Goal: Transaction & Acquisition: Book appointment/travel/reservation

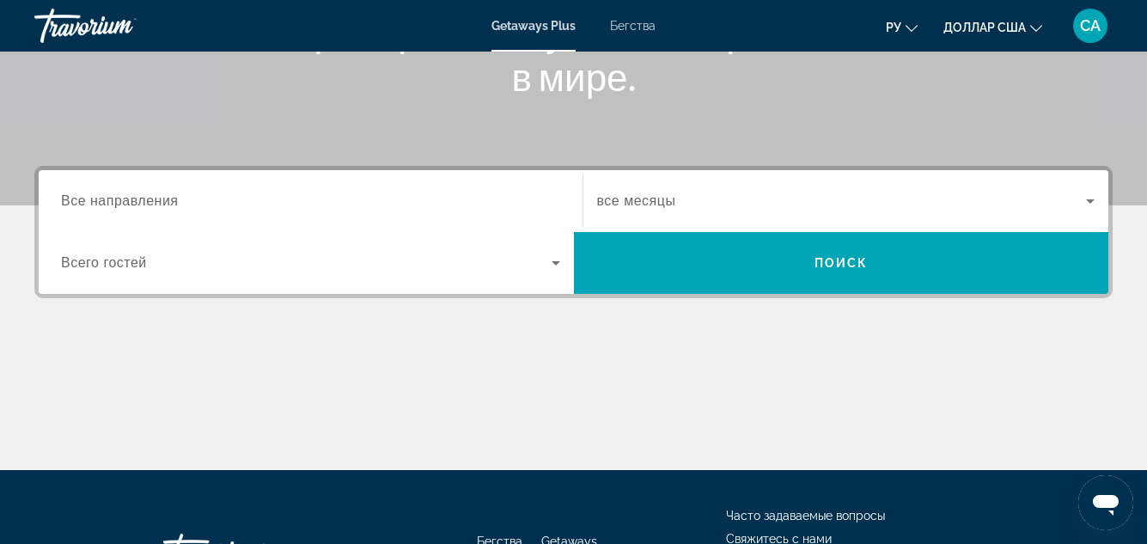
scroll to position [344, 0]
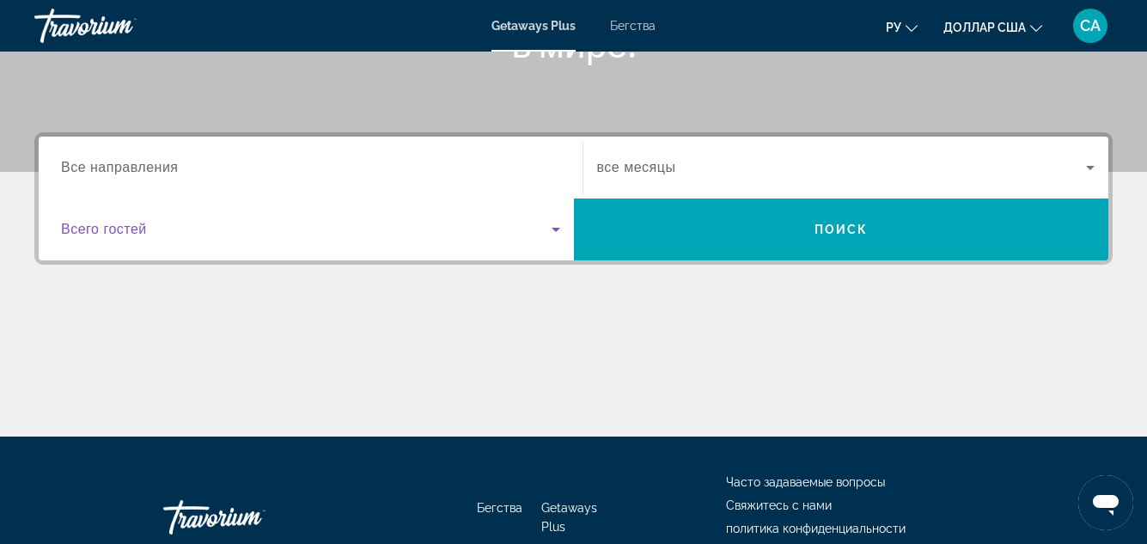
click at [558, 227] on icon "Виджет поиска" at bounding box center [556, 229] width 21 height 21
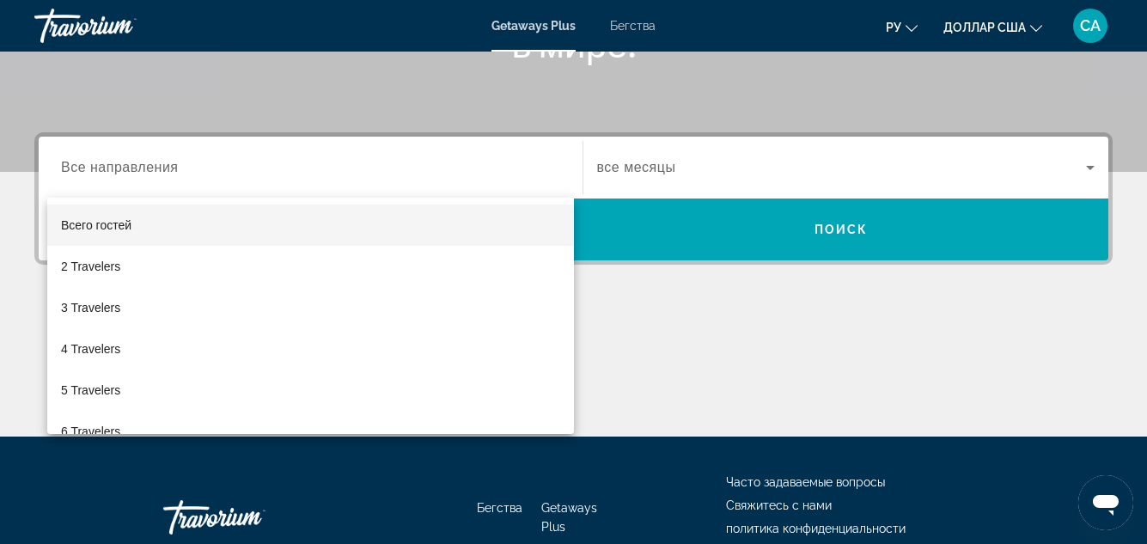
scroll to position [420, 0]
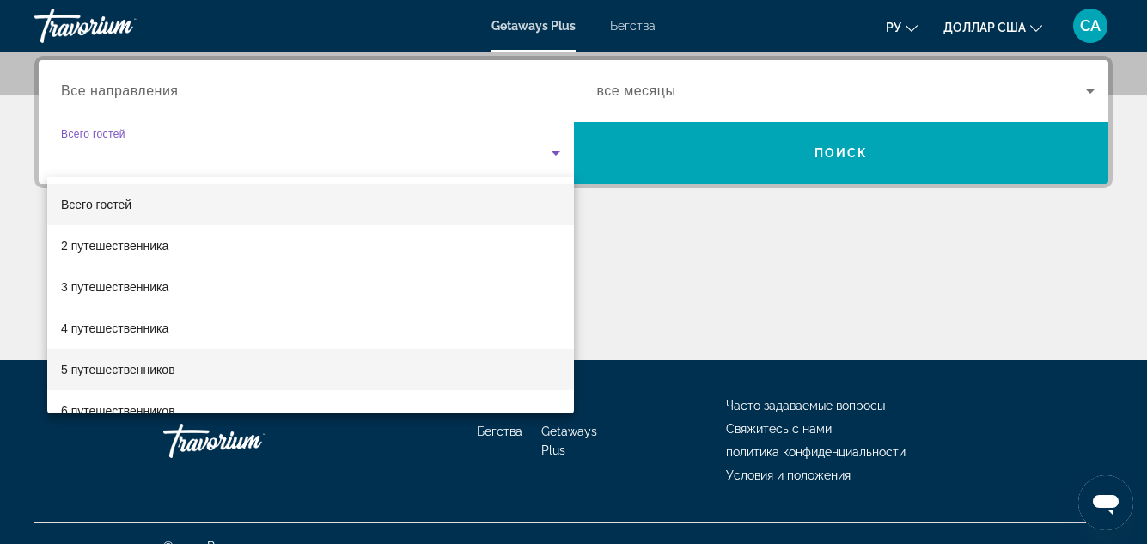
click at [134, 368] on font "5 путешественников" at bounding box center [118, 370] width 114 height 14
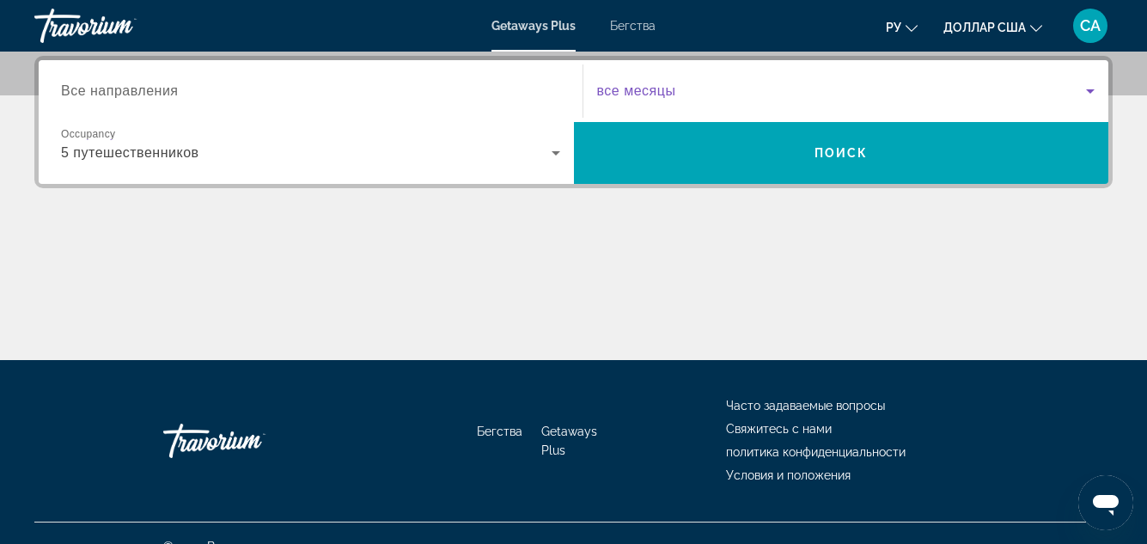
click at [1085, 88] on icon "Виджет поиска" at bounding box center [1090, 91] width 21 height 21
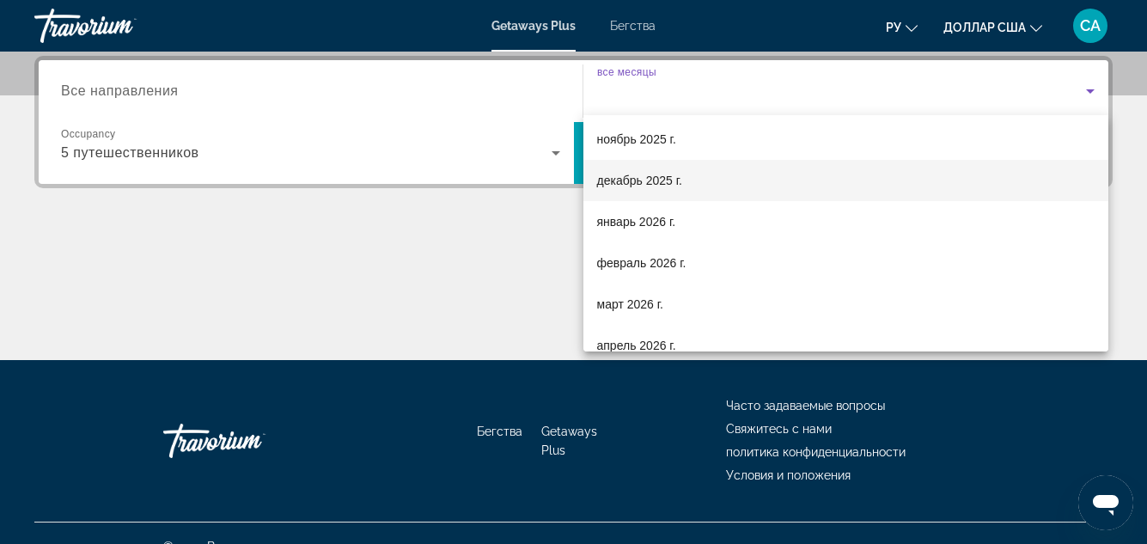
scroll to position [172, 0]
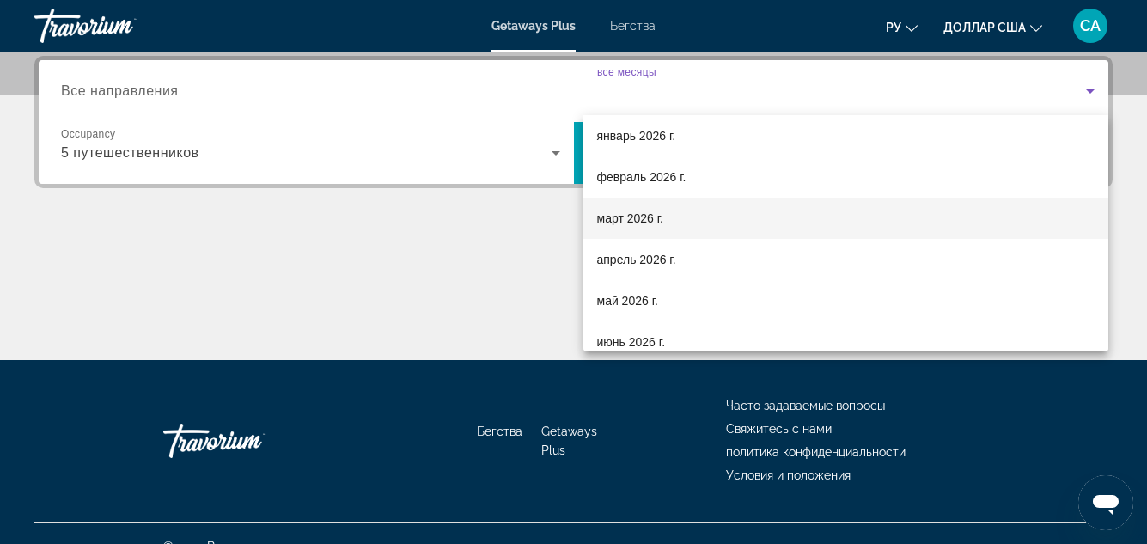
click at [622, 218] on font "март 2026 г." at bounding box center [630, 218] width 67 height 14
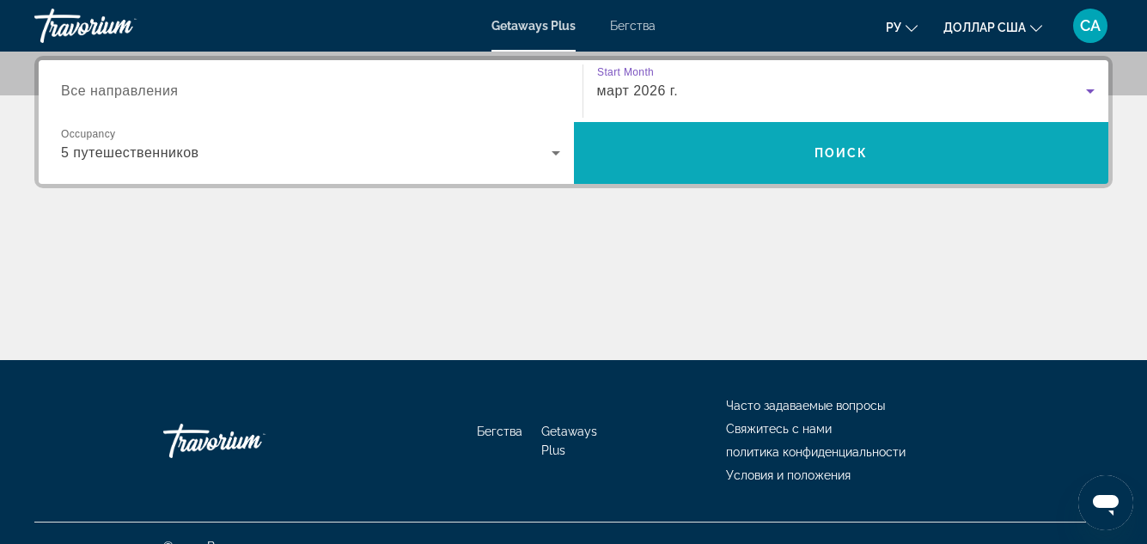
click at [833, 151] on span "Поиск" at bounding box center [842, 153] width 54 height 14
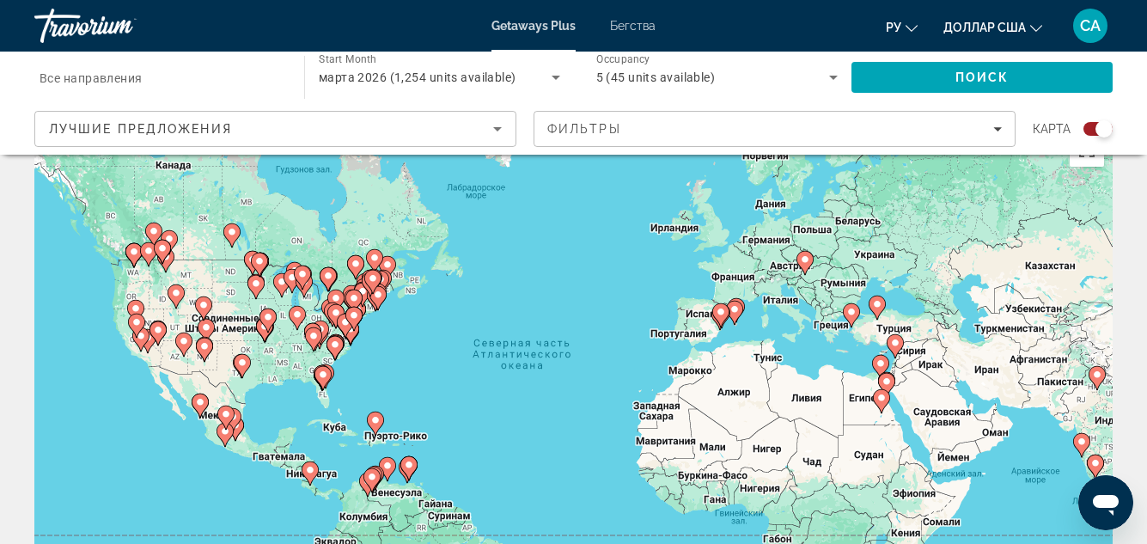
scroll to position [86, 0]
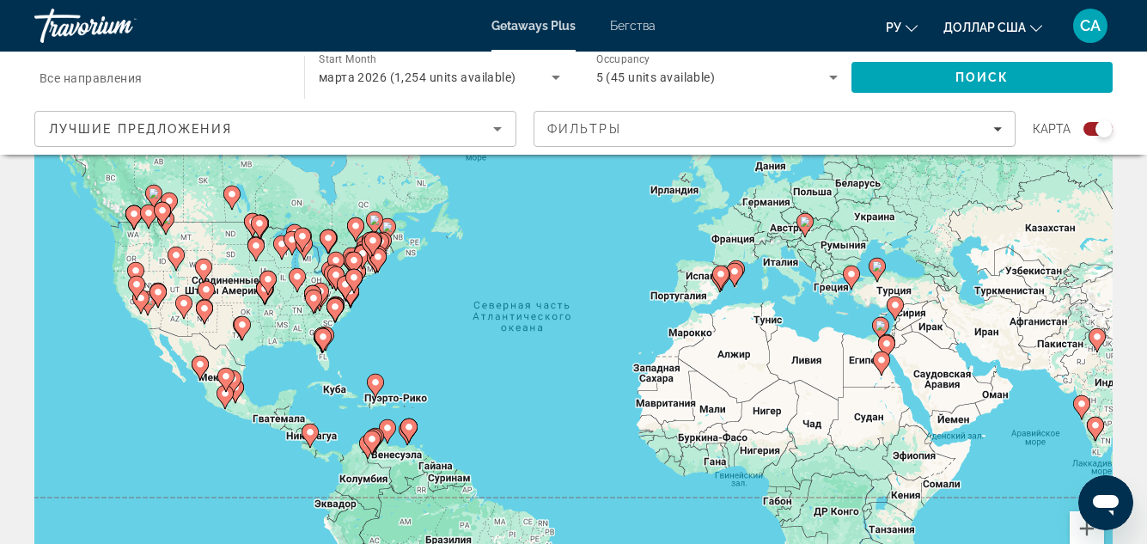
click at [850, 274] on image "Основное содержание" at bounding box center [852, 274] width 10 height 10
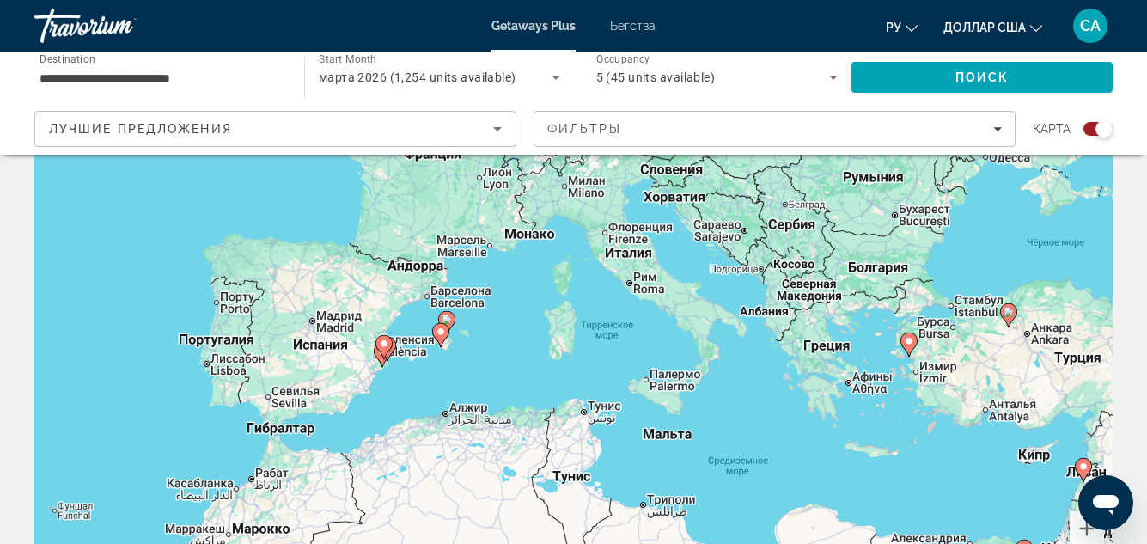
drag, startPoint x: 172, startPoint y: 335, endPoint x: 511, endPoint y: 349, distance: 339.8
click at [511, 349] on div "Чтобы активировать перетаскивание с помощью клавиатуры, нажмите Alt + Ввод. Пос…" at bounding box center [573, 344] width 1079 height 516
click at [447, 312] on icon "Основное содержание" at bounding box center [445, 323] width 15 height 22
type input "**********"
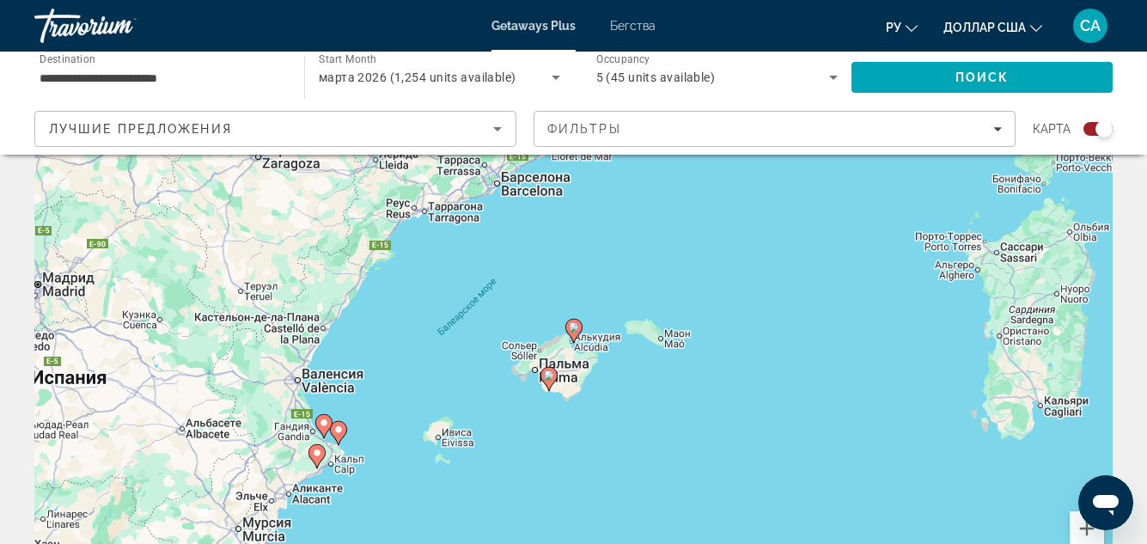
click at [549, 369] on icon "Основное содержание" at bounding box center [548, 379] width 15 height 22
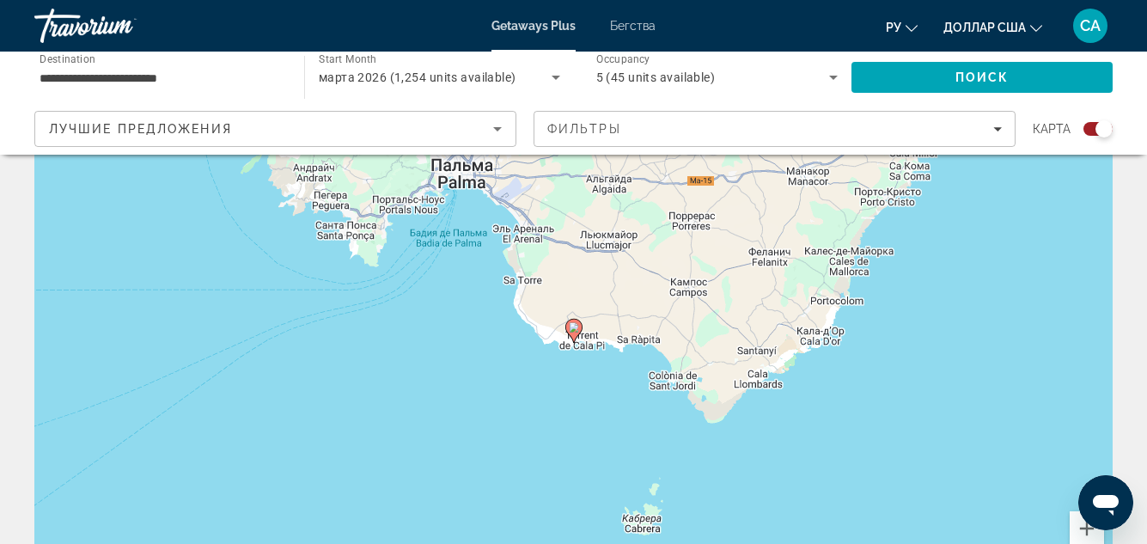
drag, startPoint x: 573, startPoint y: 328, endPoint x: 579, endPoint y: 336, distance: 9.8
click at [574, 328] on image "Основное содержание" at bounding box center [574, 327] width 10 height 10
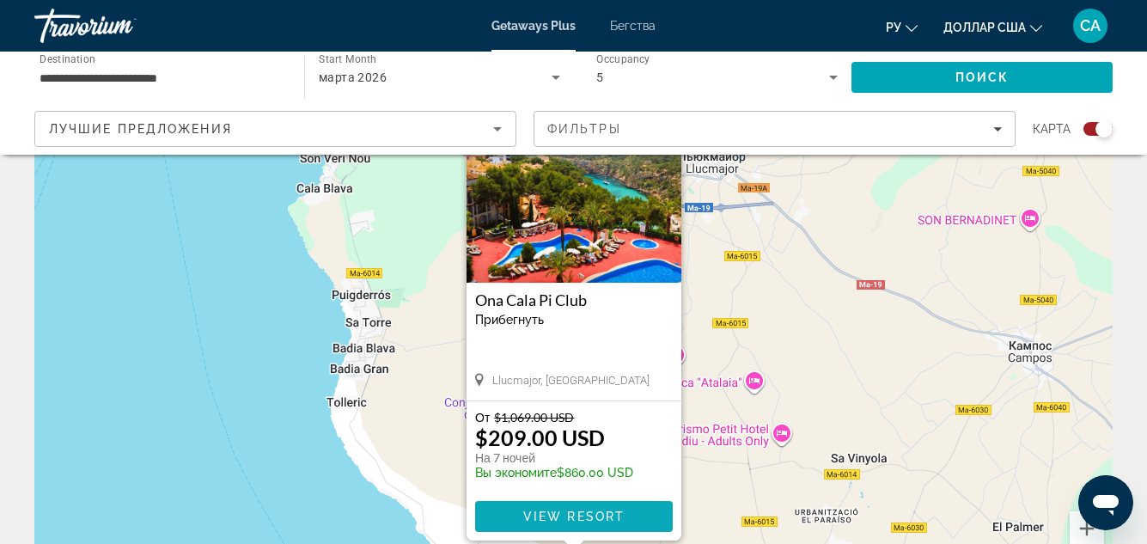
click at [607, 516] on span "View Resort" at bounding box center [573, 517] width 101 height 14
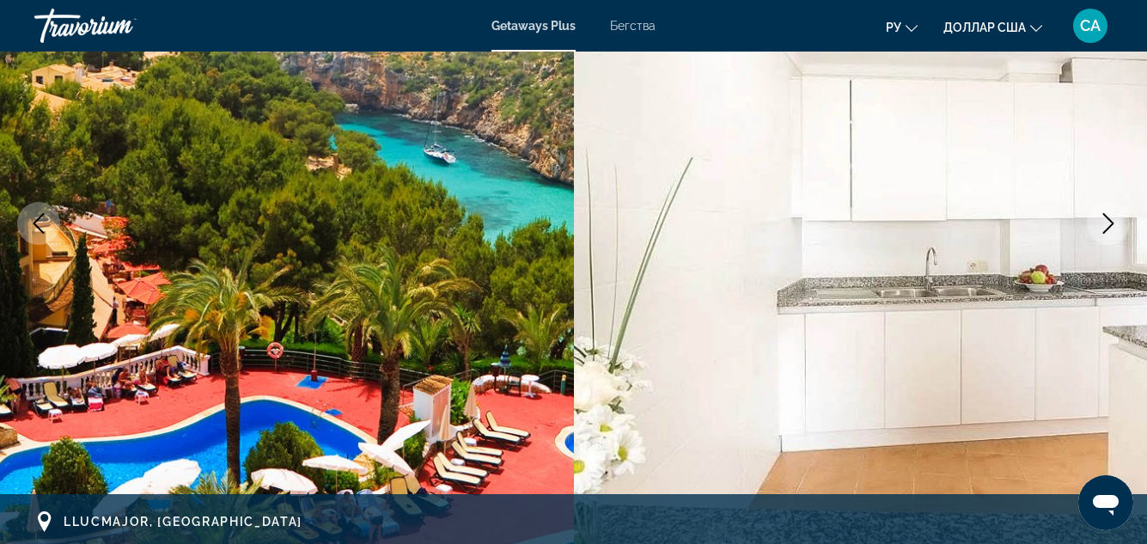
scroll to position [258, 0]
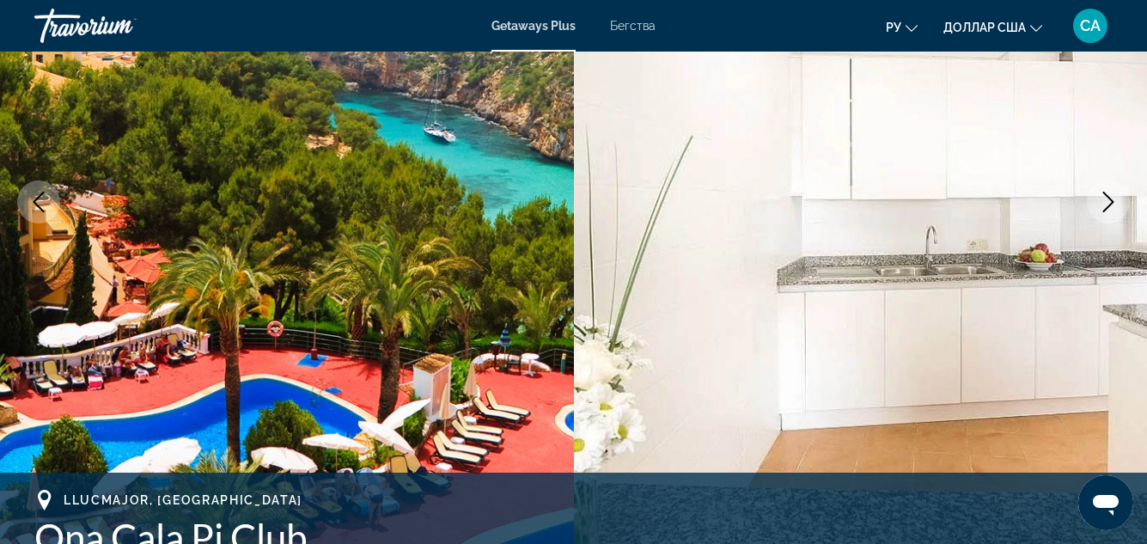
click at [1112, 204] on icon "Next image" at bounding box center [1109, 202] width 11 height 21
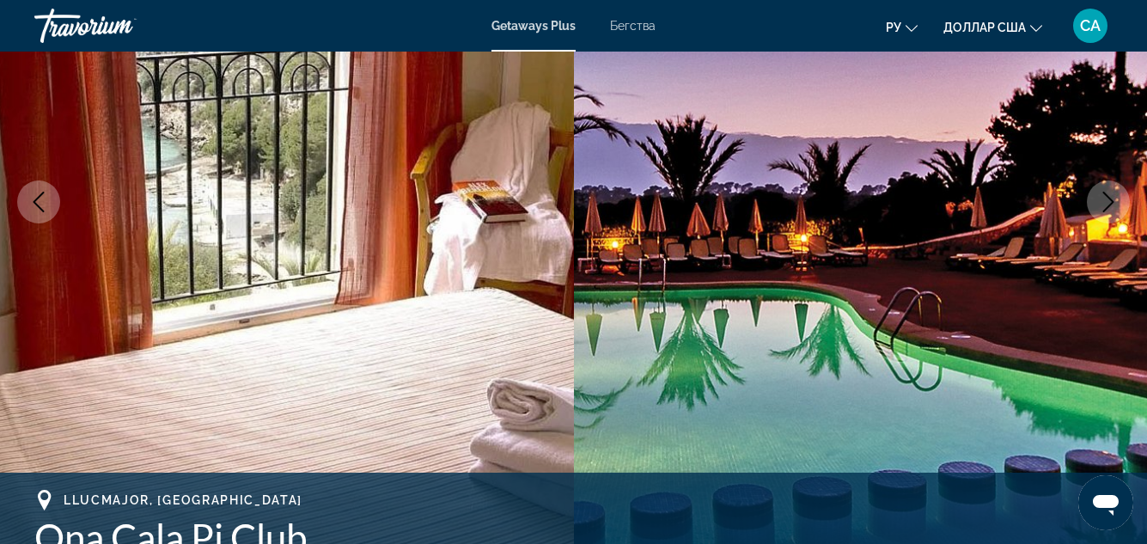
click at [1108, 202] on icon "Next image" at bounding box center [1108, 202] width 21 height 21
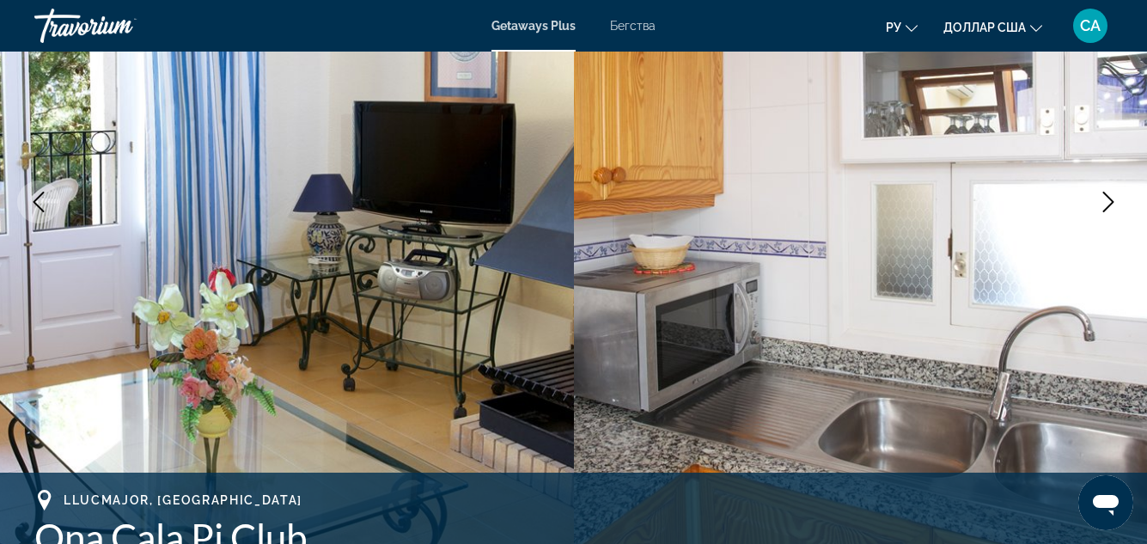
click at [1108, 202] on icon "Next image" at bounding box center [1108, 202] width 21 height 21
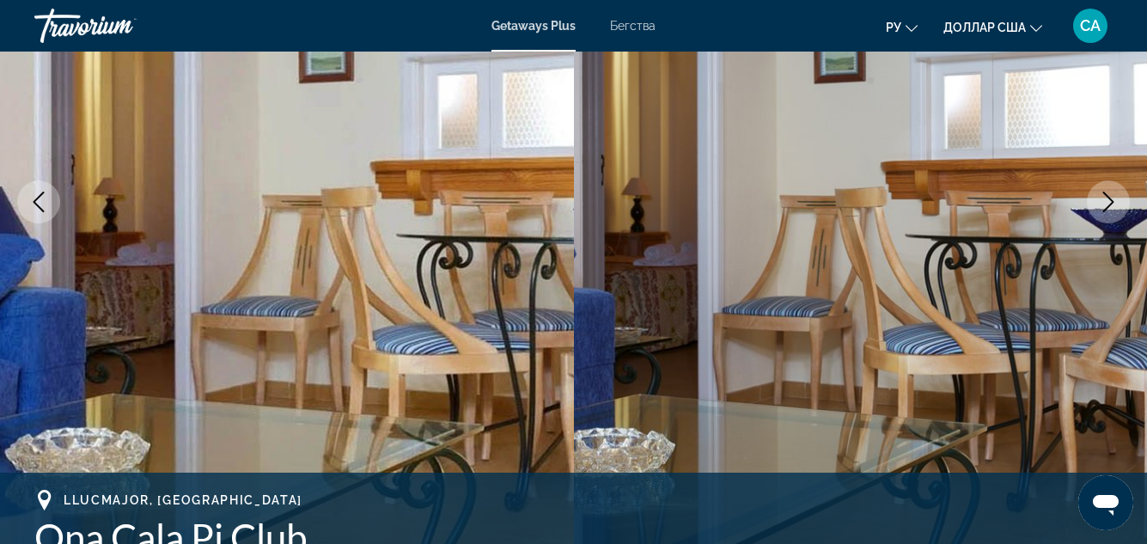
click at [1106, 196] on icon "Next image" at bounding box center [1108, 202] width 21 height 21
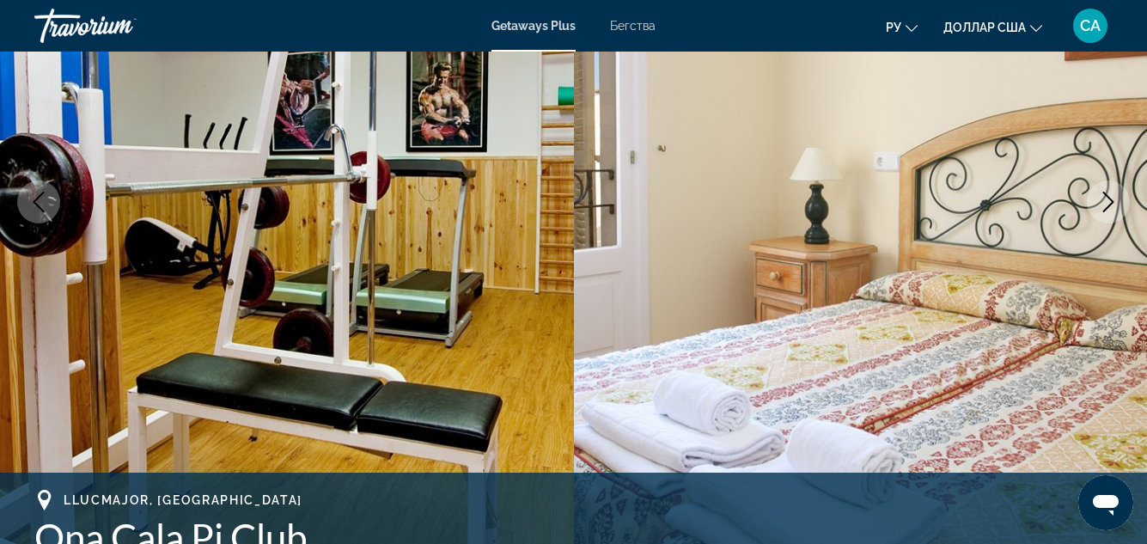
click at [1106, 196] on icon "Next image" at bounding box center [1108, 202] width 21 height 21
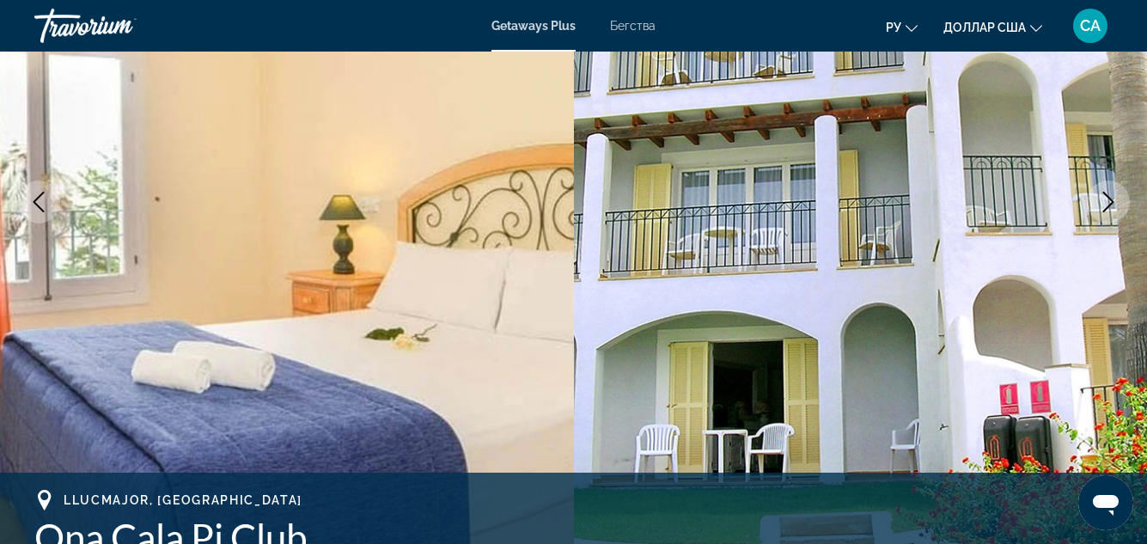
click at [1106, 196] on icon "Next image" at bounding box center [1108, 202] width 21 height 21
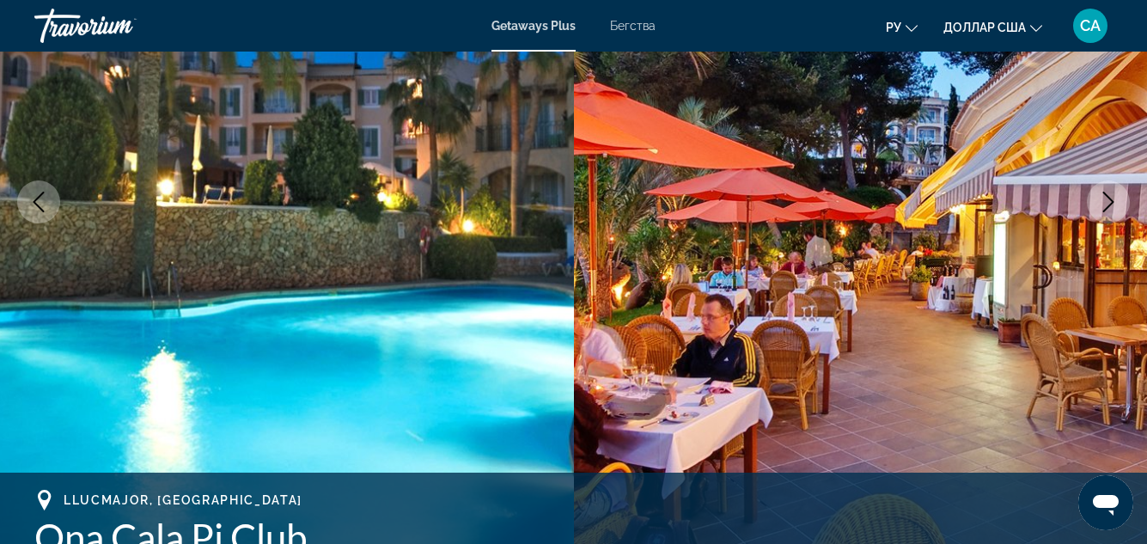
click at [1107, 193] on icon "Next image" at bounding box center [1108, 202] width 21 height 21
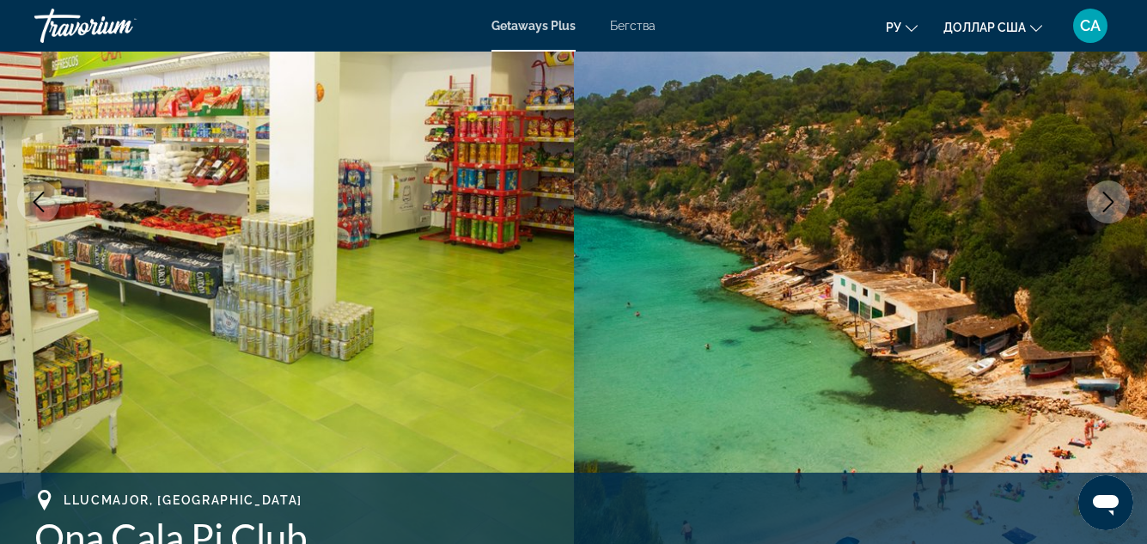
click at [1108, 200] on icon "Next image" at bounding box center [1108, 202] width 21 height 21
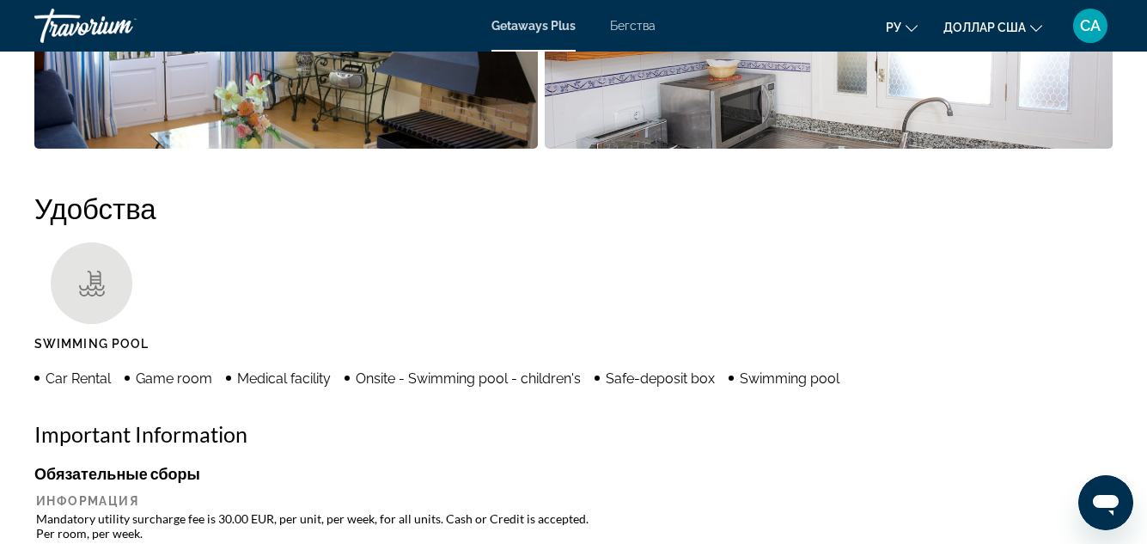
scroll to position [1547, 0]
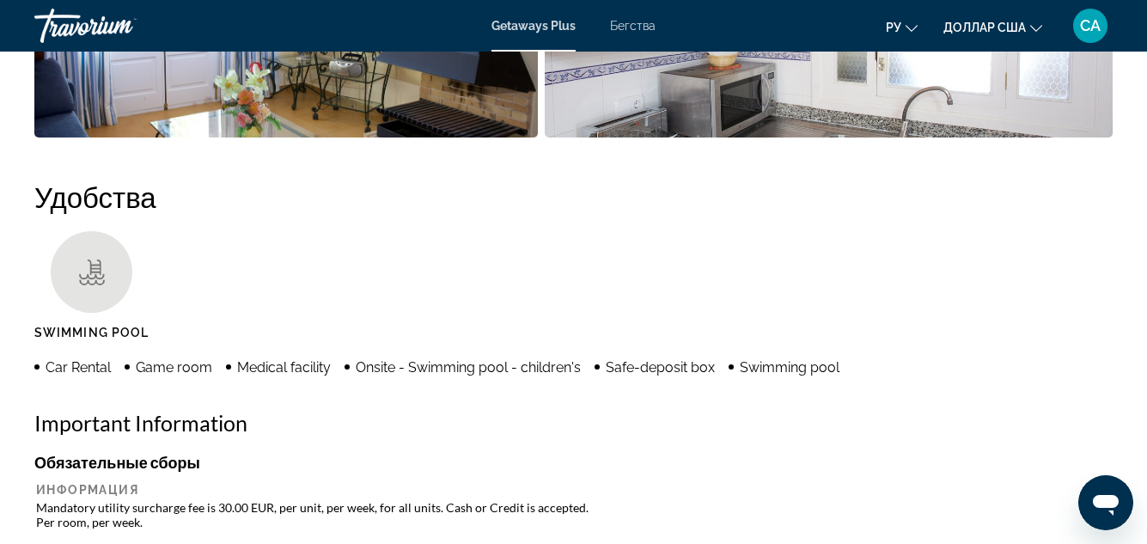
click at [547, 256] on ul "Swimming Pool" at bounding box center [573, 291] width 1079 height 121
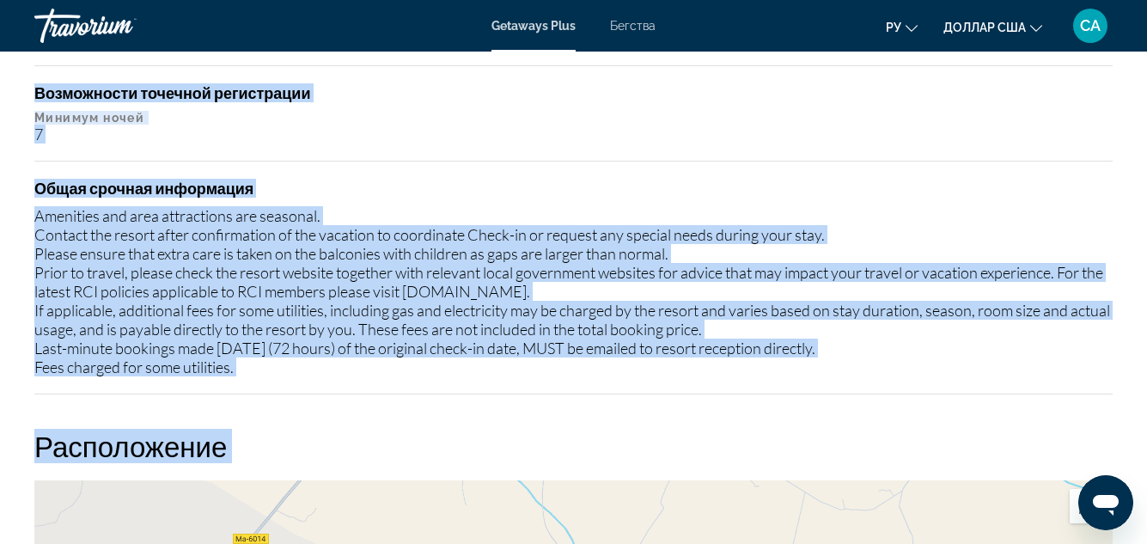
scroll to position [2235, 0]
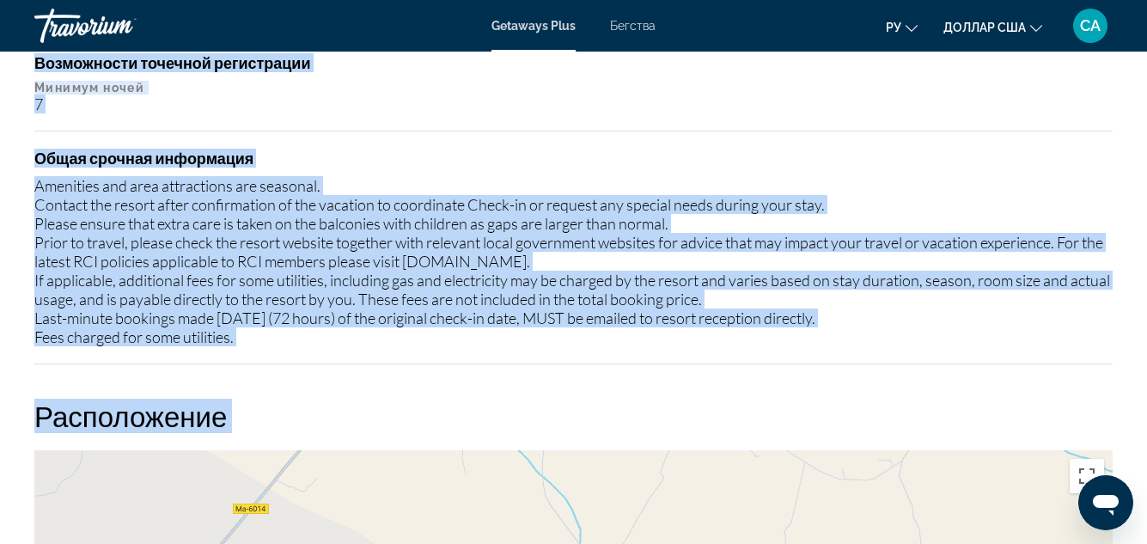
drag, startPoint x: 45, startPoint y: 93, endPoint x: 877, endPoint y: 441, distance: 901.8
copy div "Lor Ipsumd Sita cons Adipisc elitsedd Eiusmo - Temporin utla - etdolore'm Aliq-…"
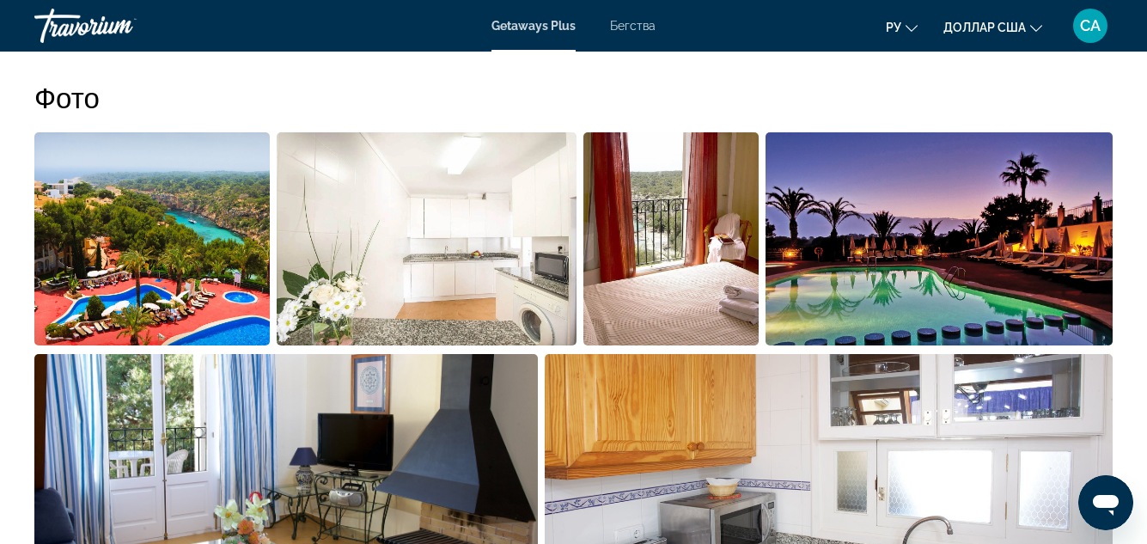
scroll to position [1031, 0]
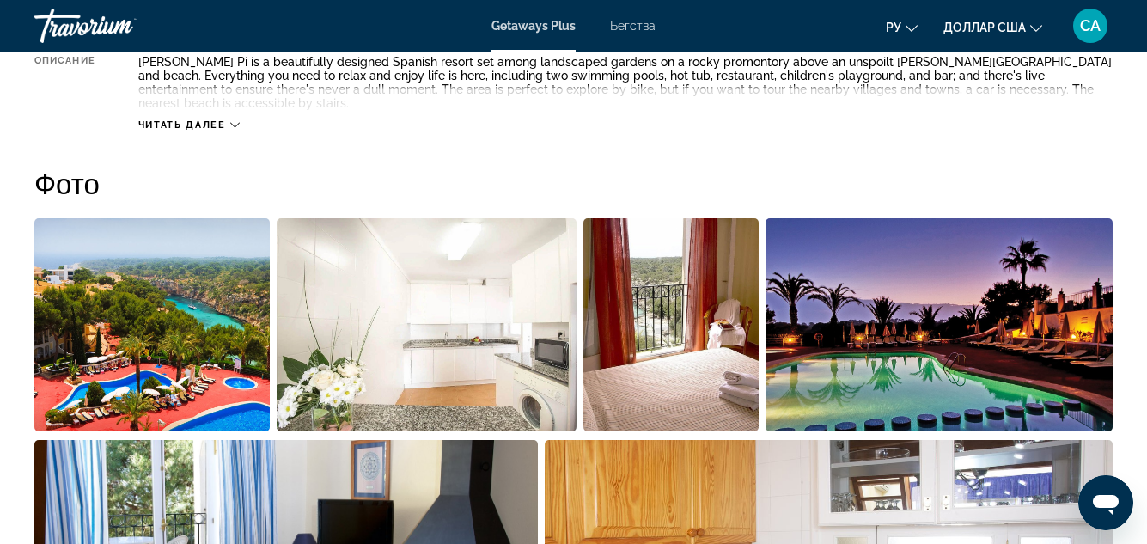
click at [171, 325] on img "Open full-screen image slider" at bounding box center [151, 324] width 235 height 213
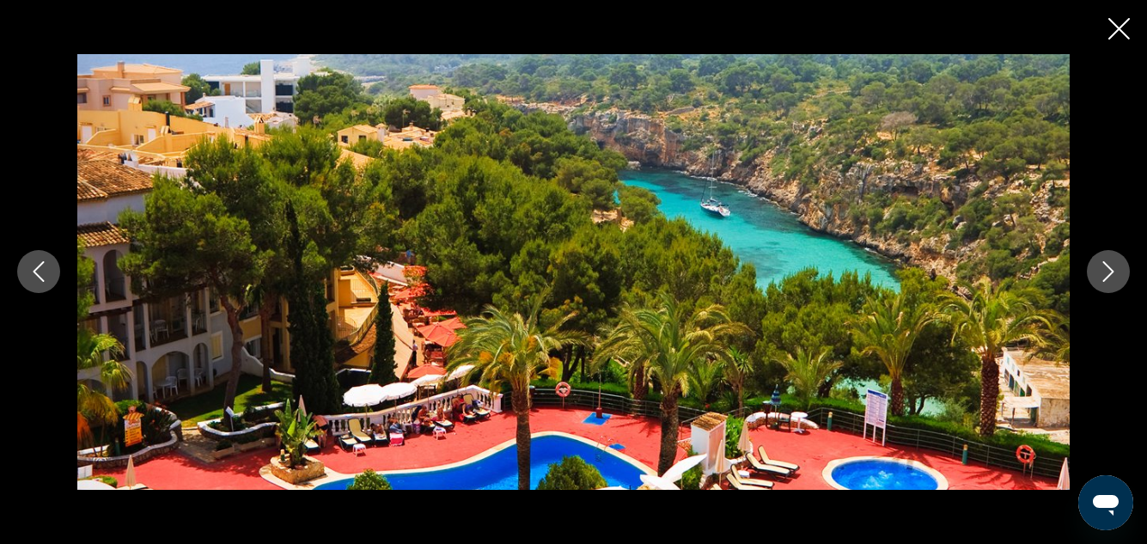
scroll to position [1375, 0]
click at [1108, 260] on button "Next image" at bounding box center [1108, 271] width 43 height 43
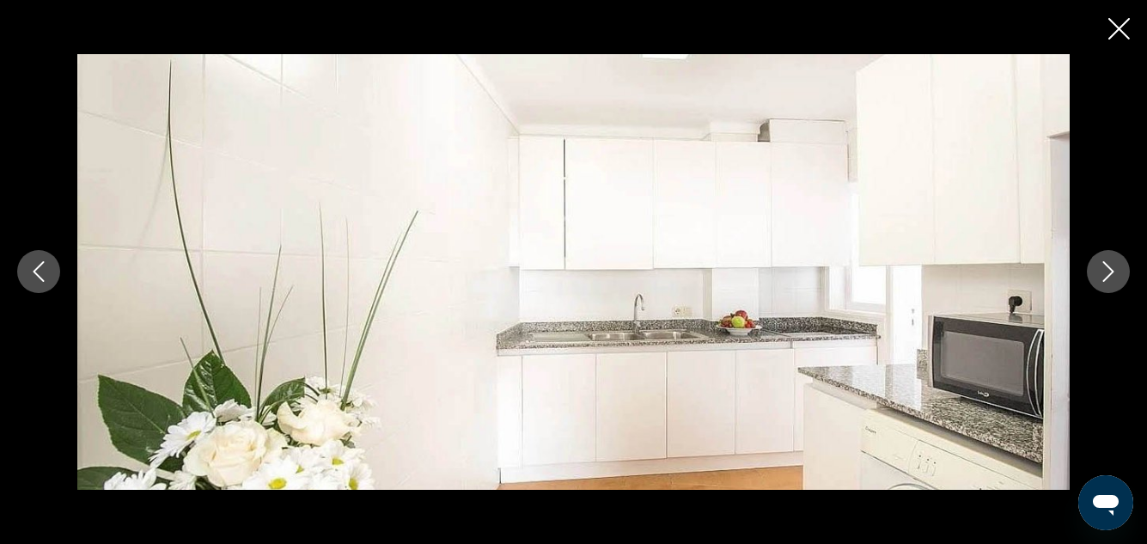
click at [1098, 265] on icon "Next image" at bounding box center [1108, 271] width 21 height 21
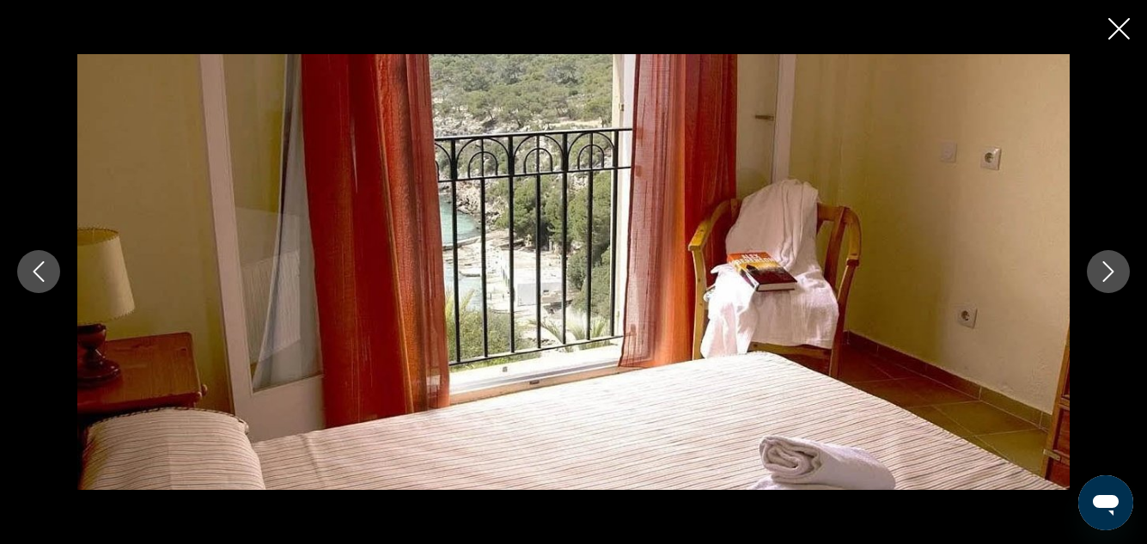
click at [1098, 265] on icon "Next image" at bounding box center [1108, 271] width 21 height 21
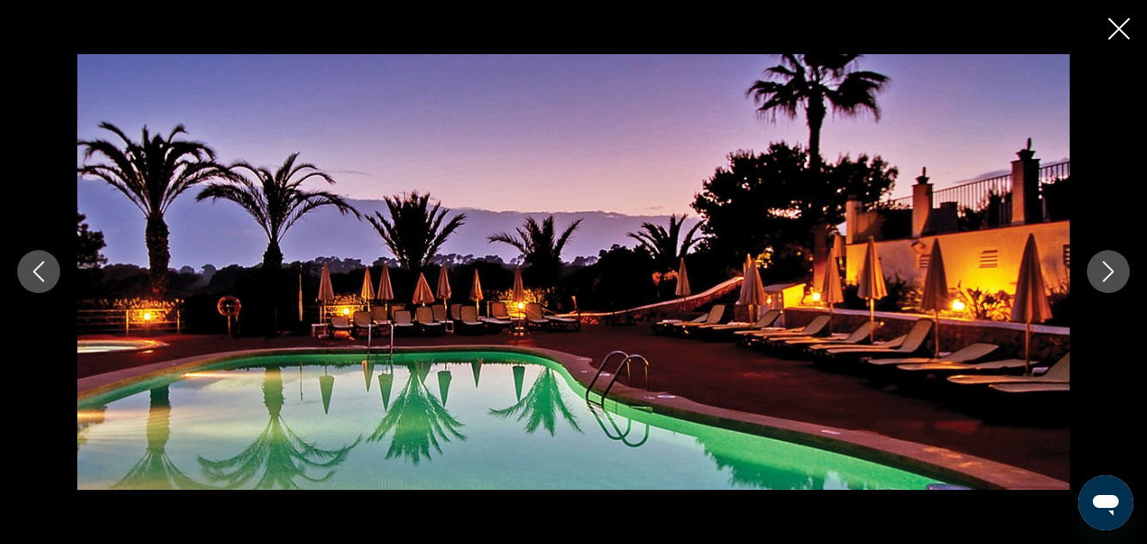
click at [1098, 265] on icon "Next image" at bounding box center [1108, 271] width 21 height 21
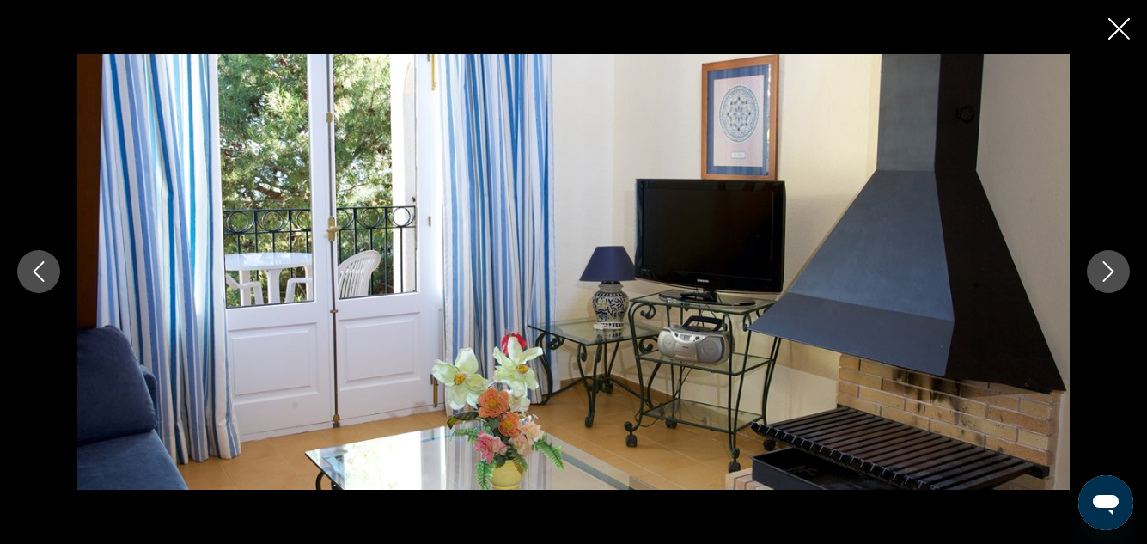
click at [1098, 265] on icon "Next image" at bounding box center [1108, 271] width 21 height 21
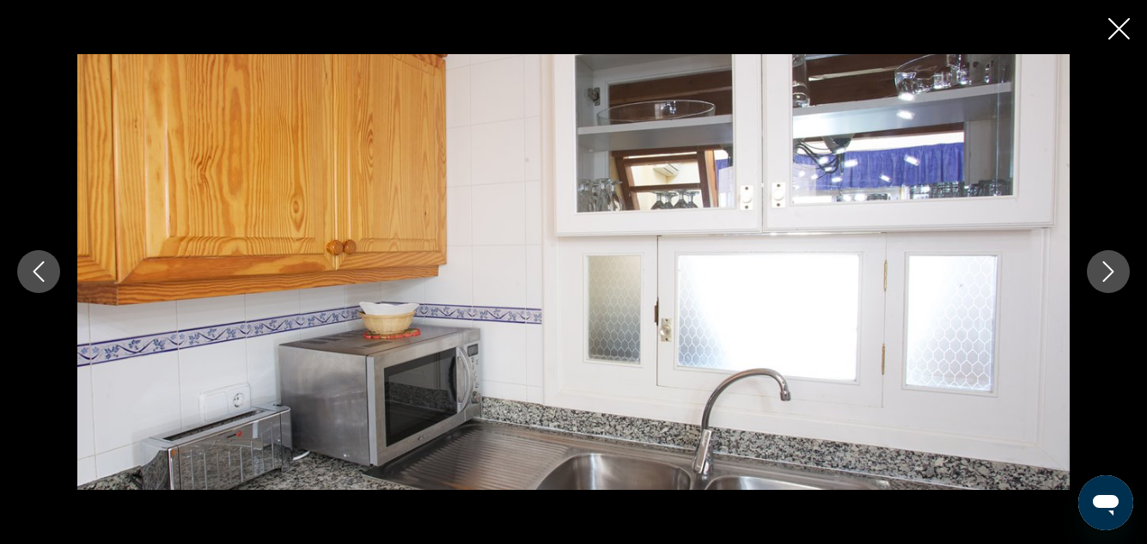
click at [1098, 265] on icon "Next image" at bounding box center [1108, 271] width 21 height 21
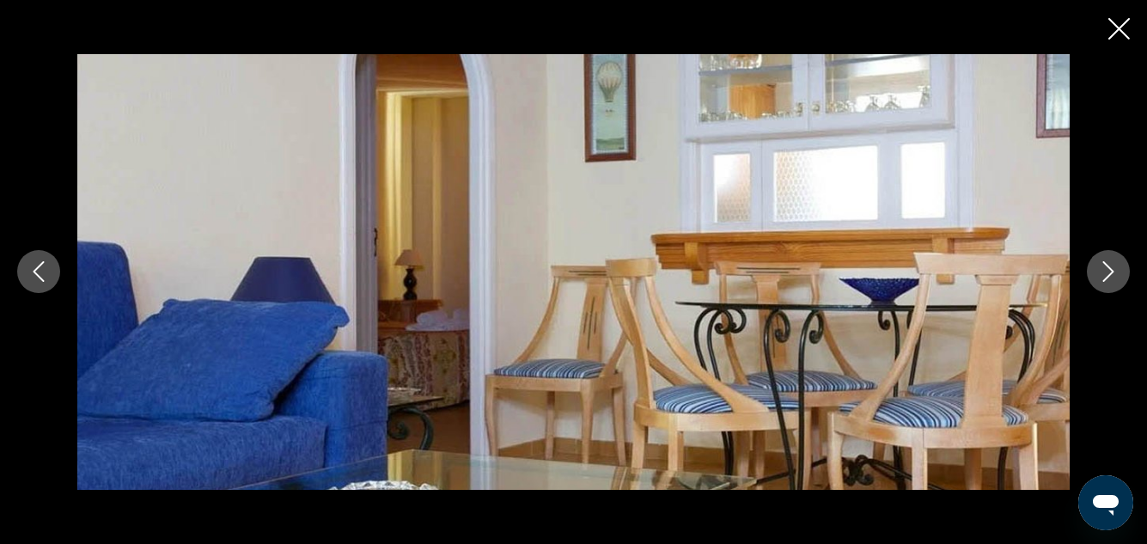
click at [1116, 23] on icon "Close slideshow" at bounding box center [1119, 28] width 21 height 21
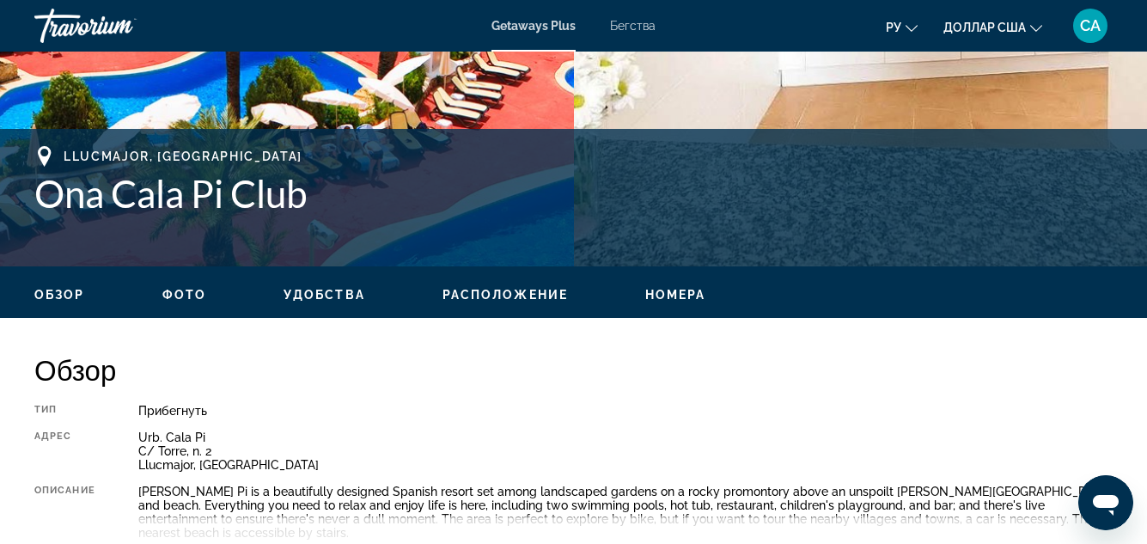
scroll to position [0, 0]
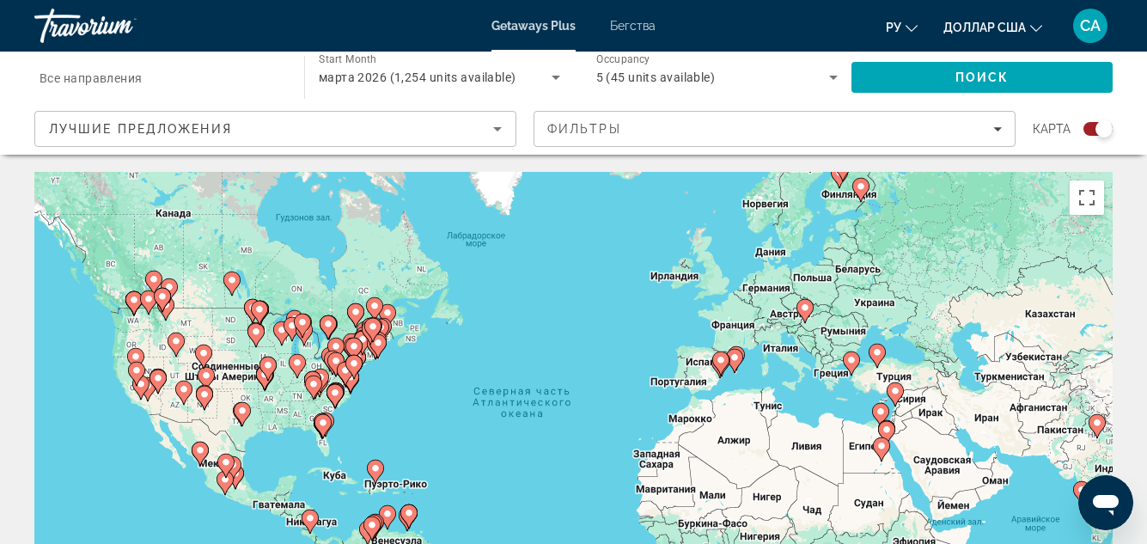
click at [494, 127] on icon "Sort by" at bounding box center [497, 129] width 9 height 4
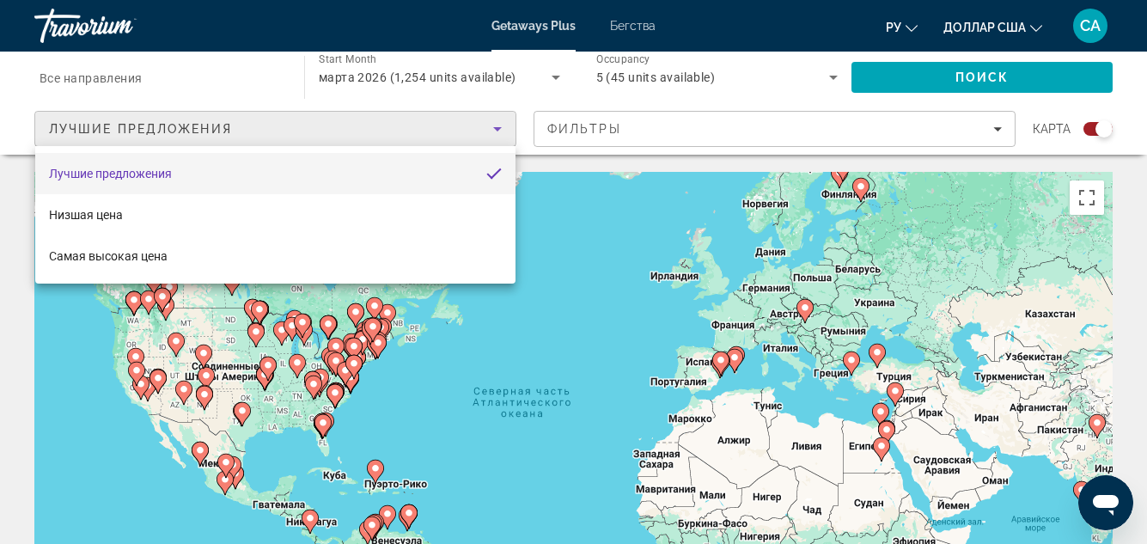
click at [995, 128] on div at bounding box center [573, 272] width 1147 height 544
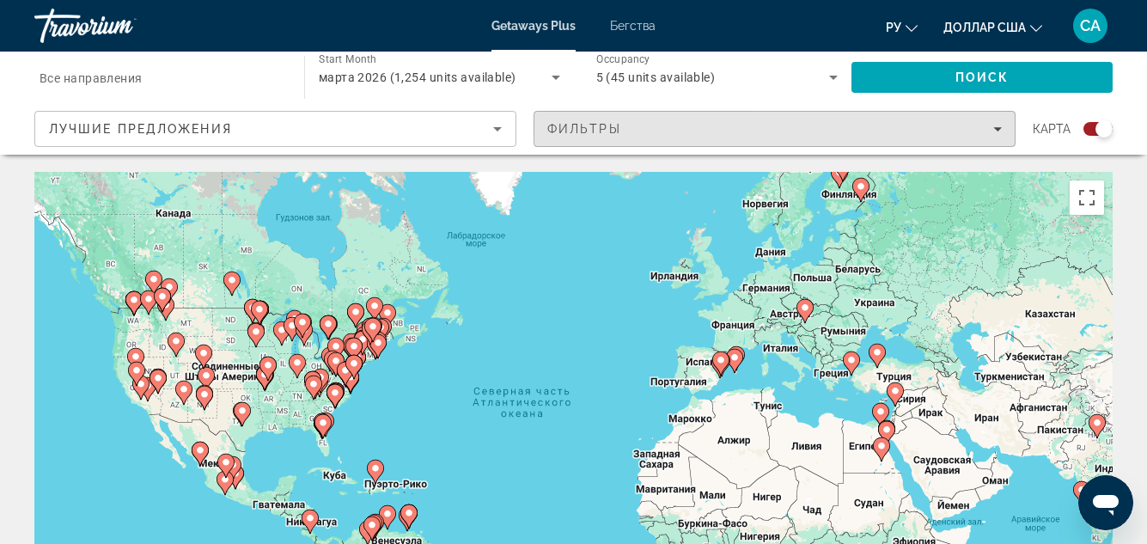
click at [995, 128] on icon "Filters" at bounding box center [998, 129] width 9 height 4
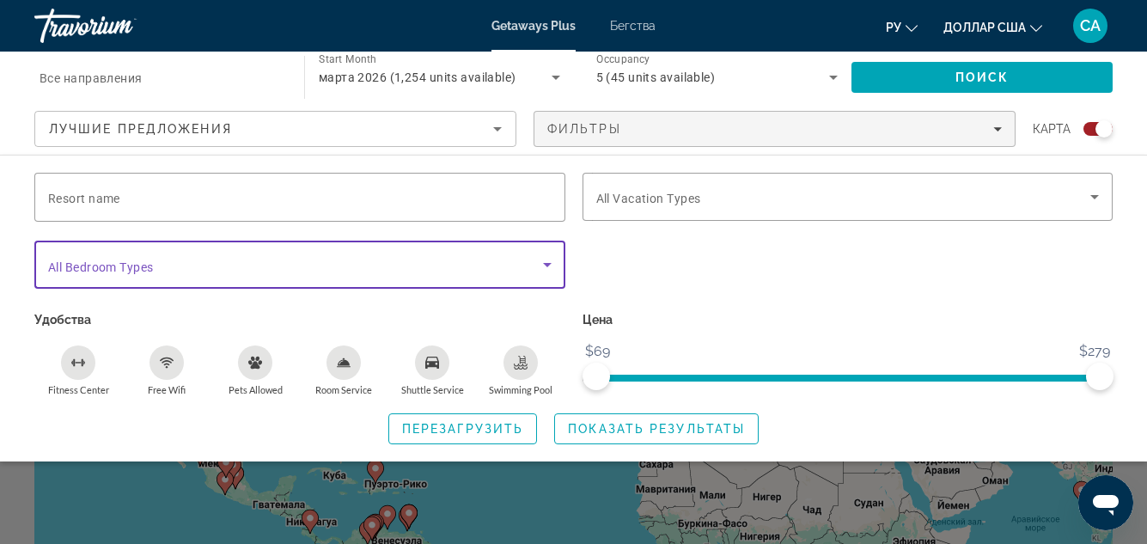
click at [549, 264] on icon "Search widget" at bounding box center [547, 265] width 9 height 4
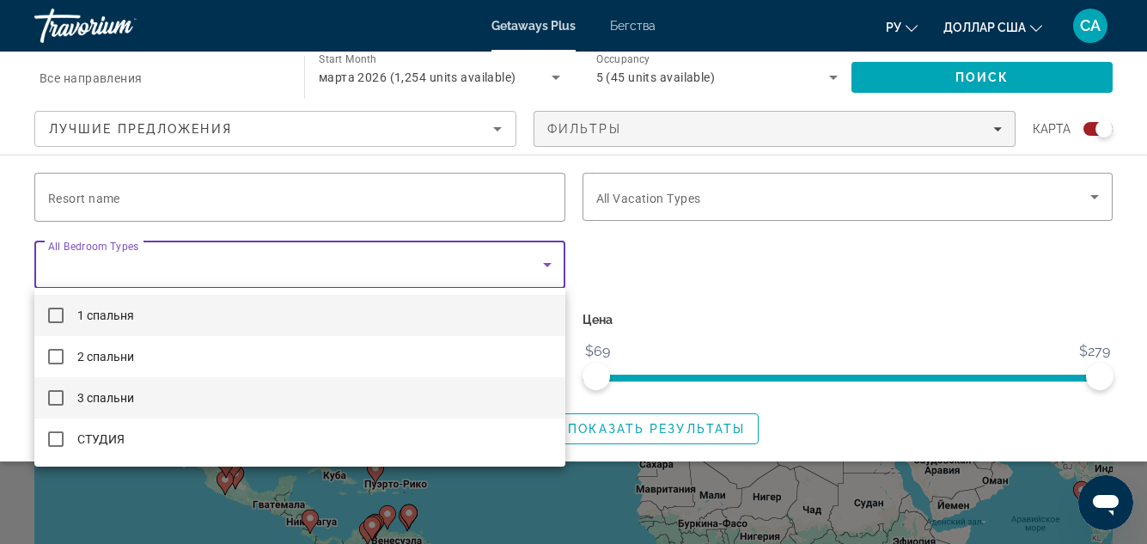
click at [55, 398] on mat-pseudo-checkbox at bounding box center [55, 397] width 15 height 15
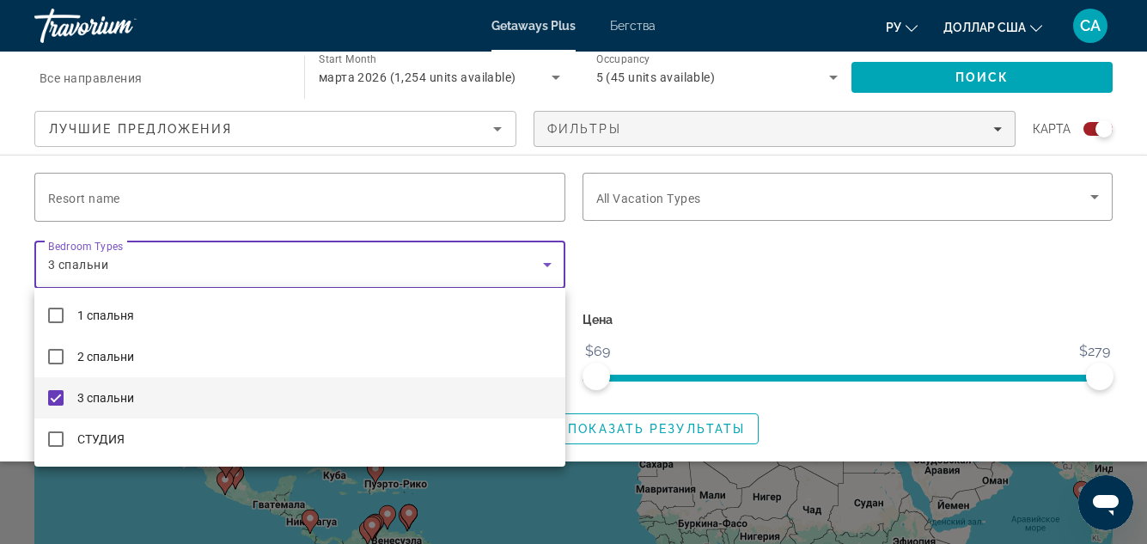
click at [831, 413] on div at bounding box center [573, 272] width 1147 height 544
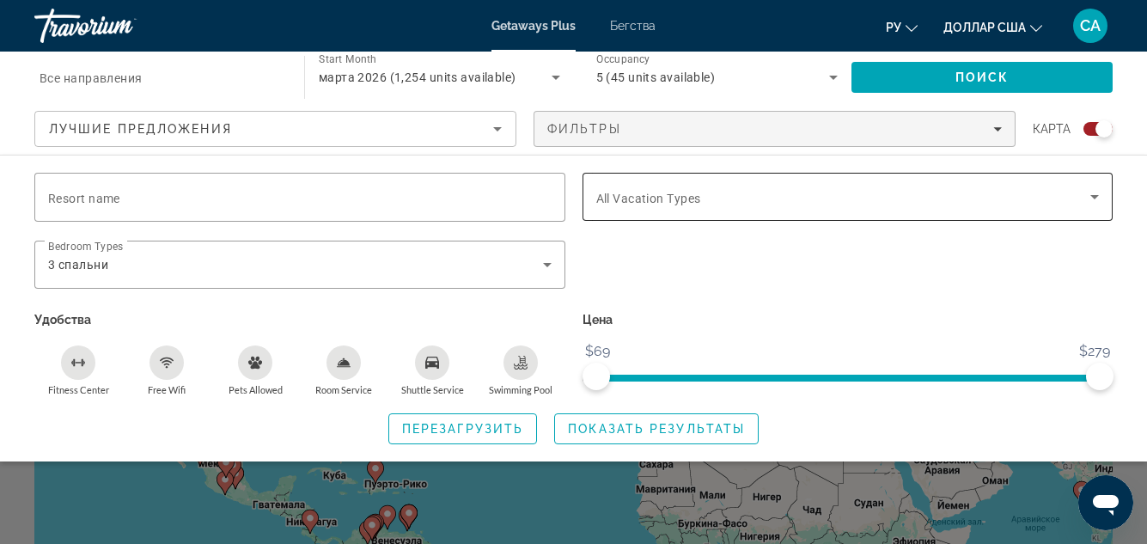
click at [1097, 197] on icon "Search widget" at bounding box center [1095, 197] width 9 height 4
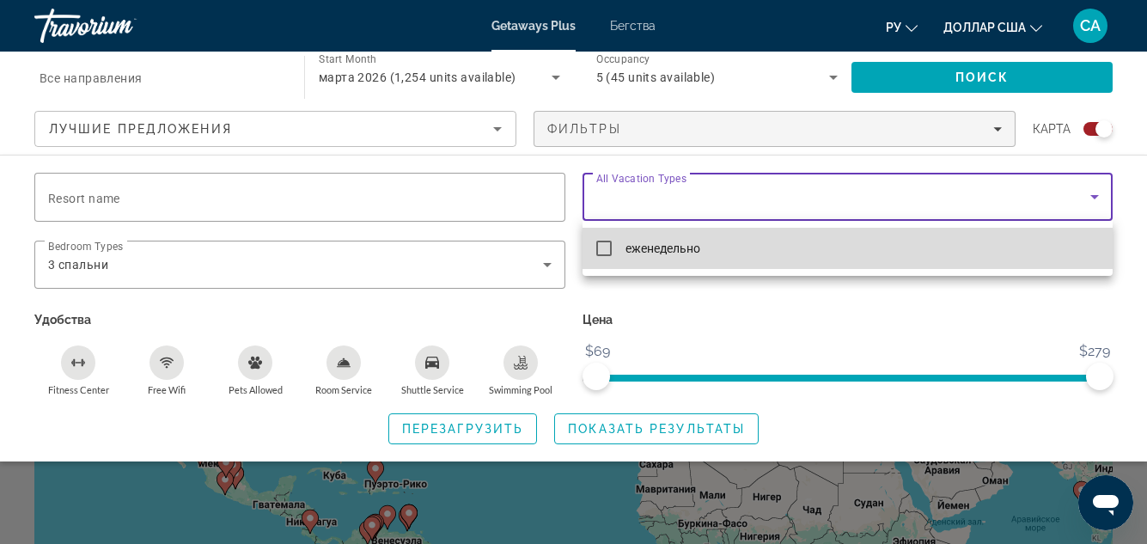
click at [602, 249] on mat-pseudo-checkbox at bounding box center [603, 248] width 15 height 15
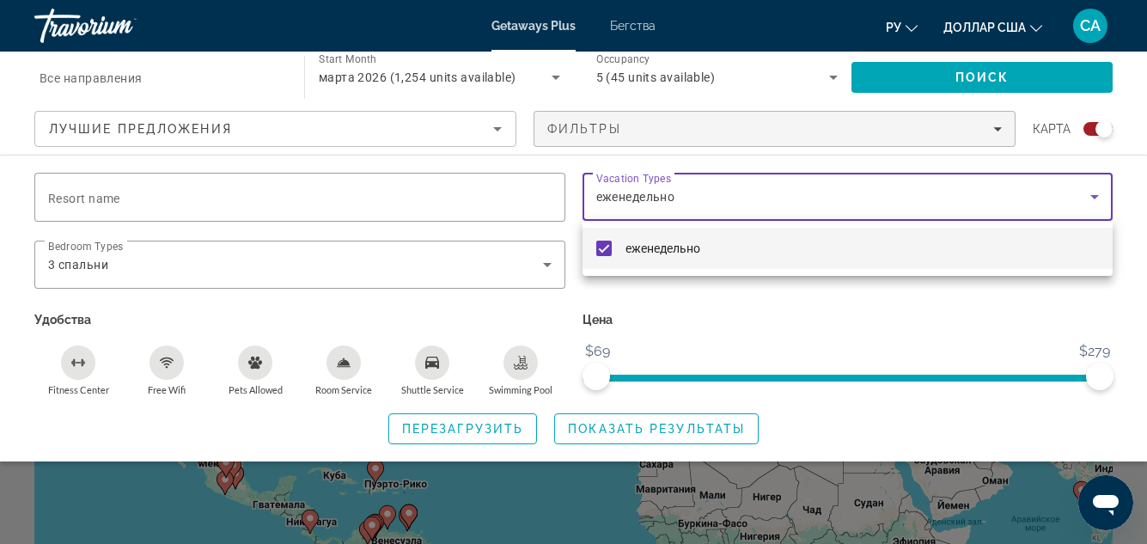
click at [356, 76] on div at bounding box center [573, 272] width 1147 height 544
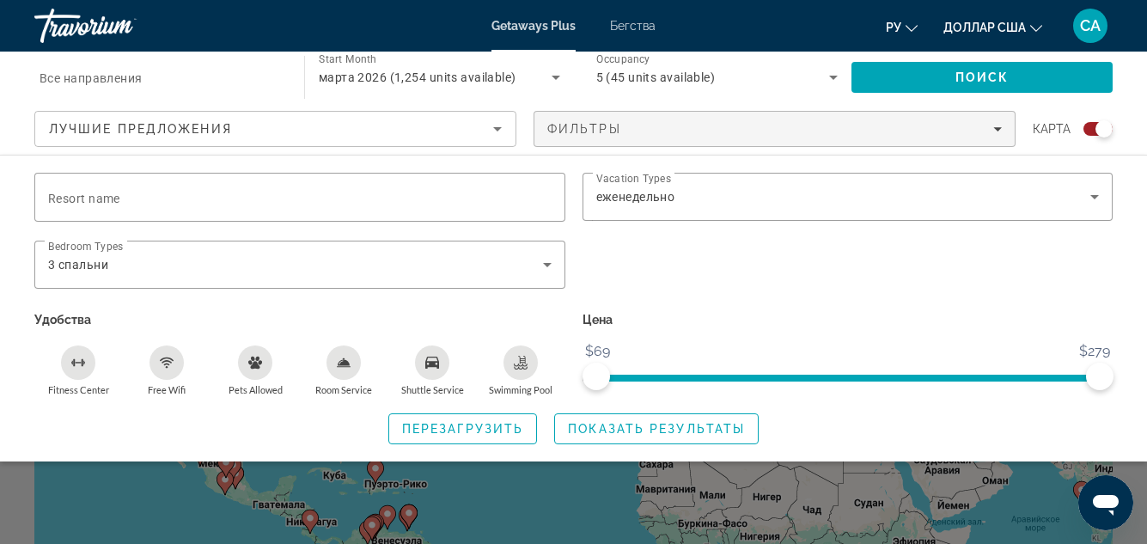
click at [559, 75] on icon "Search widget" at bounding box center [556, 77] width 21 height 21
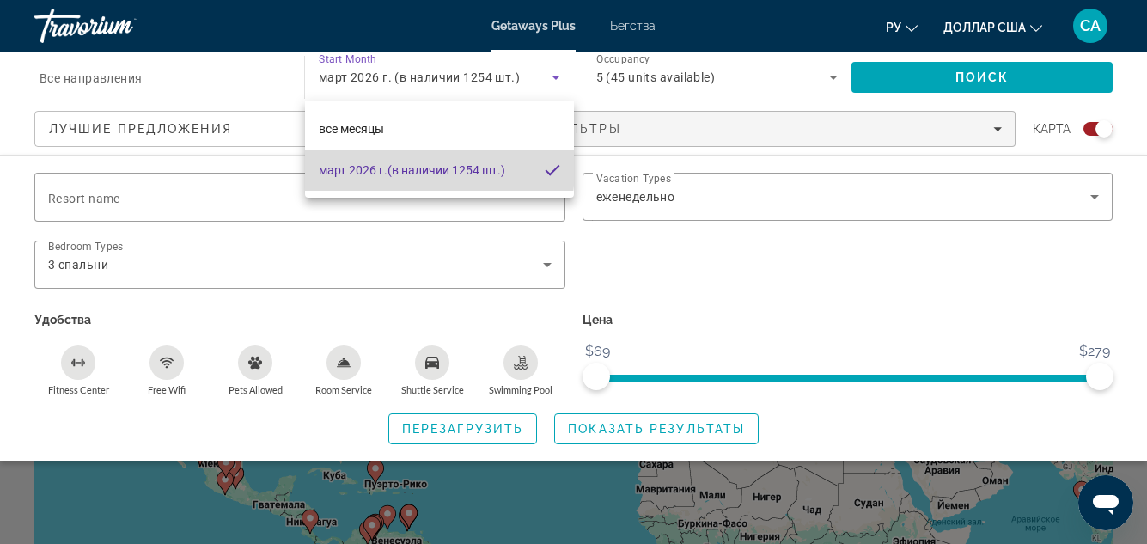
click at [419, 164] on font "(в наличии 1254 шт.)" at bounding box center [447, 170] width 118 height 14
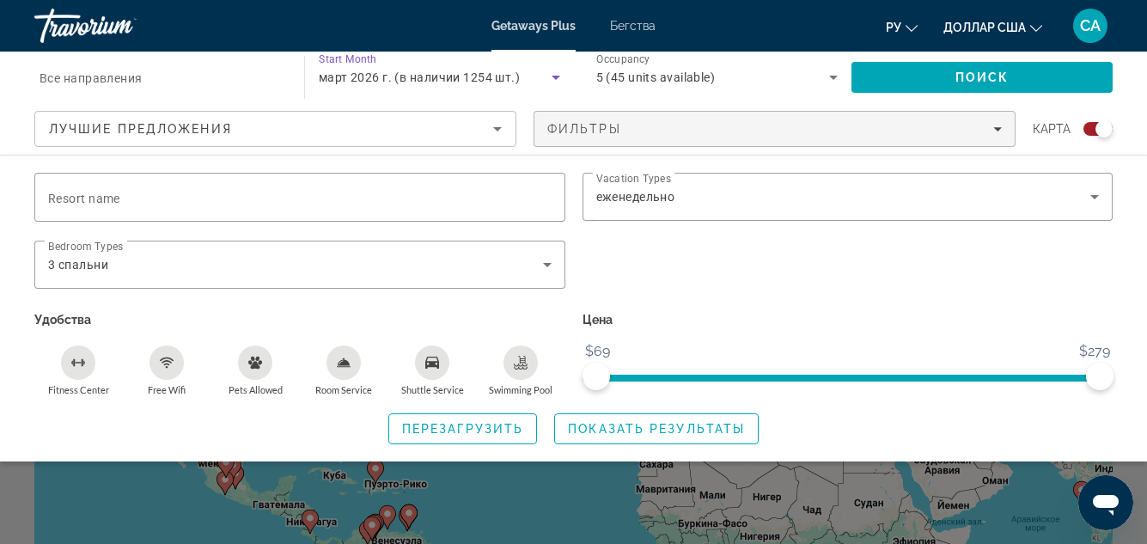
click at [478, 76] on span "март 2026 г. (в наличии 1254 шт.)" at bounding box center [419, 77] width 201 height 14
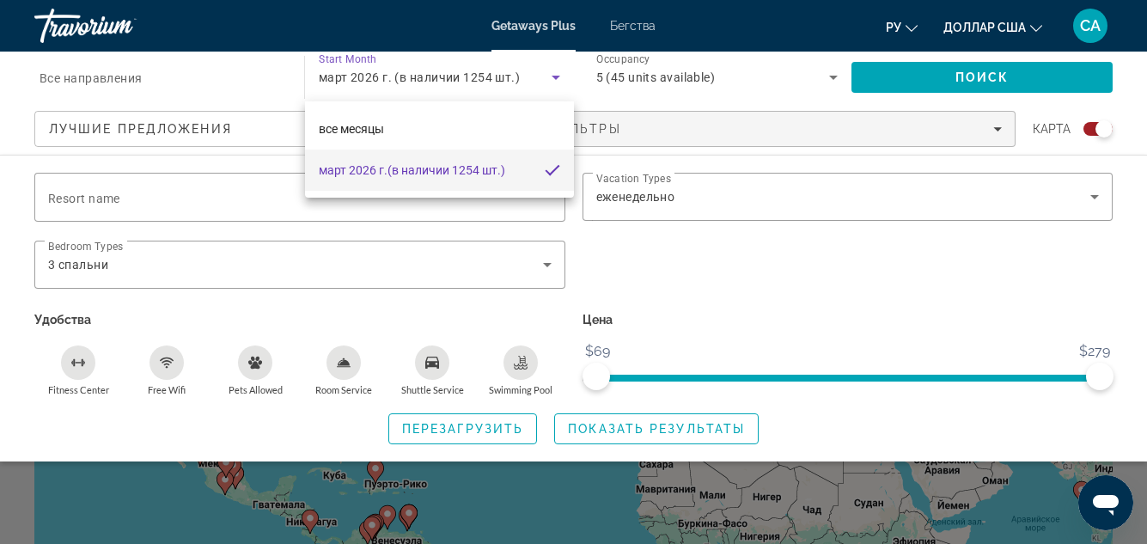
click at [559, 76] on div at bounding box center [573, 272] width 1147 height 544
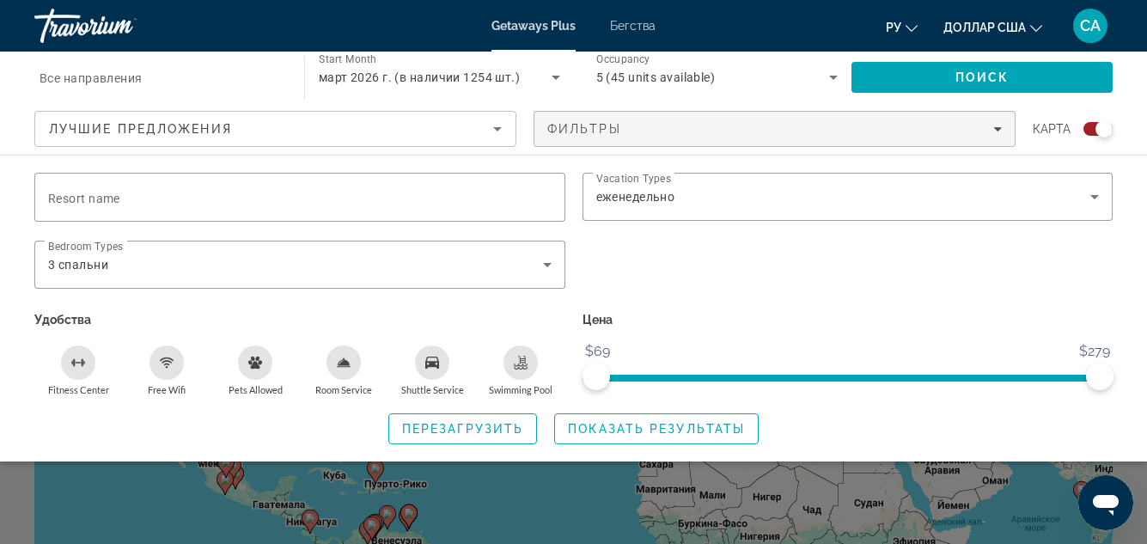
click at [395, 61] on div "март 2026 г. (в наличии 1254 шт.)" at bounding box center [439, 77] width 241 height 48
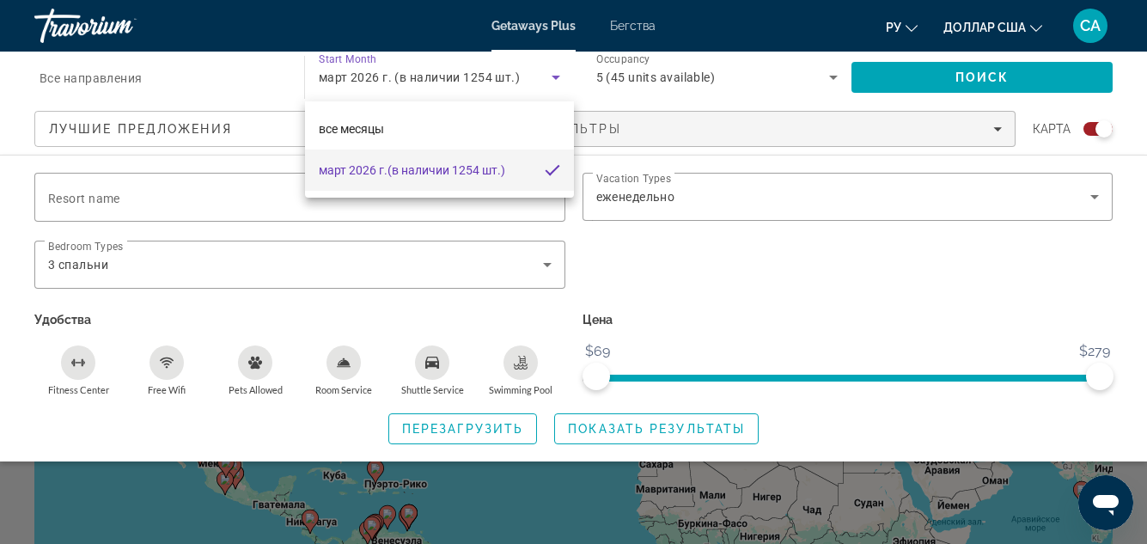
click at [353, 72] on div at bounding box center [573, 272] width 1147 height 544
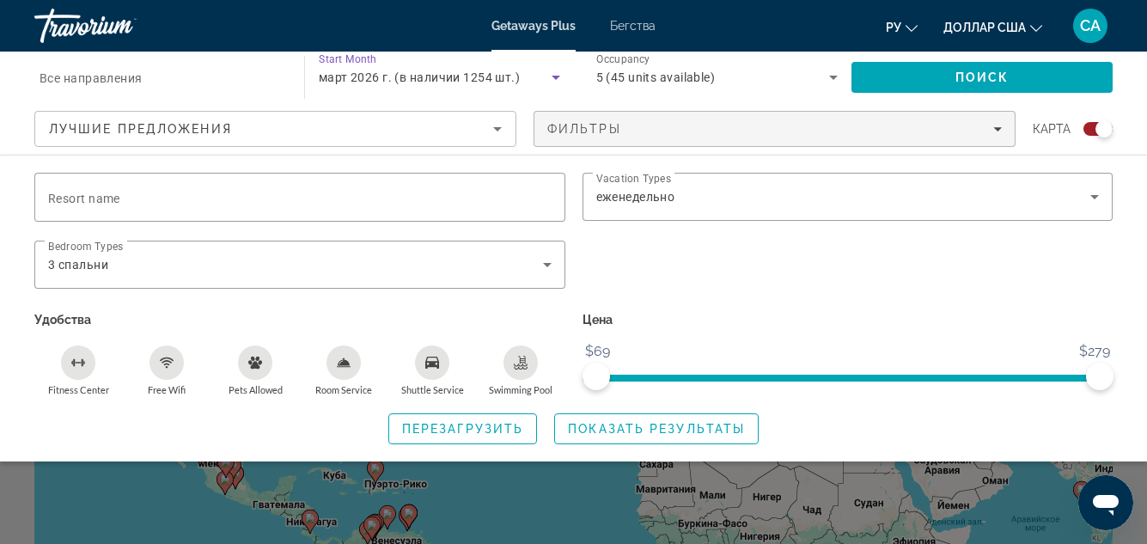
click at [358, 75] on span "март 2026 г. (в наличии 1254 шт.)" at bounding box center [419, 77] width 201 height 14
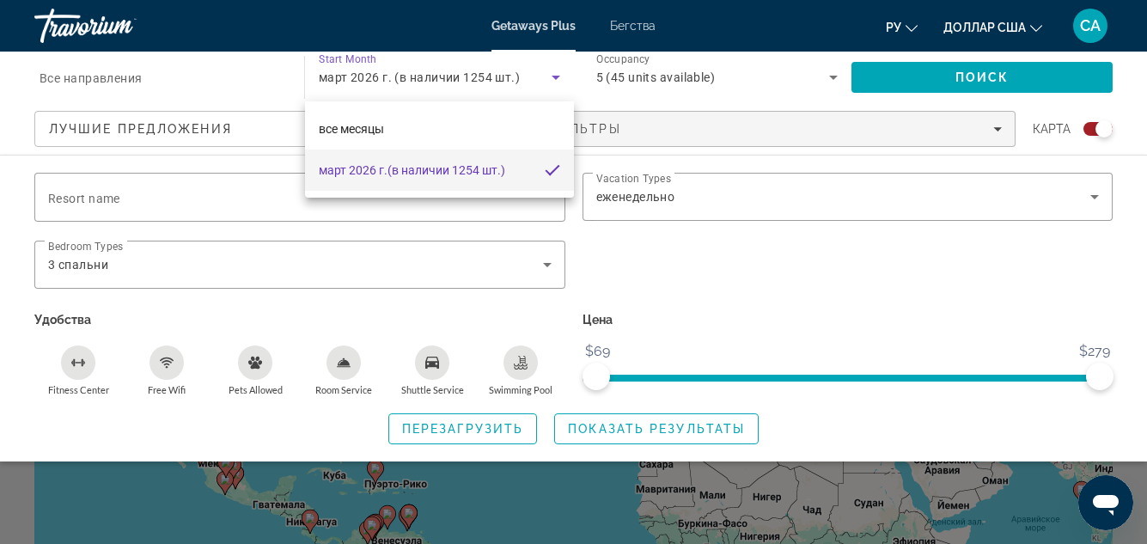
click at [364, 80] on div at bounding box center [573, 272] width 1147 height 544
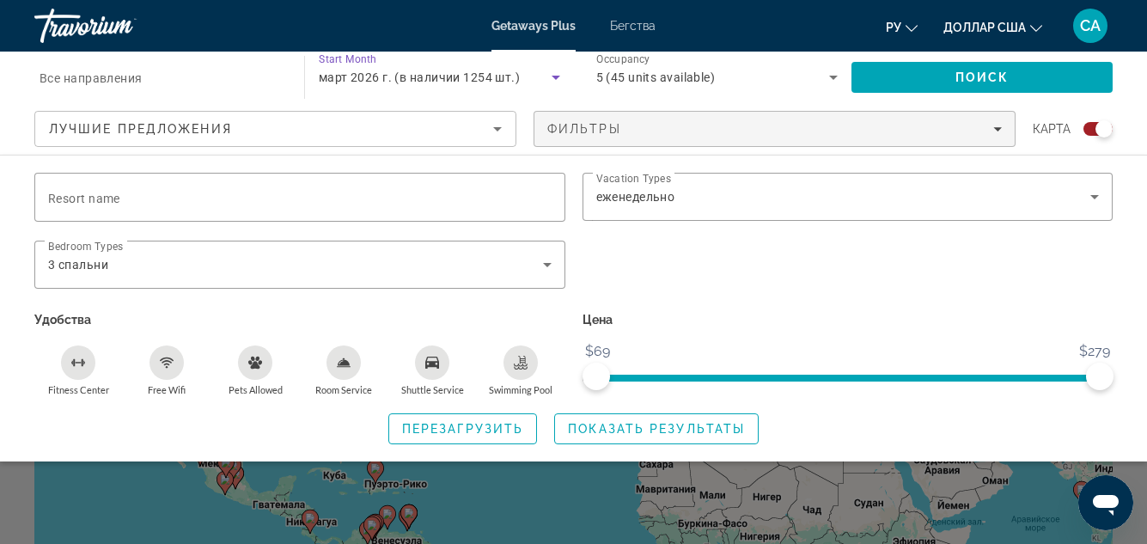
click at [378, 74] on span "март 2026 г. (в наличии 1254 шт.)" at bounding box center [419, 77] width 201 height 14
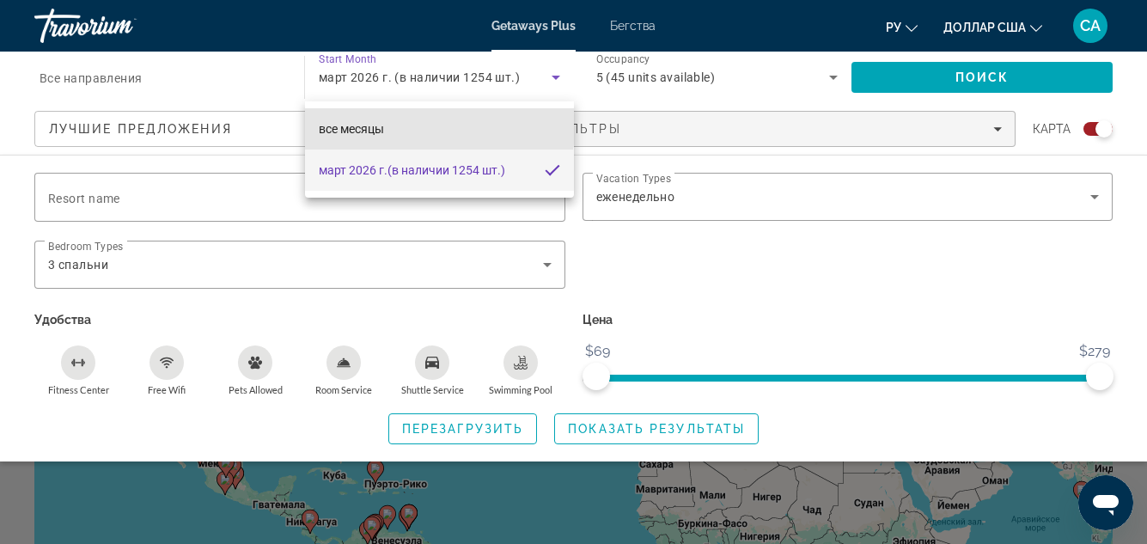
drag, startPoint x: 354, startPoint y: 125, endPoint x: 360, endPoint y: 119, distance: 9.1
click at [355, 125] on font "все месяцы" at bounding box center [351, 129] width 65 height 14
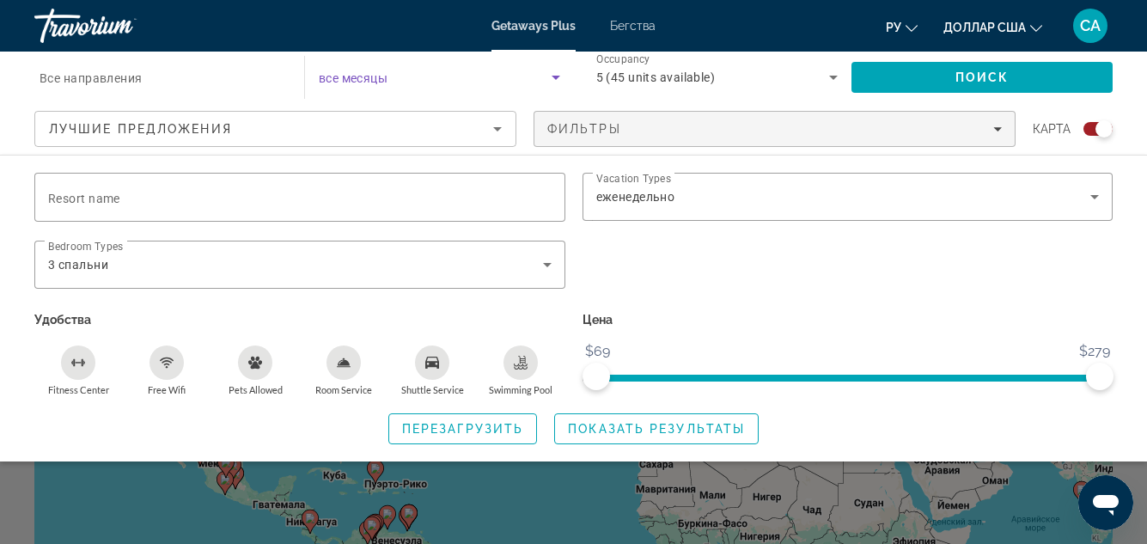
click at [558, 75] on icon "Search widget" at bounding box center [556, 77] width 21 height 21
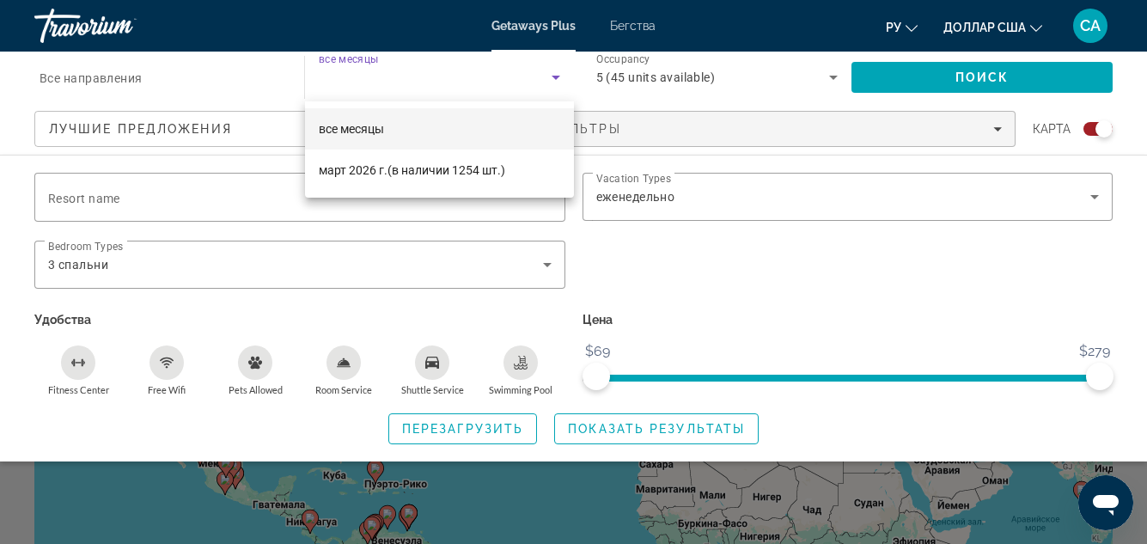
click at [364, 76] on div at bounding box center [573, 272] width 1147 height 544
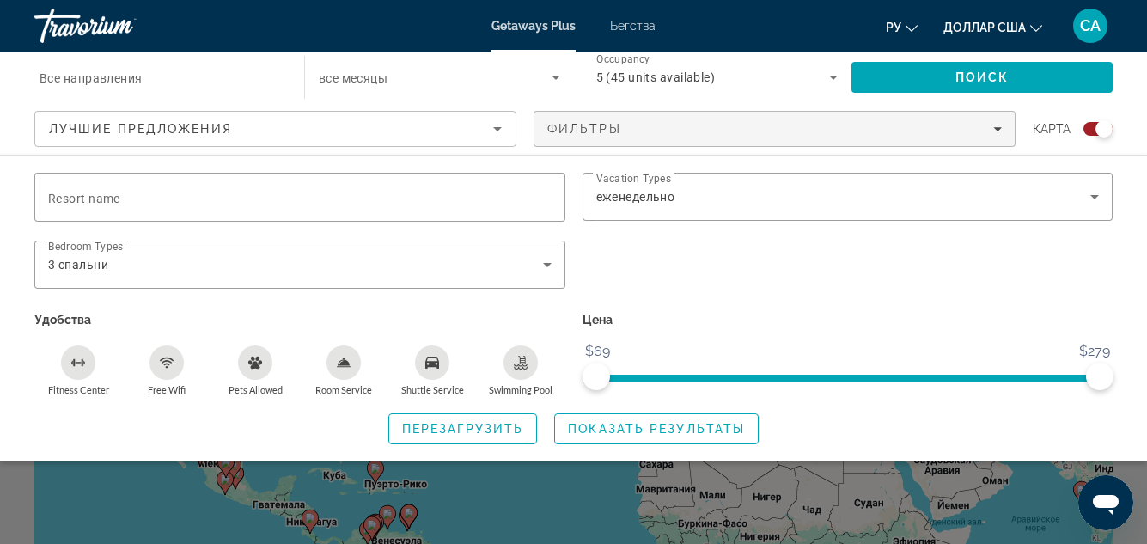
click at [353, 82] on span "все месяцы" at bounding box center [353, 78] width 69 height 14
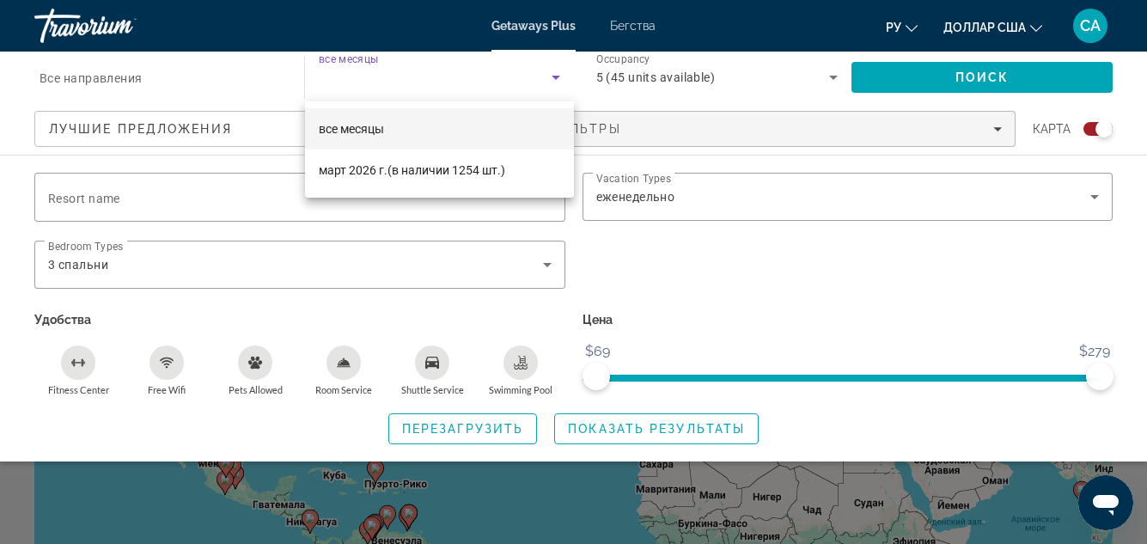
click at [997, 126] on div at bounding box center [573, 272] width 1147 height 544
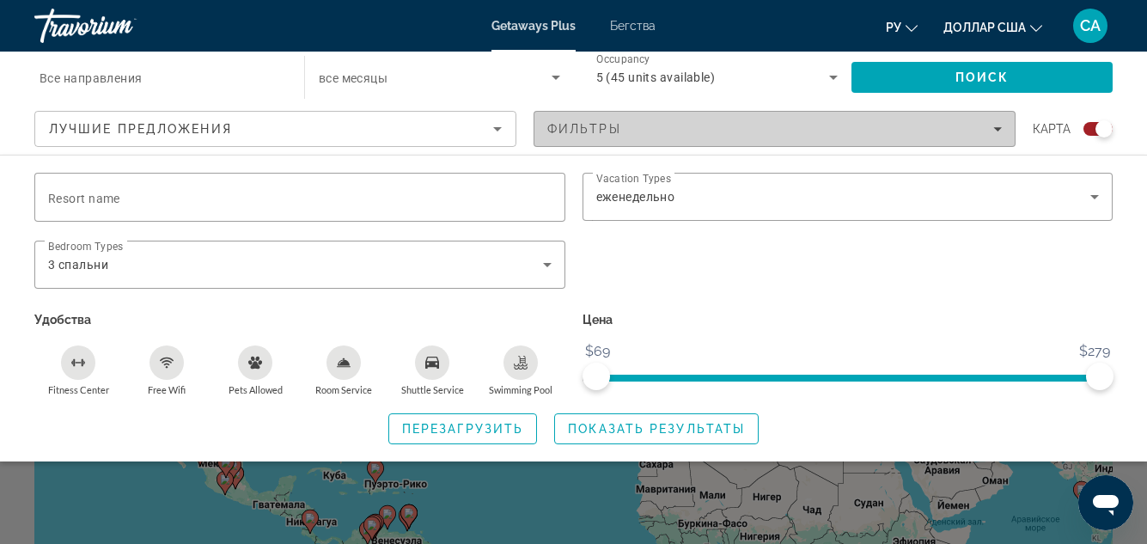
click at [998, 126] on icon "Filters" at bounding box center [998, 129] width 9 height 9
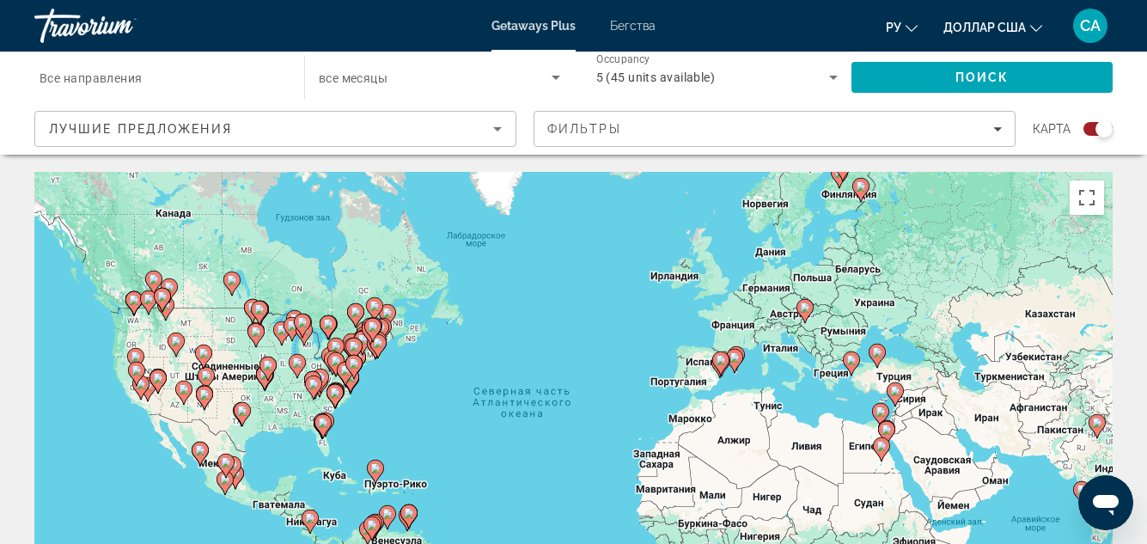
click at [556, 74] on icon "Search widget" at bounding box center [556, 77] width 21 height 21
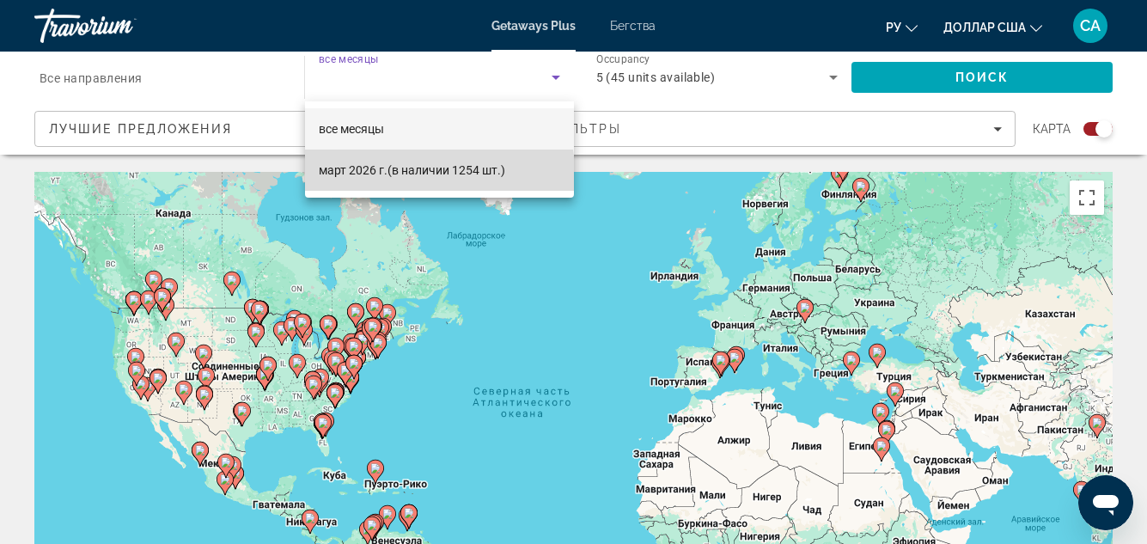
click at [394, 174] on font "(в наличии 1254 шт.)" at bounding box center [447, 170] width 118 height 14
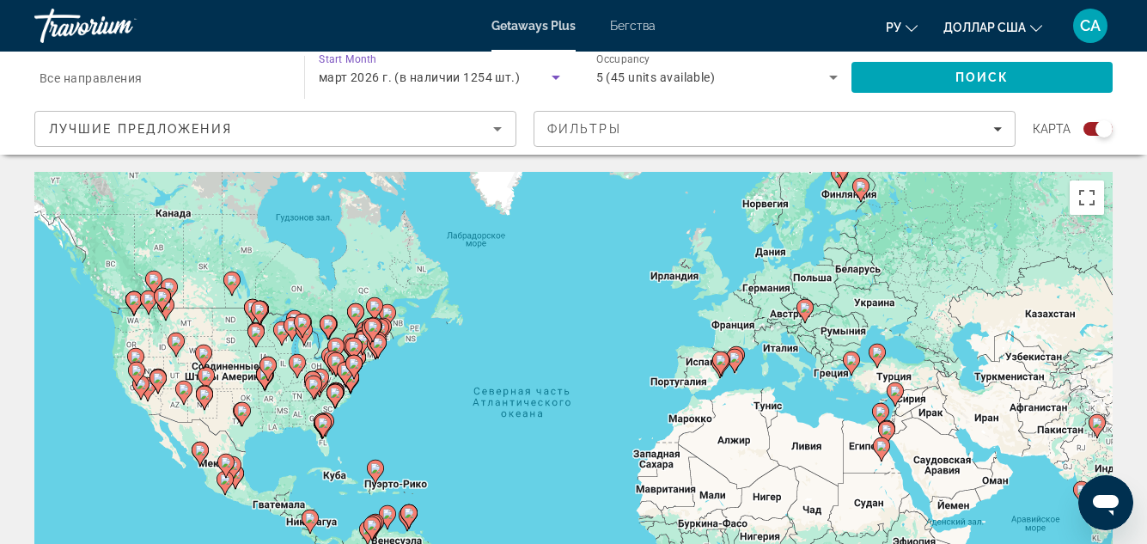
click at [393, 79] on span "март 2026 г. (в наличии 1254 шт.)" at bounding box center [419, 77] width 201 height 14
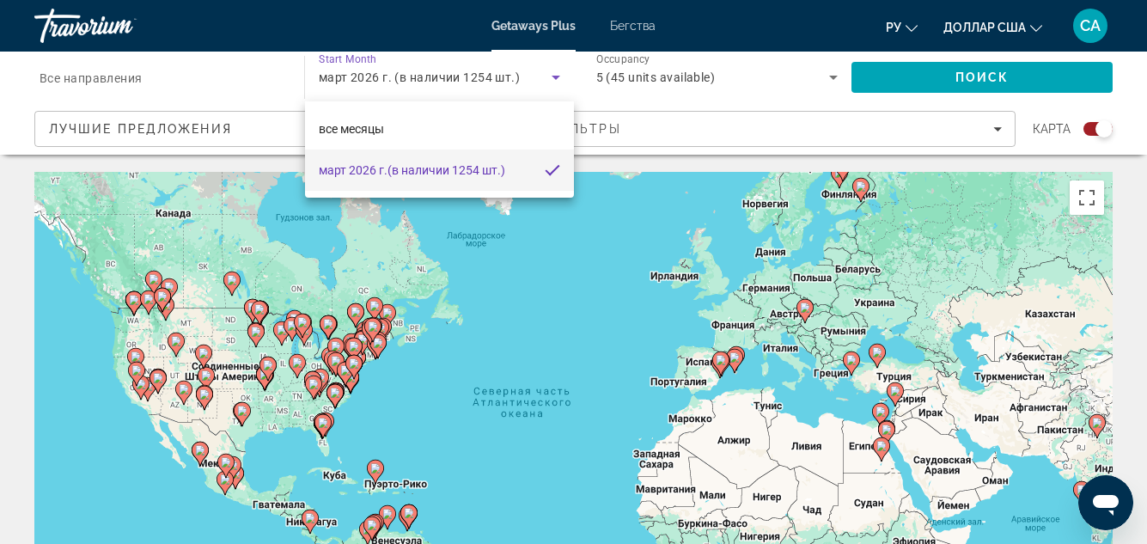
click at [393, 79] on div at bounding box center [573, 272] width 1147 height 544
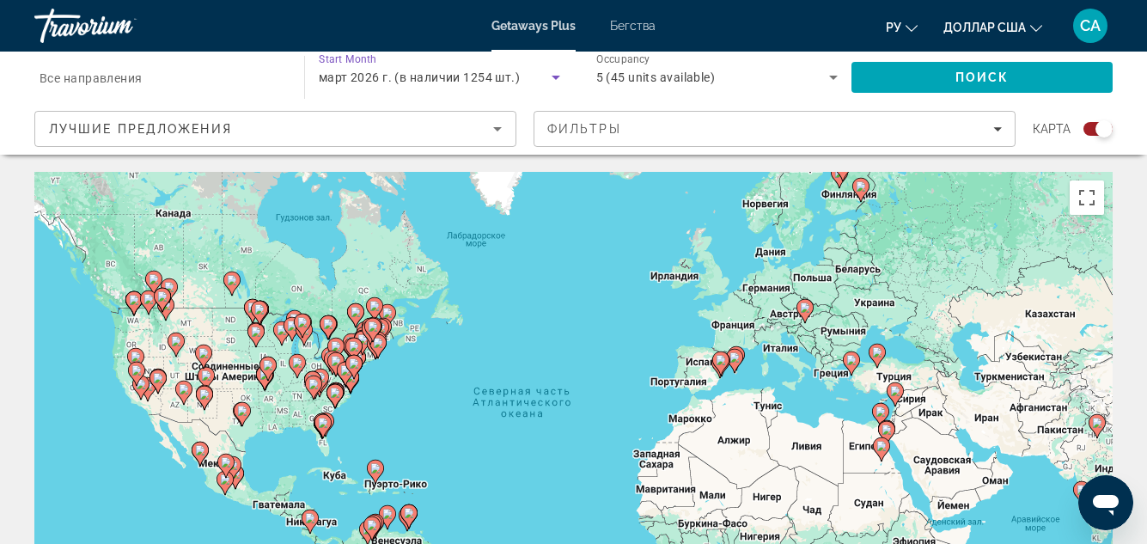
click at [393, 79] on span "март 2026 г. (в наличии 1254 шт.)" at bounding box center [419, 77] width 201 height 14
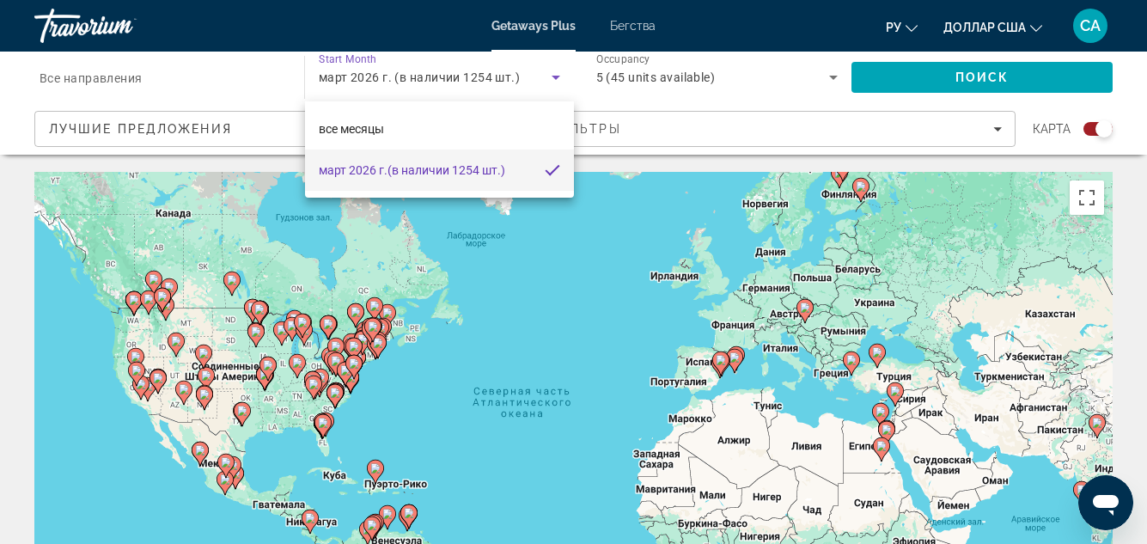
click at [348, 167] on font "март 2026 г." at bounding box center [353, 170] width 69 height 14
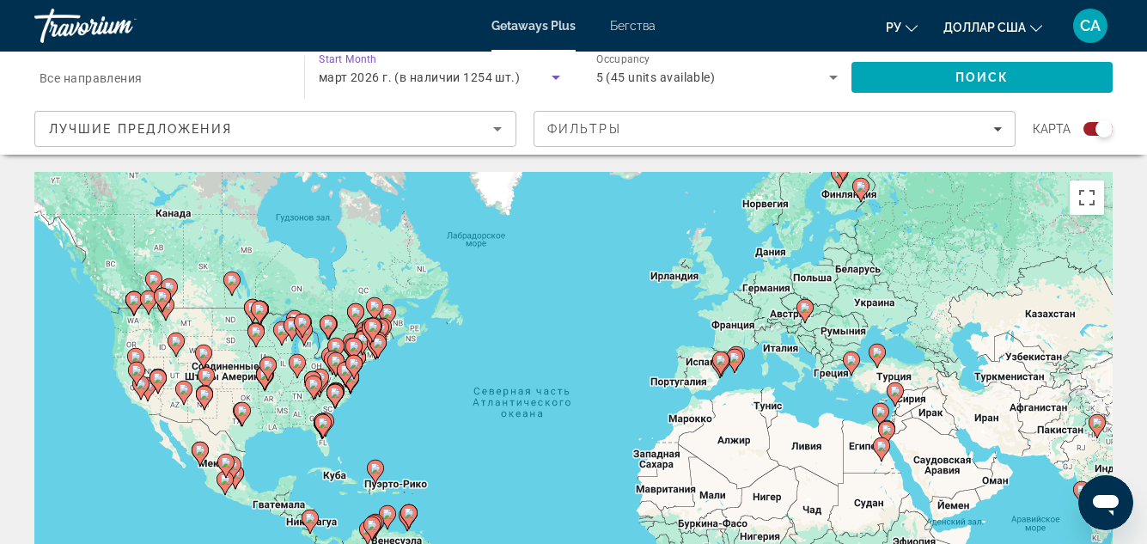
click at [407, 77] on span "март 2026 г. (в наличии 1254 шт.)" at bounding box center [419, 77] width 201 height 14
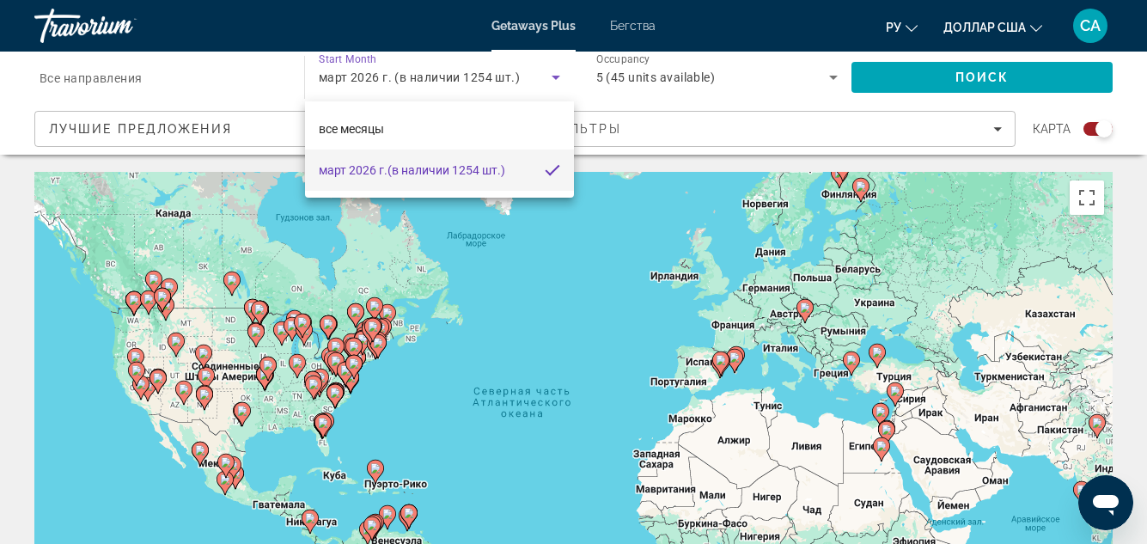
click at [454, 284] on div at bounding box center [573, 272] width 1147 height 544
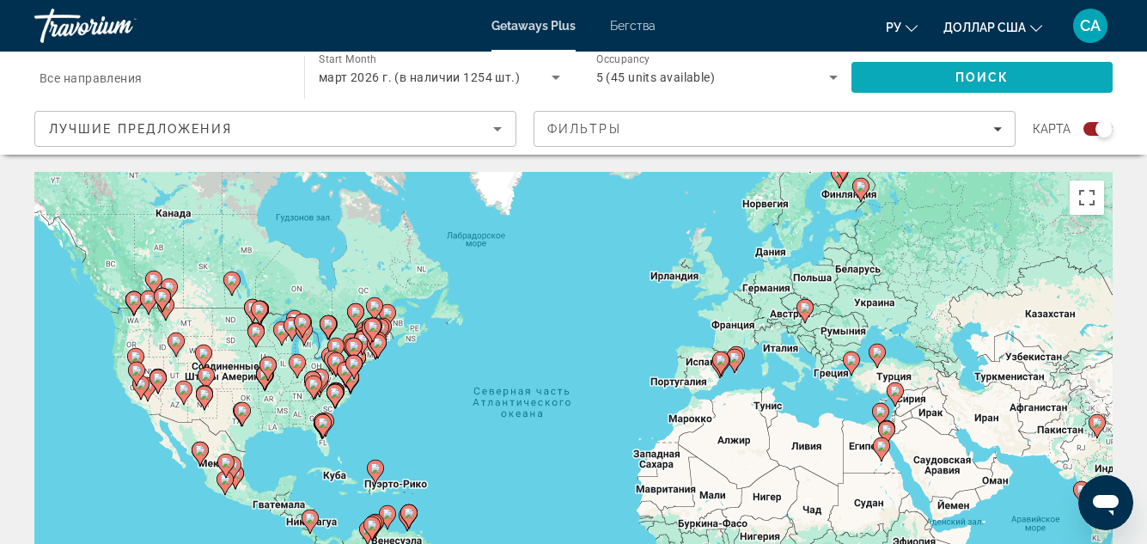
click at [969, 78] on span "Поиск" at bounding box center [983, 77] width 54 height 14
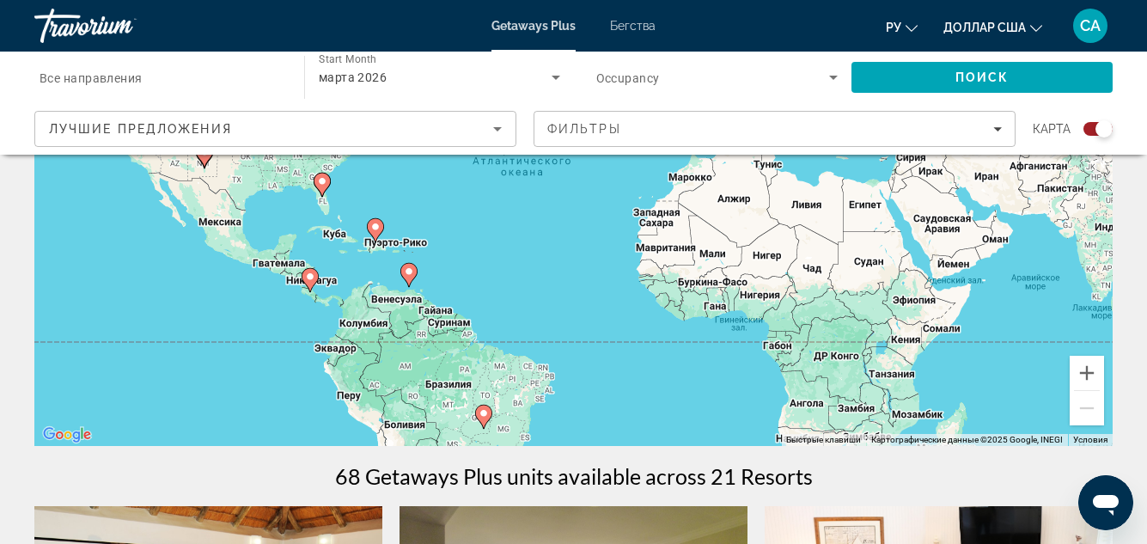
scroll to position [258, 0]
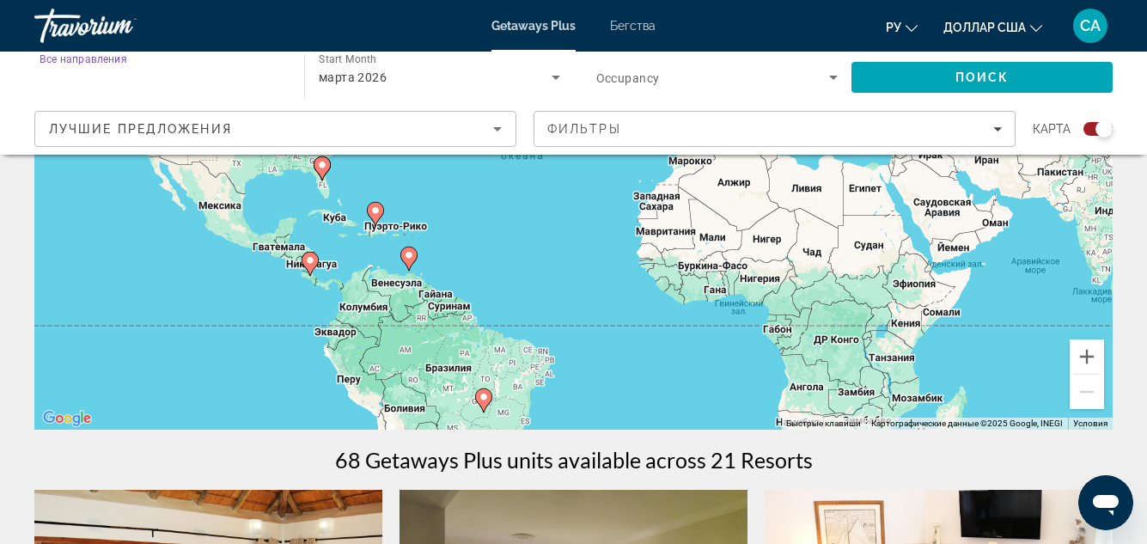
click at [163, 80] on input "Destination Все направления" at bounding box center [161, 78] width 242 height 21
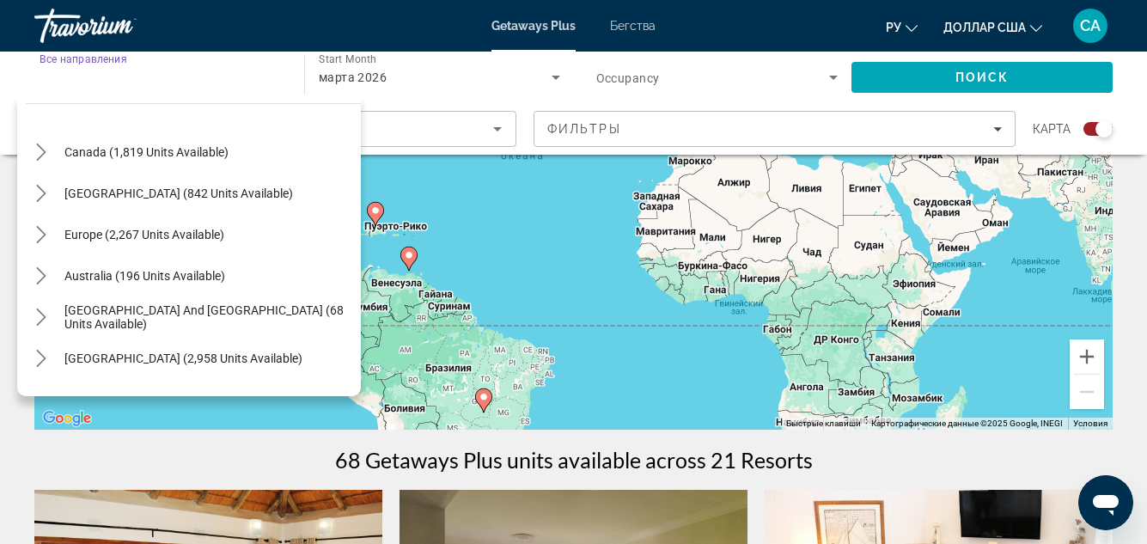
scroll to position [107, 0]
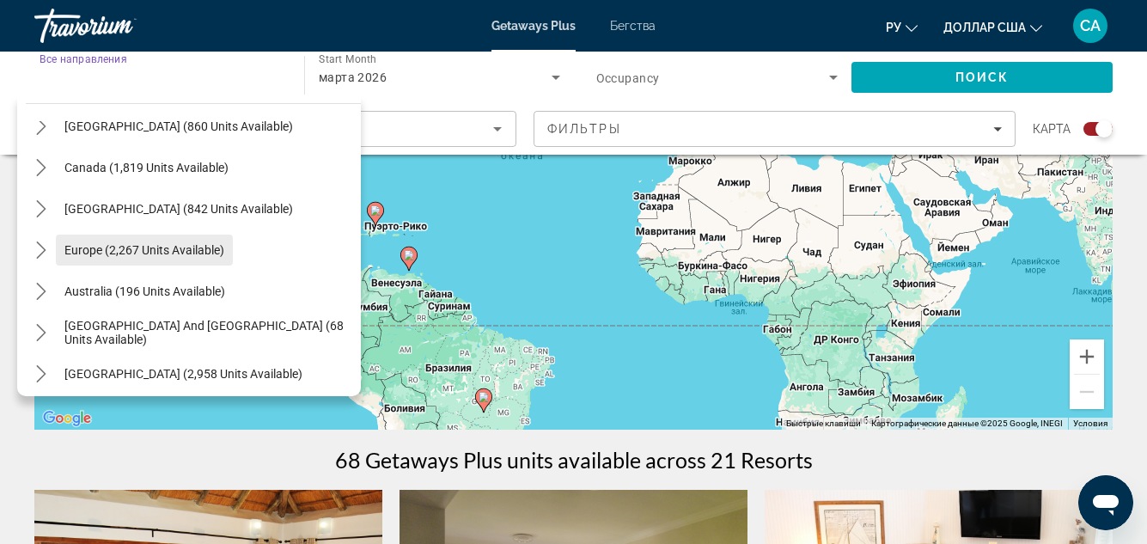
click at [174, 251] on span "Europe (2,267 units available)" at bounding box center [144, 250] width 160 height 14
type input "**********"
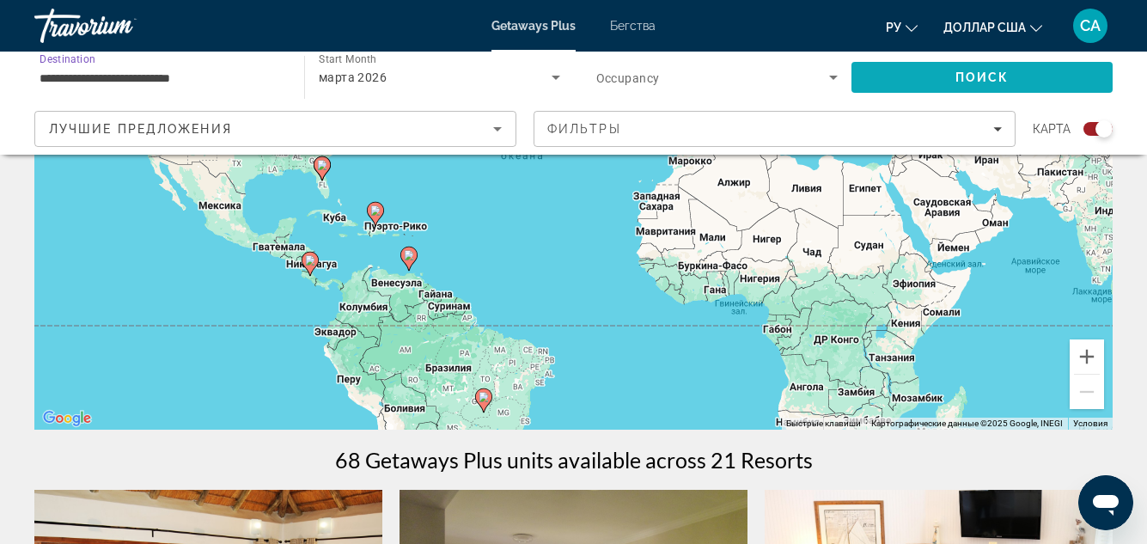
click at [991, 74] on span "Поиск" at bounding box center [983, 77] width 54 height 14
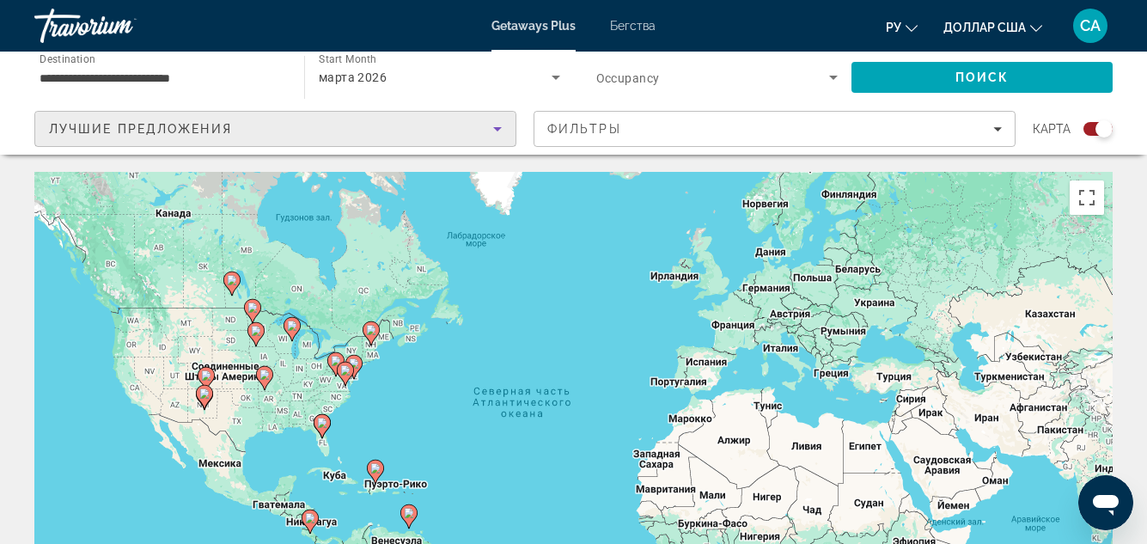
click at [498, 125] on icon "Sort by" at bounding box center [497, 129] width 21 height 21
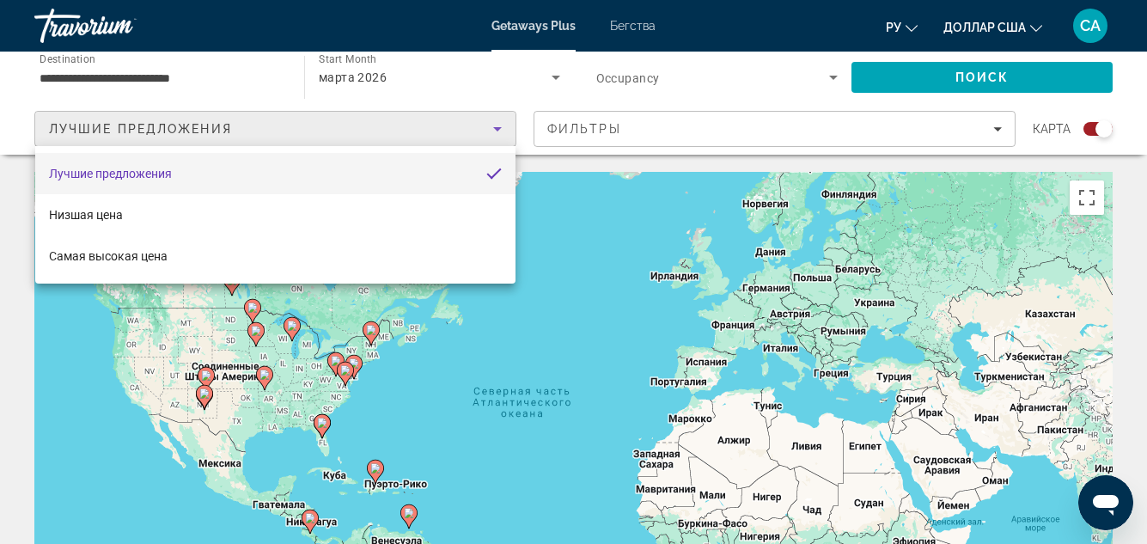
click at [1000, 128] on div at bounding box center [573, 272] width 1147 height 544
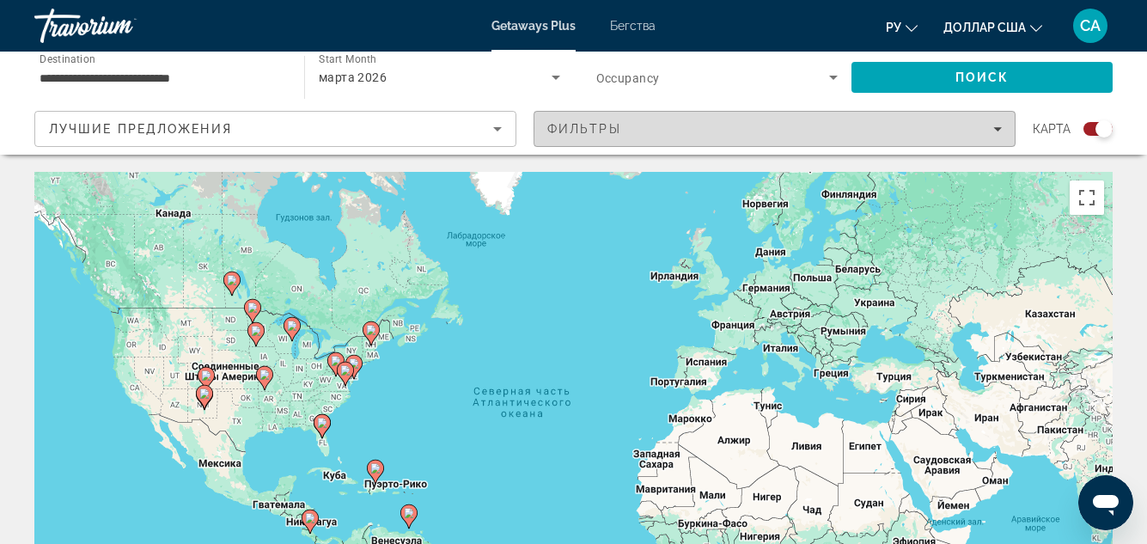
click at [1000, 130] on icon "Filters" at bounding box center [998, 129] width 9 height 9
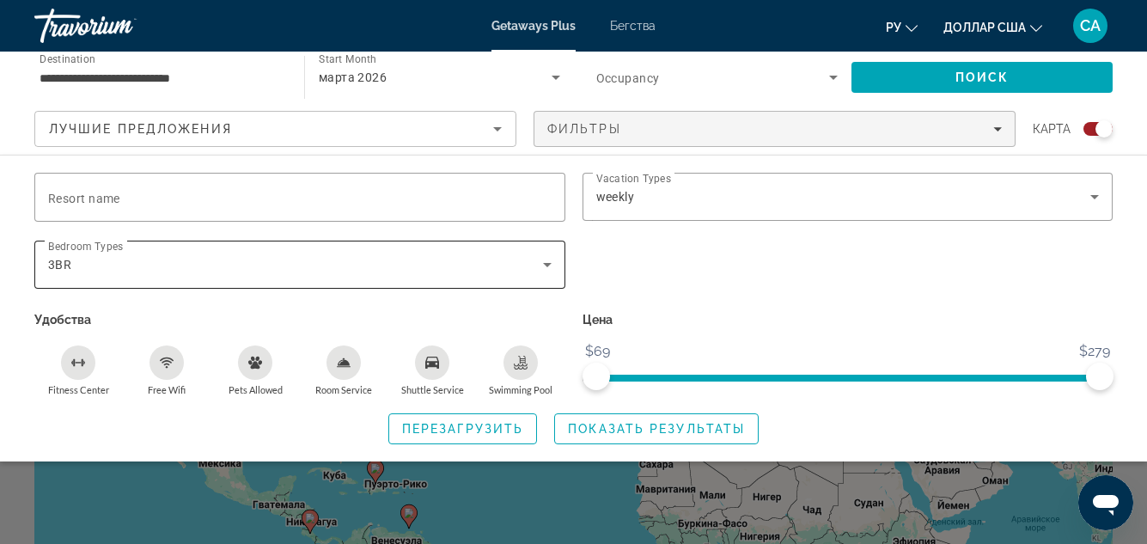
click at [547, 263] on icon "Search widget" at bounding box center [547, 265] width 9 height 4
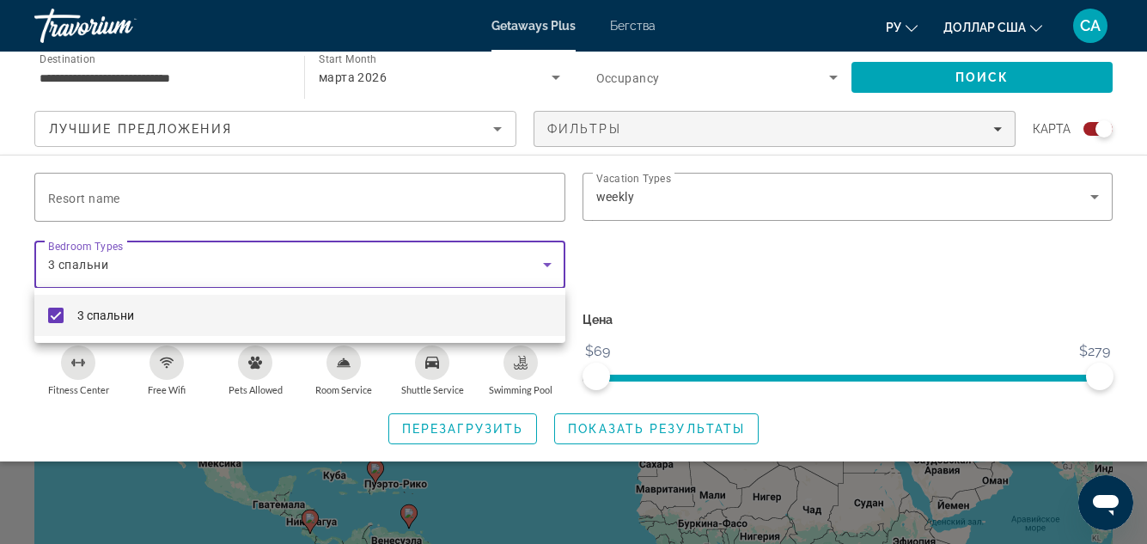
click at [52, 315] on mat-pseudo-checkbox at bounding box center [55, 315] width 15 height 15
click at [871, 428] on div at bounding box center [573, 272] width 1147 height 544
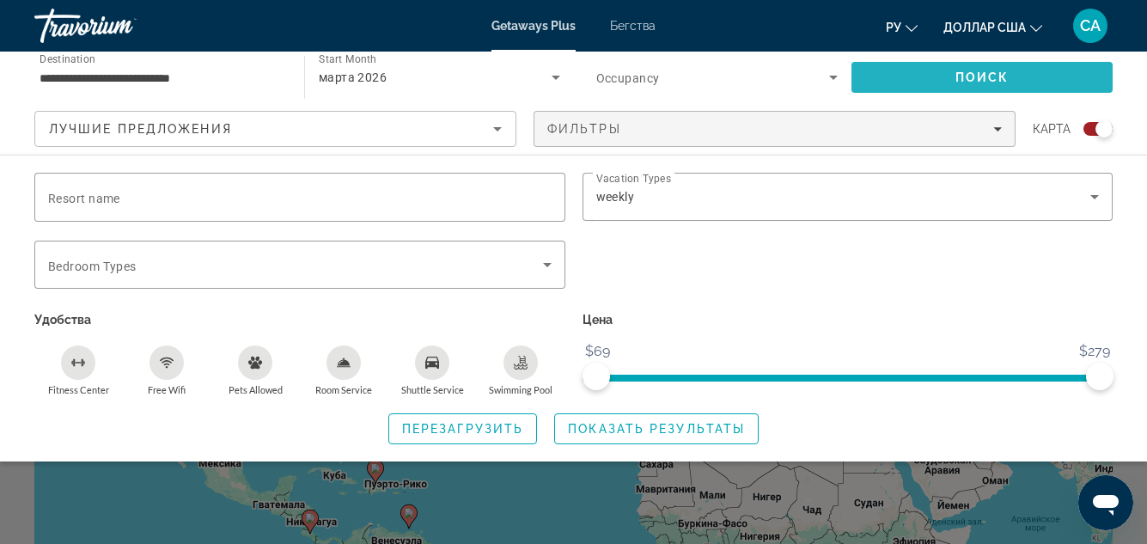
click at [988, 75] on span "Поиск" at bounding box center [983, 77] width 54 height 14
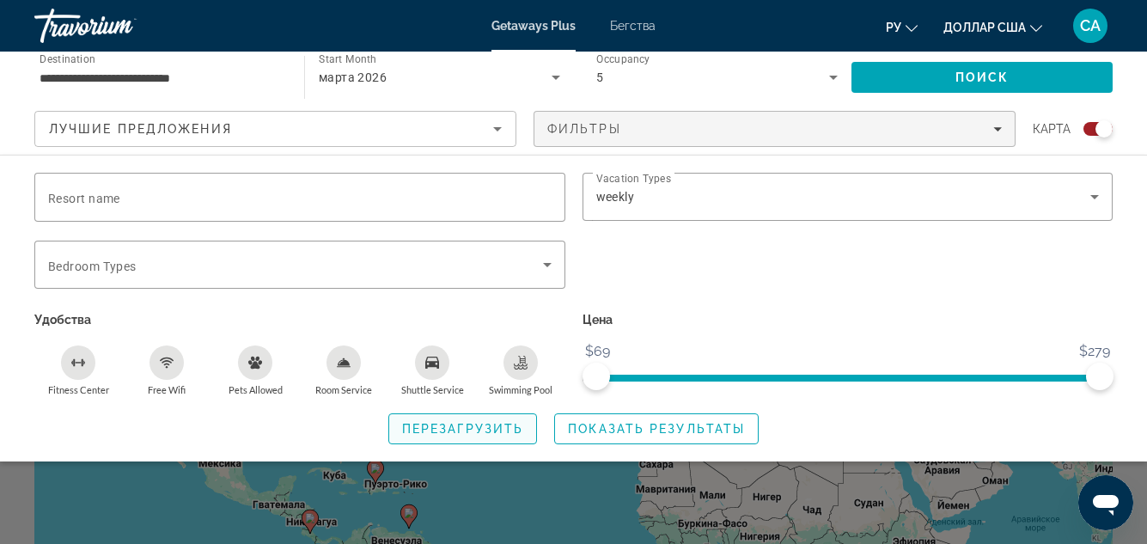
click at [488, 427] on span "Перезагрузить" at bounding box center [462, 429] width 121 height 14
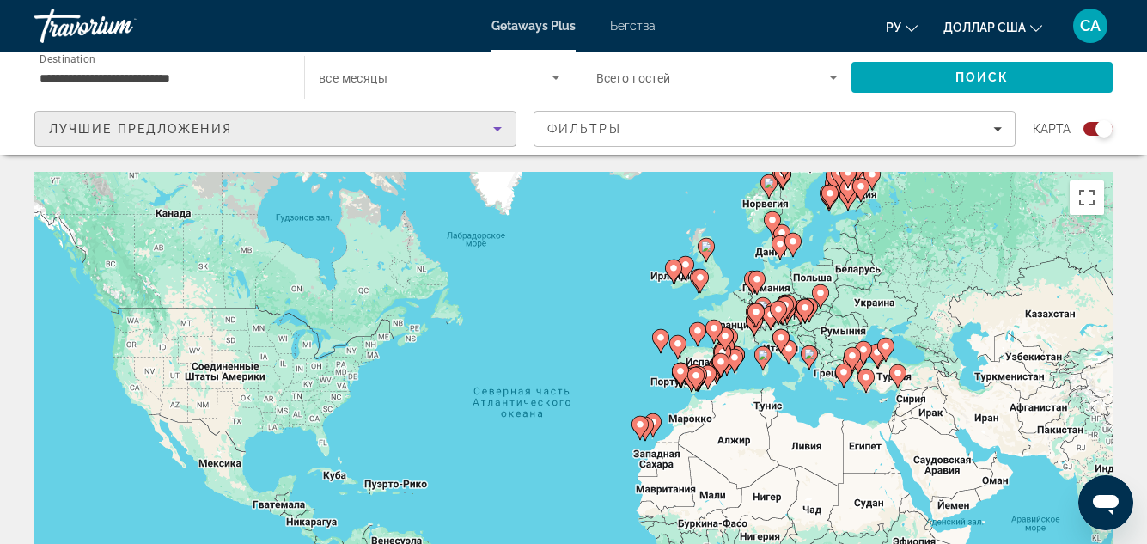
click at [500, 125] on icon "Sort by" at bounding box center [497, 129] width 21 height 21
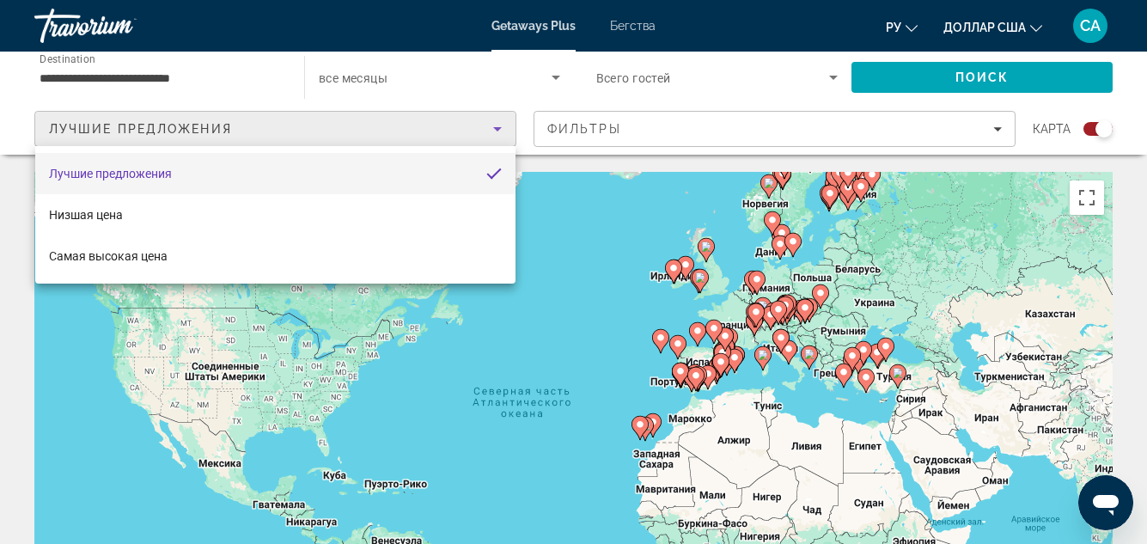
click at [633, 252] on div at bounding box center [573, 272] width 1147 height 544
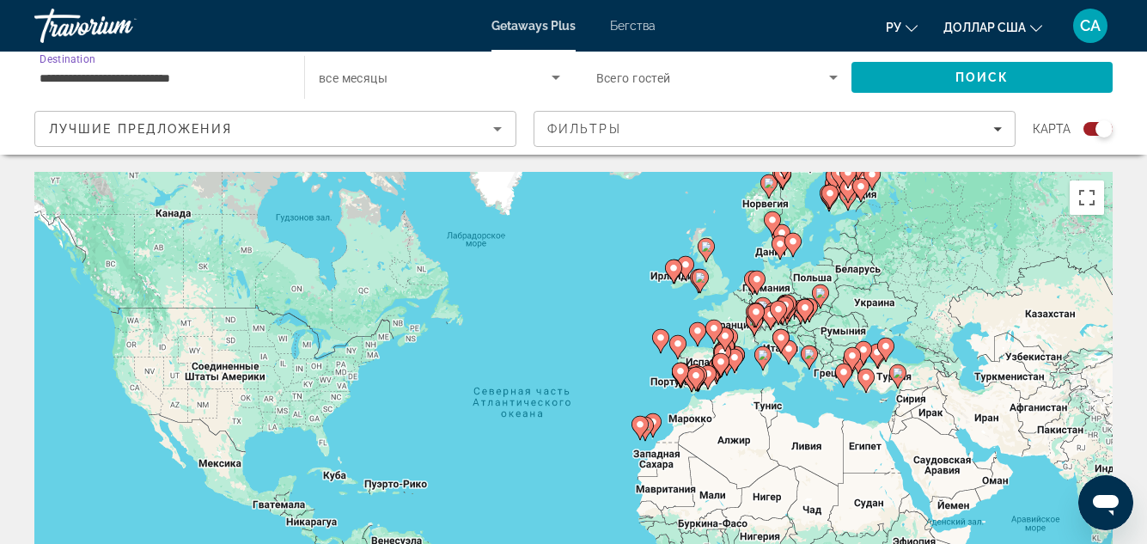
click at [187, 85] on input "**********" at bounding box center [161, 78] width 242 height 21
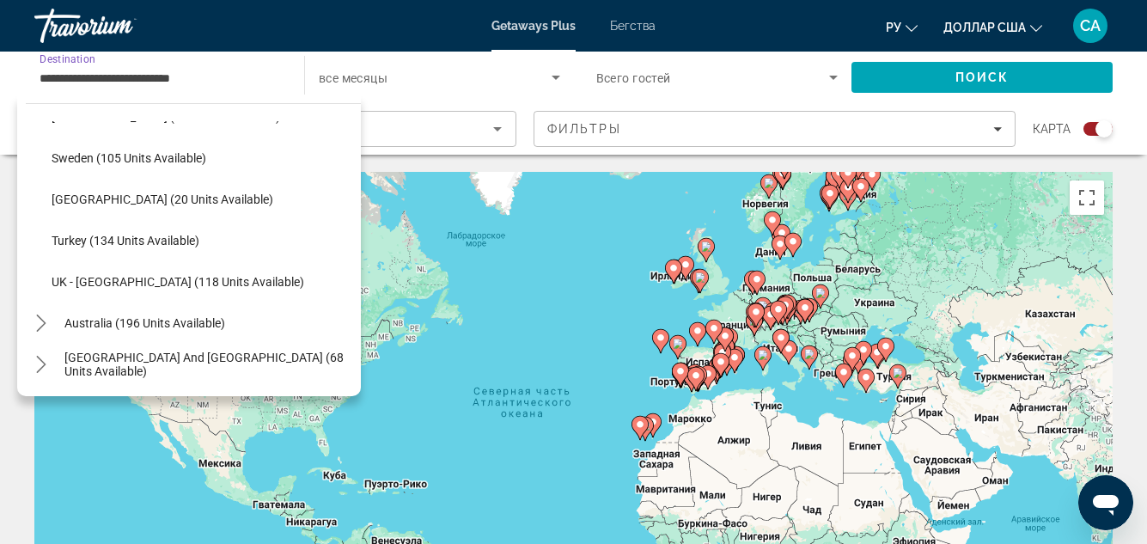
scroll to position [790, 0]
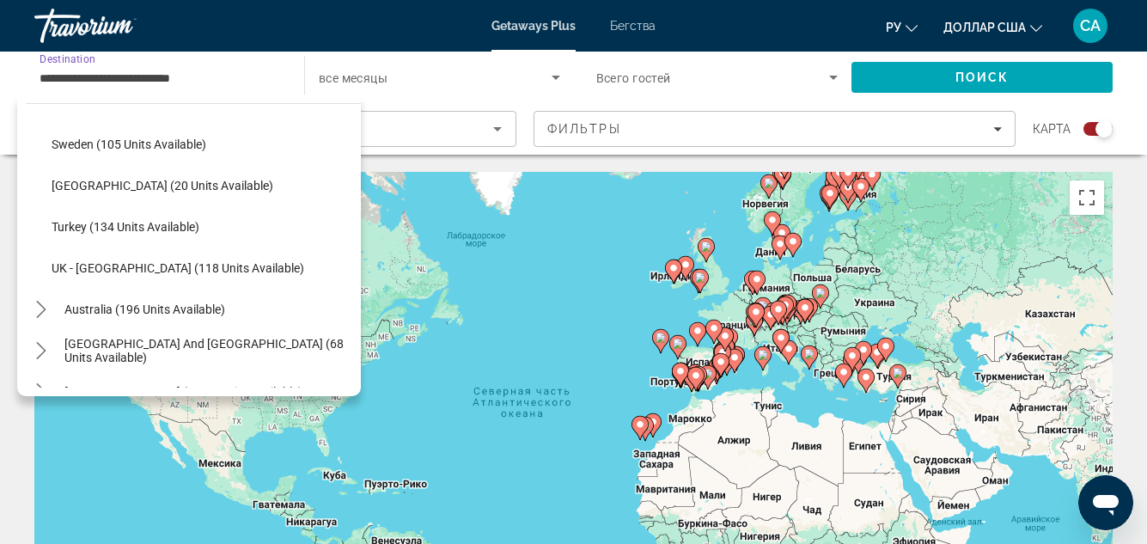
click at [228, 83] on input "**********" at bounding box center [161, 78] width 242 height 21
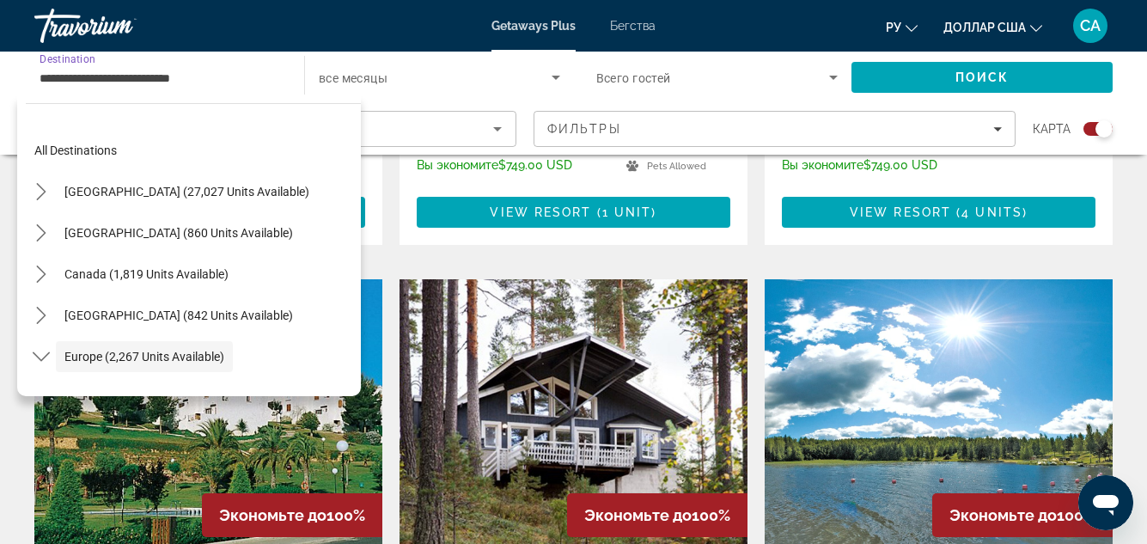
scroll to position [1117, 0]
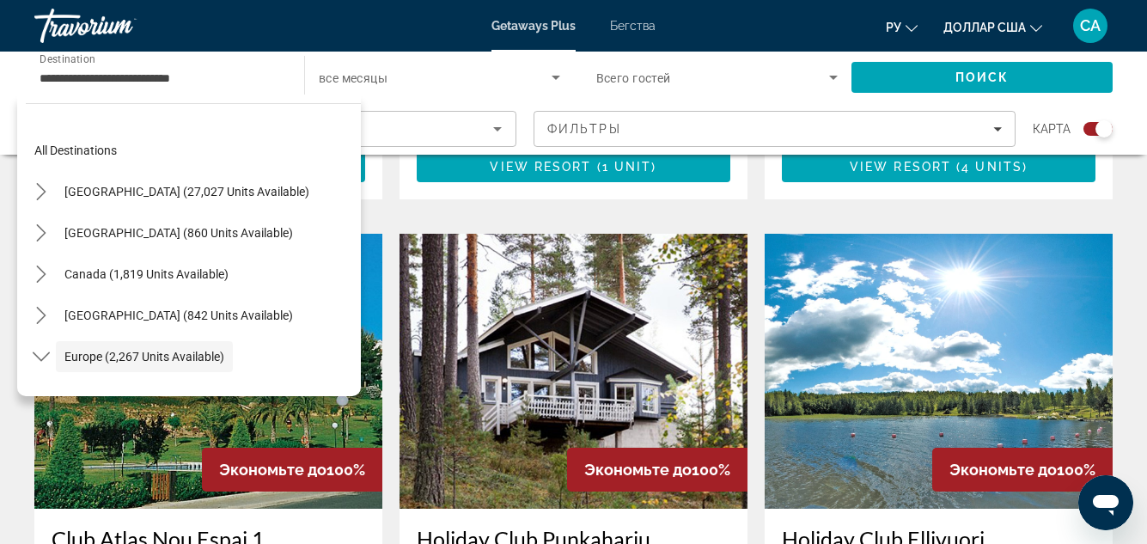
click at [240, 121] on div "All destinations [GEOGRAPHIC_DATA] (27,027 units available) [GEOGRAPHIC_DATA] (…" at bounding box center [193, 254] width 335 height 266
click at [205, 75] on input "**********" at bounding box center [161, 78] width 242 height 21
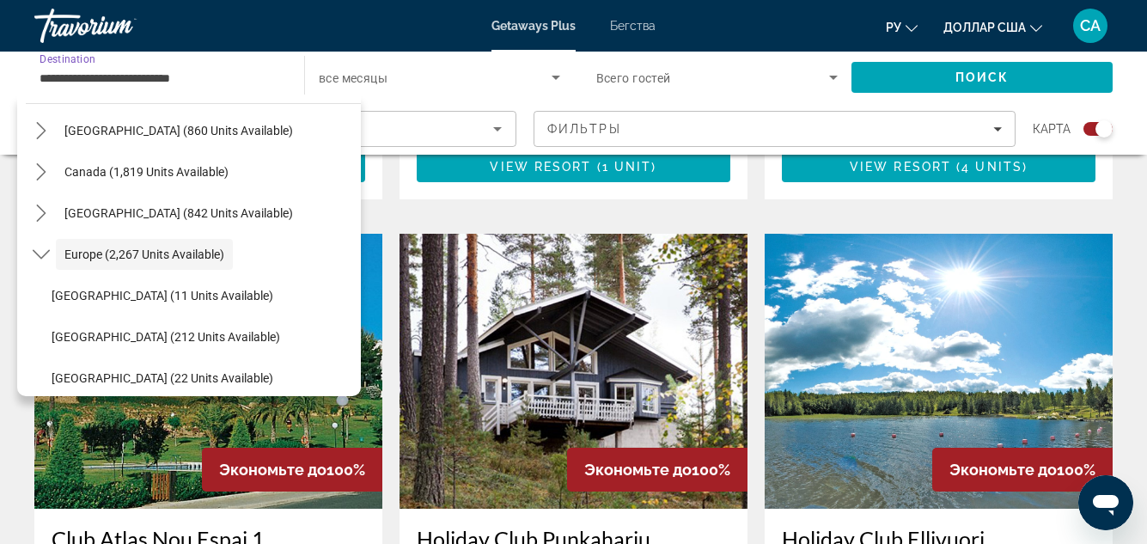
click at [213, 73] on input "**********" at bounding box center [161, 78] width 242 height 21
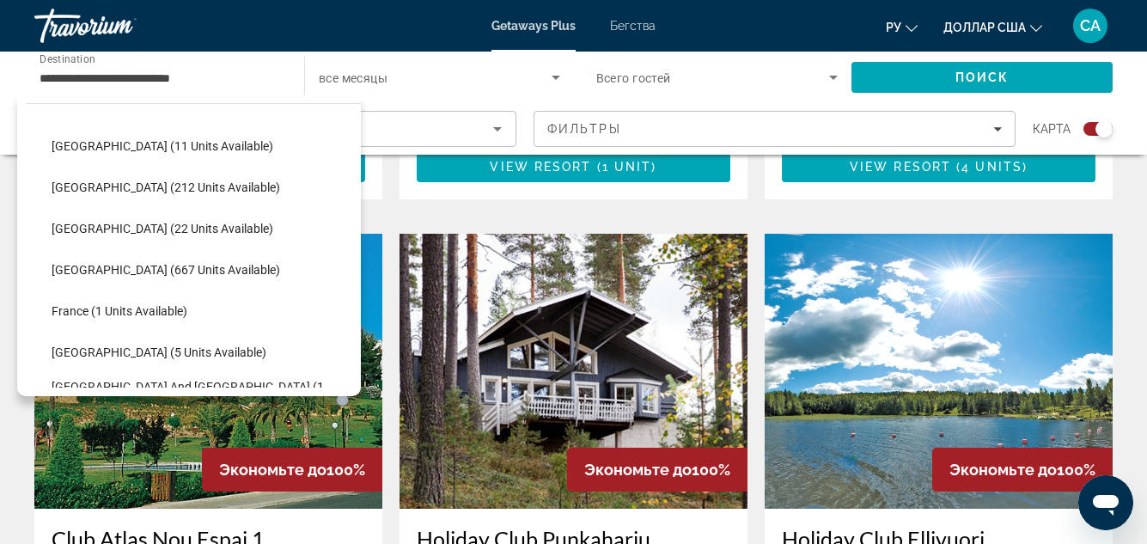
scroll to position [652, 0]
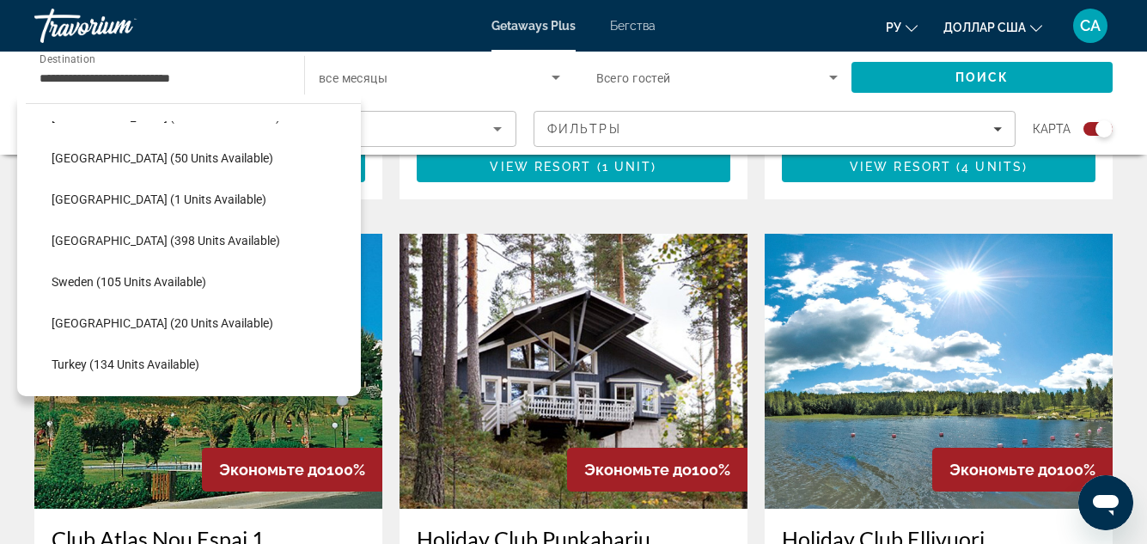
click at [241, 79] on input "**********" at bounding box center [161, 78] width 242 height 21
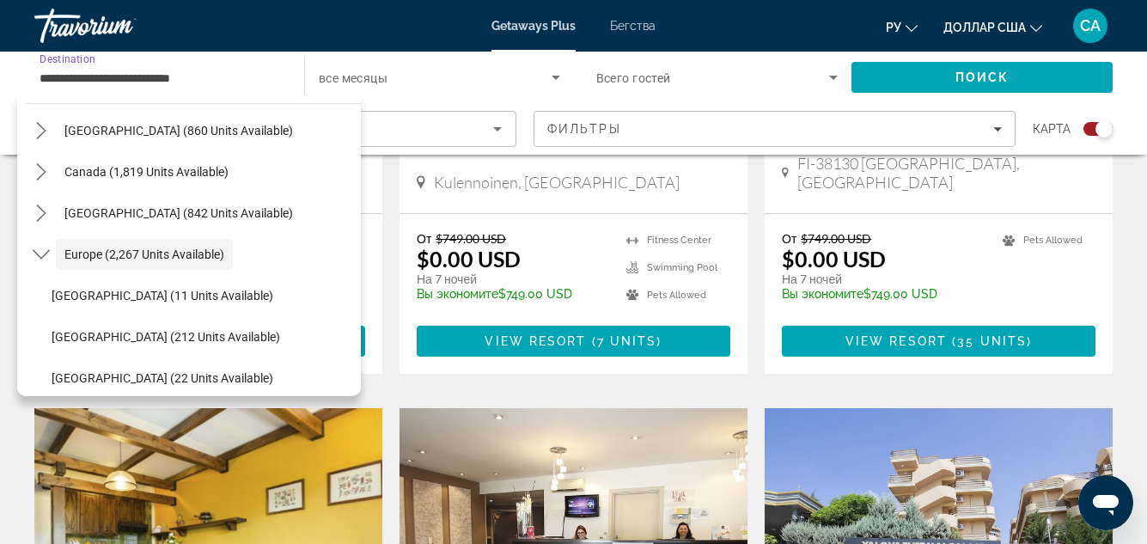
scroll to position [1547, 0]
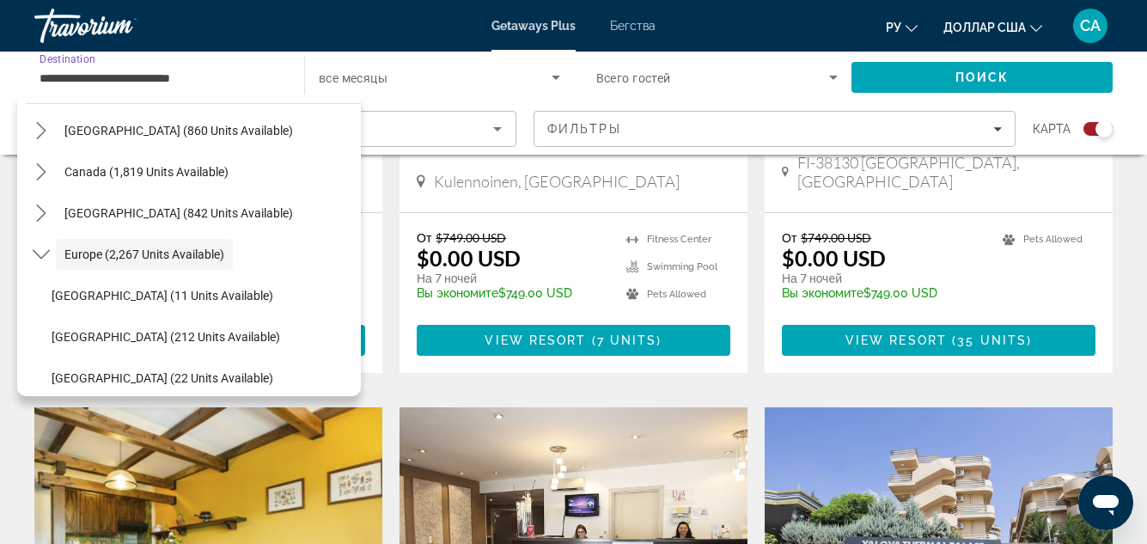
click at [237, 428] on img "Основное содержание" at bounding box center [208, 544] width 348 height 275
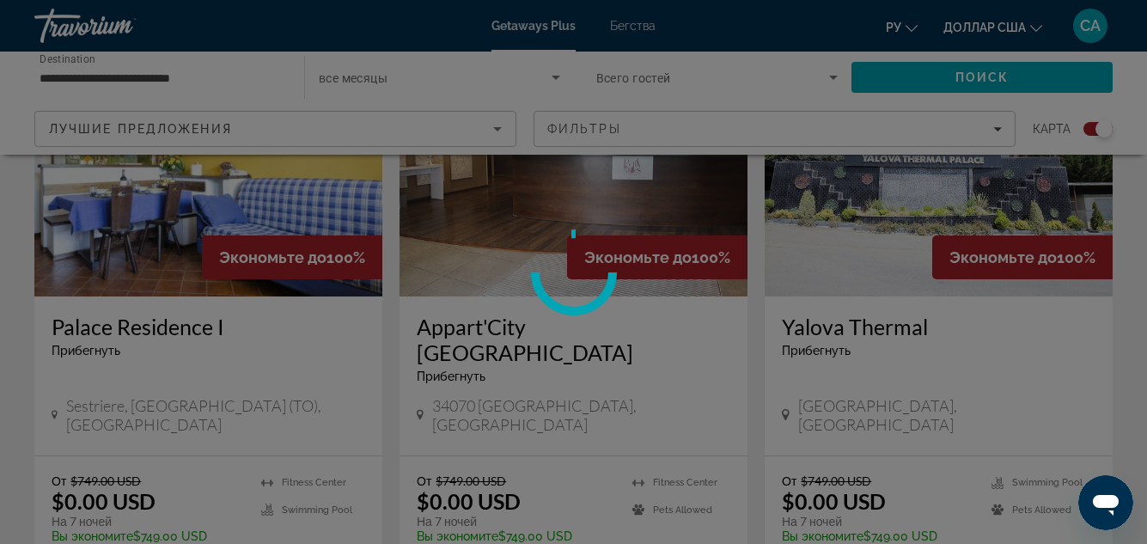
scroll to position [1977, 0]
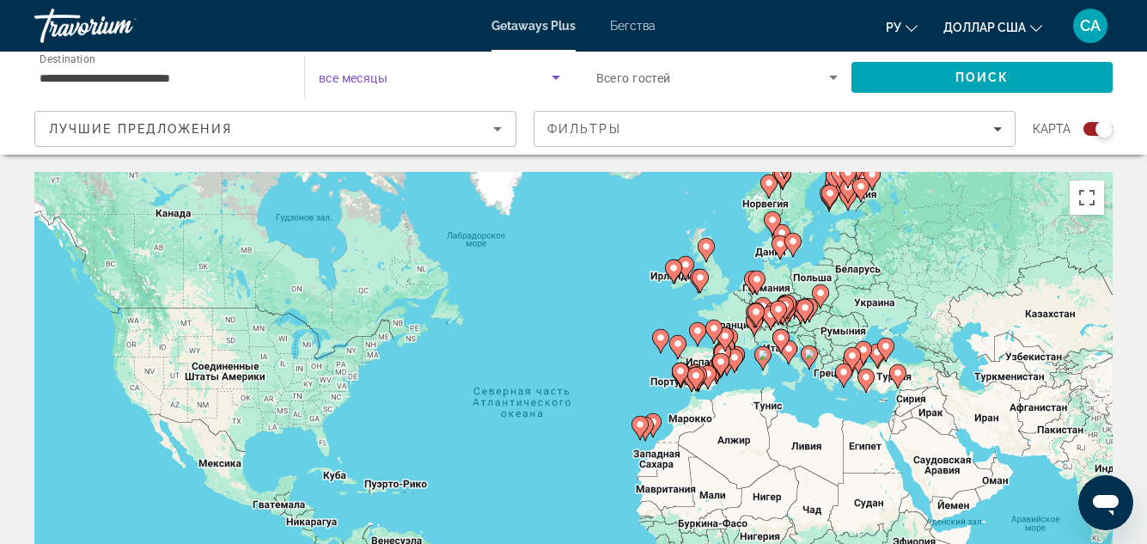
click at [557, 74] on icon "Search widget" at bounding box center [556, 77] width 21 height 21
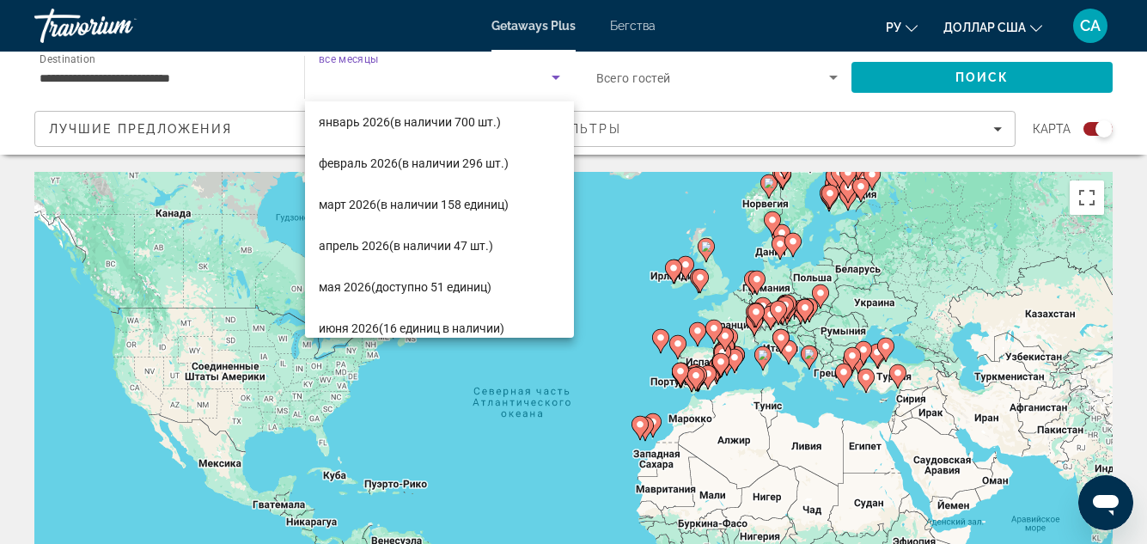
scroll to position [258, 0]
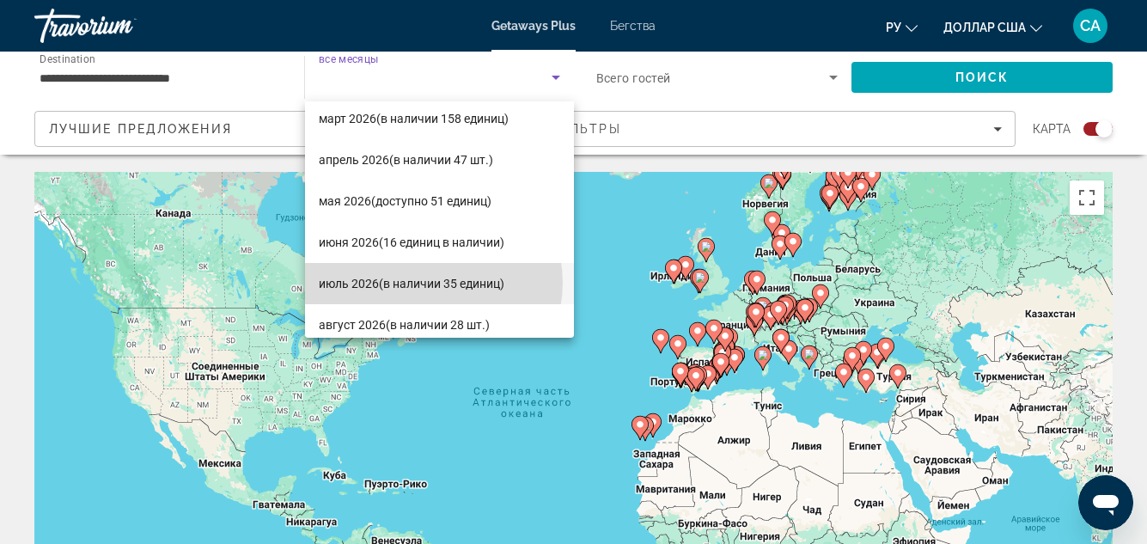
click at [433, 283] on font "(в наличии 35 единиц)" at bounding box center [441, 284] width 125 height 14
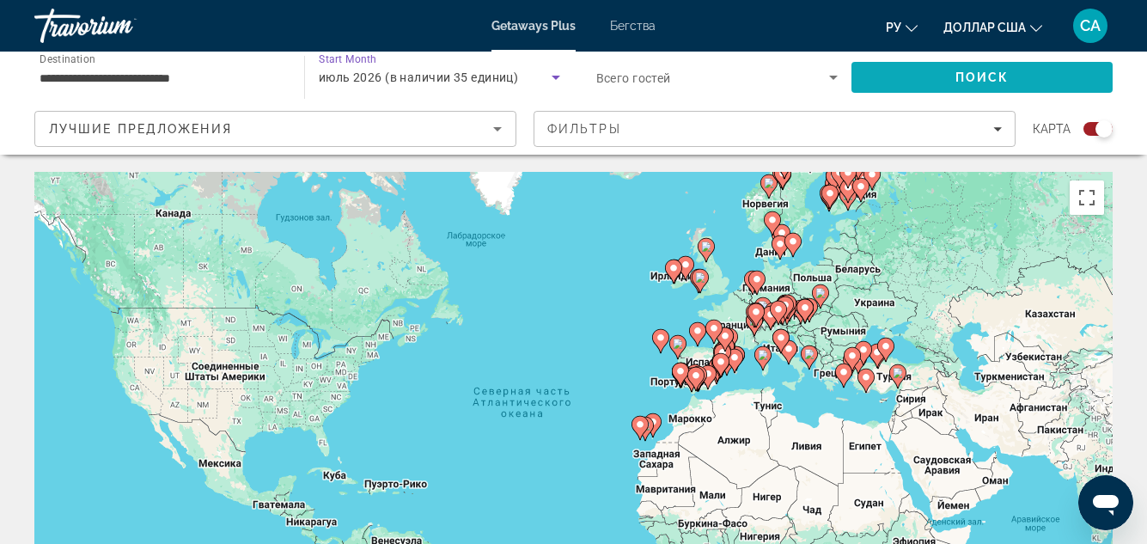
click at [985, 72] on span "Поиск" at bounding box center [983, 77] width 54 height 14
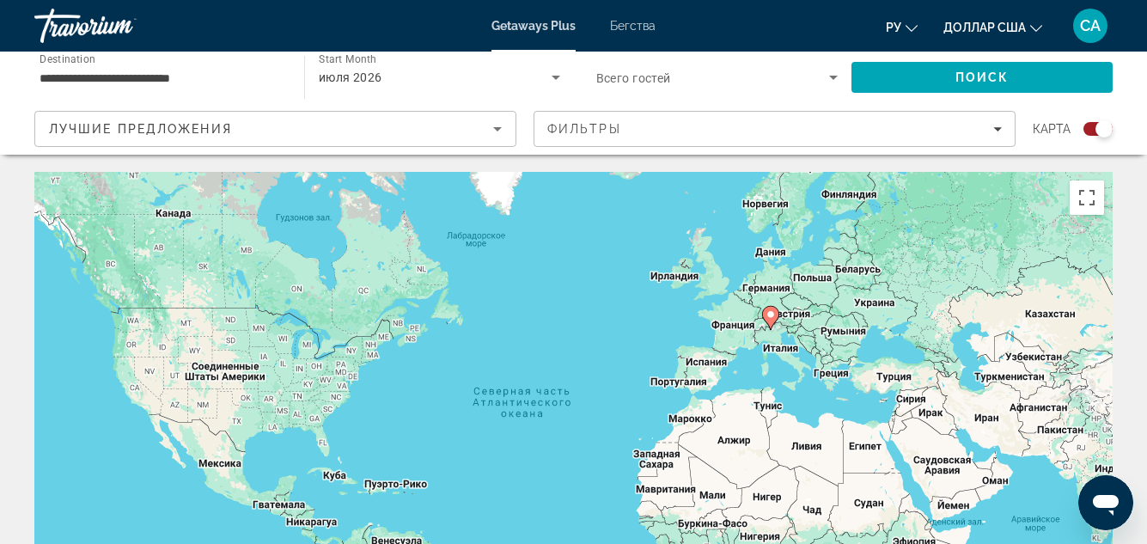
click at [773, 332] on div "Чтобы активировать перетаскивание с помощью клавиатуры, нажмите Alt + Ввод. Пос…" at bounding box center [573, 430] width 1079 height 516
click at [772, 319] on image "Основное содержание" at bounding box center [771, 314] width 10 height 10
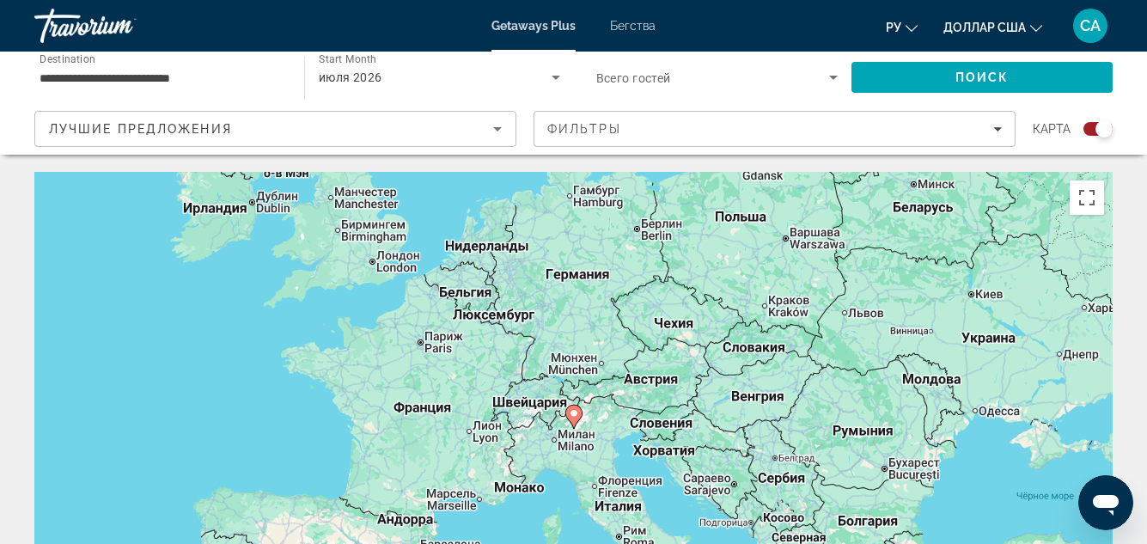
click at [576, 415] on image "Основное содержание" at bounding box center [574, 413] width 10 height 10
type input "**********"
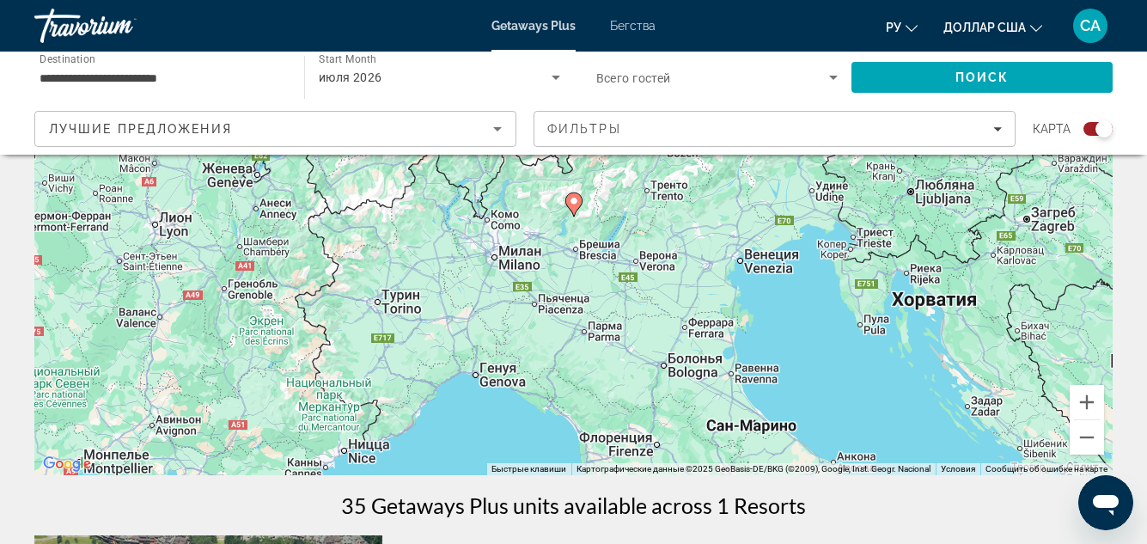
scroll to position [172, 0]
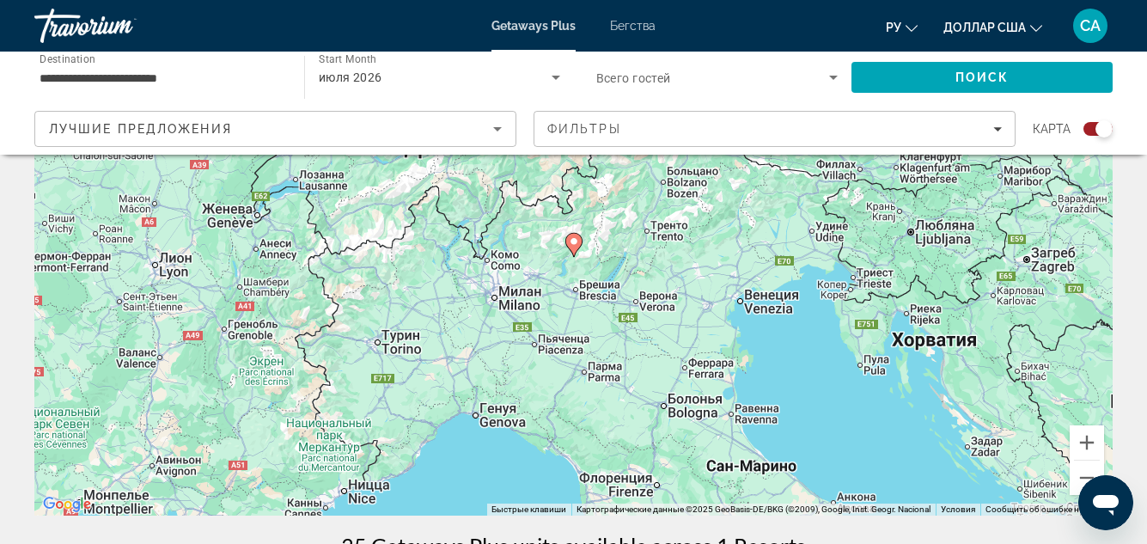
click at [575, 242] on image "Основное содержание" at bounding box center [574, 241] width 10 height 10
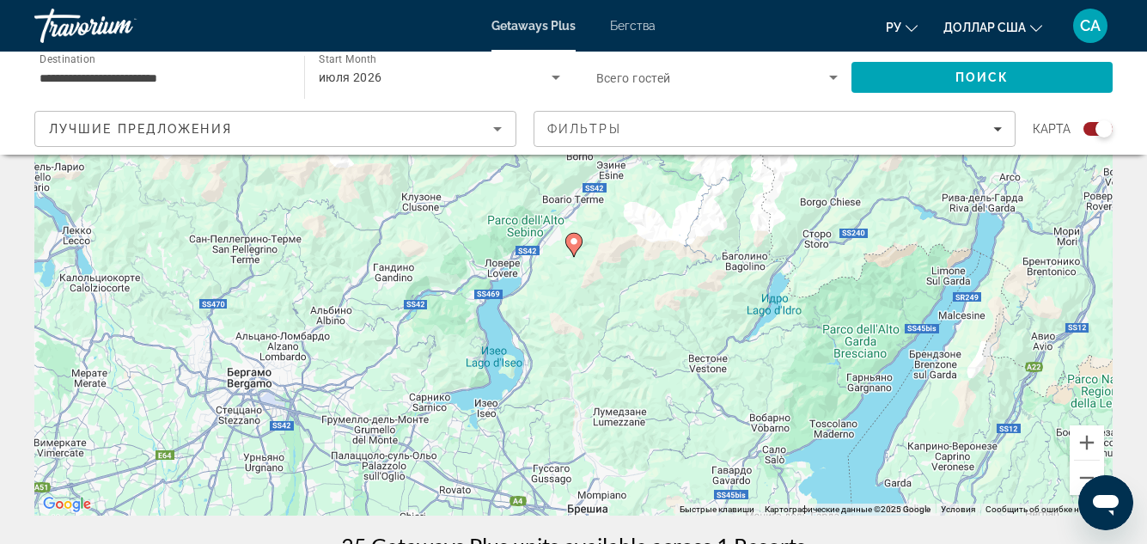
click at [575, 242] on image "Основное содержание" at bounding box center [574, 241] width 10 height 10
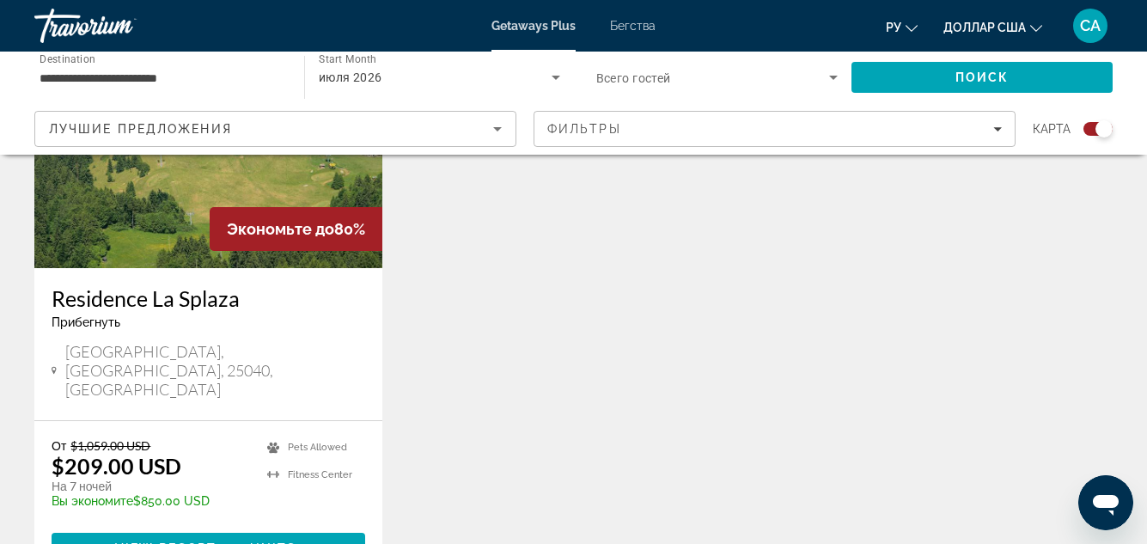
scroll to position [602, 0]
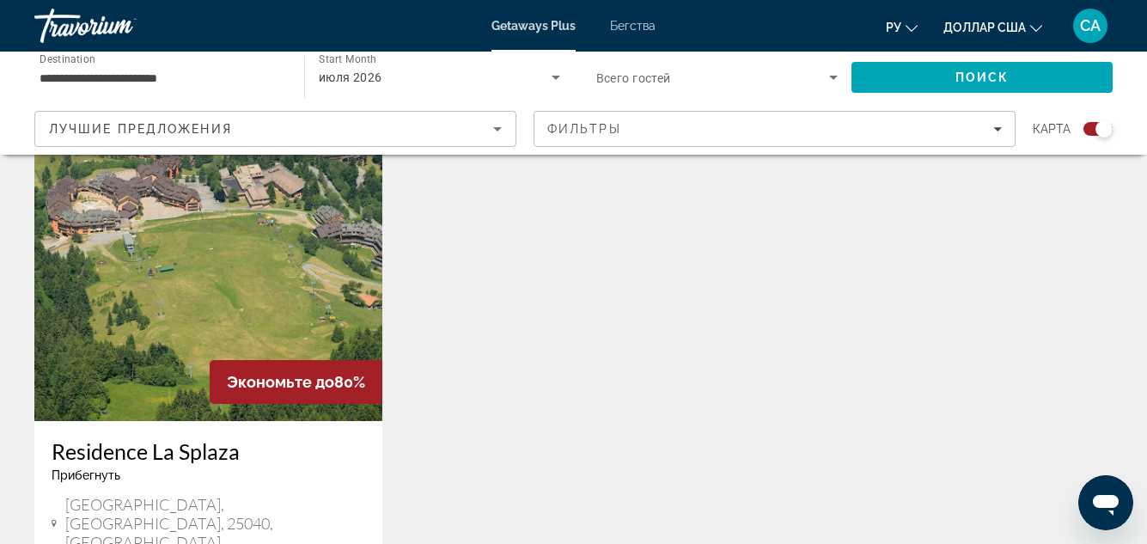
click at [234, 292] on img "Основное содержание" at bounding box center [208, 283] width 348 height 275
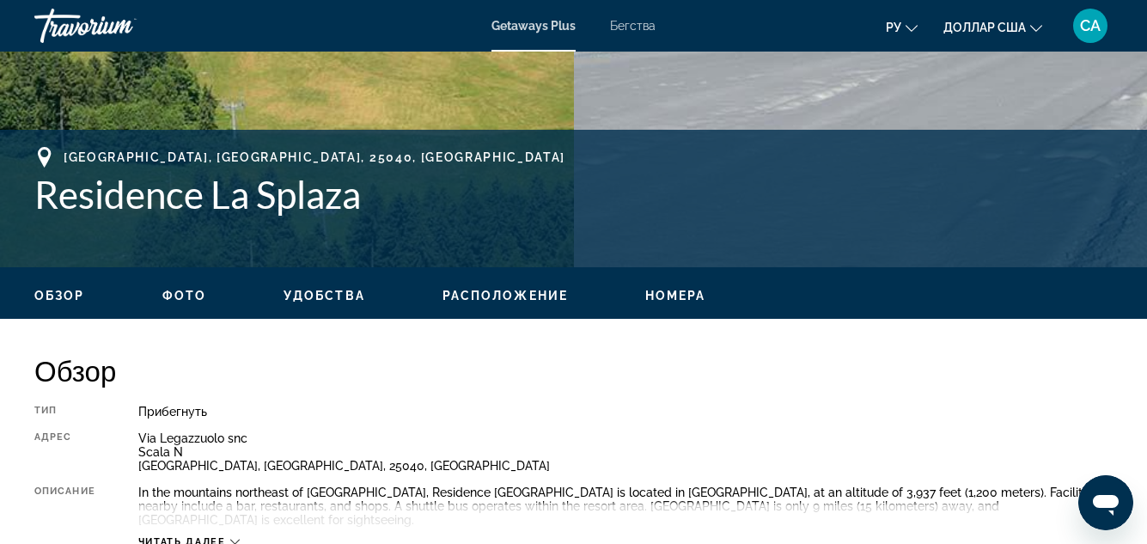
scroll to position [602, 0]
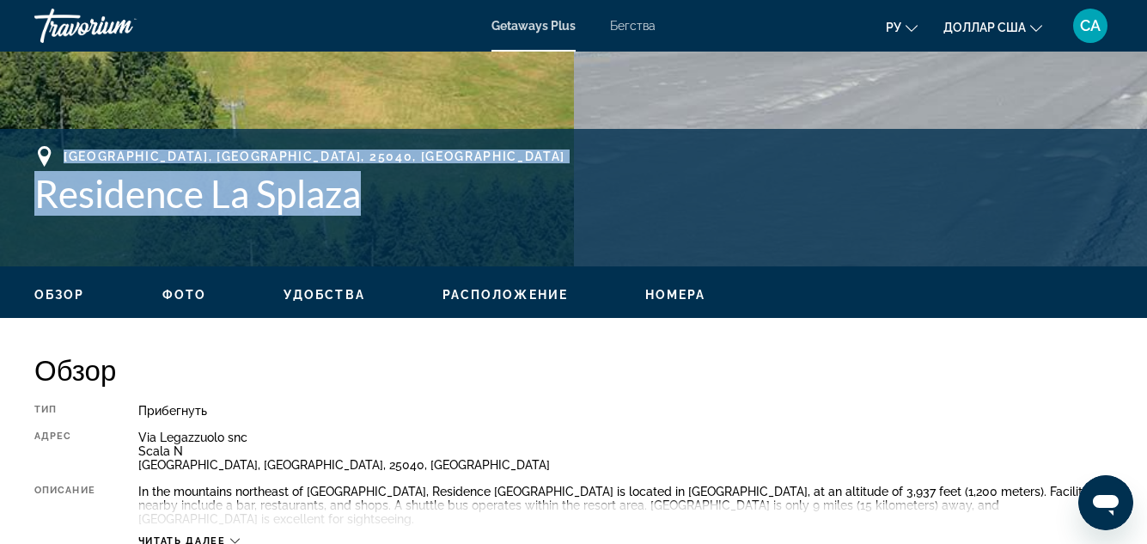
drag, startPoint x: 364, startPoint y: 193, endPoint x: 60, endPoint y: 159, distance: 306.2
click at [54, 156] on div "[GEOGRAPHIC_DATA], ITA Residence [GEOGRAPHIC_DATA]" at bounding box center [573, 181] width 1079 height 70
copy div "[GEOGRAPHIC_DATA], ITA Residence [GEOGRAPHIC_DATA]"
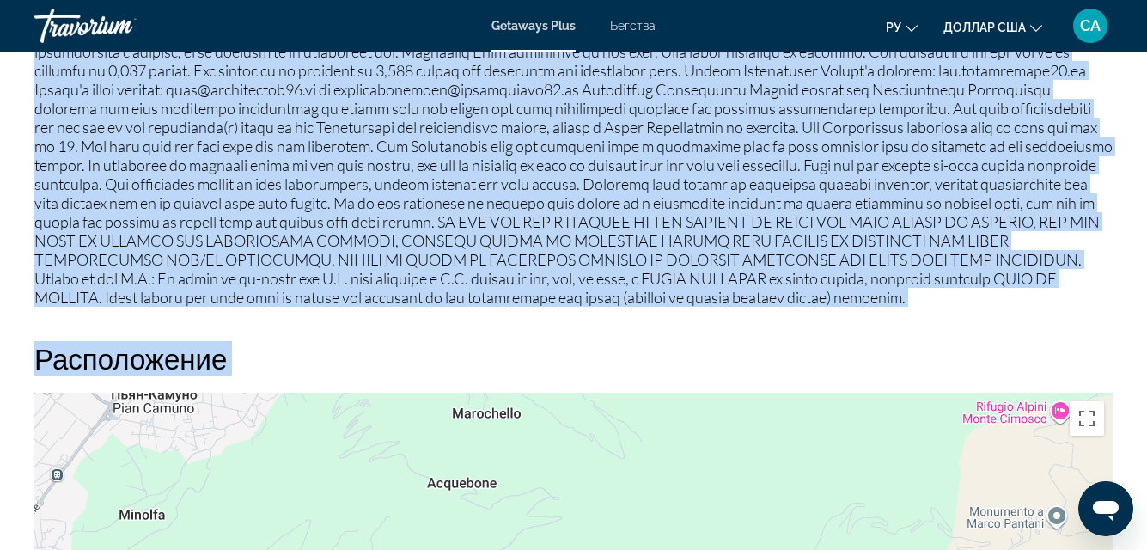
scroll to position [2320, 0]
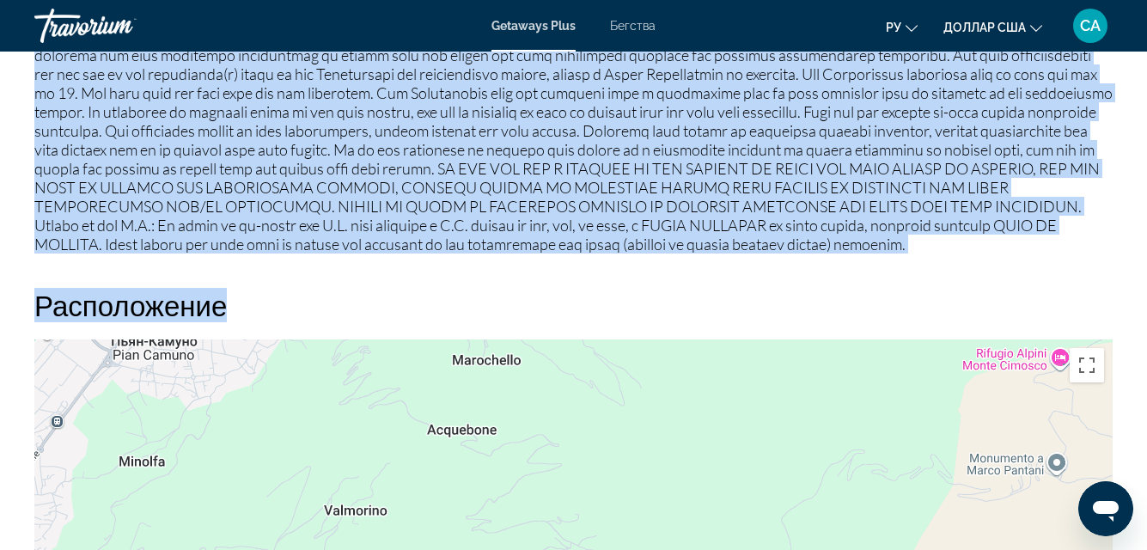
drag, startPoint x: 35, startPoint y: 302, endPoint x: 778, endPoint y: 284, distance: 742.7
copy div "Lore Ipsumdo Sitamet Consec Adipi el Seddo Eius Temp (3 Incid) Utlaboree Dolore…"
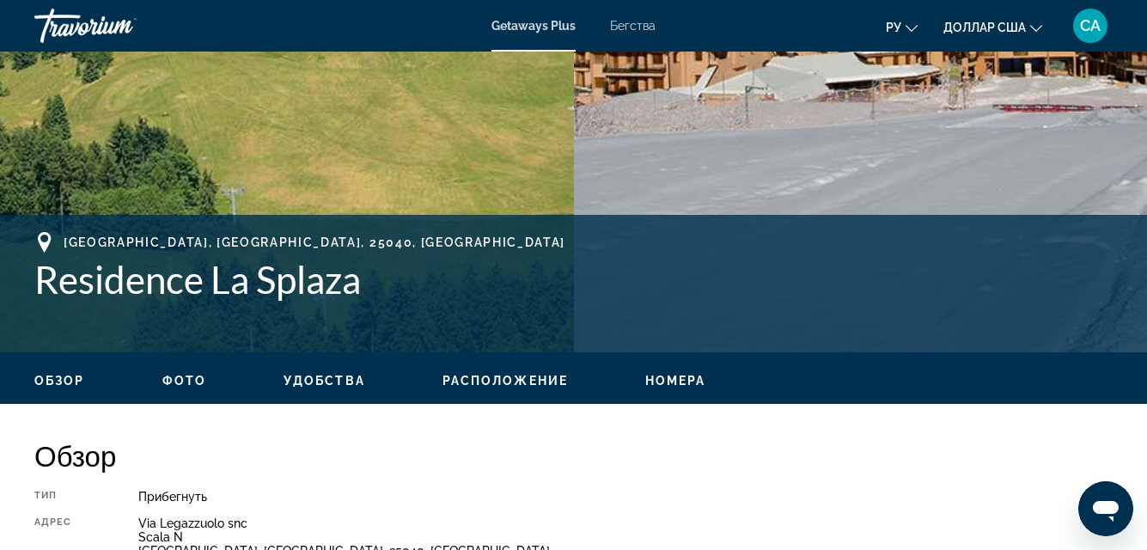
scroll to position [0, 0]
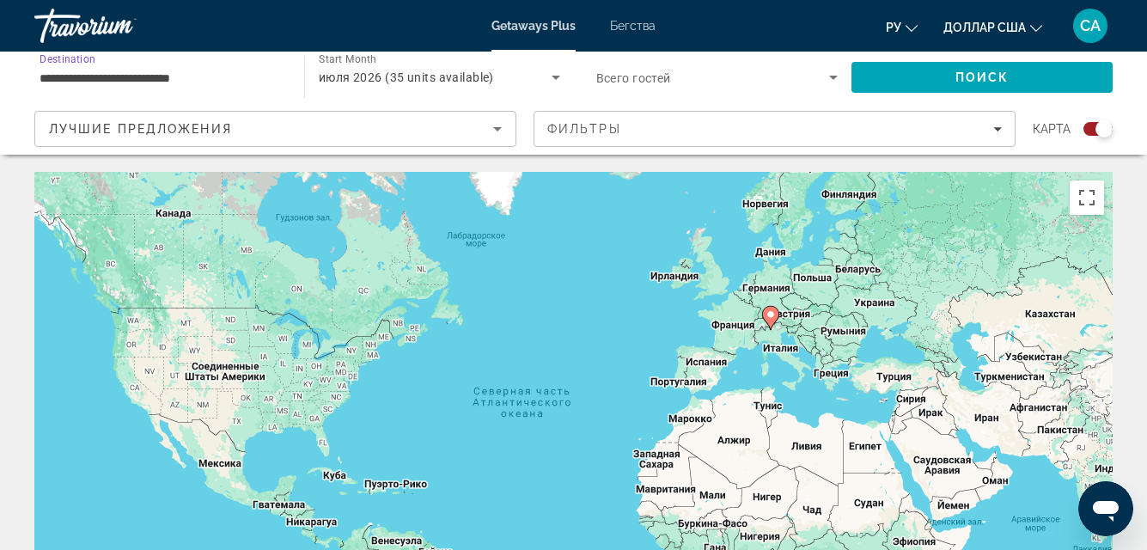
click at [211, 79] on input "**********" at bounding box center [161, 78] width 242 height 21
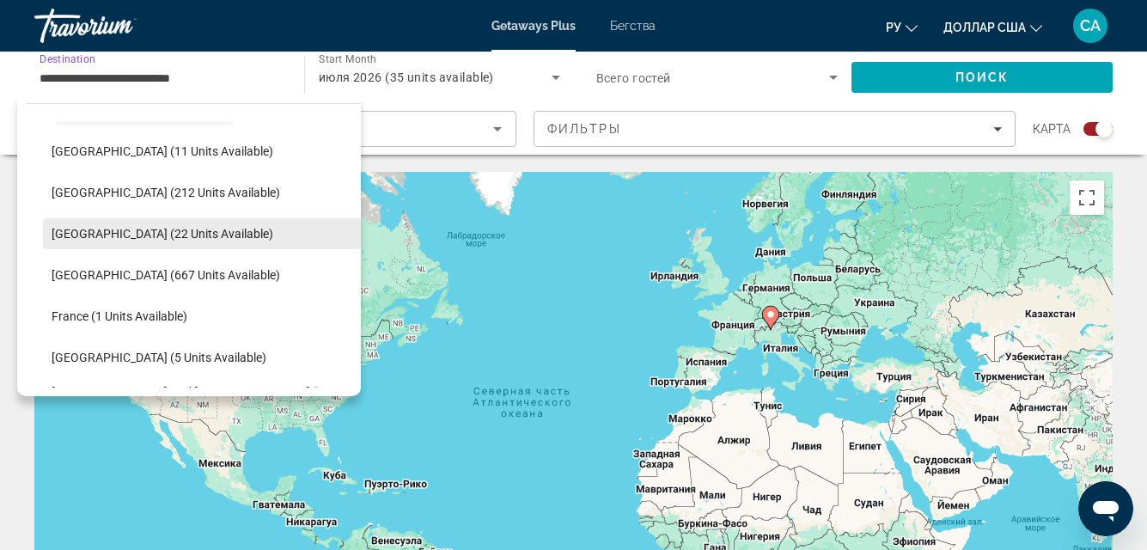
scroll to position [274, 0]
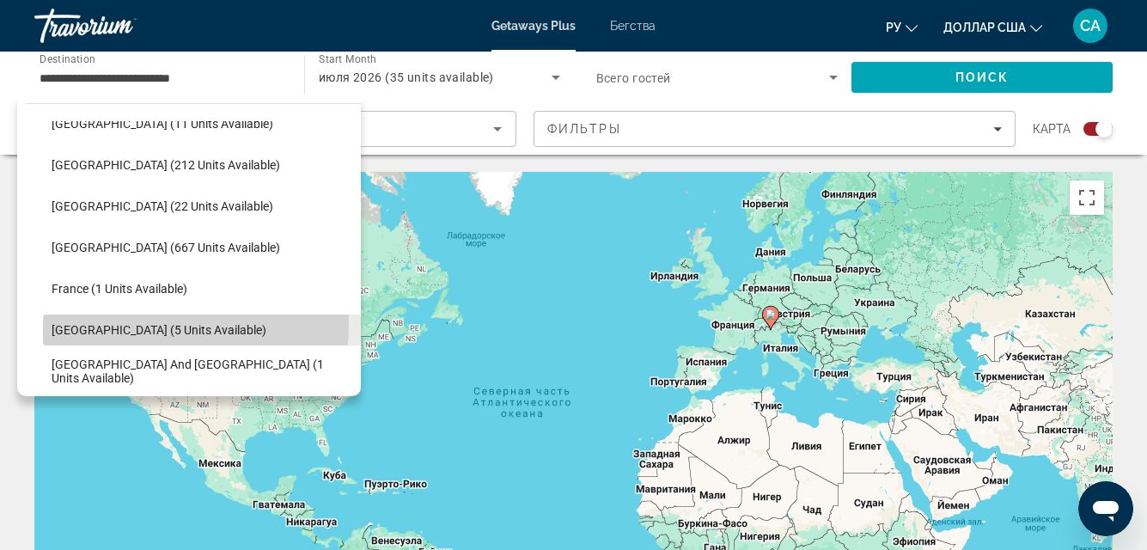
click at [144, 324] on span "[GEOGRAPHIC_DATA] (5 units available)" at bounding box center [159, 330] width 215 height 14
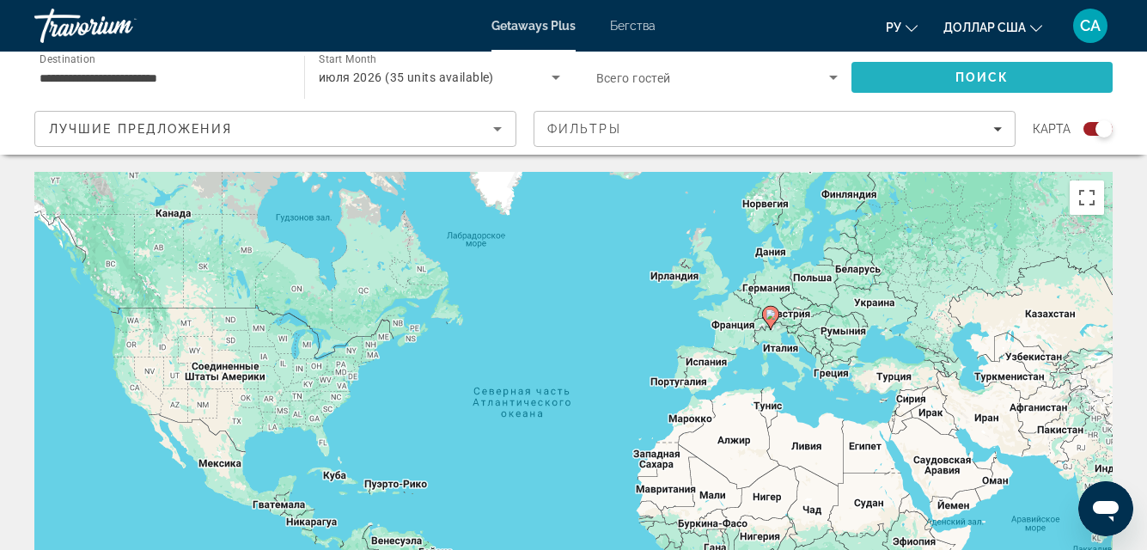
click at [941, 70] on span "Search" at bounding box center [982, 77] width 261 height 41
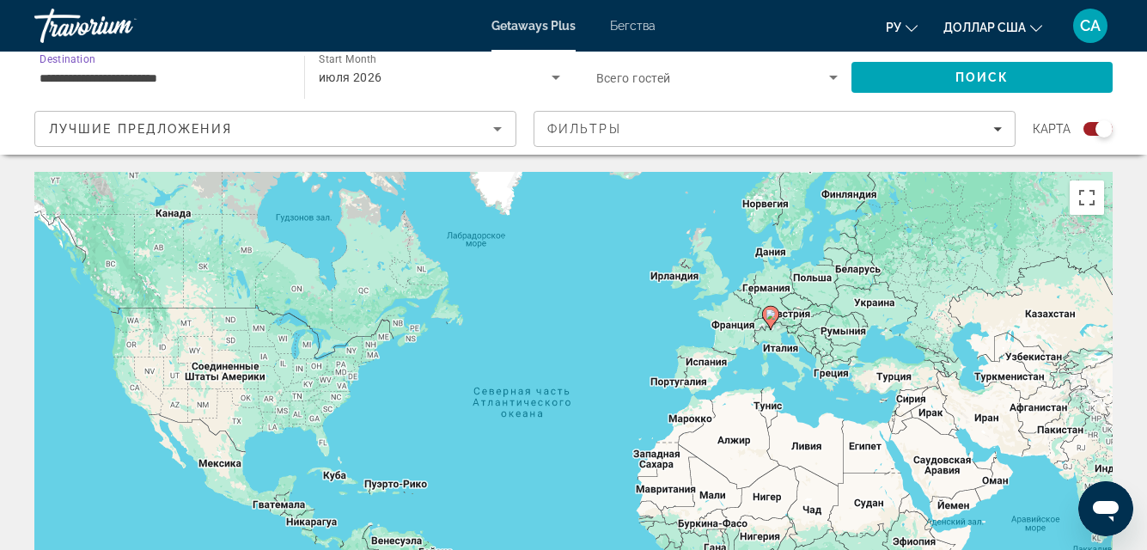
click at [246, 76] on input "**********" at bounding box center [161, 78] width 242 height 21
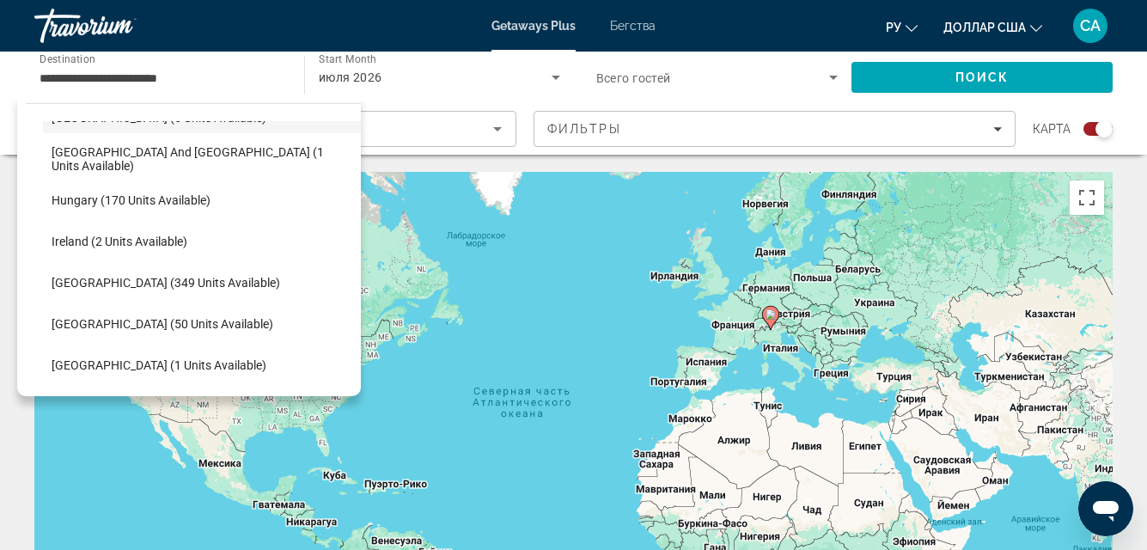
scroll to position [516, 0]
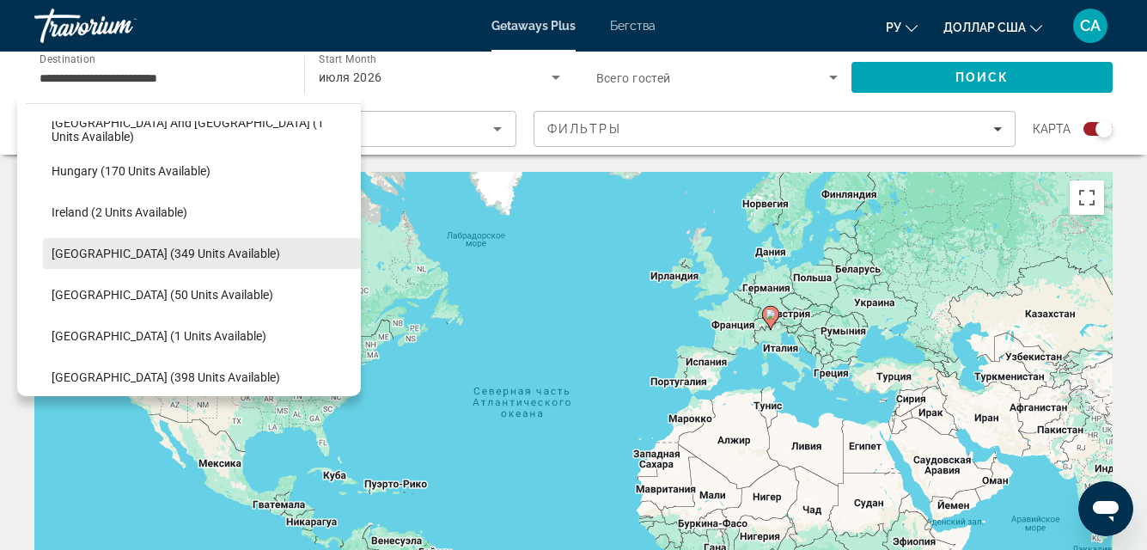
click at [125, 251] on span "[GEOGRAPHIC_DATA] (349 units available)" at bounding box center [166, 254] width 229 height 14
type input "**********"
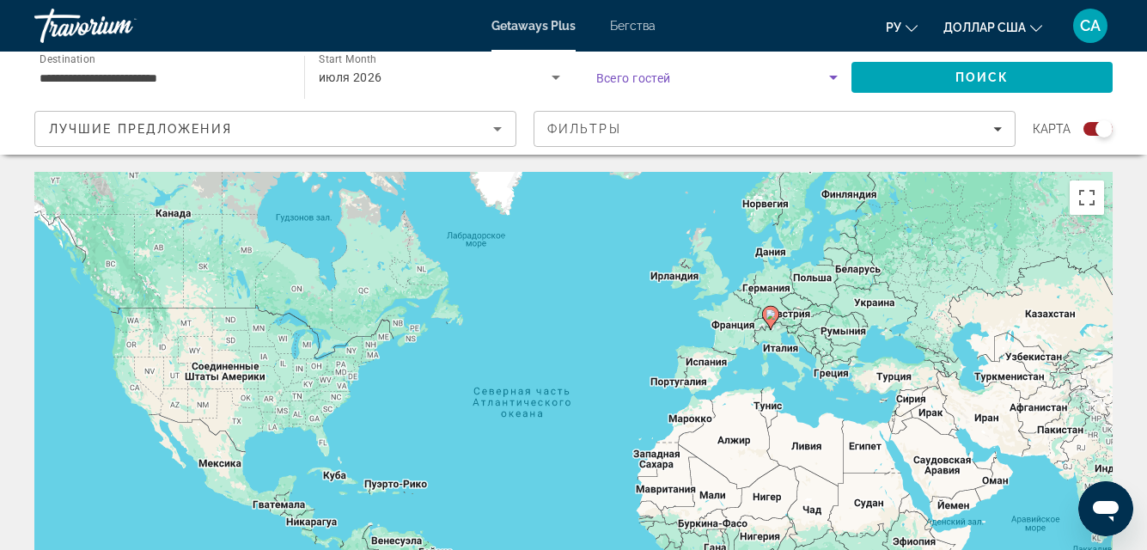
click at [835, 78] on icon "Search widget" at bounding box center [833, 78] width 9 height 4
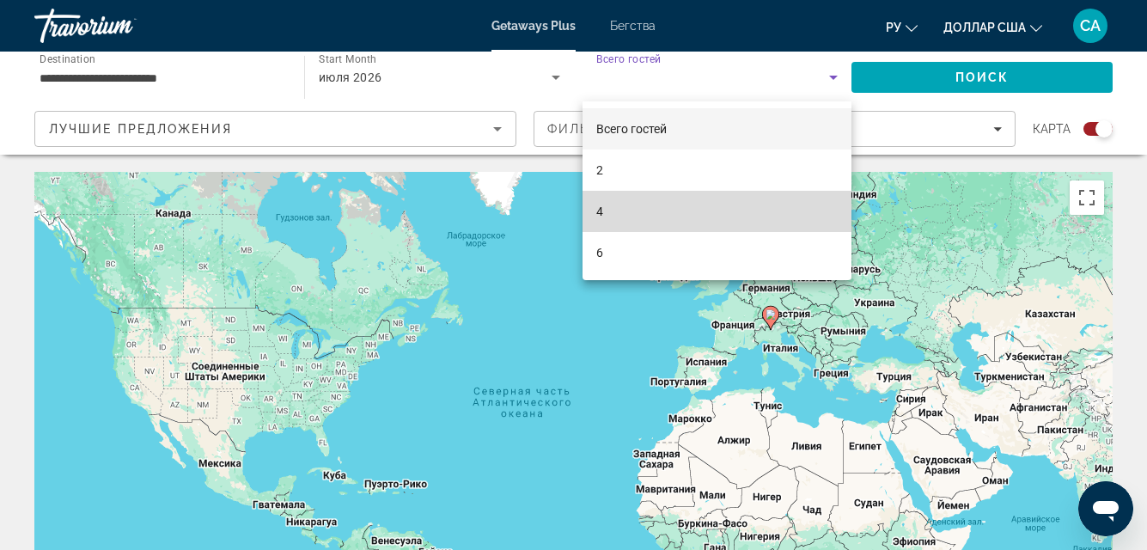
click at [599, 212] on font "4" at bounding box center [599, 212] width 7 height 14
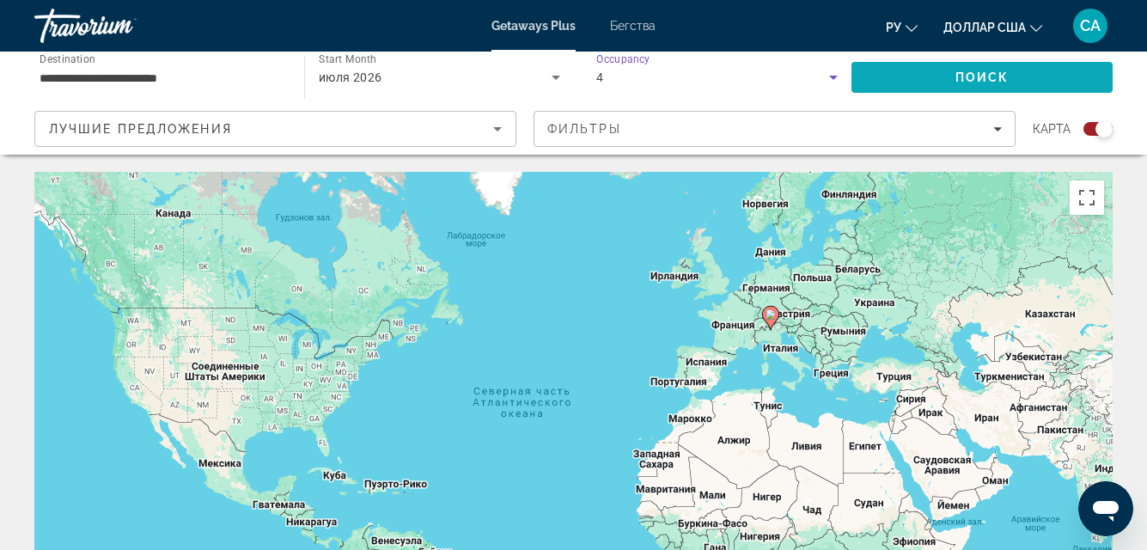
click at [1000, 69] on span "Search" at bounding box center [982, 77] width 261 height 41
click at [500, 125] on icon "Sort by" at bounding box center [497, 129] width 21 height 21
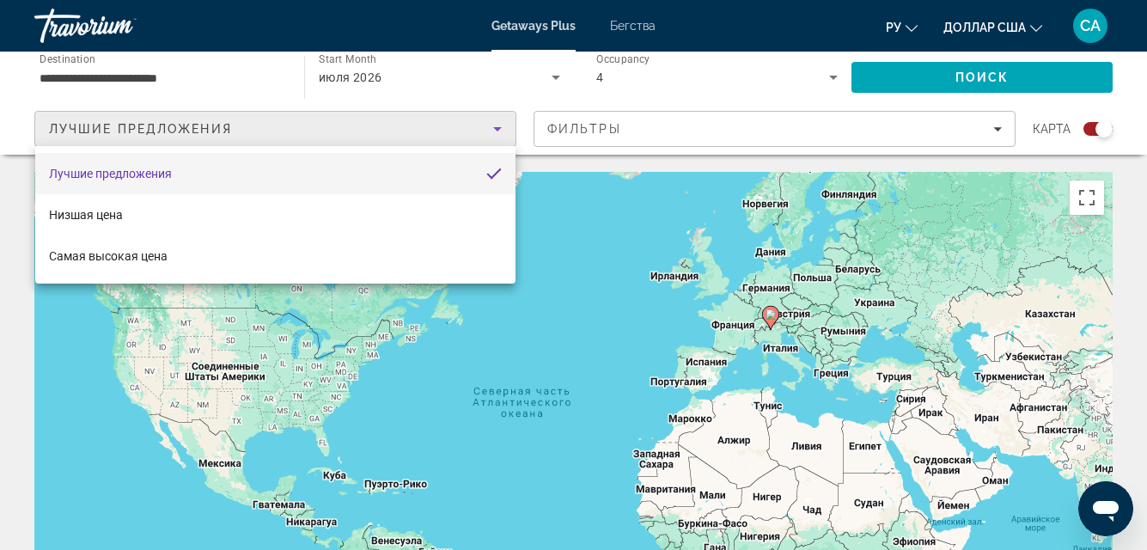
click at [631, 236] on div at bounding box center [573, 275] width 1147 height 550
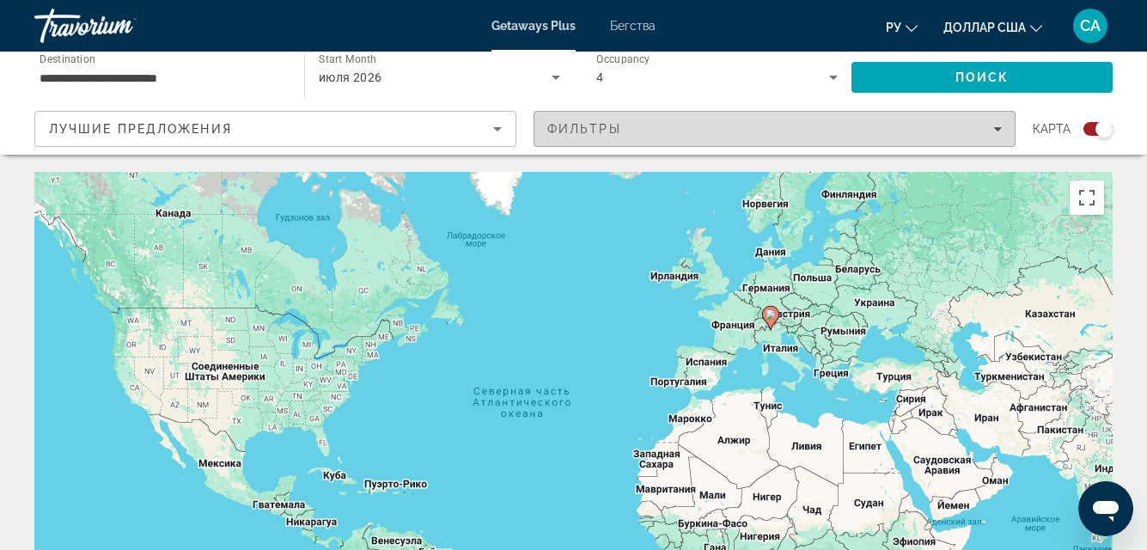
click at [996, 125] on icon "Filters" at bounding box center [998, 129] width 9 height 9
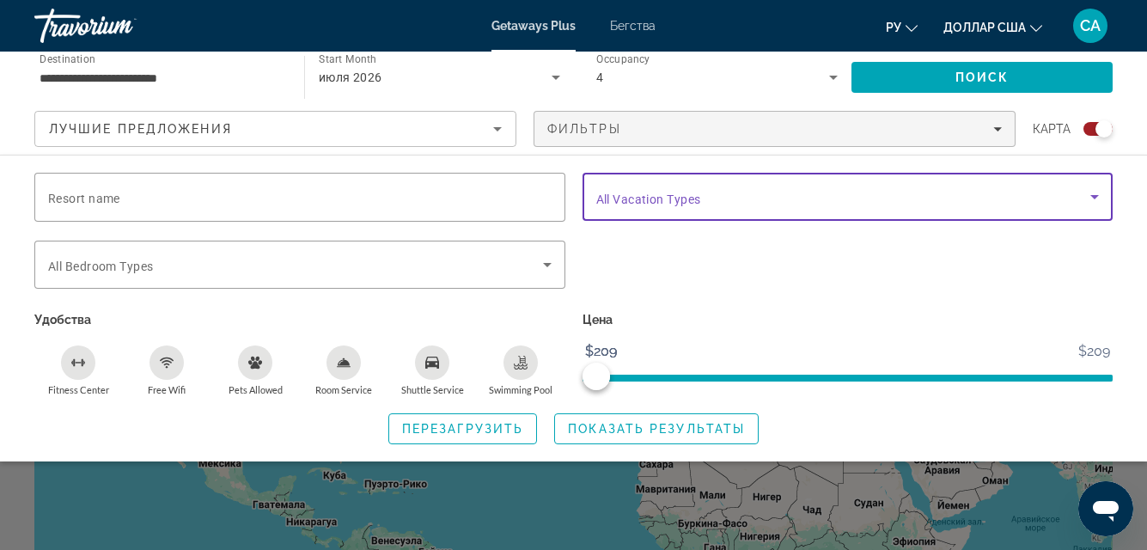
click at [1098, 193] on icon "Search widget" at bounding box center [1095, 196] width 21 height 21
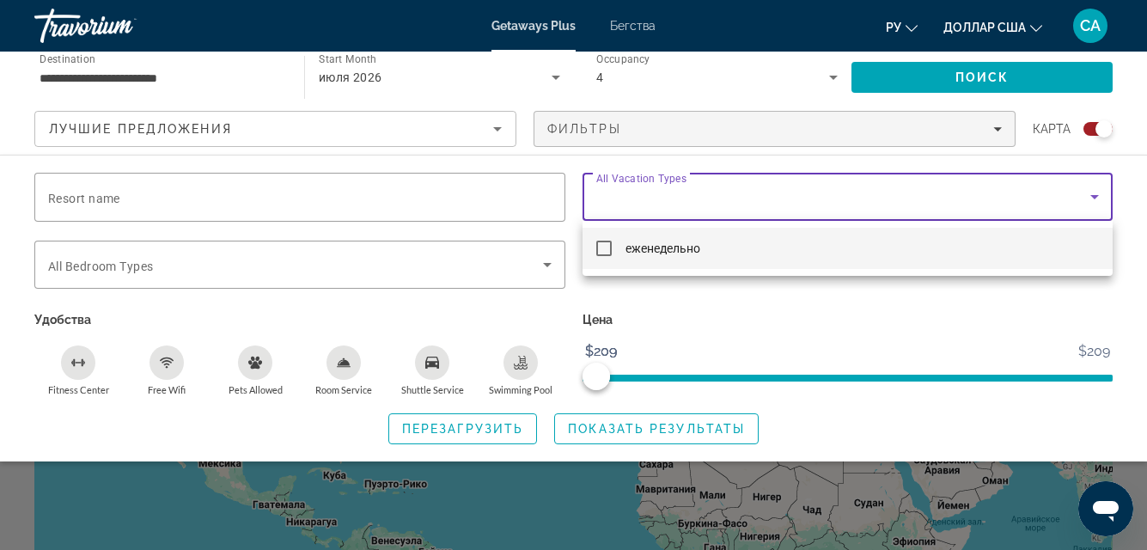
click at [550, 265] on div at bounding box center [573, 275] width 1147 height 550
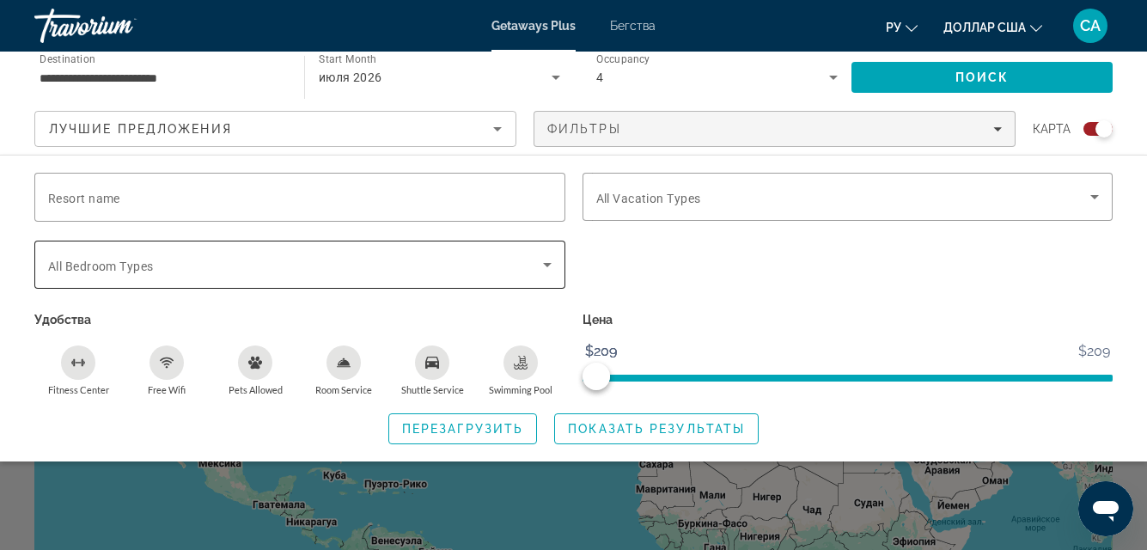
click at [547, 263] on icon "Search widget" at bounding box center [547, 265] width 9 height 4
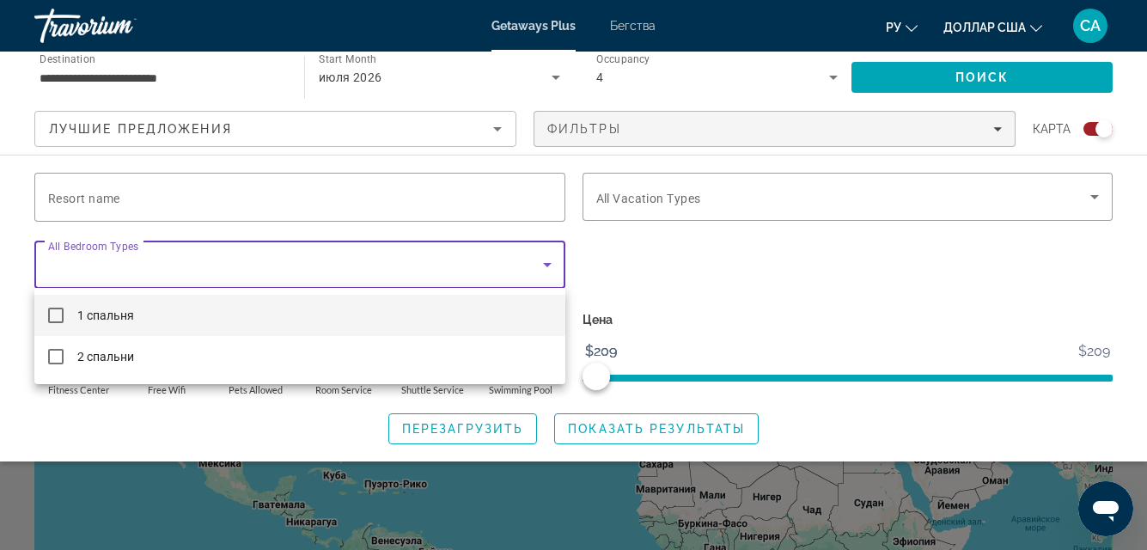
click at [660, 280] on div at bounding box center [573, 275] width 1147 height 550
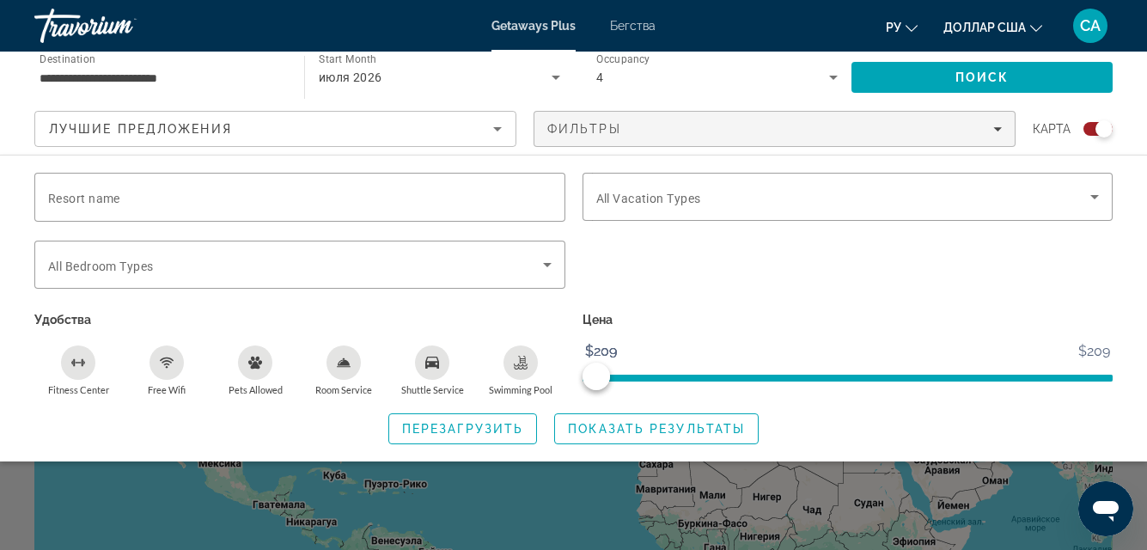
click at [635, 23] on font "Бегства" at bounding box center [633, 26] width 46 height 14
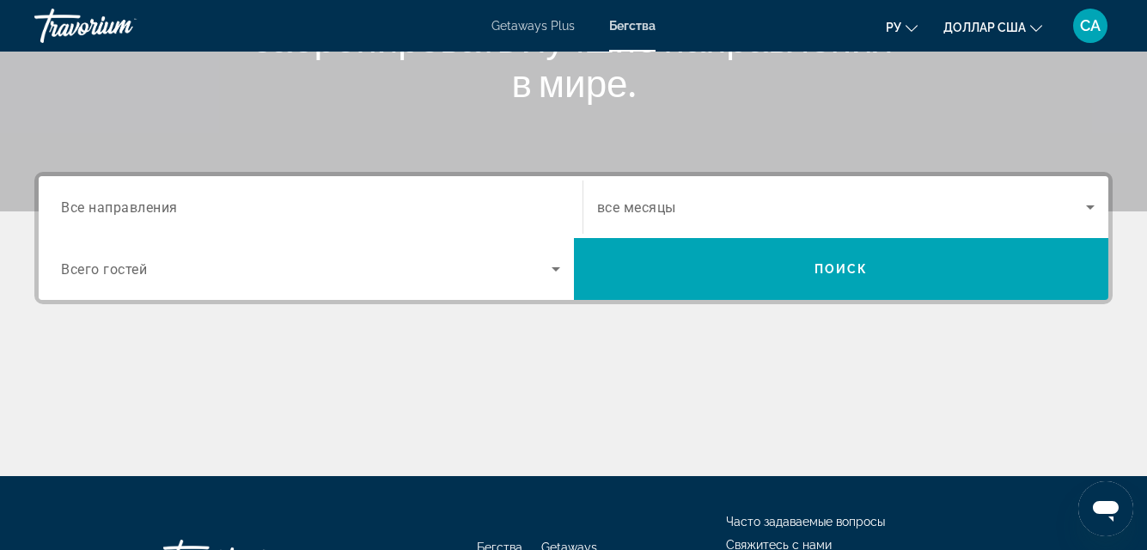
scroll to position [344, 0]
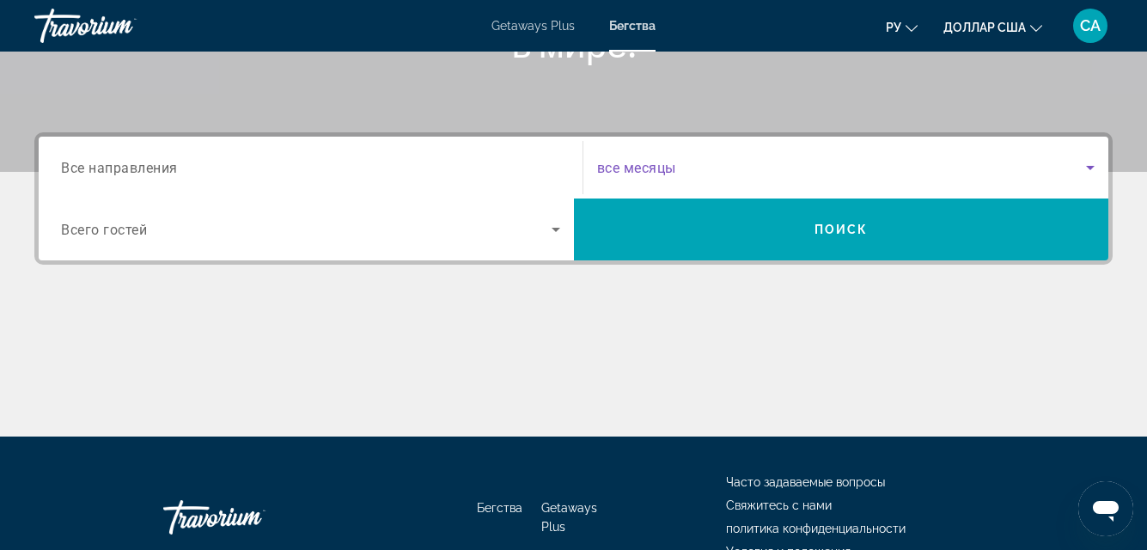
click at [1093, 167] on icon "Search widget" at bounding box center [1090, 168] width 9 height 4
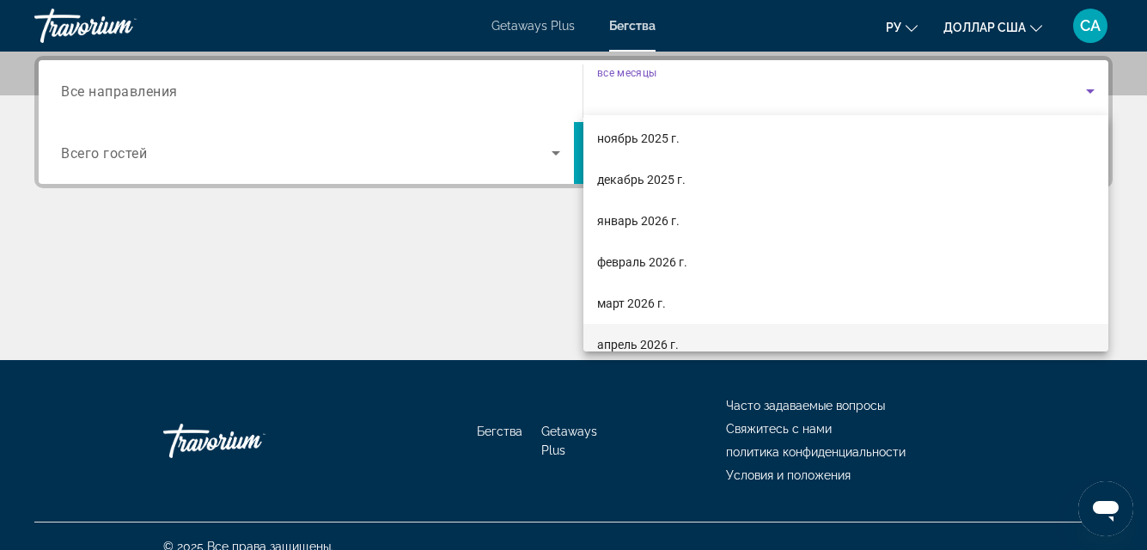
scroll to position [86, 0]
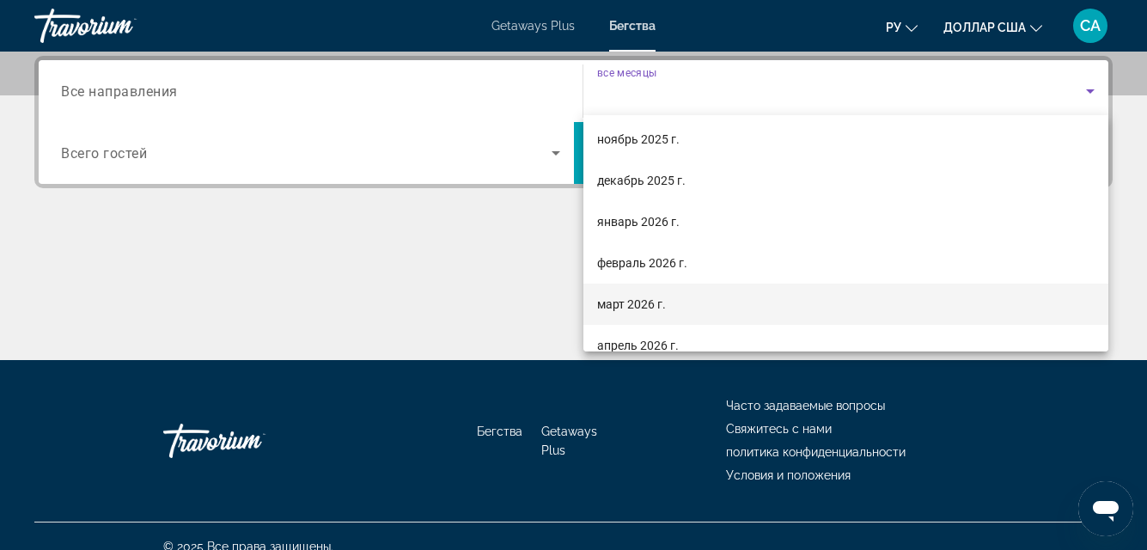
click at [639, 303] on font "март 2026 г." at bounding box center [631, 304] width 69 height 14
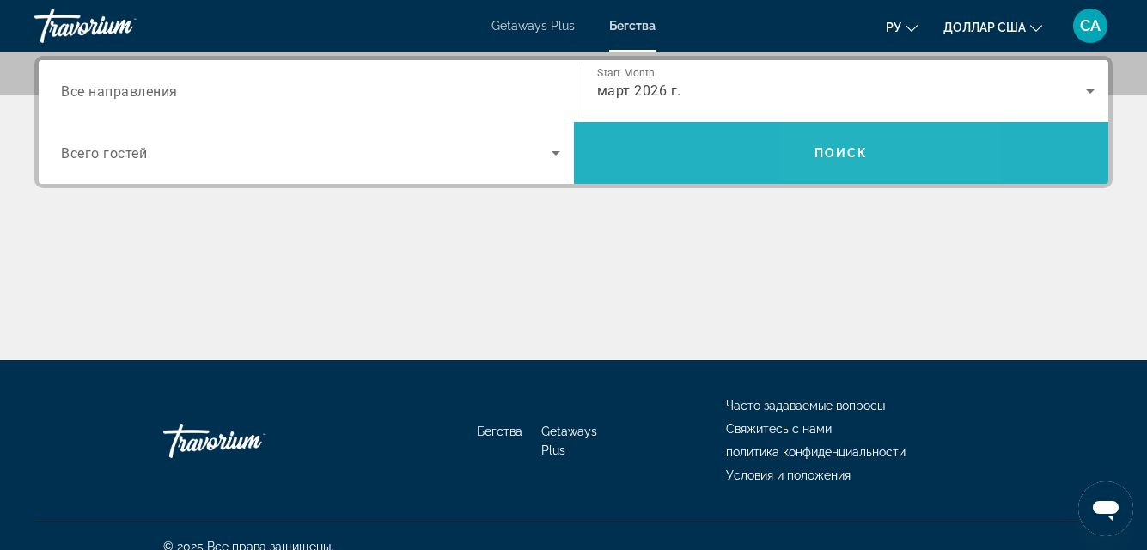
click at [837, 148] on span "Поиск" at bounding box center [842, 153] width 54 height 14
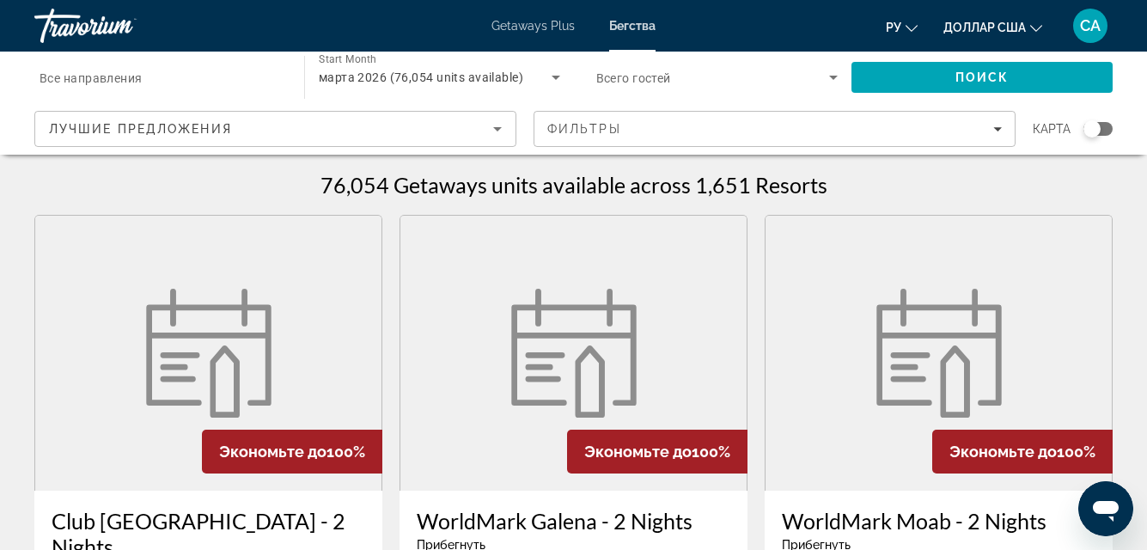
click at [263, 73] on input "Destination Все направления" at bounding box center [161, 78] width 242 height 21
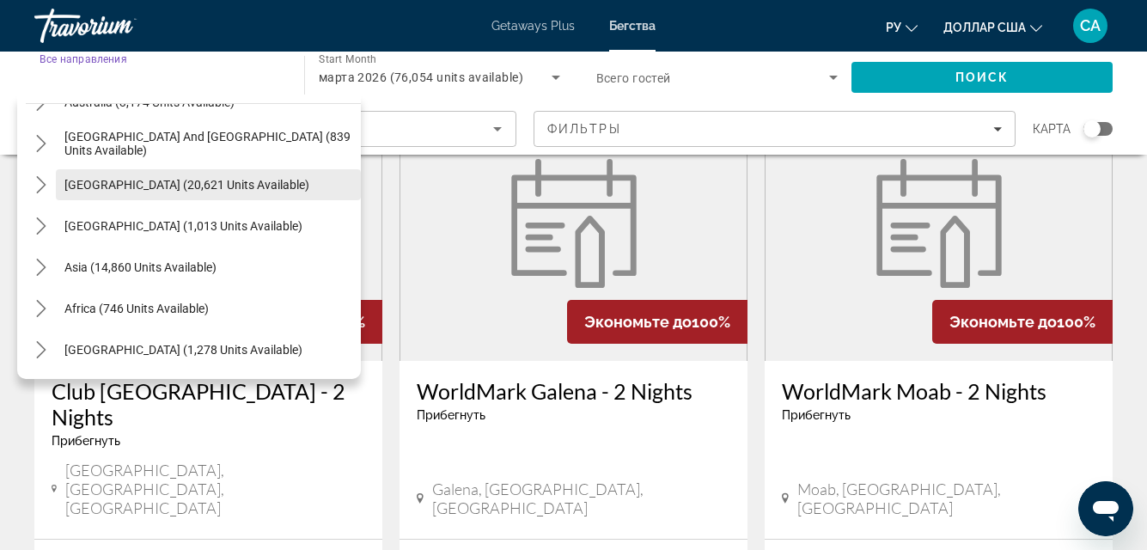
scroll to position [172, 0]
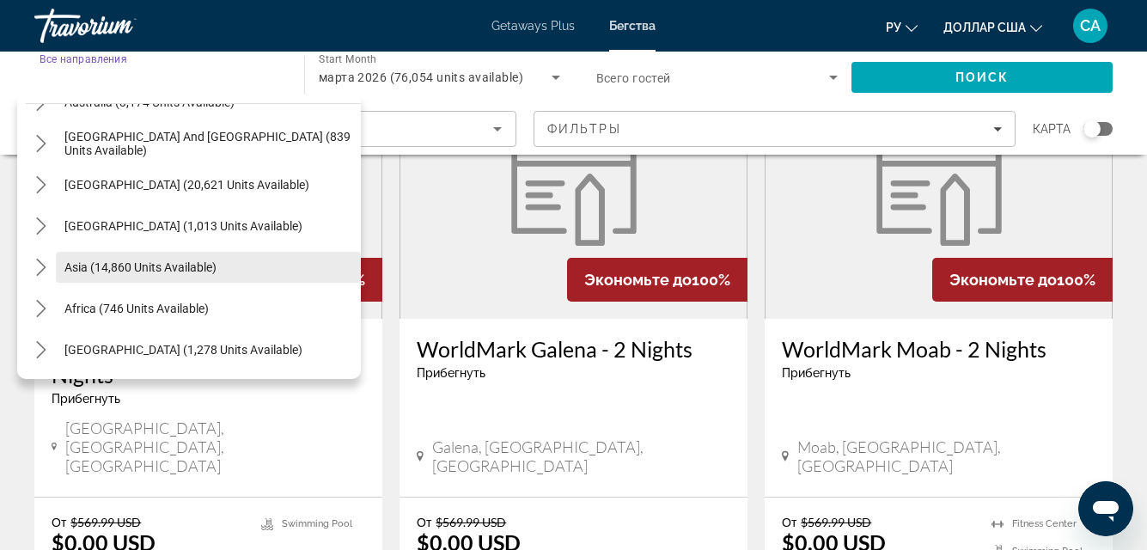
click at [166, 266] on span "Asia (14,860 units available)" at bounding box center [140, 267] width 152 height 14
type input "**********"
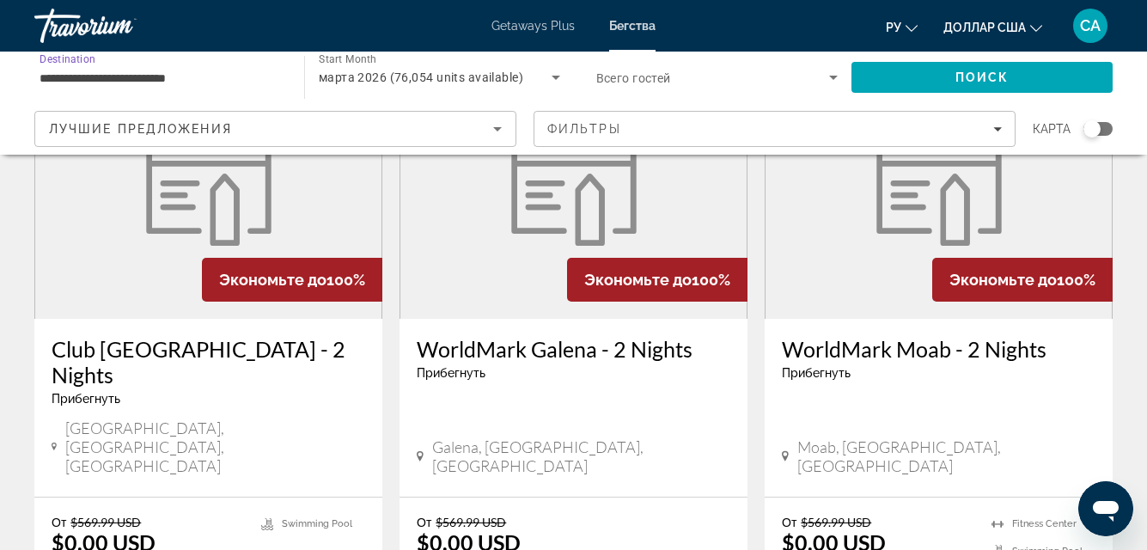
click at [832, 76] on icon "Search widget" at bounding box center [833, 78] width 9 height 4
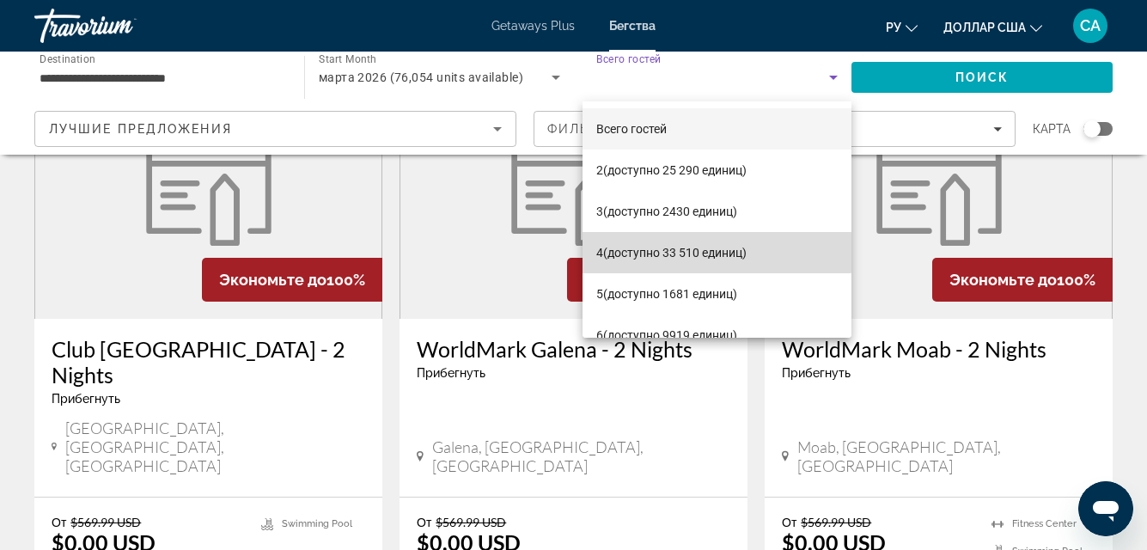
click at [717, 246] on font "(доступно 33 510 единиц)" at bounding box center [675, 253] width 144 height 14
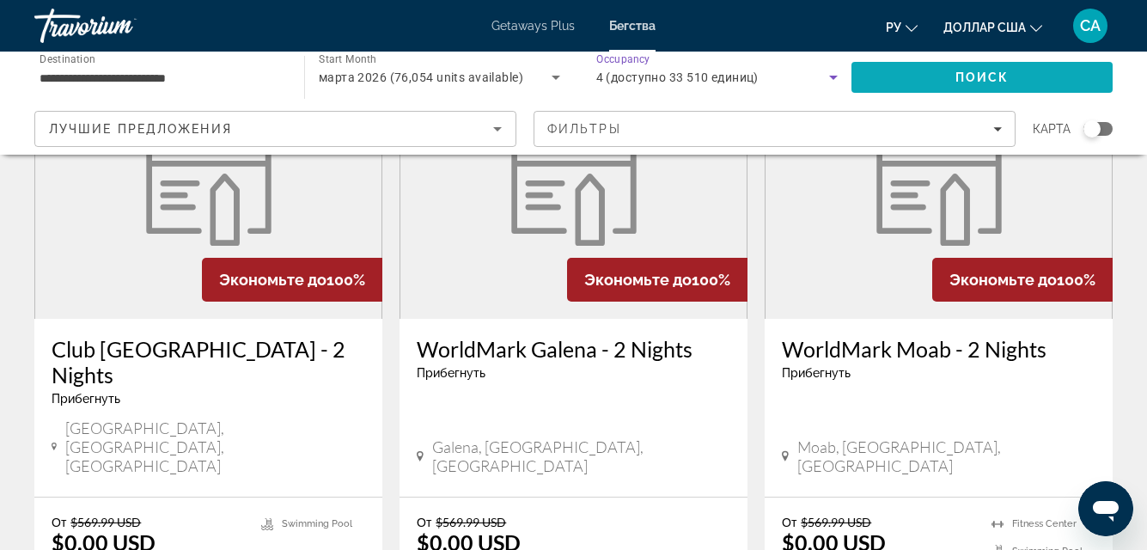
click at [987, 70] on span "Search" at bounding box center [982, 77] width 261 height 41
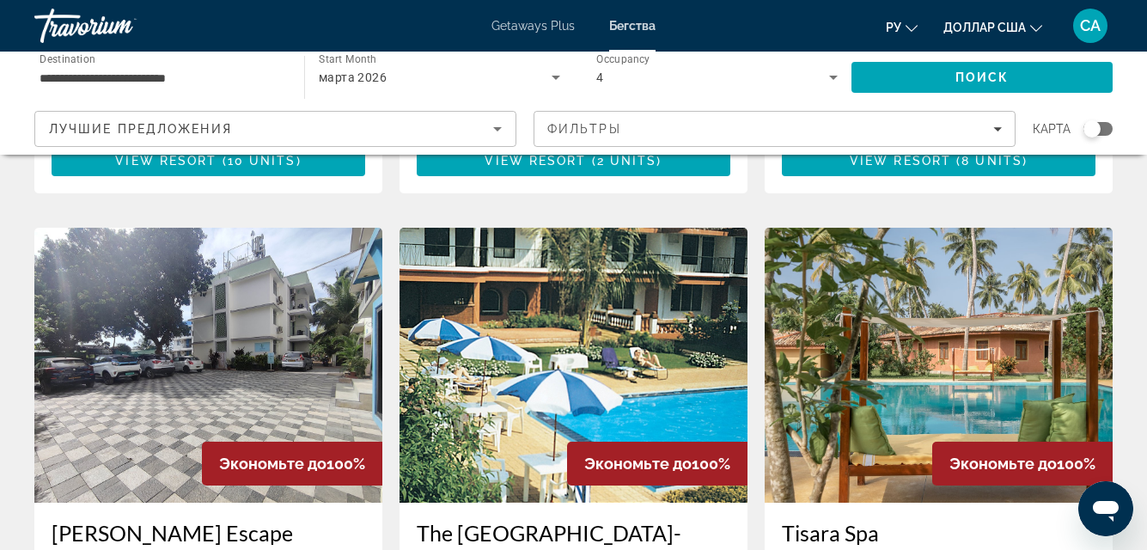
scroll to position [602, 0]
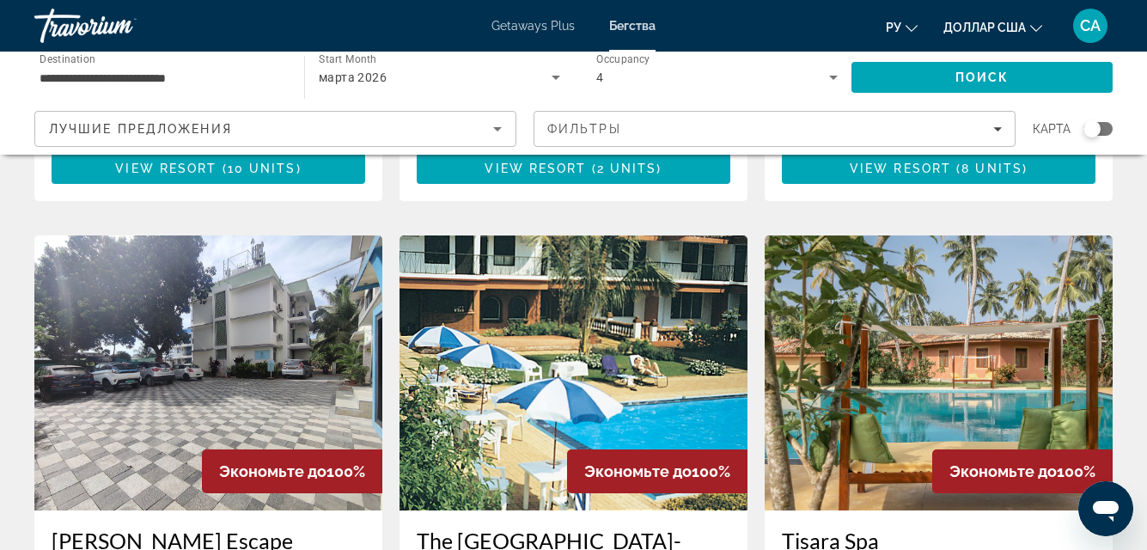
click at [206, 364] on img "Основное содержание" at bounding box center [208, 372] width 348 height 275
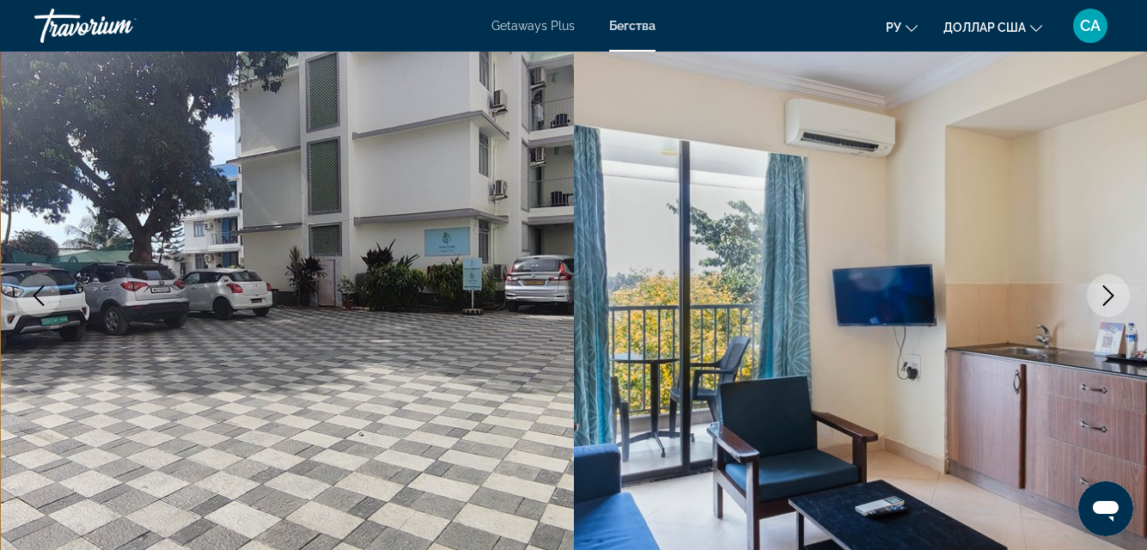
scroll to position [344, 0]
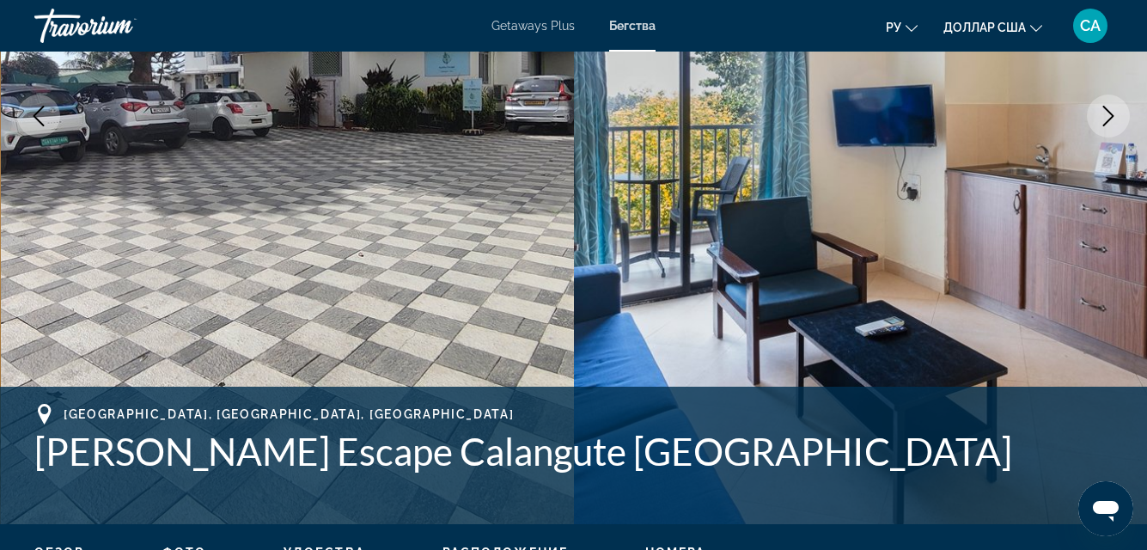
click at [1116, 113] on icon "Next image" at bounding box center [1108, 116] width 21 height 21
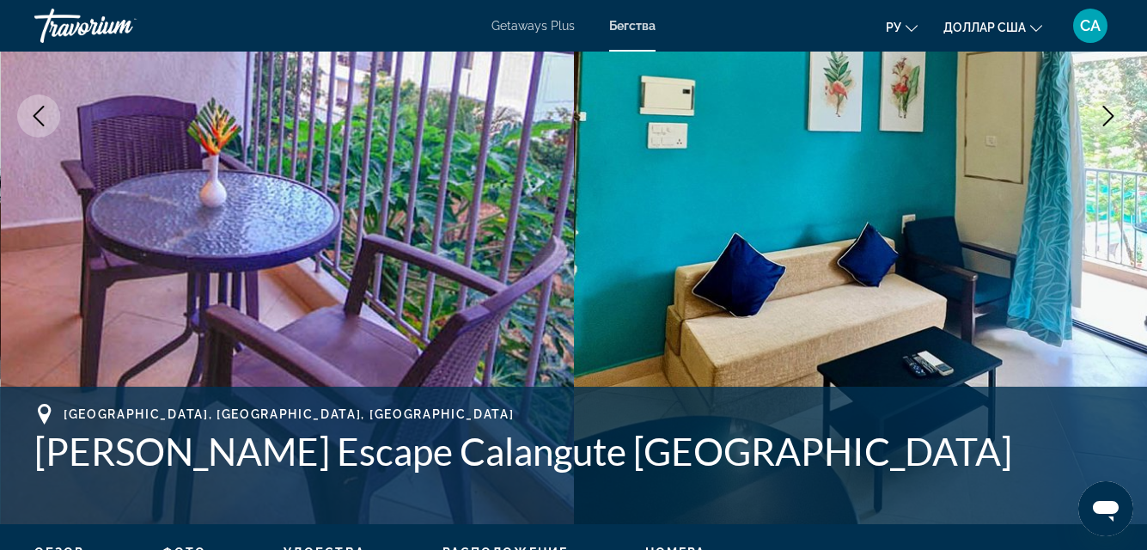
click at [1110, 116] on icon "Next image" at bounding box center [1108, 116] width 21 height 21
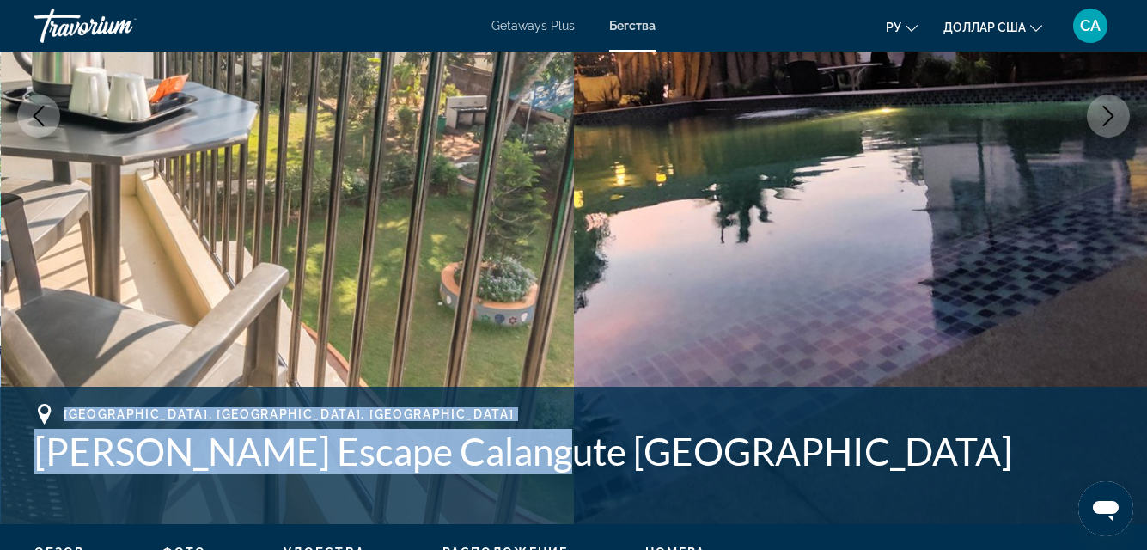
drag, startPoint x: 529, startPoint y: 454, endPoint x: 8, endPoint y: 406, distance: 523.9
click at [8, 406] on div "[GEOGRAPHIC_DATA], [GEOGRAPHIC_DATA], [GEOGRAPHIC_DATA] [PERSON_NAME] Escape Ca…" at bounding box center [573, 455] width 1147 height 103
copy div "[GEOGRAPHIC_DATA], [GEOGRAPHIC_DATA], [GEOGRAPHIC_DATA] [PERSON_NAME] Escape Ca…"
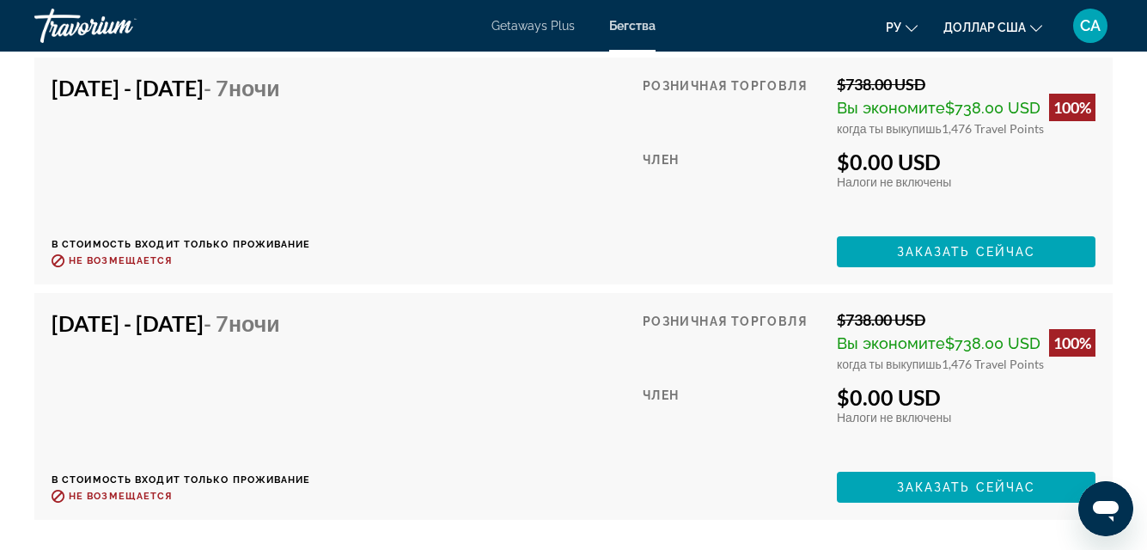
scroll to position [3953, 0]
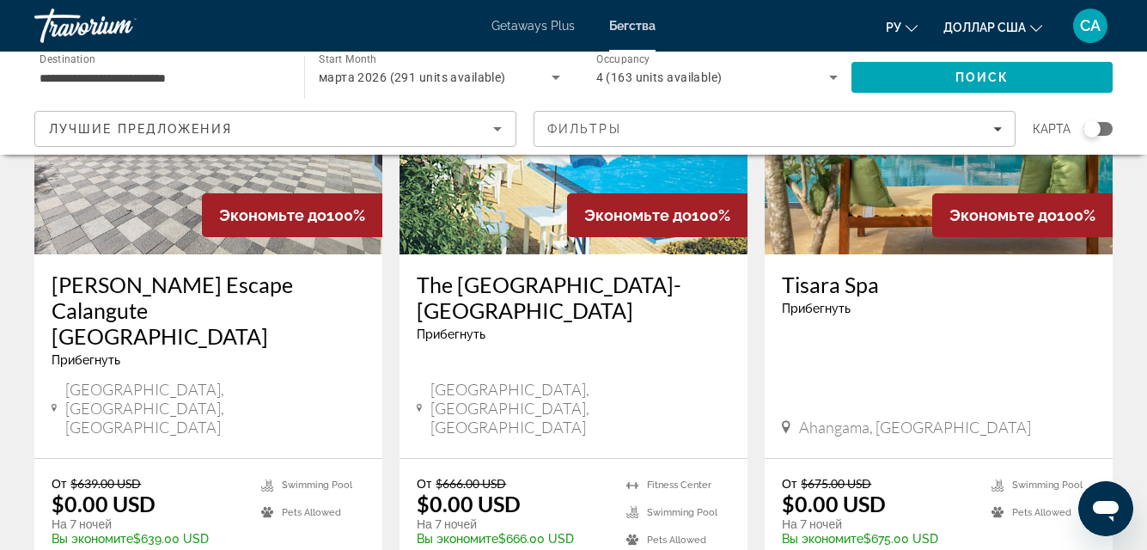
scroll to position [859, 0]
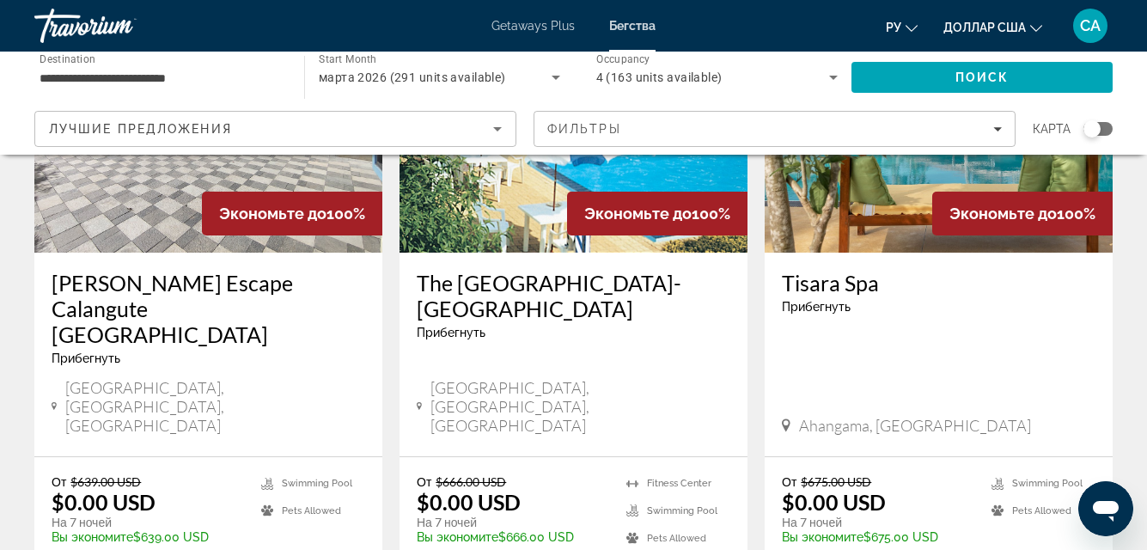
click at [552, 326] on div "Прибегнуть - Это курорт только для взрослых" at bounding box center [574, 333] width 314 height 14
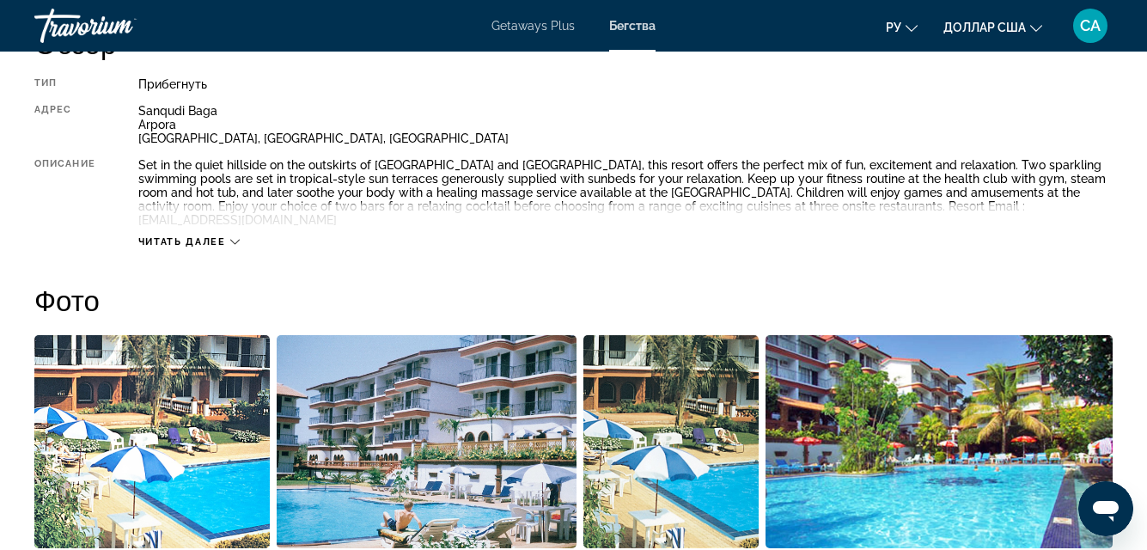
scroll to position [869, 0]
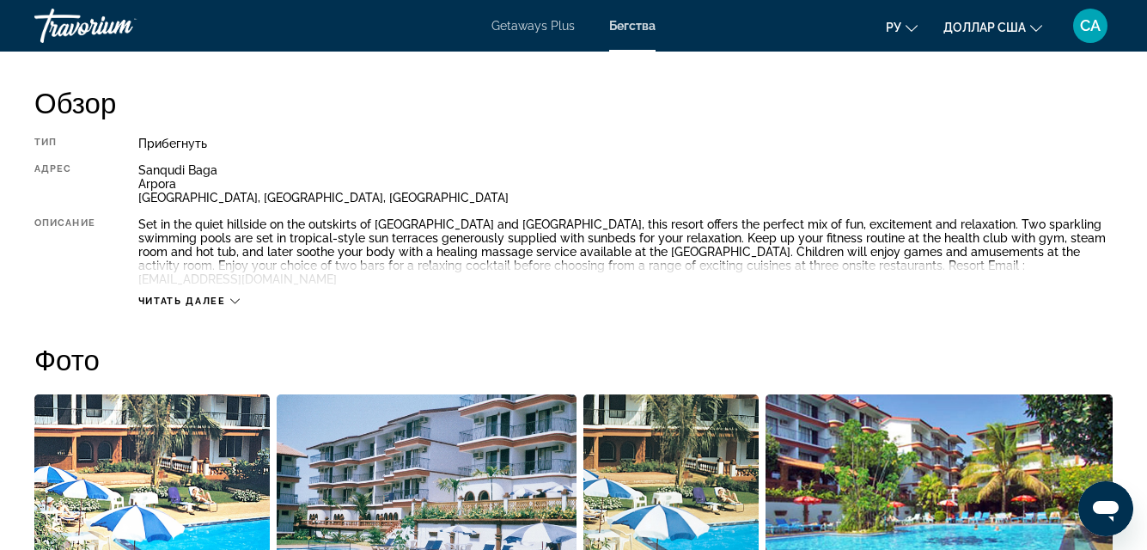
click at [232, 297] on icon "Основное содержание" at bounding box center [234, 301] width 9 height 9
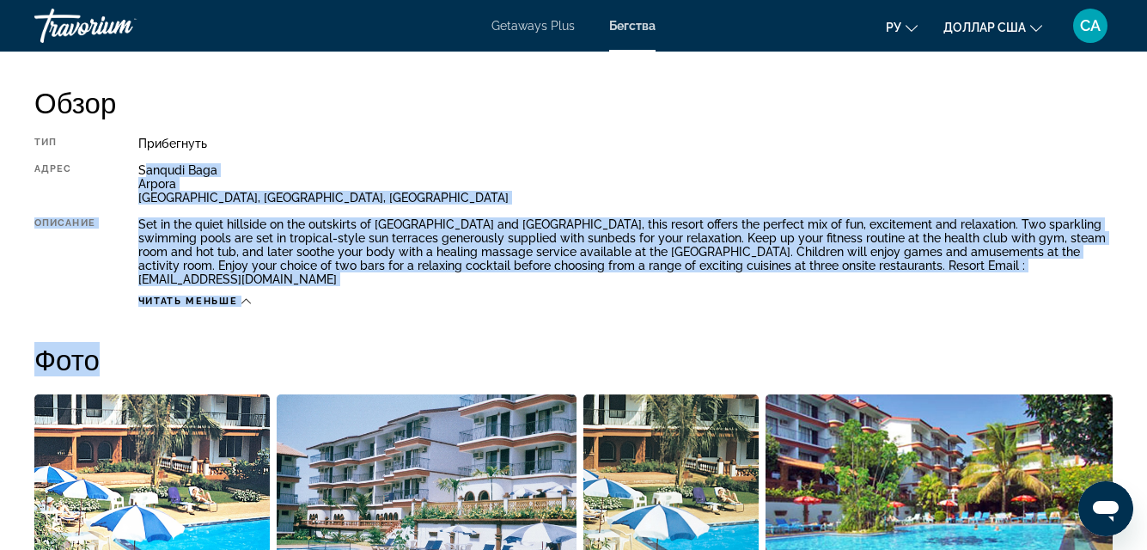
drag, startPoint x: 246, startPoint y: 207, endPoint x: 1049, endPoint y: 304, distance: 809.4
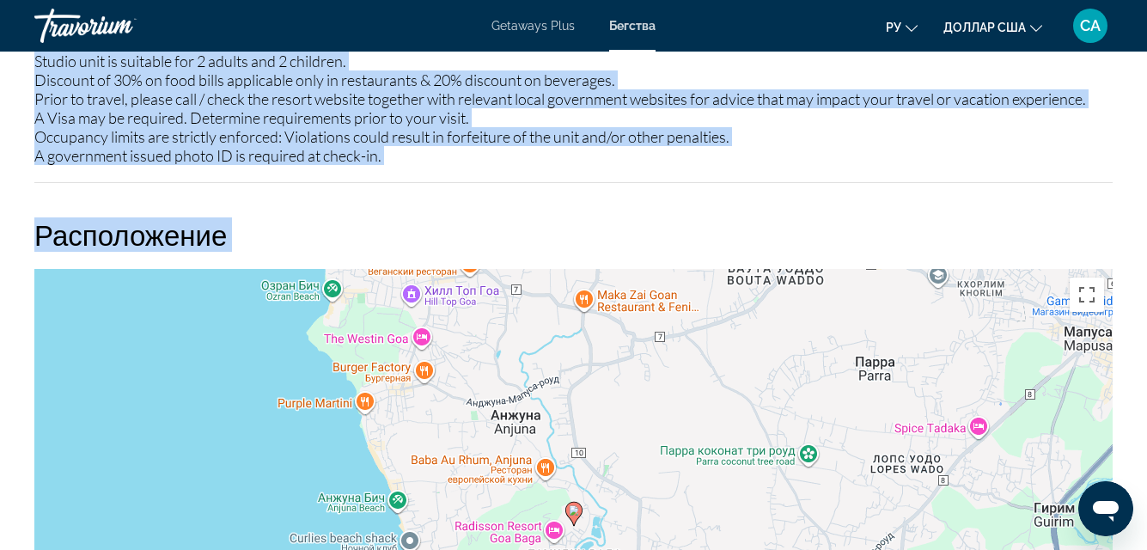
scroll to position [2588, 0]
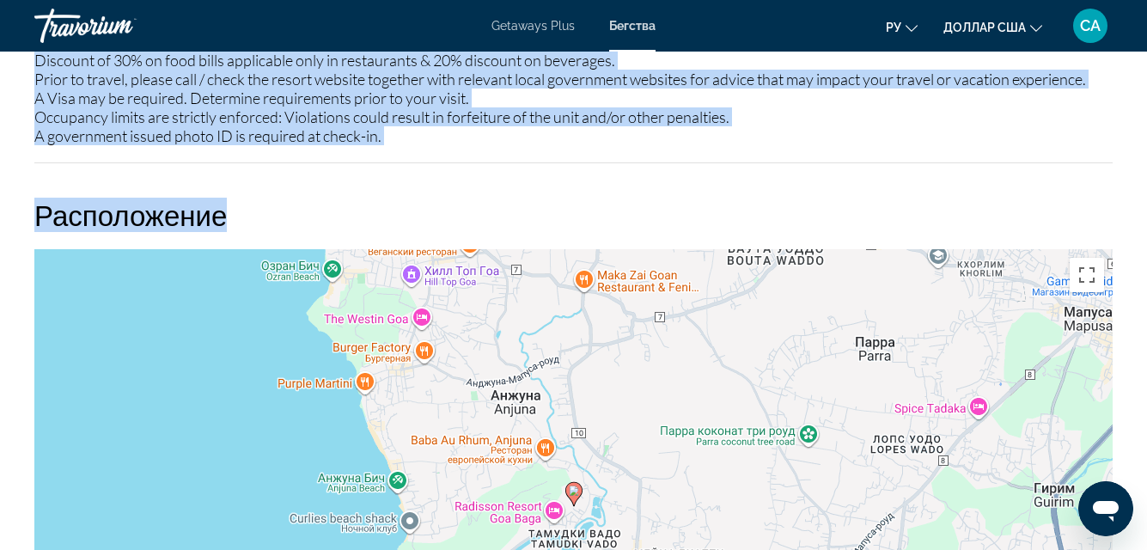
drag, startPoint x: 35, startPoint y: 147, endPoint x: 804, endPoint y: 152, distance: 768.3
copy div "Loremip Dolors Ametcons Adip Elitseddoe temporinci Utlabor Etdolo Magn aliq Eni…"
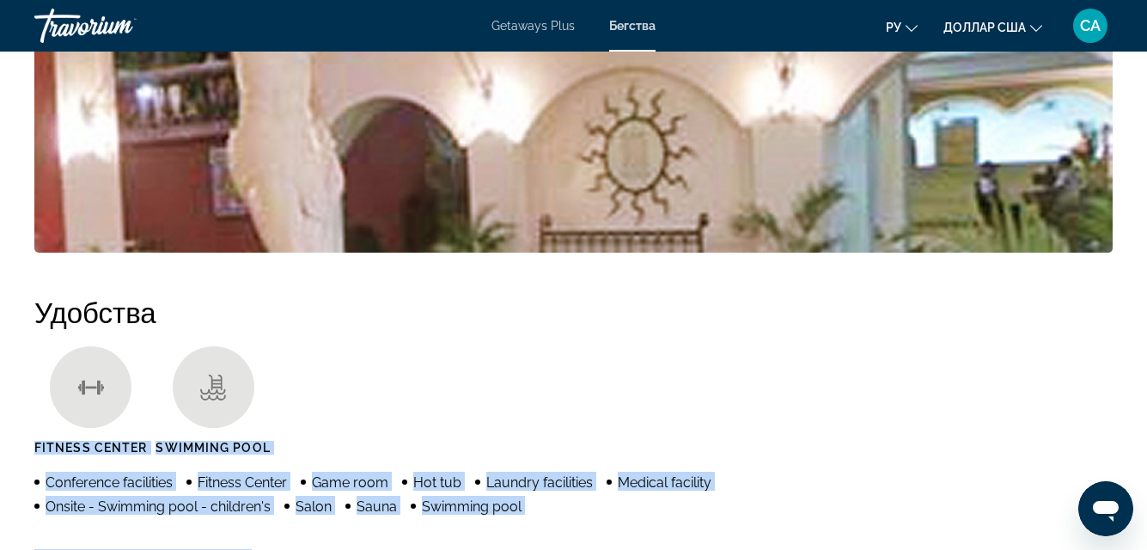
scroll to position [1470, 0]
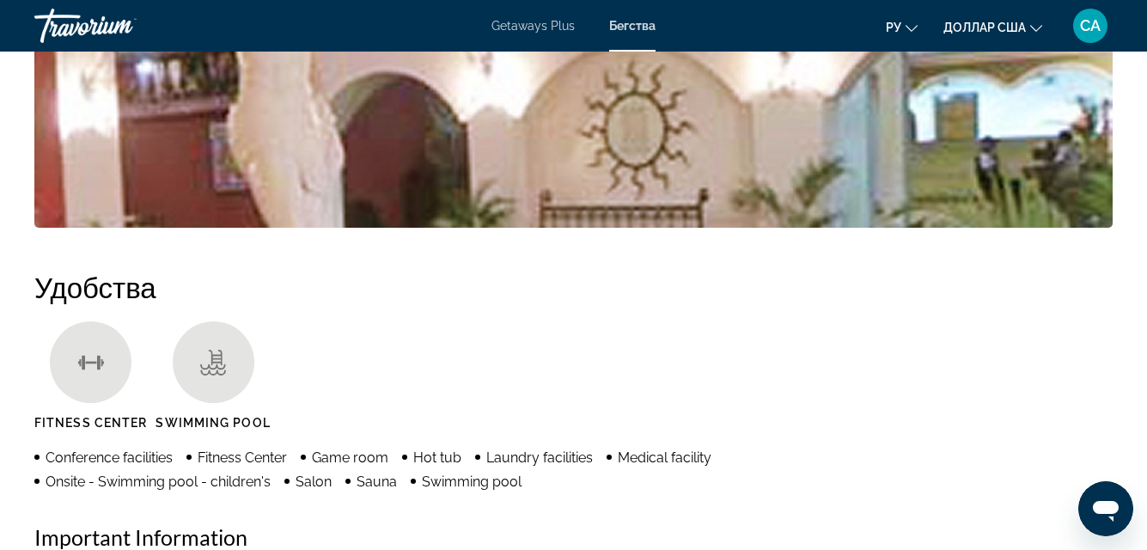
click at [585, 270] on h2 "Удобства" at bounding box center [573, 287] width 1079 height 34
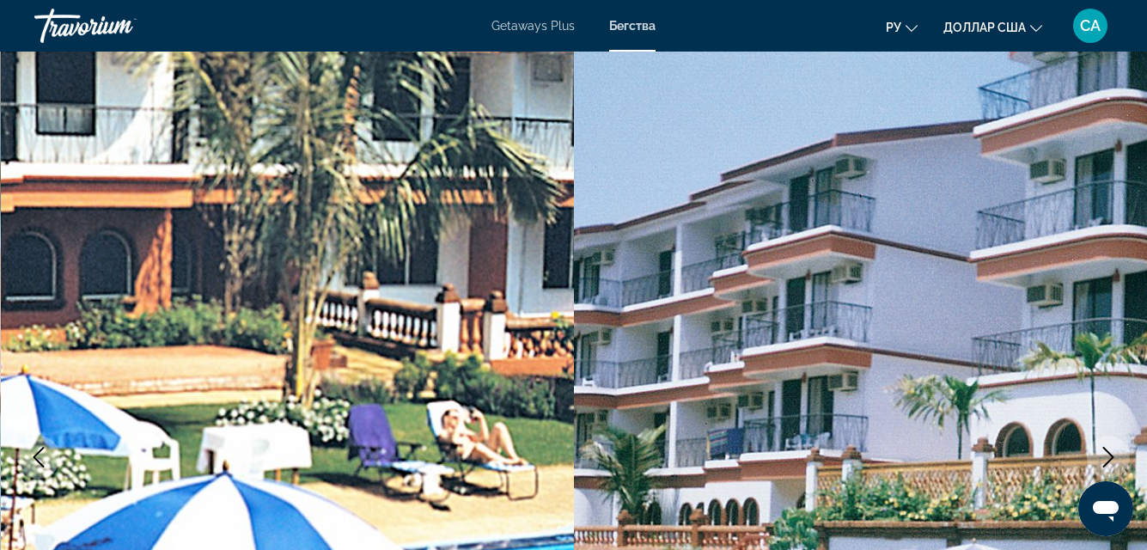
scroll to position [0, 0]
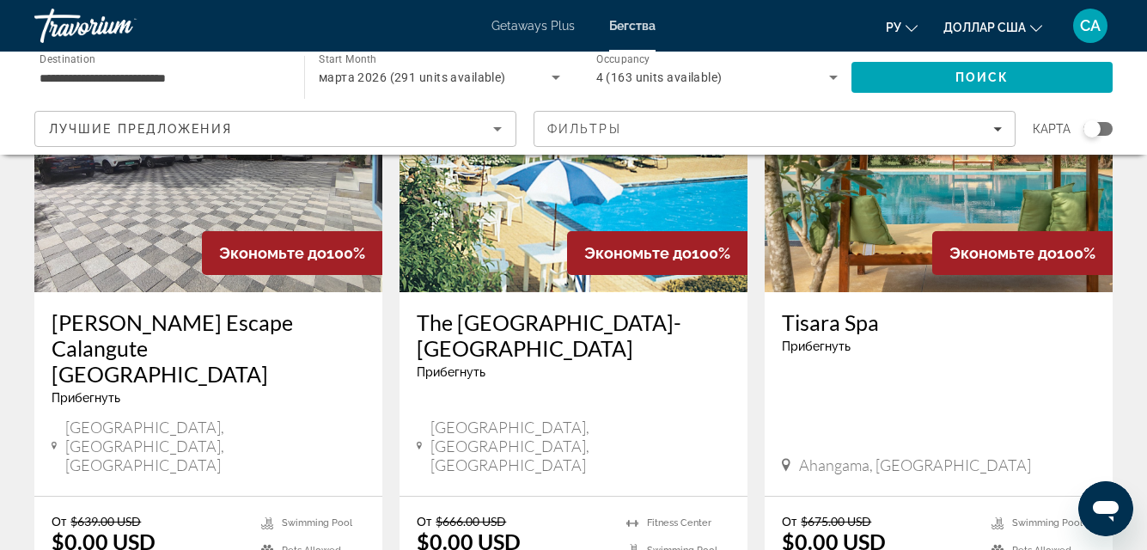
scroll to position [859, 0]
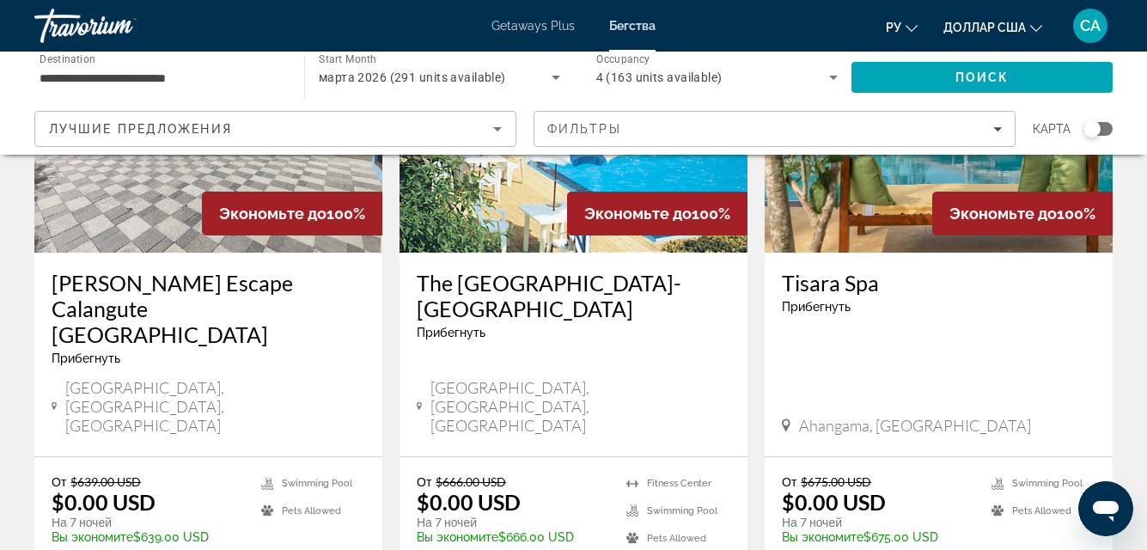
click at [556, 272] on h3 "The [GEOGRAPHIC_DATA]-[GEOGRAPHIC_DATA]" at bounding box center [574, 296] width 314 height 52
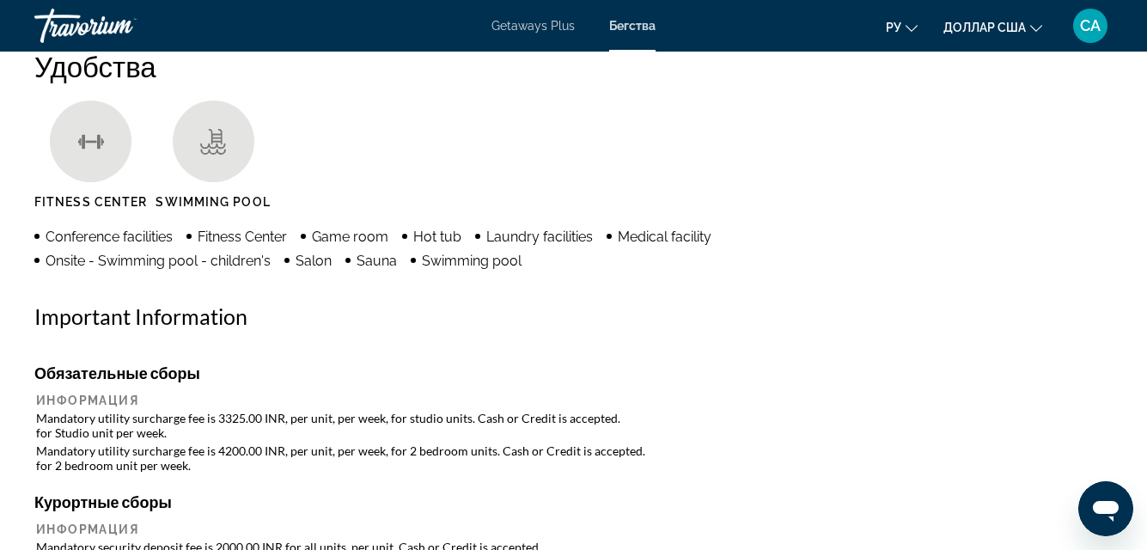
scroll to position [1289, 0]
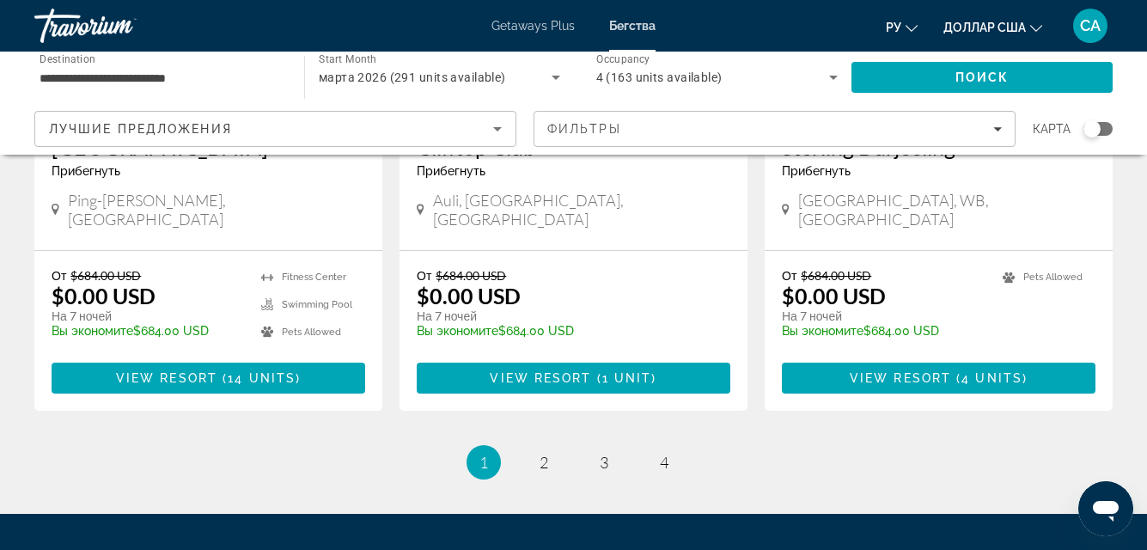
scroll to position [2320, 0]
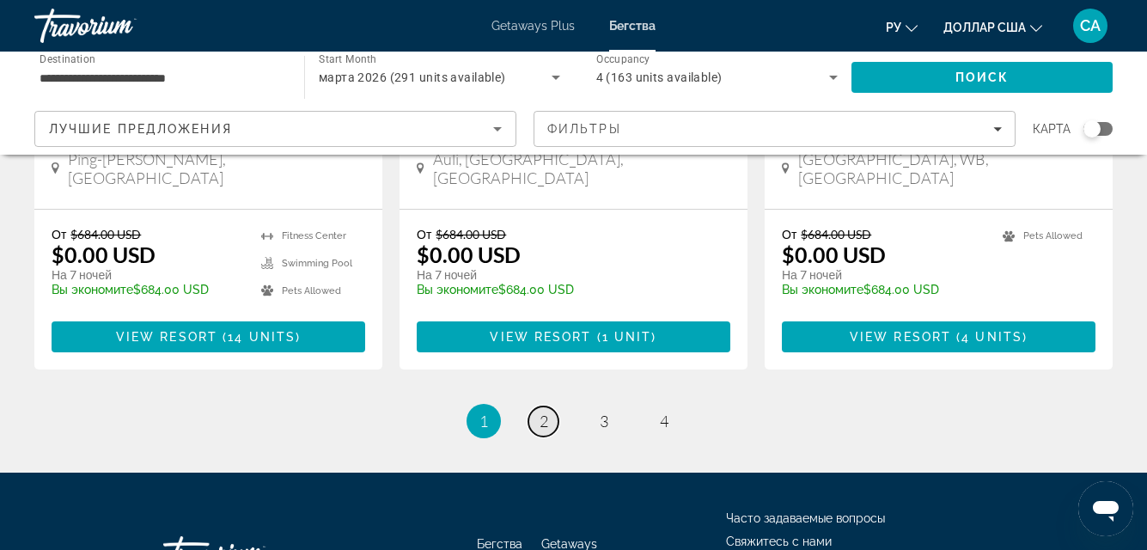
click at [543, 412] on span "2" at bounding box center [544, 421] width 9 height 19
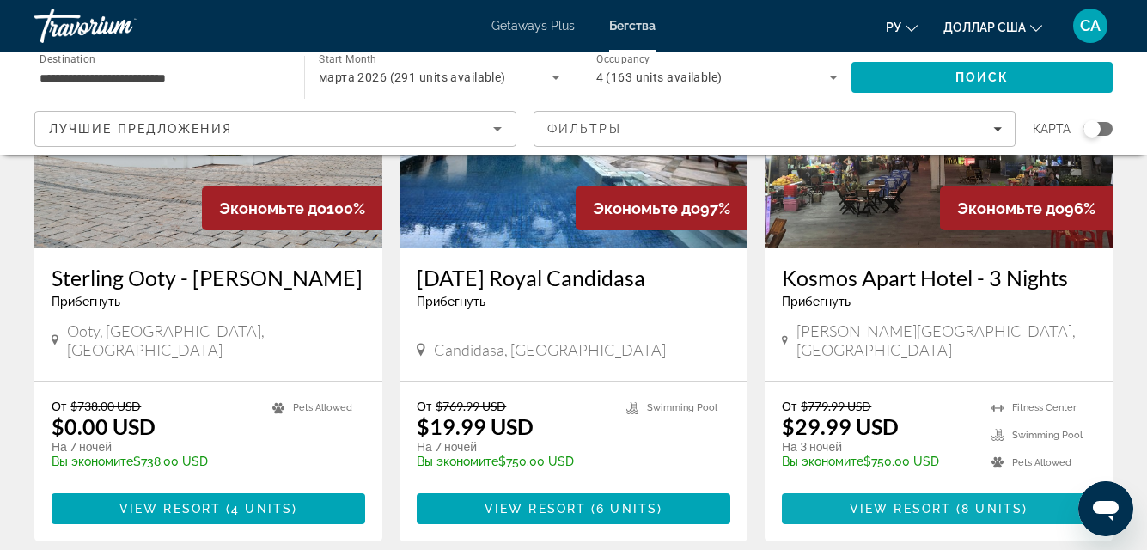
scroll to position [773, 0]
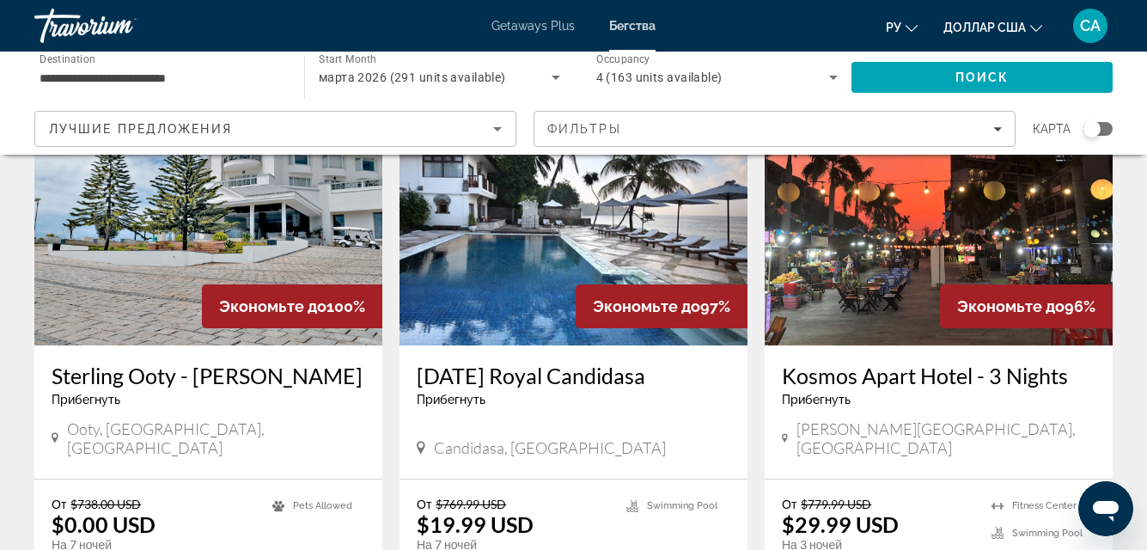
click at [965, 363] on h3 "Kosmos Apart Hotel - 3 Nights" at bounding box center [939, 376] width 314 height 26
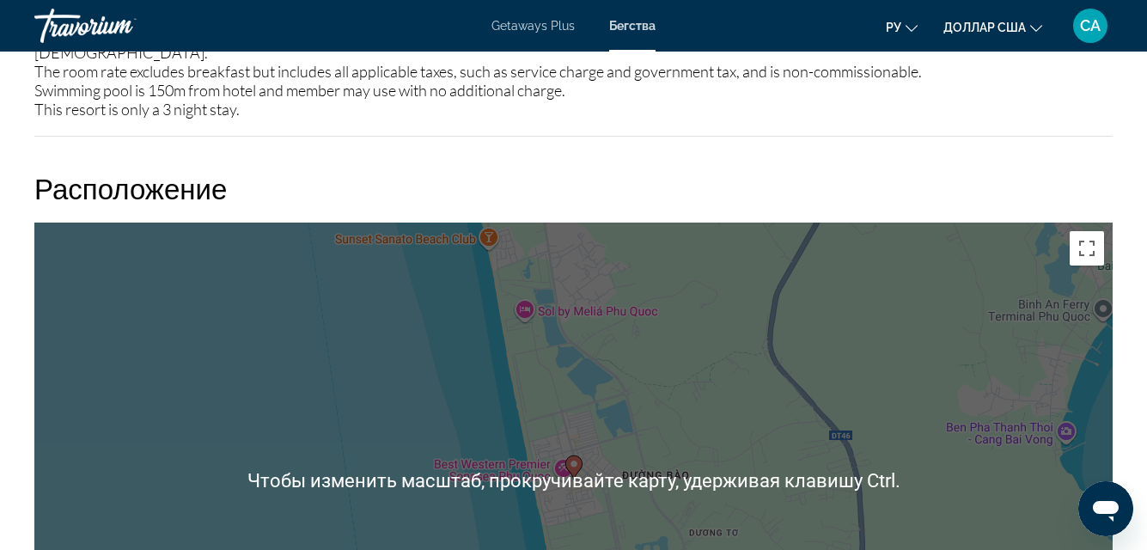
scroll to position [2320, 0]
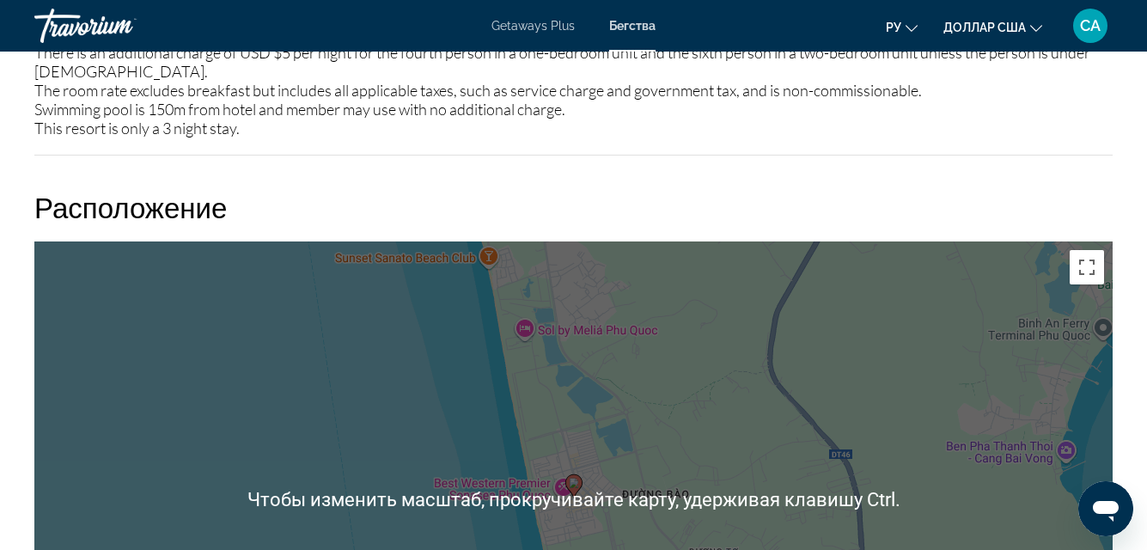
click at [655, 505] on div "Чтобы активировать перетаскивание с помощью клавиатуры, нажмите Alt + Ввод. Пос…" at bounding box center [573, 499] width 1079 height 516
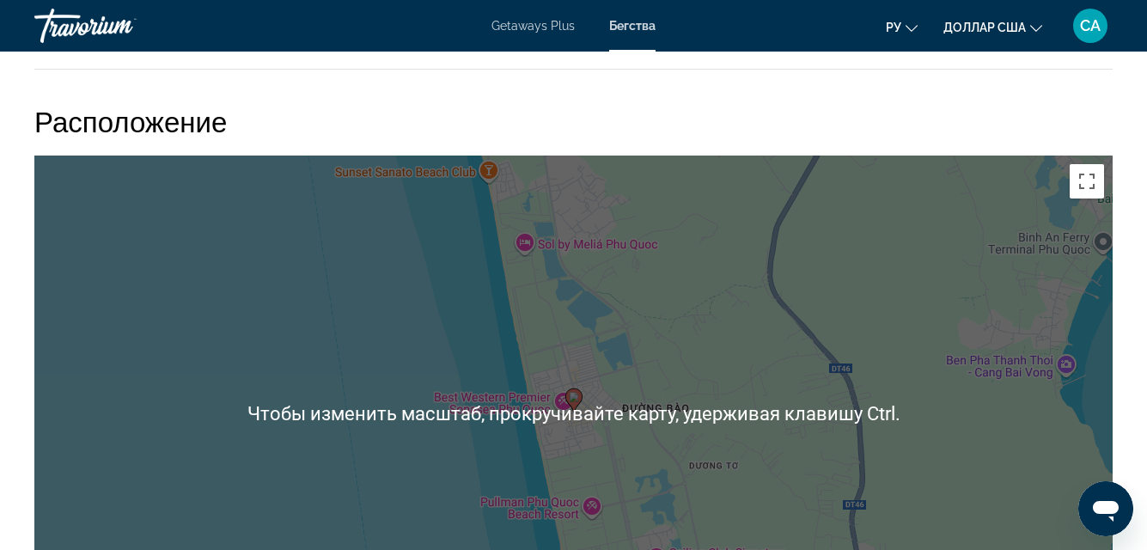
click at [695, 458] on div "Чтобы активировать перетаскивание с помощью клавиатуры, нажмите Alt + Ввод. Пос…" at bounding box center [573, 414] width 1079 height 516
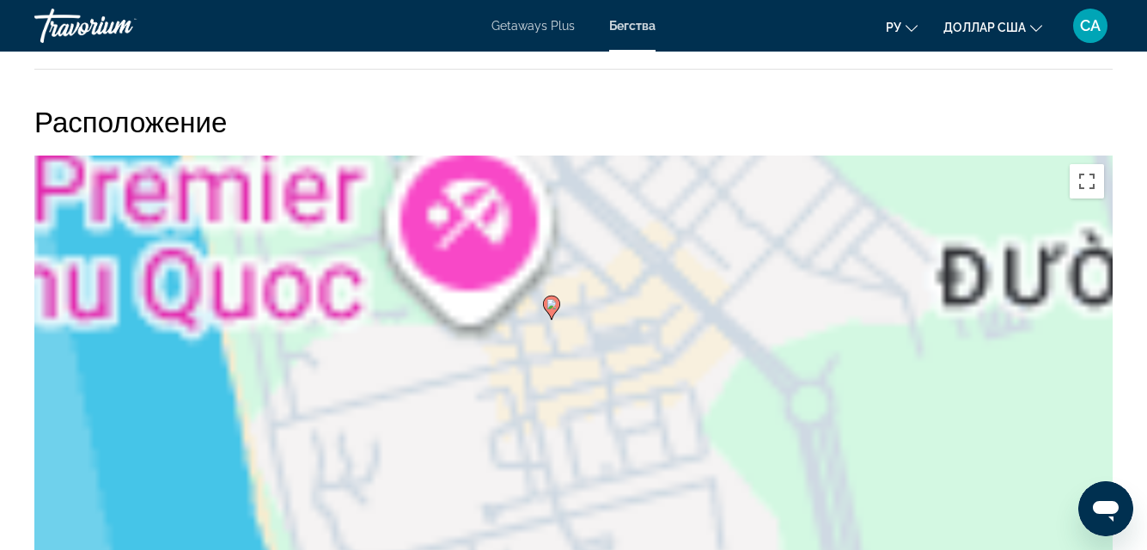
drag, startPoint x: 589, startPoint y: 423, endPoint x: 663, endPoint y: 478, distance: 92.8
click at [663, 478] on div "Чтобы активировать перетаскивание с помощью клавиатуры, нажмите Alt + Ввод. Пос…" at bounding box center [573, 414] width 1079 height 516
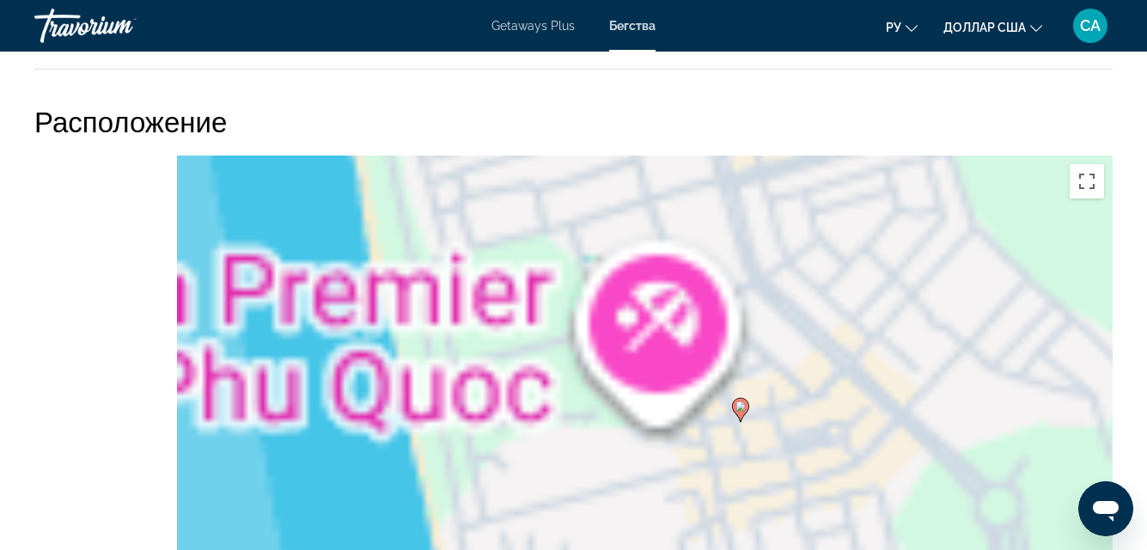
drag, startPoint x: 564, startPoint y: 357, endPoint x: 706, endPoint y: 449, distance: 169.5
click at [706, 449] on div "Чтобы активировать перетаскивание с помощью клавиатуры, нажмите Alt + Ввод. Пос…" at bounding box center [573, 414] width 1079 height 516
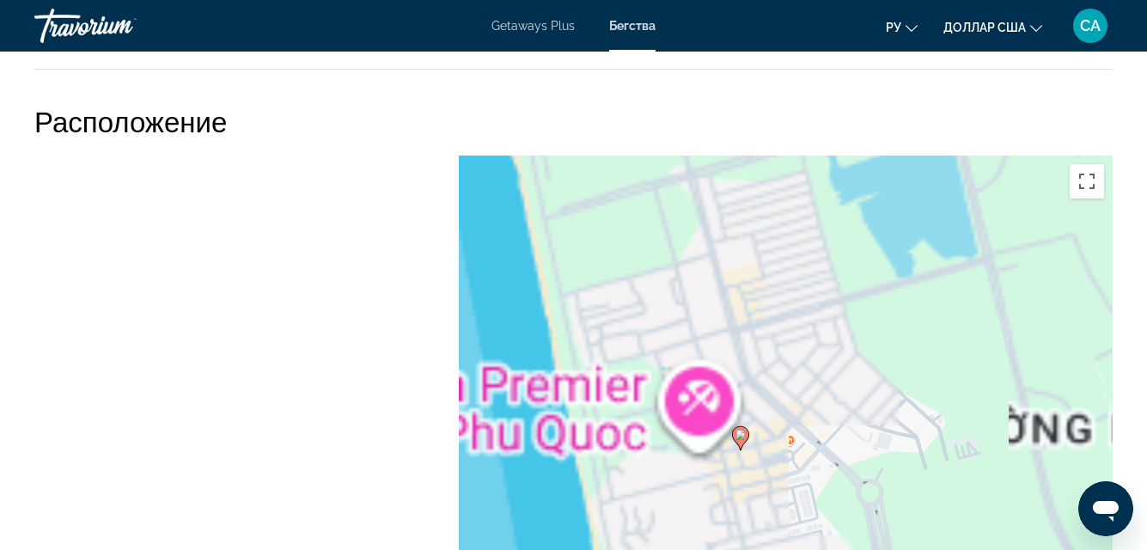
drag, startPoint x: 705, startPoint y: 446, endPoint x: 732, endPoint y: 464, distance: 32.9
click at [732, 464] on div "Чтобы активировать перетаскивание с помощью клавиатуры, нажмите Alt + Ввод. Пос…" at bounding box center [573, 414] width 1079 height 516
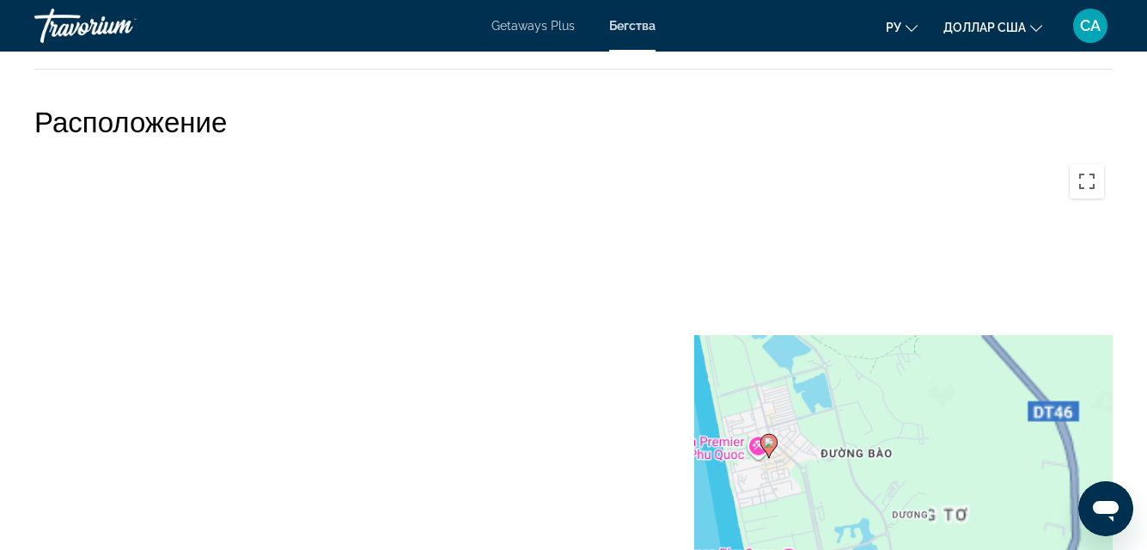
drag, startPoint x: 677, startPoint y: 458, endPoint x: 754, endPoint y: 451, distance: 76.8
click at [754, 451] on div "Чтобы активировать перетаскивание с помощью клавиатуры, нажмите Alt + Ввод. Пос…" at bounding box center [573, 414] width 1079 height 516
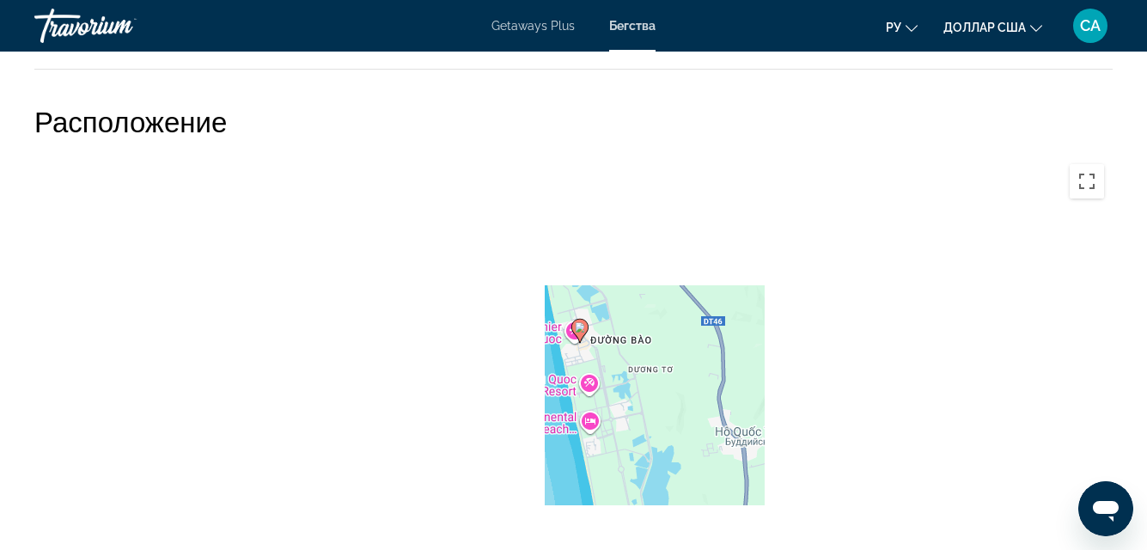
drag, startPoint x: 816, startPoint y: 470, endPoint x: 647, endPoint y: 270, distance: 262.2
click at [647, 270] on div "Чтобы активировать перетаскивание с помощью клавиатуры, нажмите Alt + Ввод. Пос…" at bounding box center [573, 414] width 1079 height 516
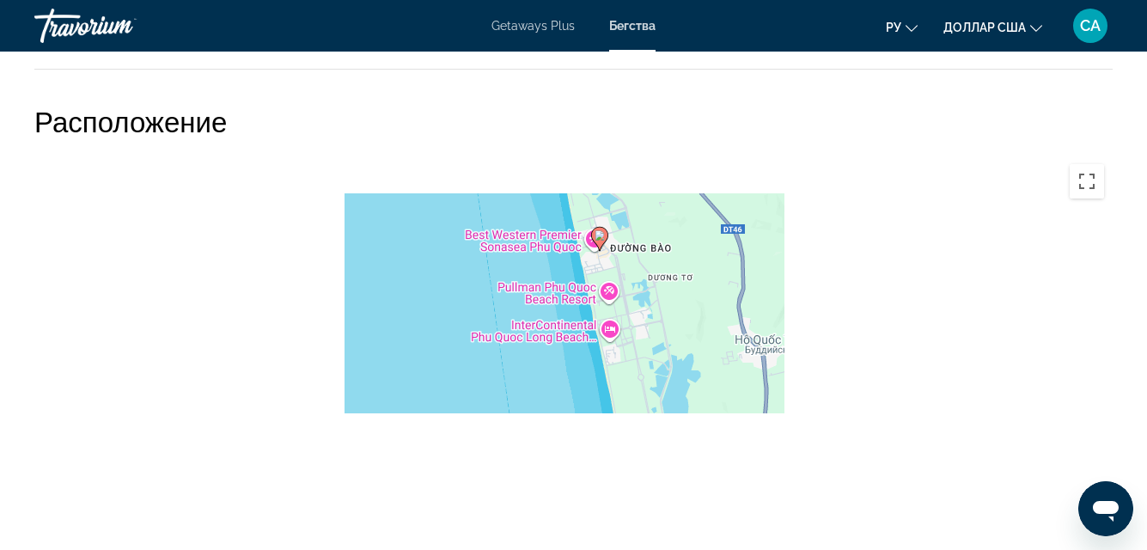
click at [602, 230] on image "Основное содержание" at bounding box center [600, 235] width 10 height 10
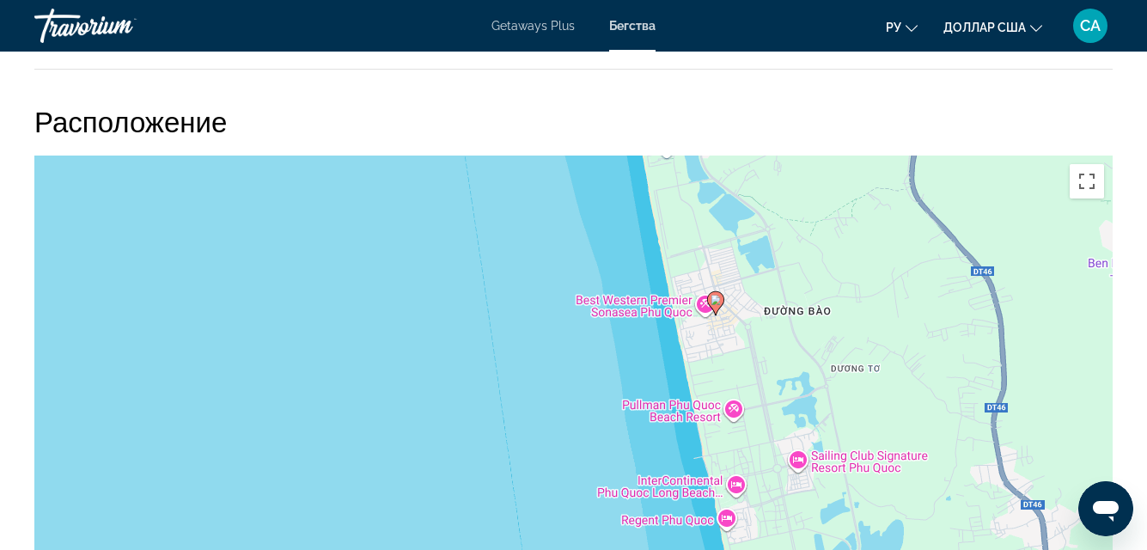
drag, startPoint x: 602, startPoint y: 224, endPoint x: 747, endPoint y: 297, distance: 161.8
click at [747, 297] on div "Для навигации используйте клавиши со стрелками. Чтобы активировать перетаскиван…" at bounding box center [573, 414] width 1079 height 516
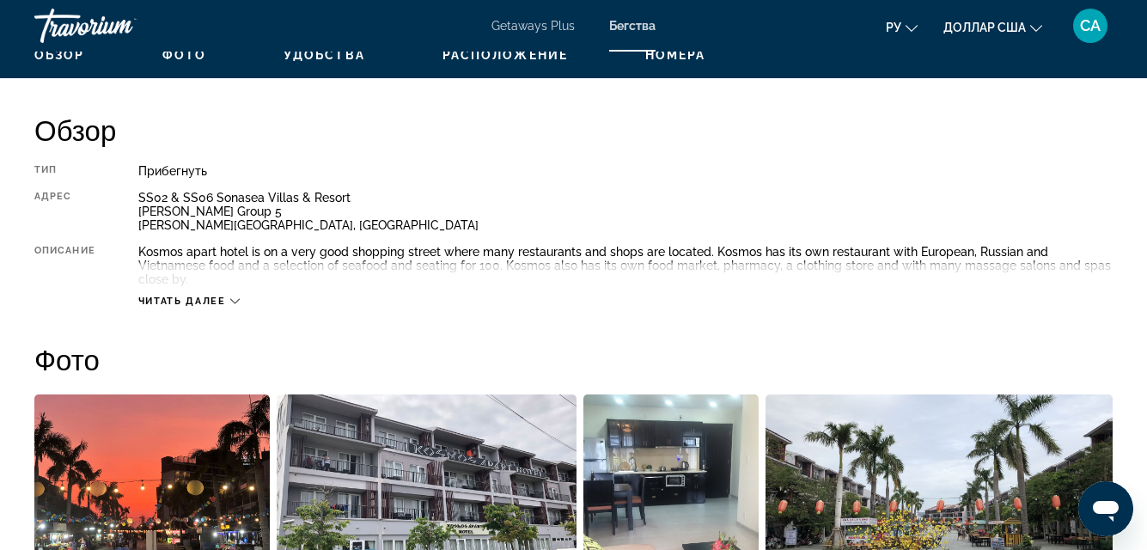
scroll to position [785, 0]
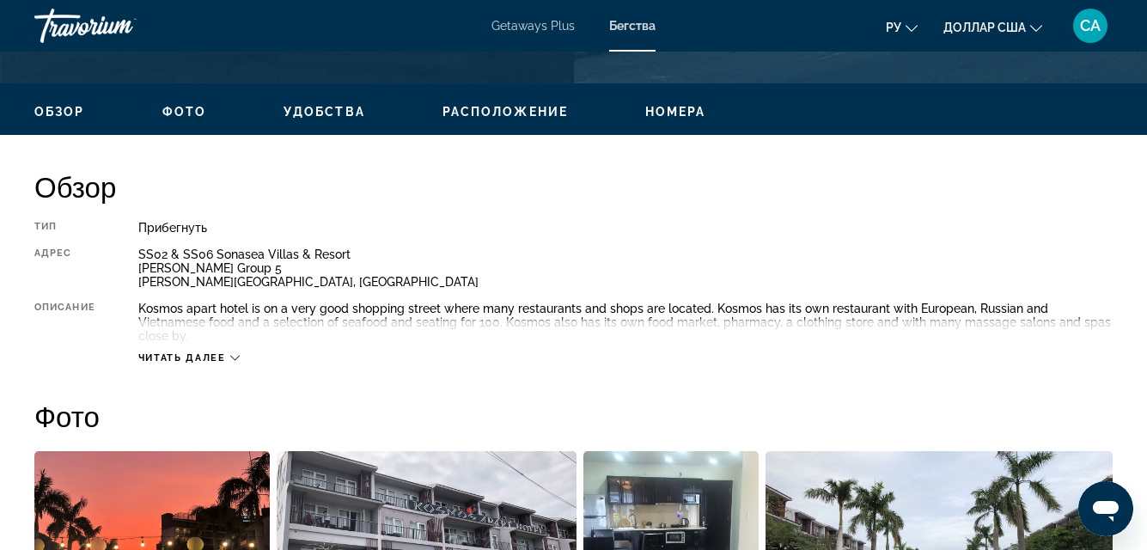
drag, startPoint x: 624, startPoint y: 22, endPoint x: 628, endPoint y: 31, distance: 9.6
click at [625, 23] on font "Бегства" at bounding box center [632, 26] width 46 height 14
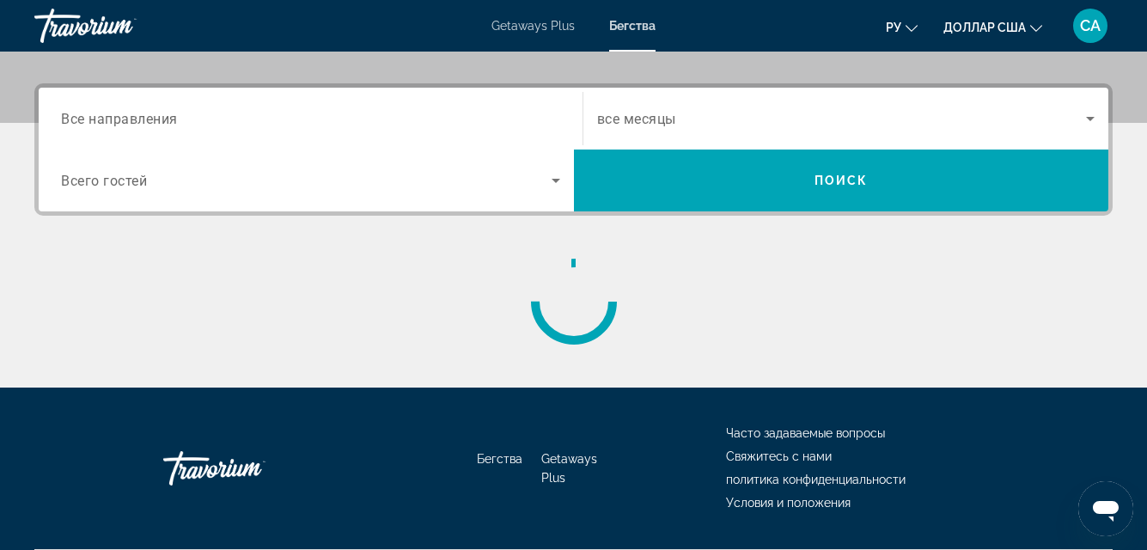
scroll to position [441, 0]
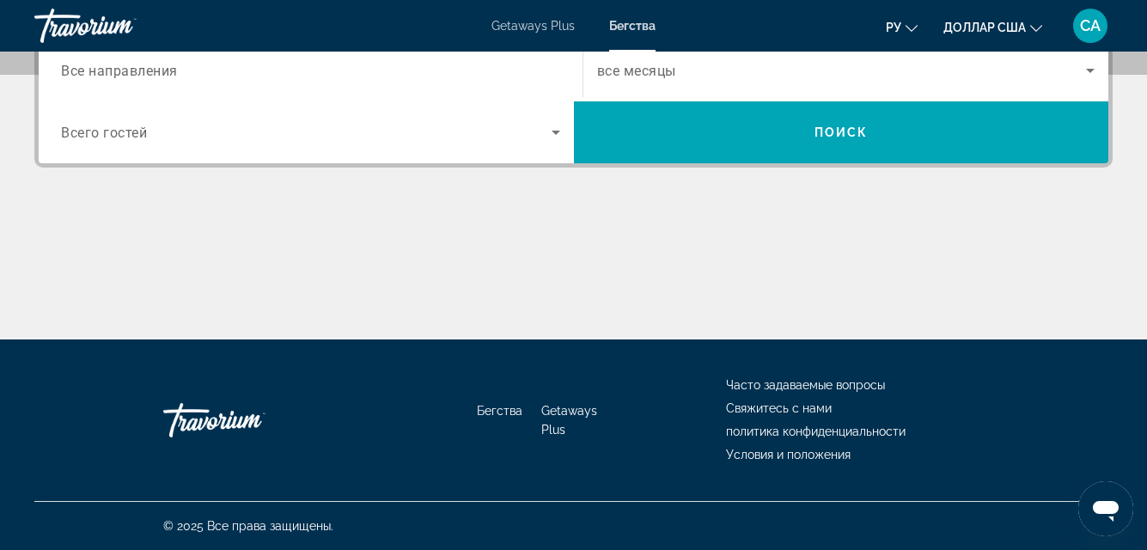
click at [535, 26] on font "Getaways Plus" at bounding box center [533, 26] width 83 height 14
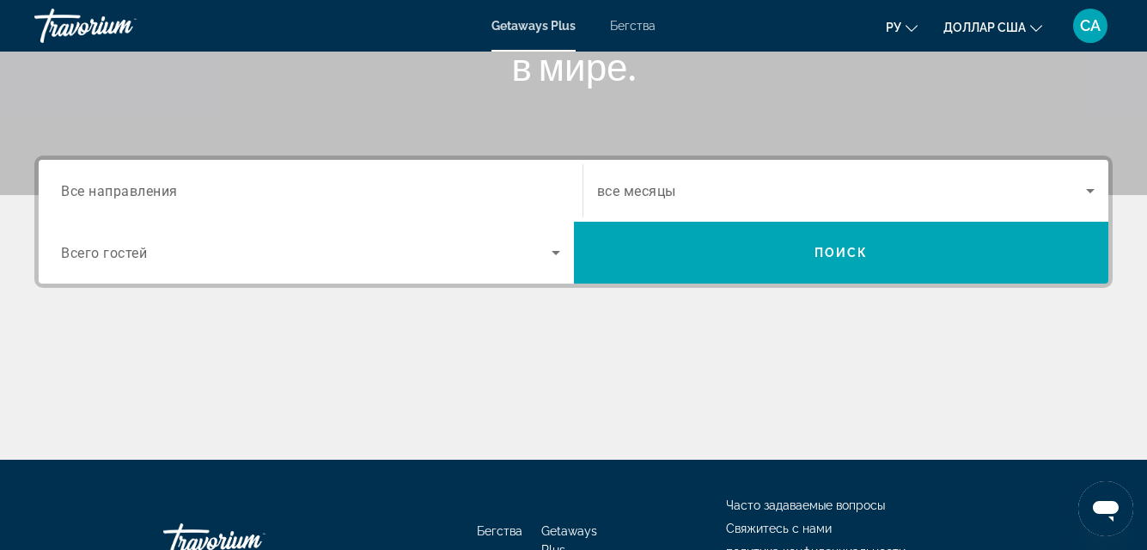
scroll to position [344, 0]
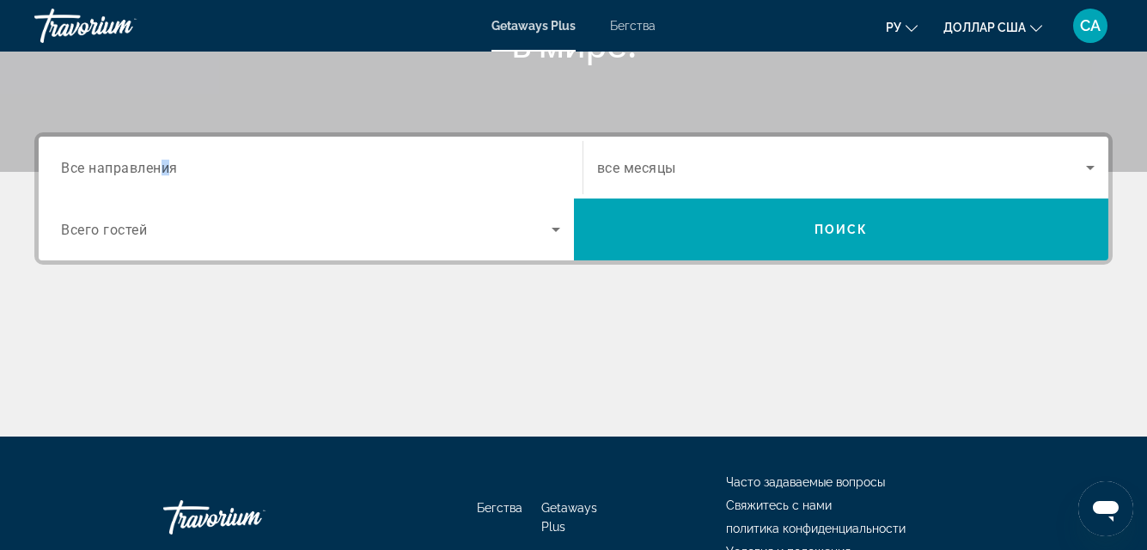
click at [168, 168] on span "Все направления" at bounding box center [119, 167] width 117 height 16
click at [168, 168] on input "Destination Все направления" at bounding box center [310, 168] width 499 height 21
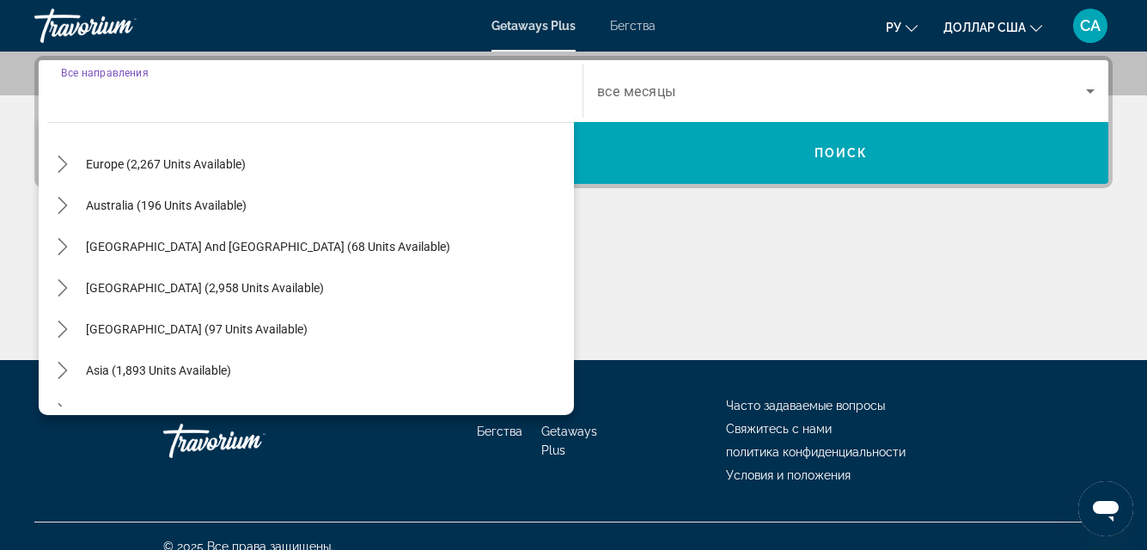
scroll to position [258, 0]
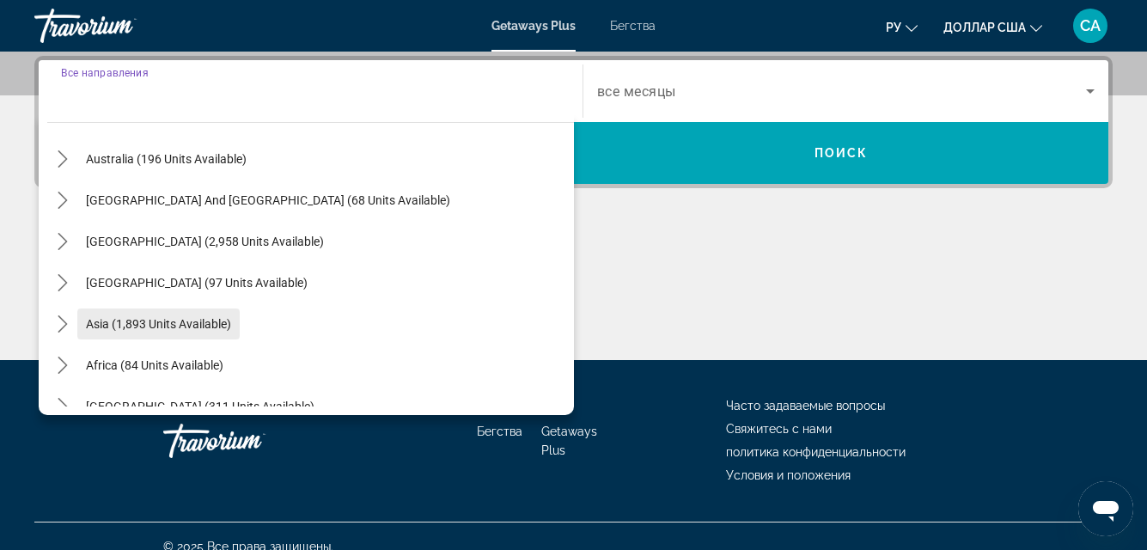
click at [175, 317] on span "Asia (1,893 units available)" at bounding box center [158, 324] width 145 height 14
type input "**********"
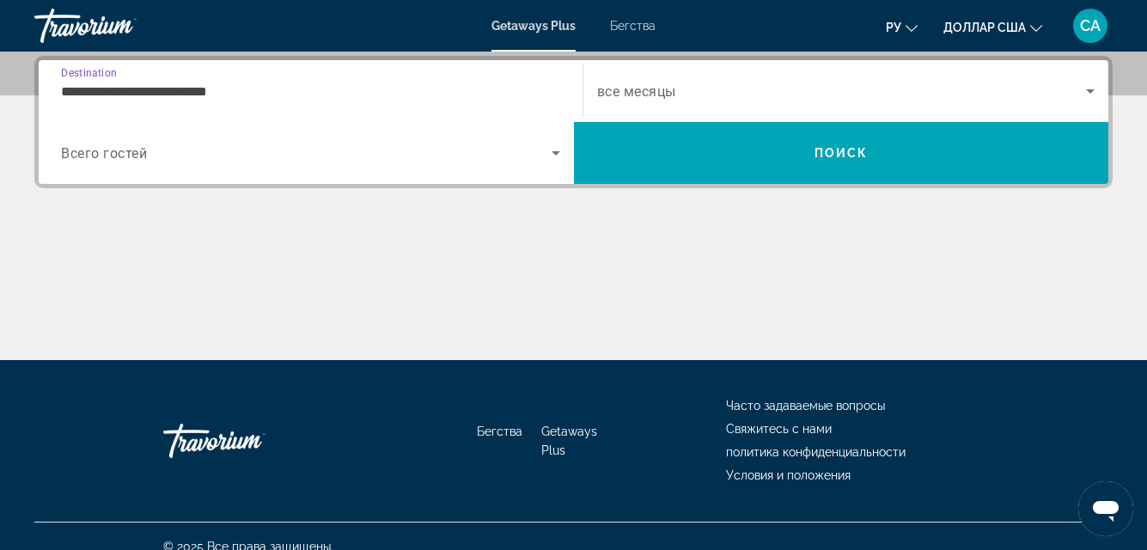
click at [558, 153] on icon "Search widget" at bounding box center [556, 153] width 9 height 4
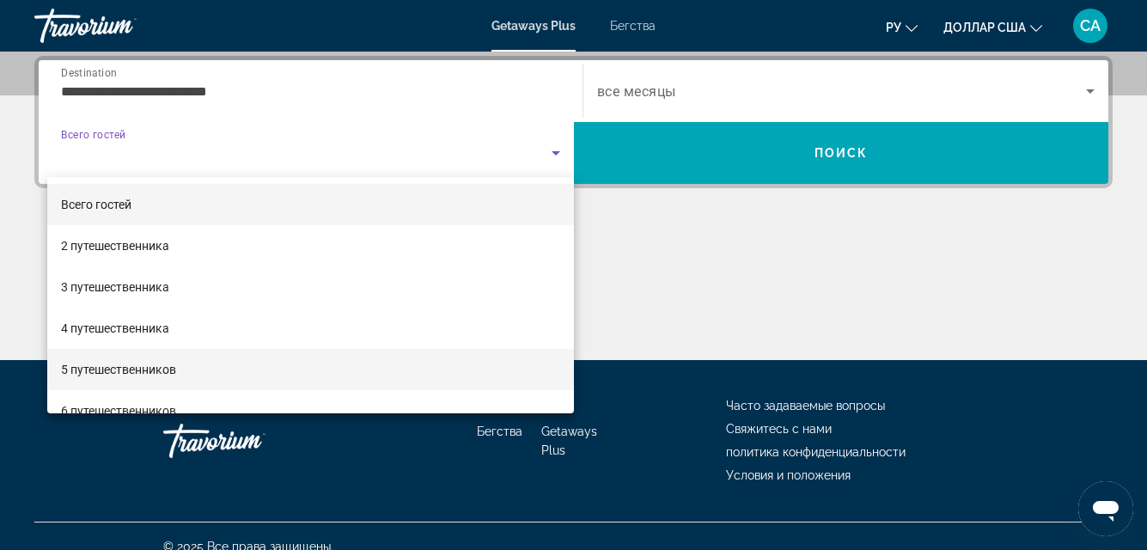
click at [168, 366] on font "5 путешественников" at bounding box center [118, 370] width 115 height 14
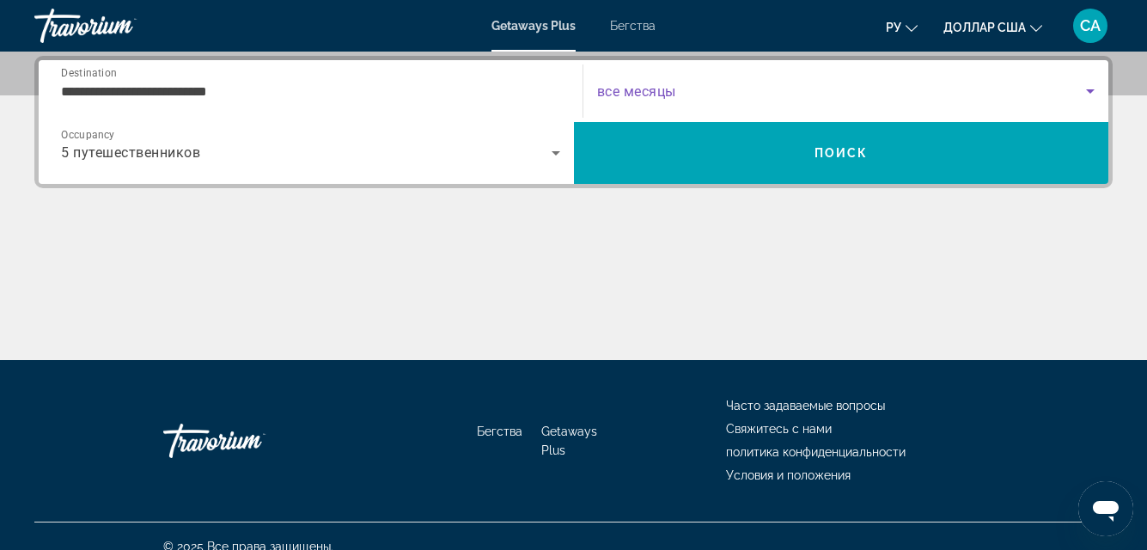
click at [1092, 90] on icon "Search widget" at bounding box center [1090, 91] width 9 height 4
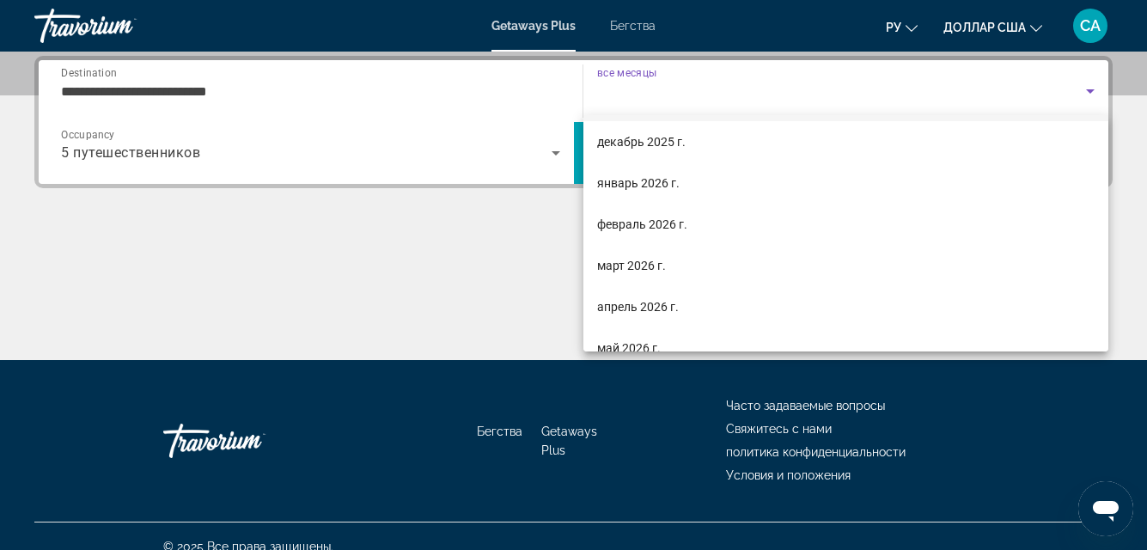
scroll to position [172, 0]
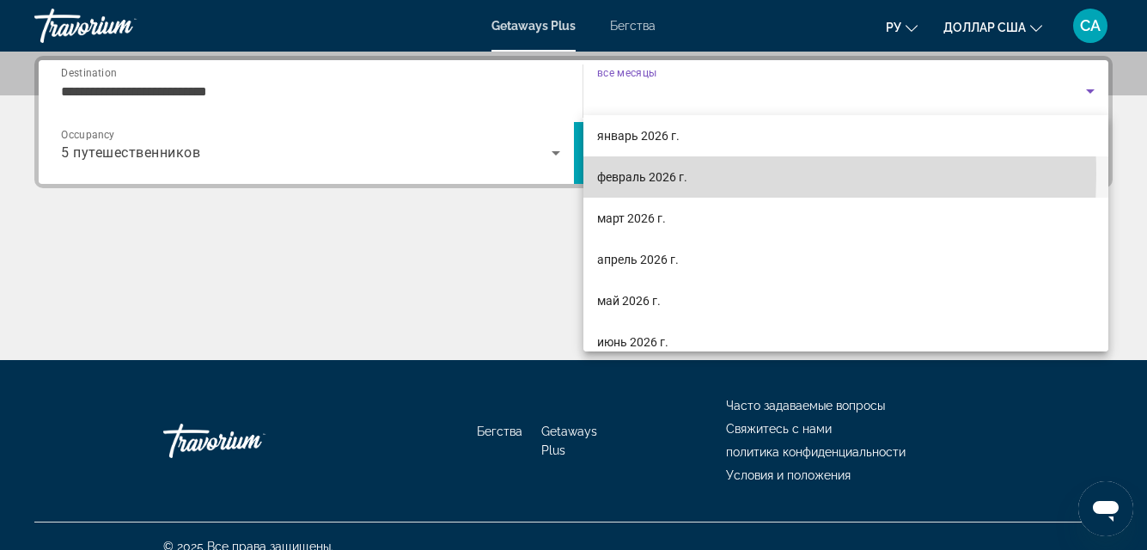
click at [644, 174] on font "февраль 2026 г." at bounding box center [642, 177] width 90 height 14
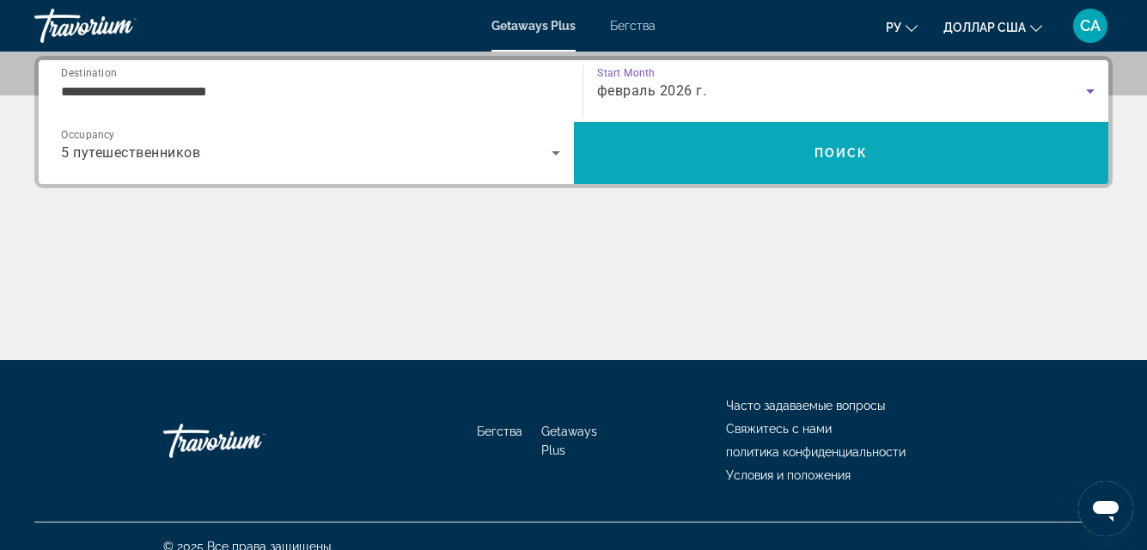
click at [852, 146] on span "Поиск" at bounding box center [842, 153] width 54 height 14
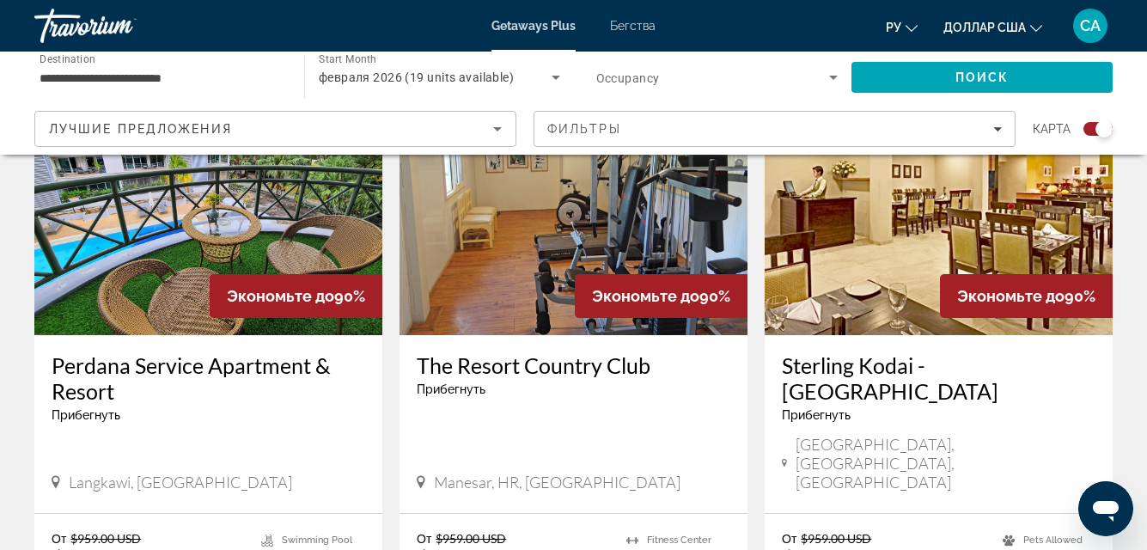
scroll to position [602, 0]
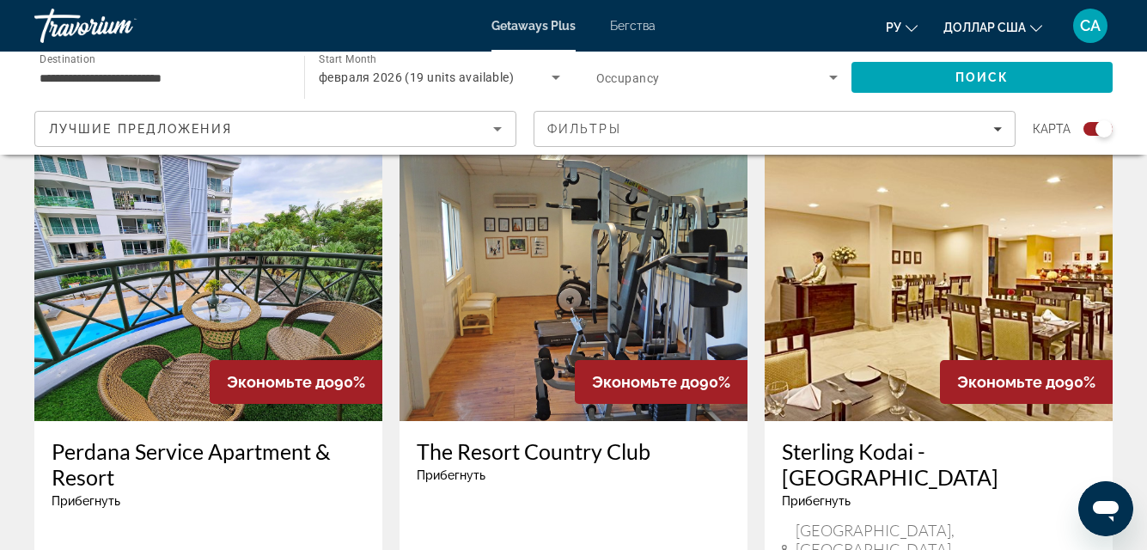
click at [180, 345] on img "Основное содержание" at bounding box center [208, 283] width 348 height 275
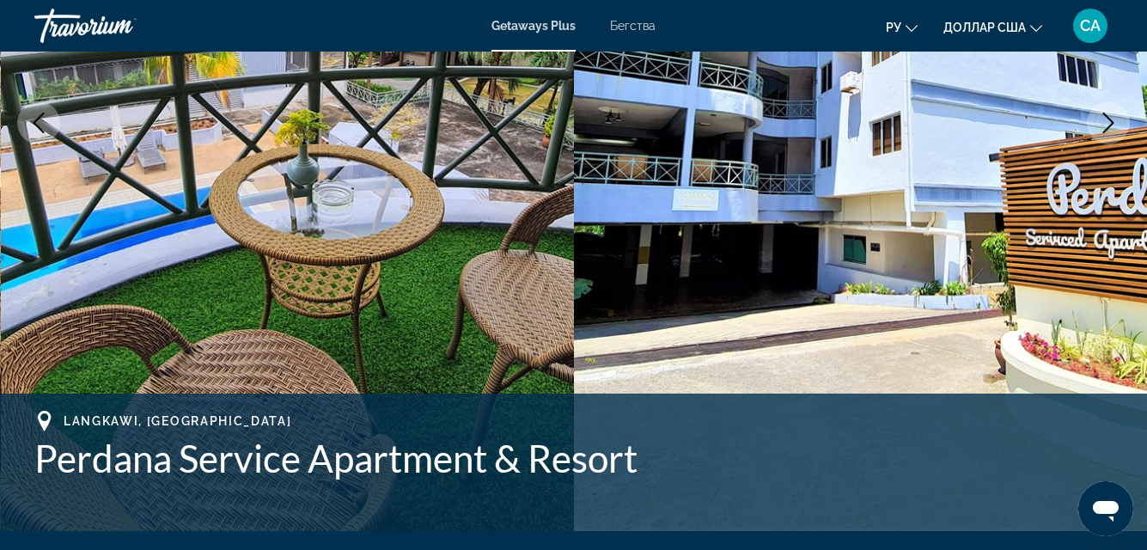
scroll to position [258, 0]
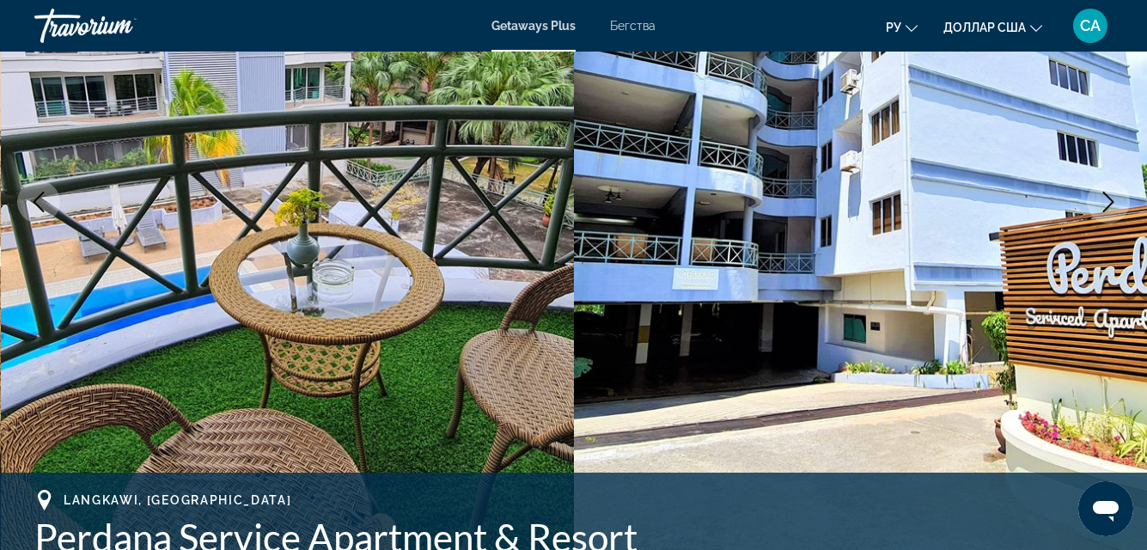
click at [1114, 203] on icon "Next image" at bounding box center [1108, 202] width 21 height 21
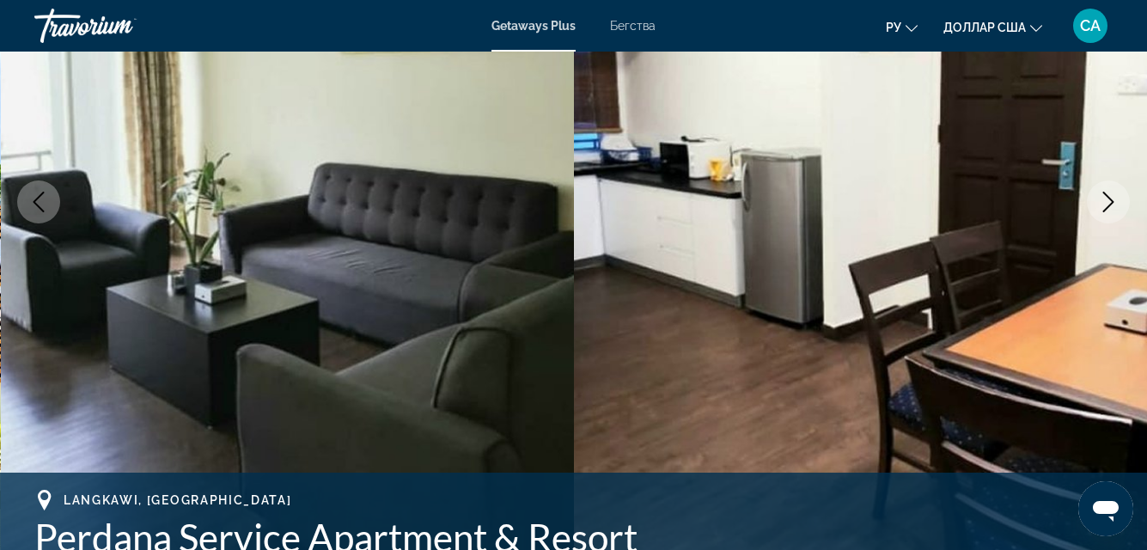
click at [1112, 204] on icon "Next image" at bounding box center [1109, 202] width 11 height 21
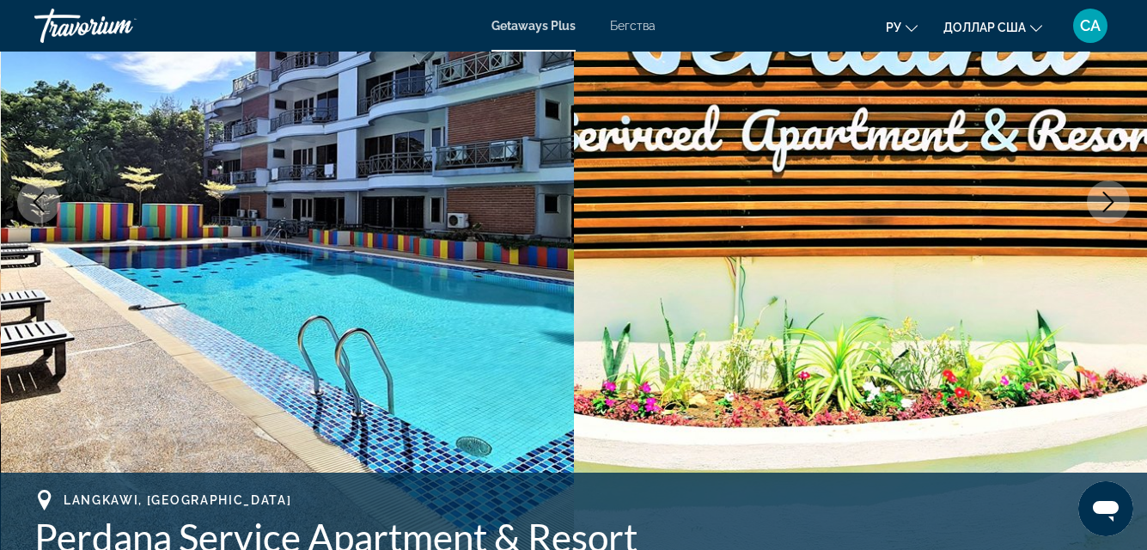
click at [1107, 197] on icon "Next image" at bounding box center [1108, 202] width 21 height 21
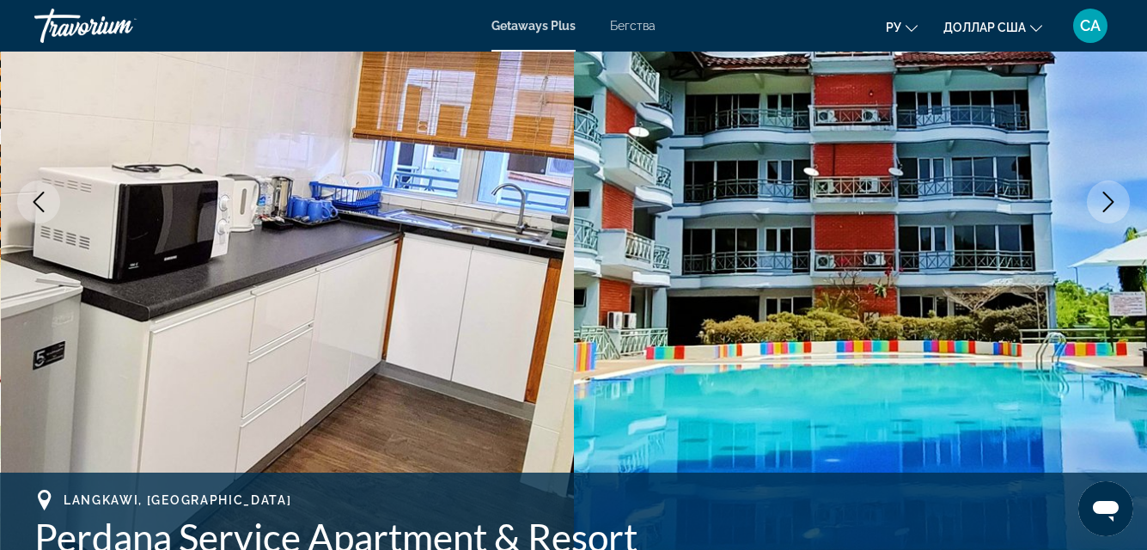
click at [1108, 197] on icon "Next image" at bounding box center [1109, 202] width 11 height 21
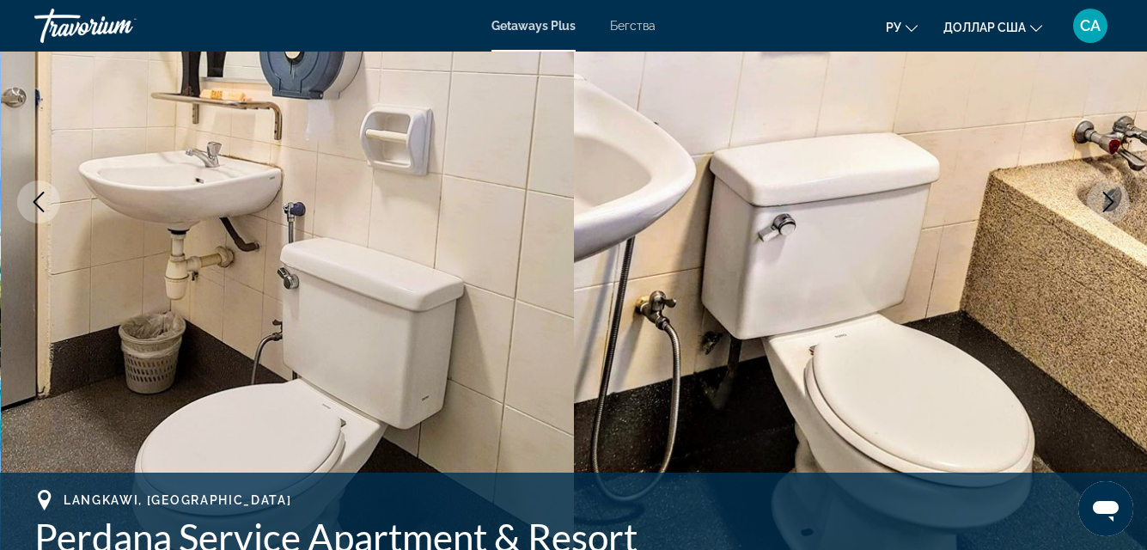
click at [1109, 200] on icon "Next image" at bounding box center [1108, 202] width 21 height 21
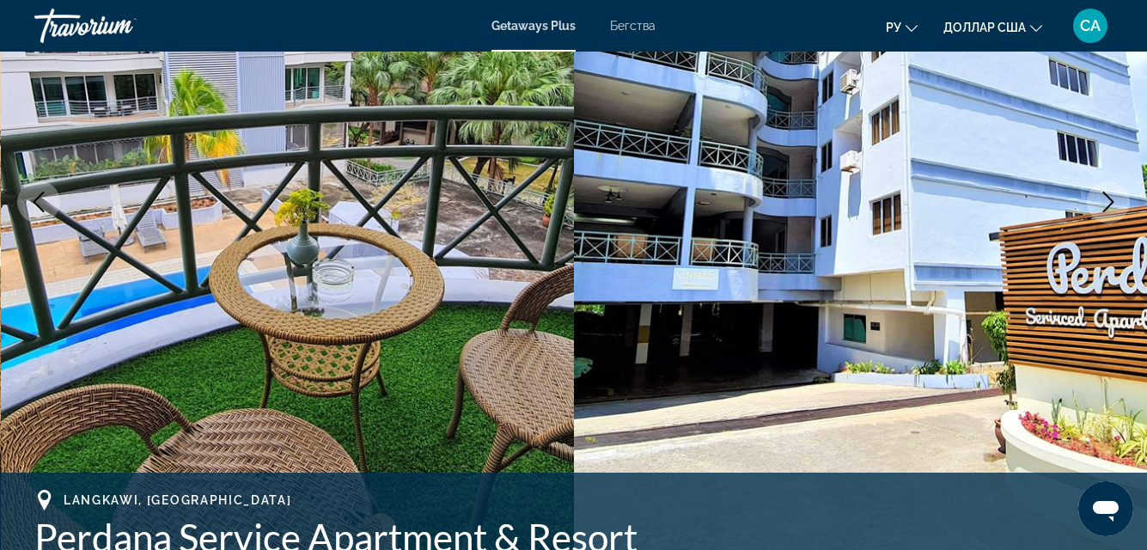
click at [1109, 200] on icon "Next image" at bounding box center [1108, 202] width 21 height 21
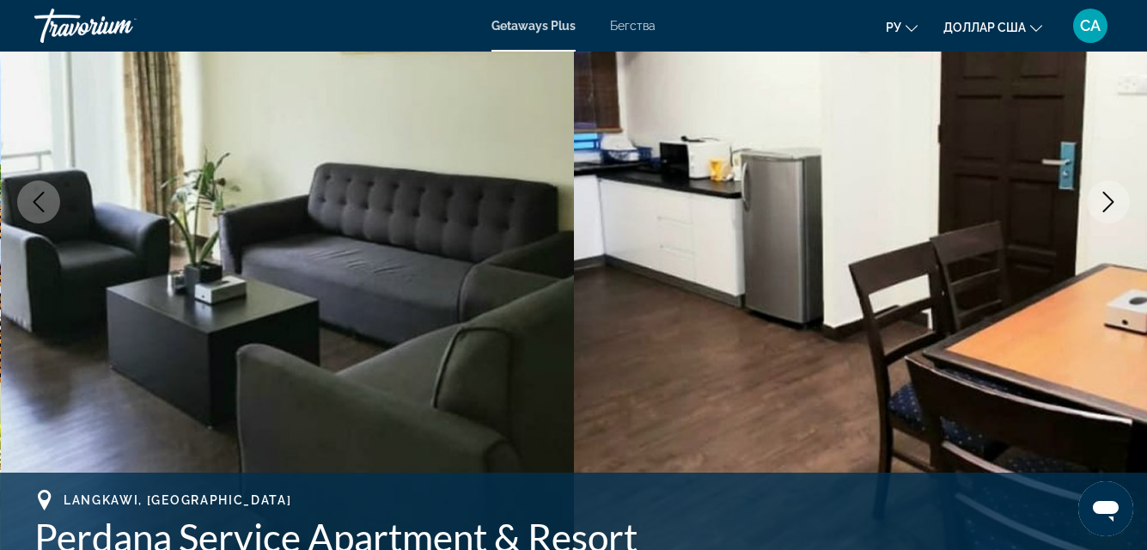
click at [1101, 196] on icon "Next image" at bounding box center [1108, 202] width 21 height 21
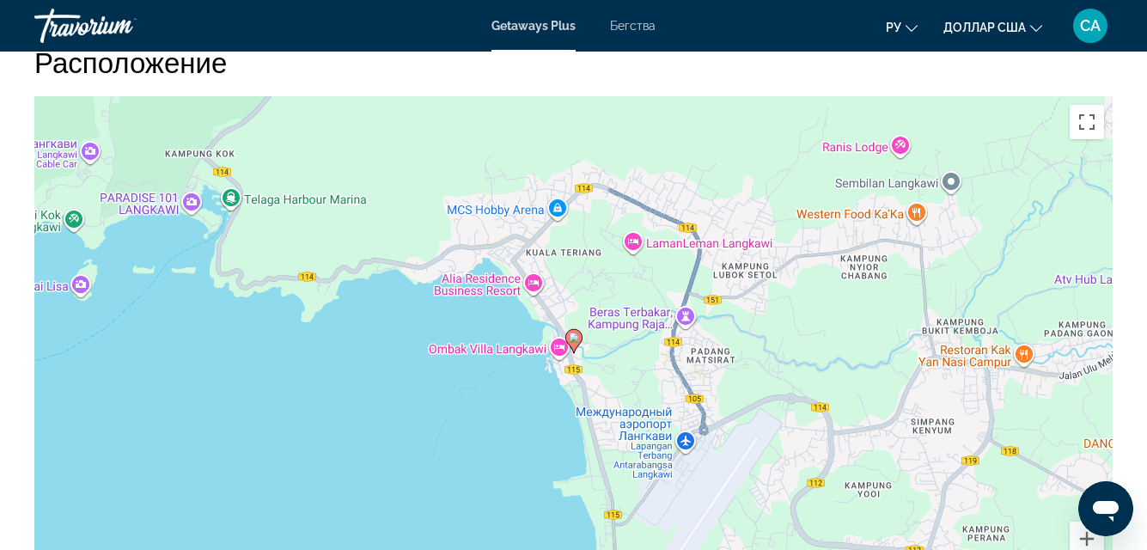
scroll to position [2492, 0]
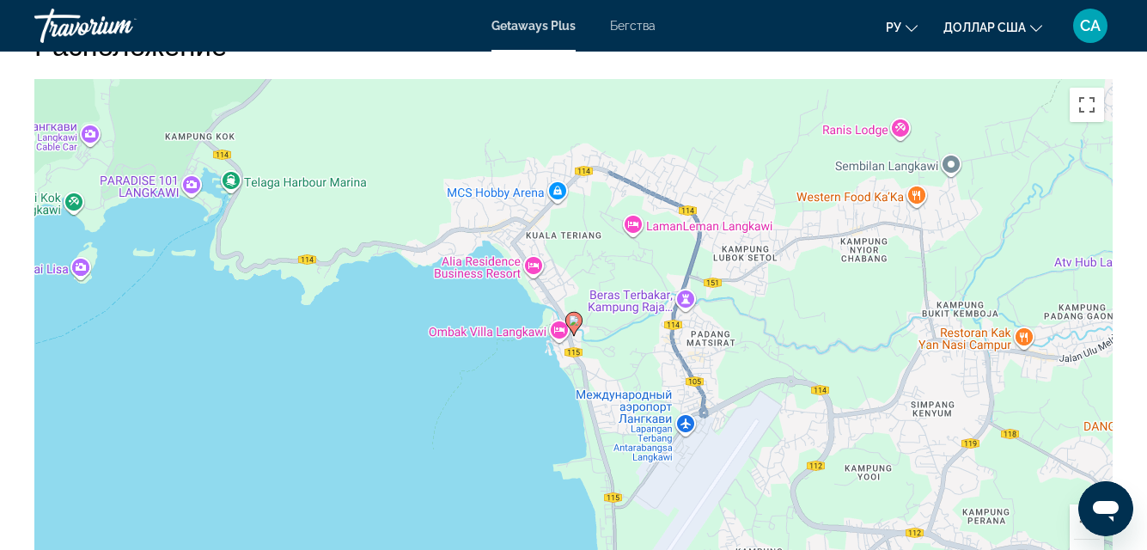
click at [566, 330] on gmp-advanced-marker "Основное содержание" at bounding box center [574, 324] width 17 height 26
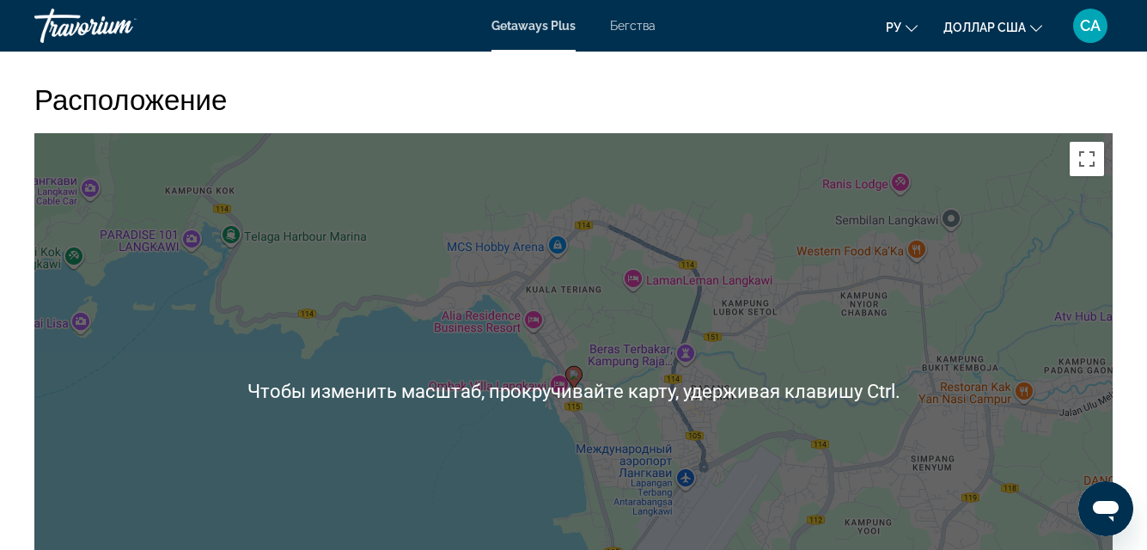
scroll to position [2578, 0]
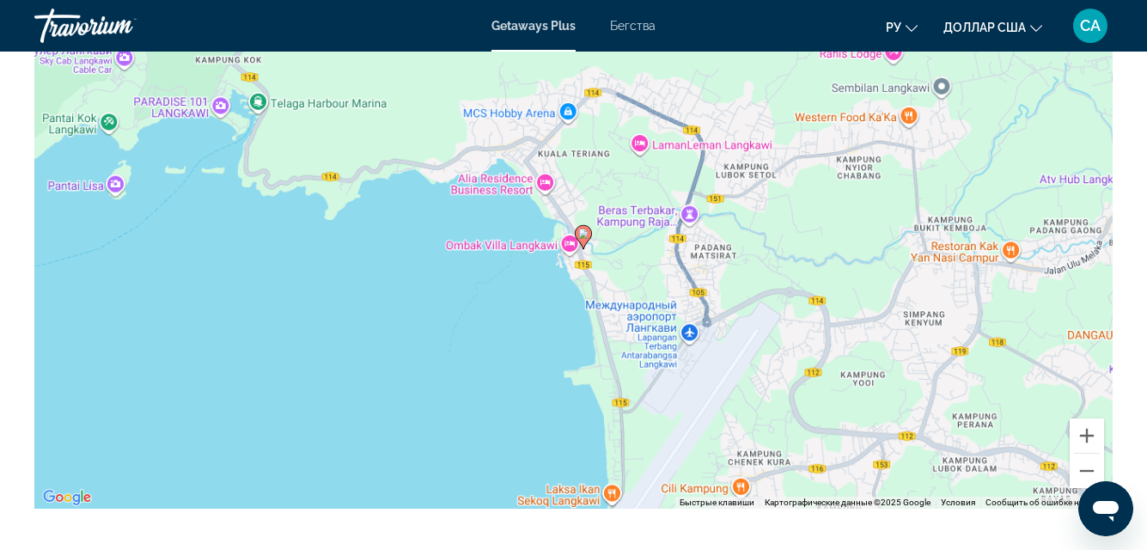
drag, startPoint x: 566, startPoint y: 251, endPoint x: 579, endPoint y: 252, distance: 12.9
click at [579, 252] on div "Чтобы активировать перетаскивание с помощью клавиатуры, нажмите Alt + Ввод. Пос…" at bounding box center [573, 251] width 1079 height 516
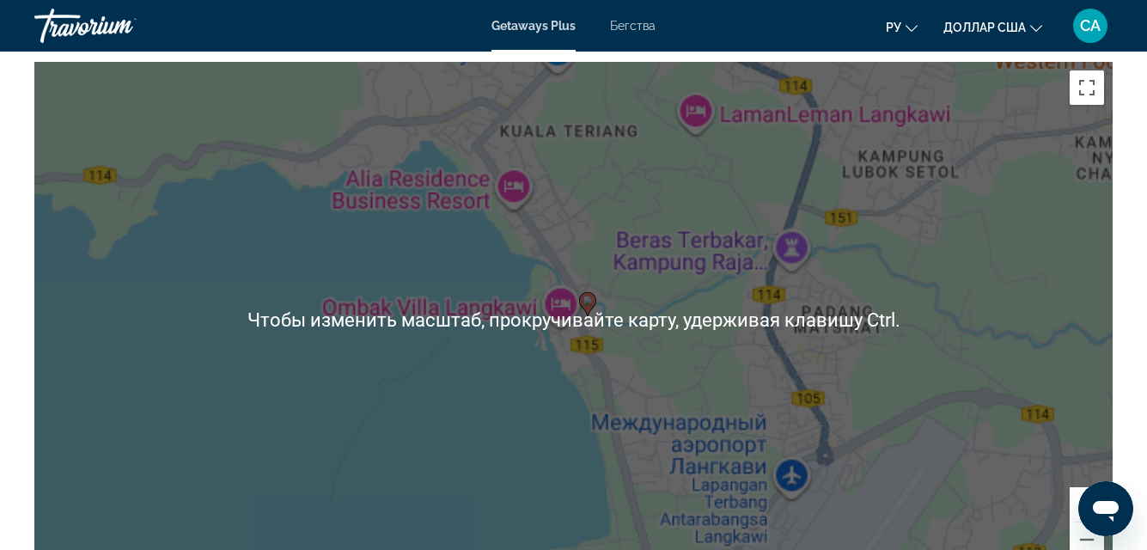
scroll to position [2492, 0]
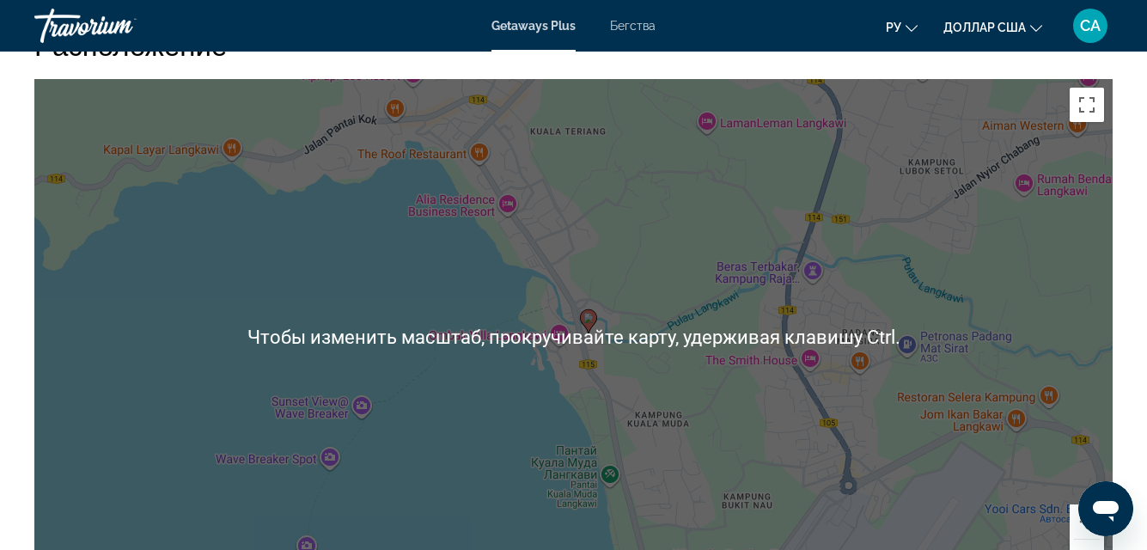
click at [596, 377] on div "Чтобы активировать перетаскивание с помощью клавиатуры, нажмите Alt + Ввод. Пос…" at bounding box center [573, 337] width 1079 height 516
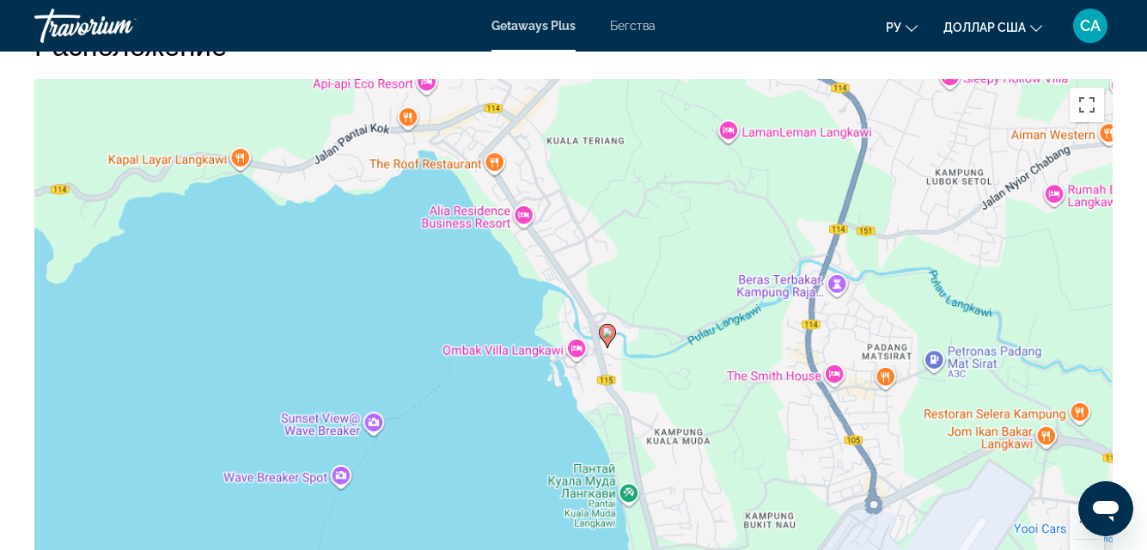
drag, startPoint x: 554, startPoint y: 331, endPoint x: 573, endPoint y: 347, distance: 25.0
click at [573, 347] on div "Чтобы активировать перетаскивание с помощью клавиатуры, нажмите Alt + Ввод. Пос…" at bounding box center [573, 337] width 1079 height 516
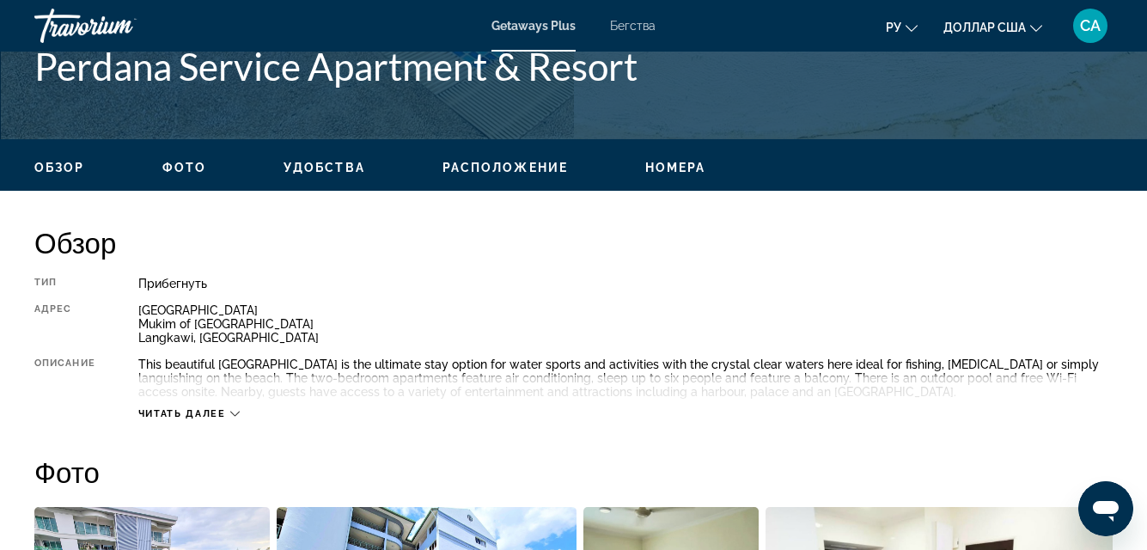
scroll to position [859, 0]
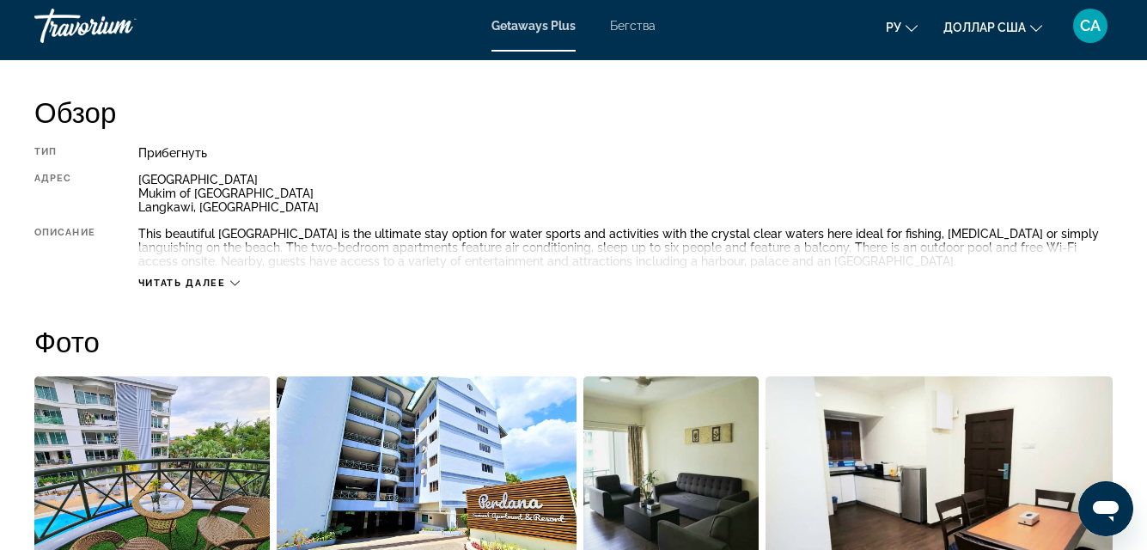
click at [237, 279] on icon "Основное содержание" at bounding box center [234, 282] width 9 height 9
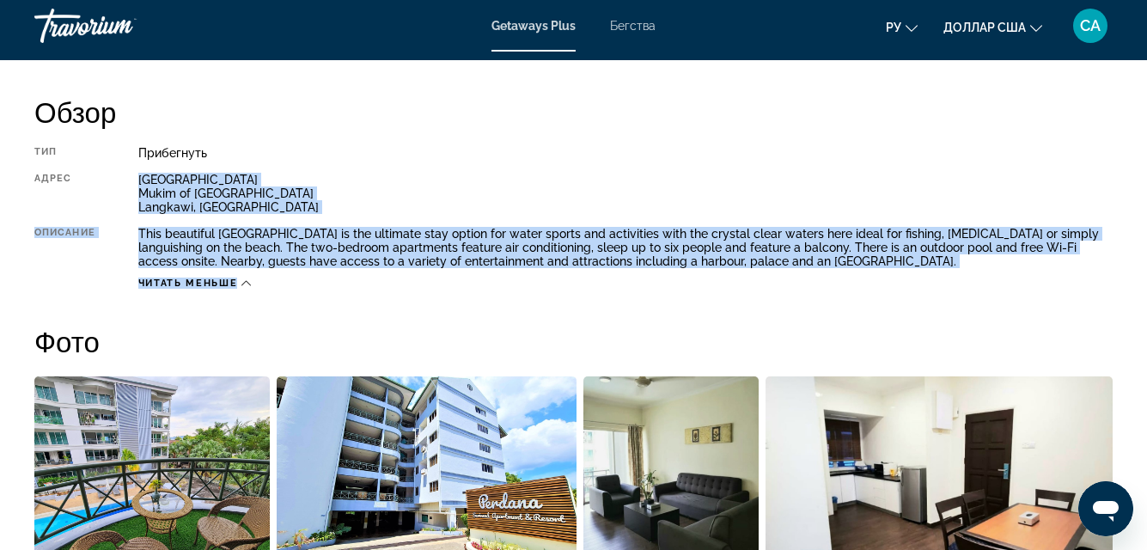
drag, startPoint x: 138, startPoint y: 176, endPoint x: 657, endPoint y: 286, distance: 530.6
click at [657, 286] on div "Тип Прибегнуть Все включено Нет «все включено» Адрес [STREET_ADDRESS] Описание …" at bounding box center [573, 218] width 1079 height 144
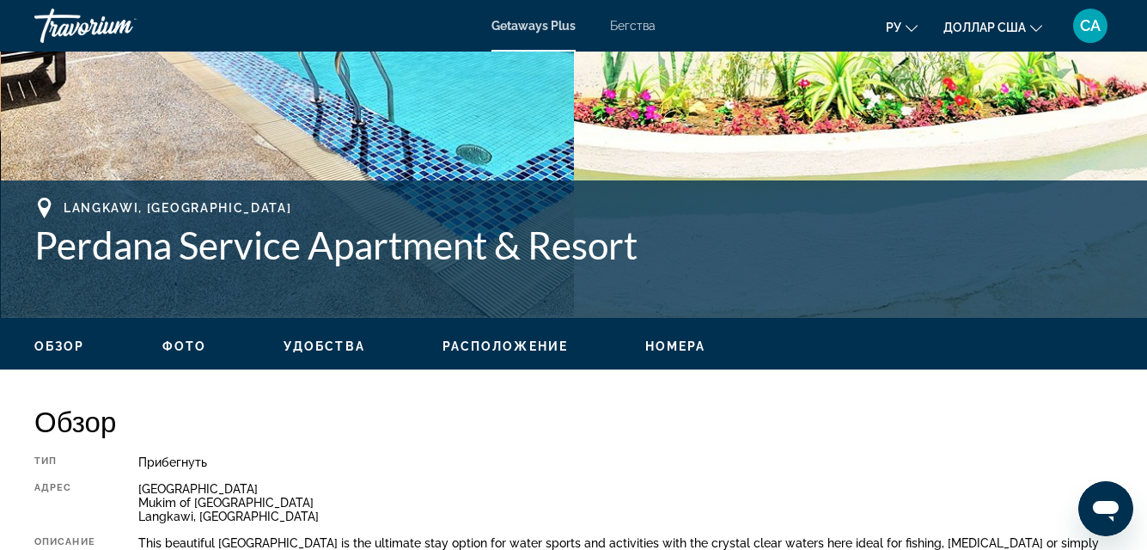
scroll to position [516, 0]
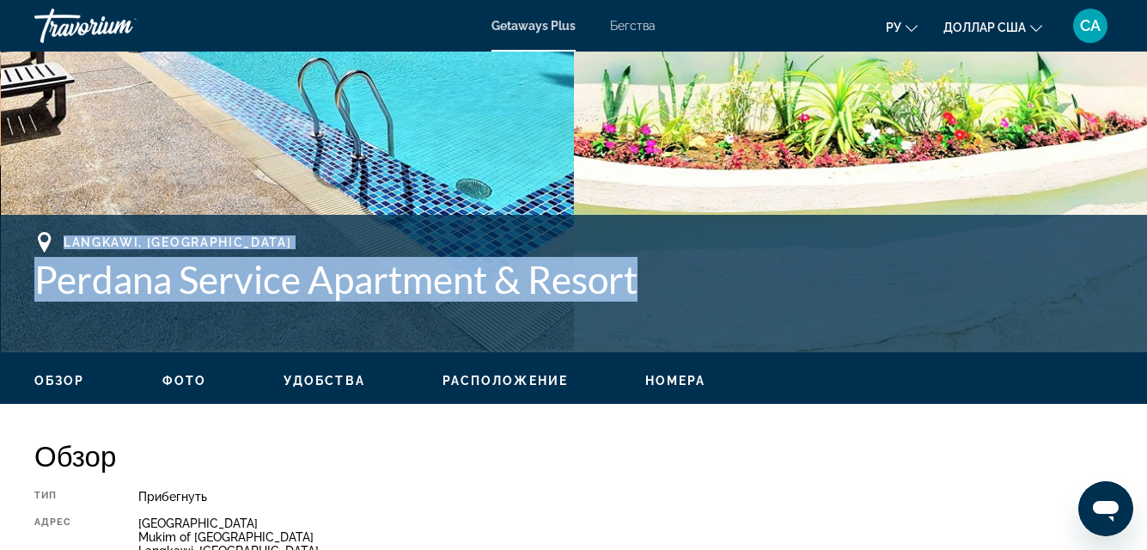
drag, startPoint x: 658, startPoint y: 287, endPoint x: 33, endPoint y: 223, distance: 628.9
click at [33, 223] on div "Langkawi, [GEOGRAPHIC_DATA] Perdana Service Apartment & Resort [GEOGRAPHIC_DATA…" at bounding box center [573, 284] width 1147 height 138
copy div "Langkawi, [GEOGRAPHIC_DATA] Perdana Service Apartment & Resort"
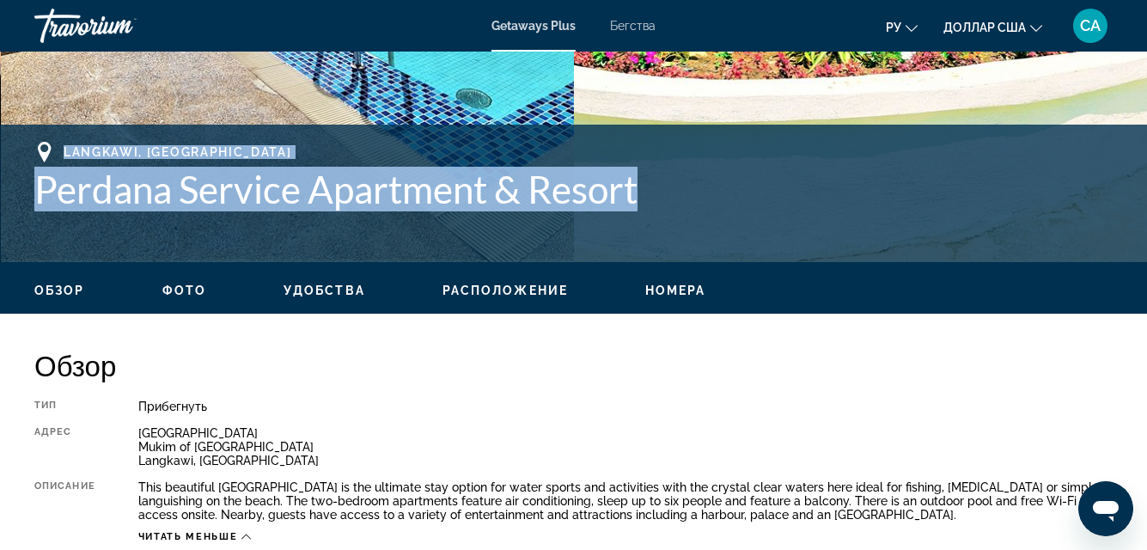
scroll to position [602, 0]
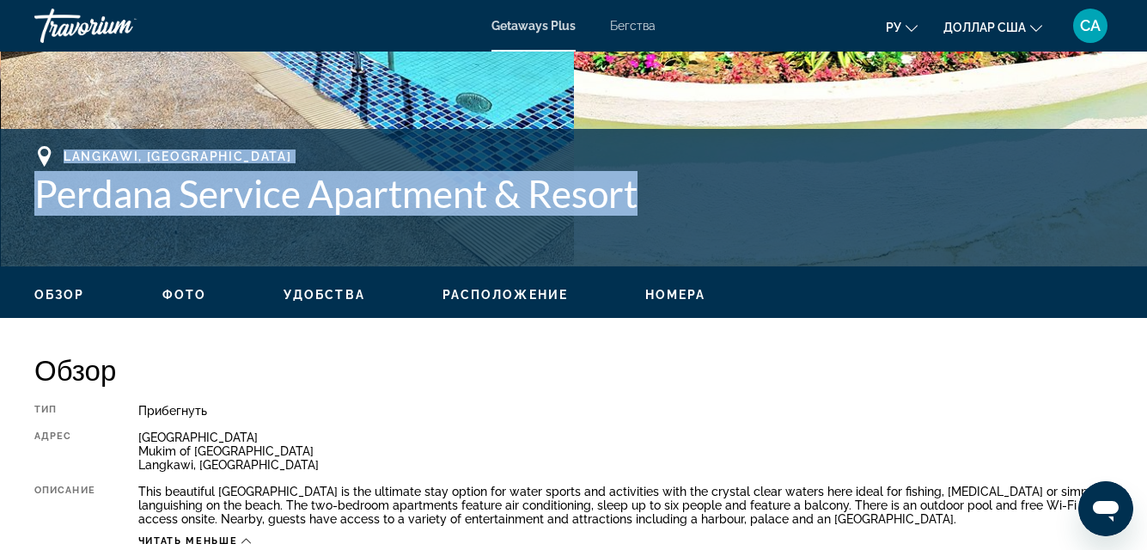
click at [489, 29] on mat-toolbar "Getaways Plus Бегства ру English Español Français Italiano Português русский до…" at bounding box center [573, 26] width 1147 height 52
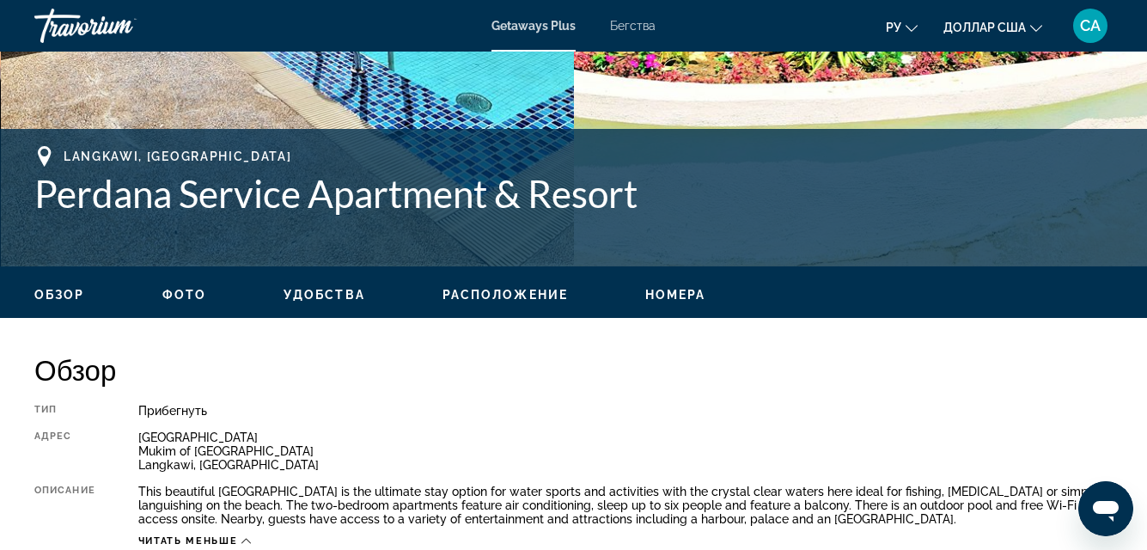
click at [690, 282] on div "Обзор Фото Удобства Расположение Номера искать" at bounding box center [573, 292] width 1147 height 53
click at [743, 230] on div "Langkawi, [GEOGRAPHIC_DATA] Perdana Service Apartment & Resort" at bounding box center [573, 197] width 1079 height 103
click at [740, 241] on div "Langkawi, [GEOGRAPHIC_DATA] Perdana Service Apartment & Resort" at bounding box center [573, 197] width 1079 height 103
click at [737, 241] on div "Langkawi, [GEOGRAPHIC_DATA] Perdana Service Apartment & Resort" at bounding box center [573, 197] width 1079 height 103
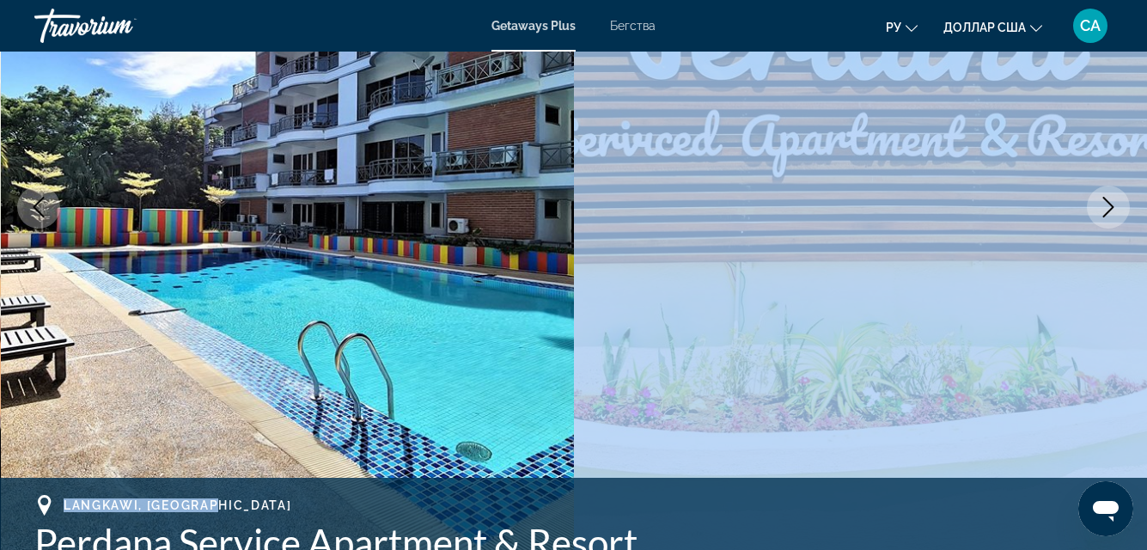
drag, startPoint x: 734, startPoint y: 241, endPoint x: 724, endPoint y: 244, distance: 10.9
click at [727, 243] on div "prev next Langkawi, [GEOGRAPHIC_DATA] Perdana Service Apartment & Resort [GEOGR…" at bounding box center [573, 207] width 1147 height 816
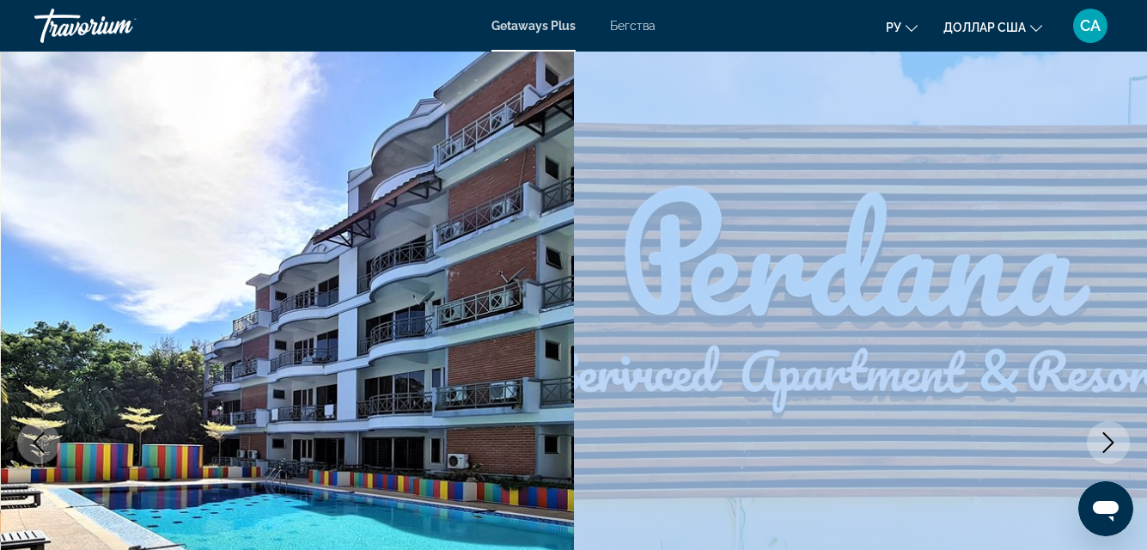
scroll to position [0, 0]
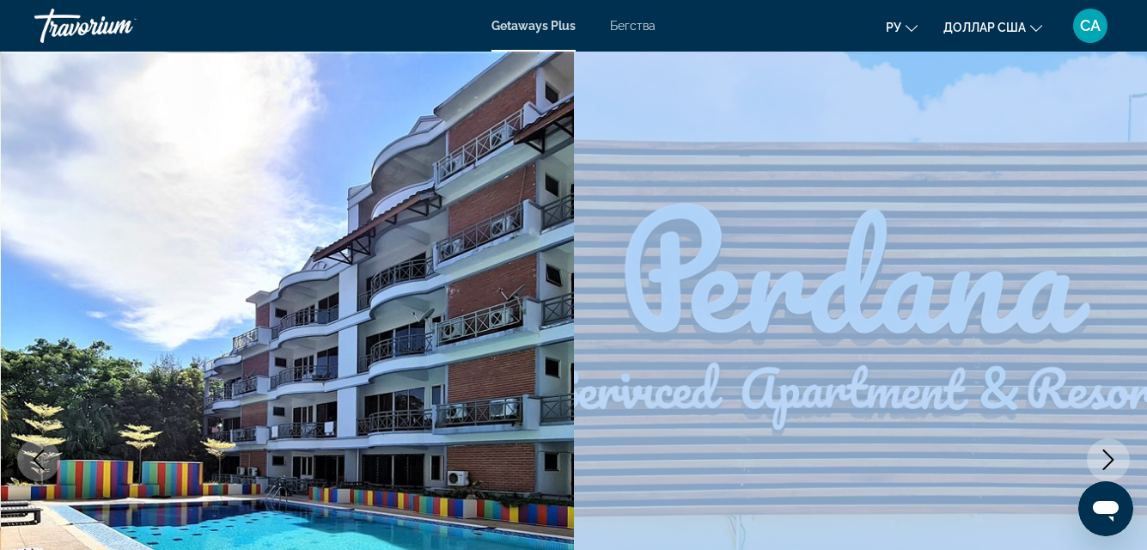
click at [710, 248] on img "Основное содержание" at bounding box center [861, 460] width 574 height 816
click at [709, 250] on img "Основное содержание" at bounding box center [861, 460] width 574 height 816
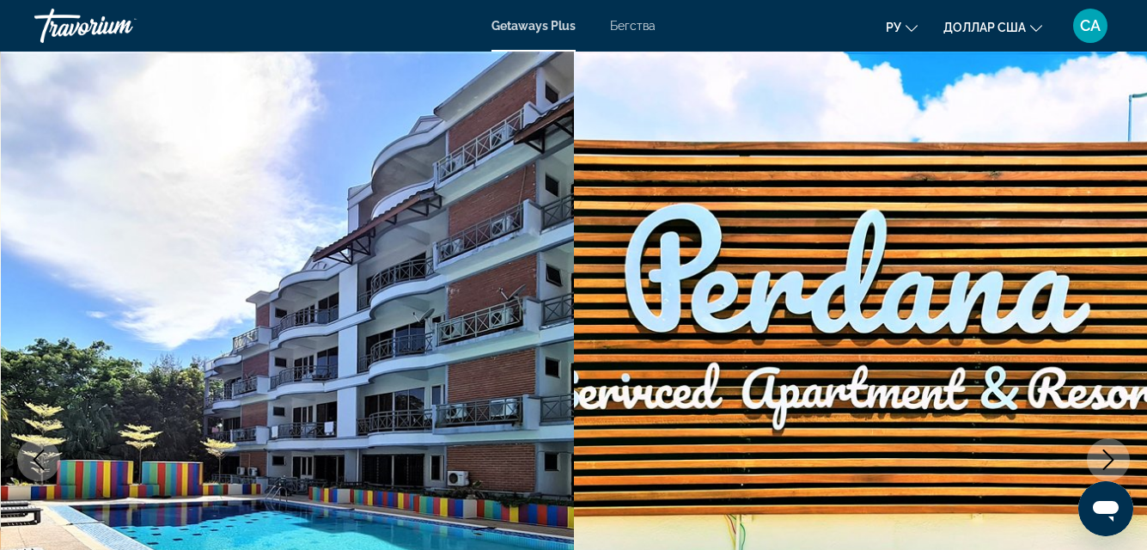
drag, startPoint x: 690, startPoint y: 29, endPoint x: 645, endPoint y: -19, distance: 65.7
click at [645, 0] on html "Перейти к общему содержанию Getaways Plus Бегства ру English Español Français I…" at bounding box center [573, 275] width 1147 height 550
click at [589, 121] on img "Основное содержание" at bounding box center [861, 460] width 574 height 816
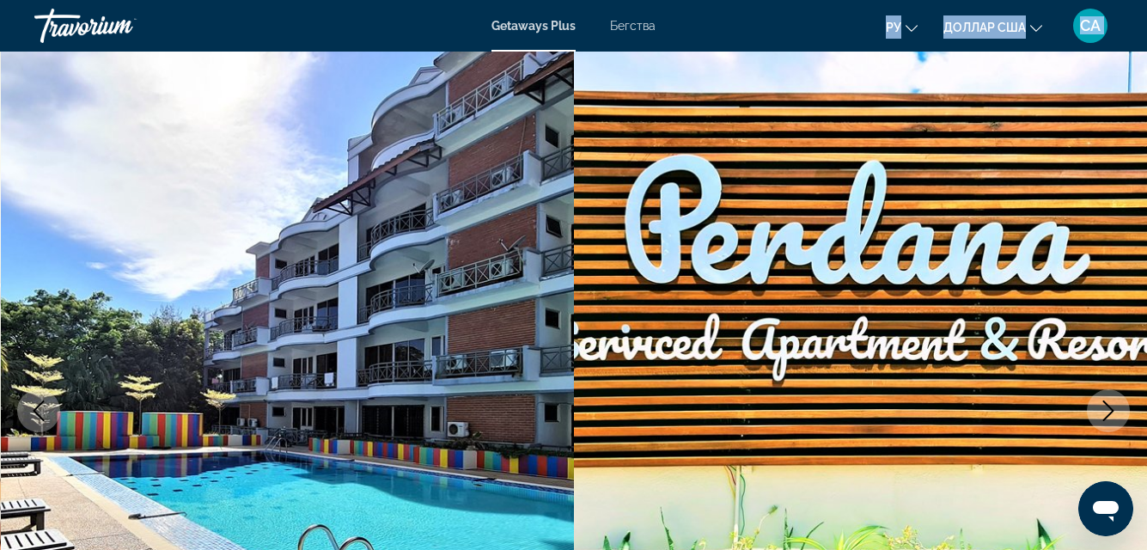
click at [589, 121] on img "Основное содержание" at bounding box center [861, 411] width 574 height 816
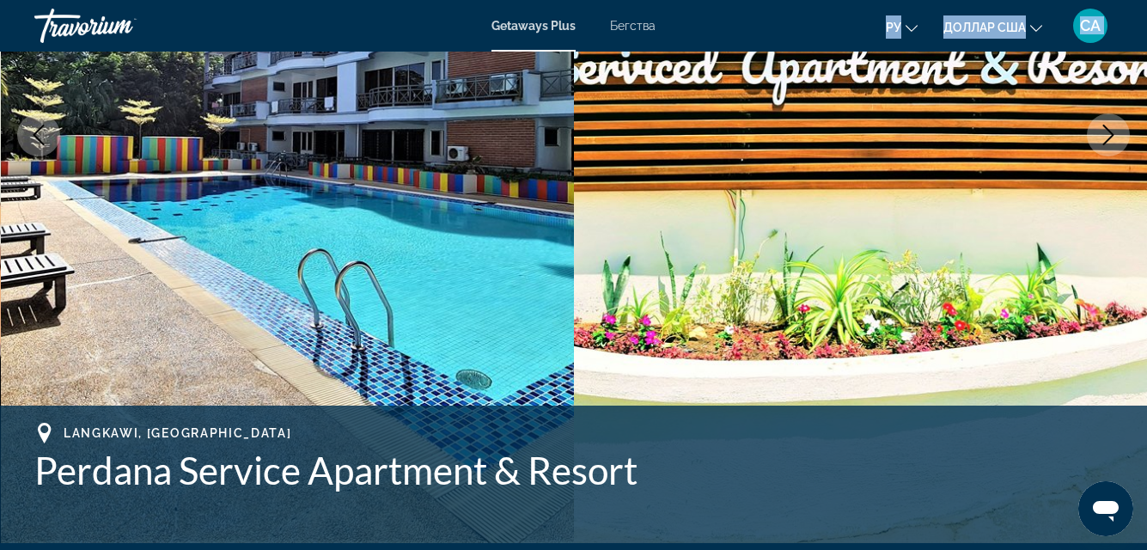
click at [589, 121] on img "Основное содержание" at bounding box center [861, 135] width 574 height 816
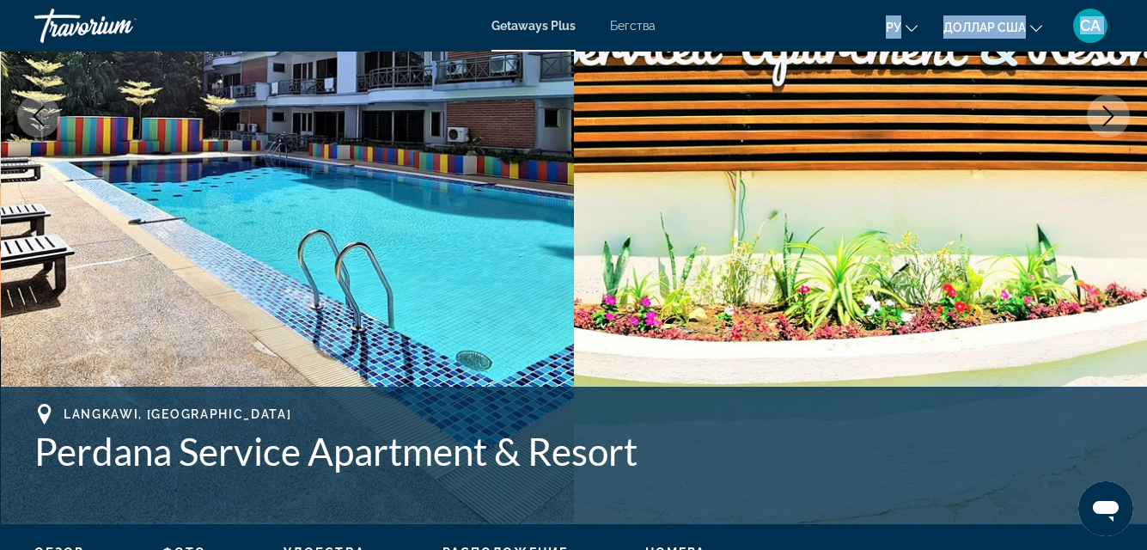
click at [589, 121] on img "Основное содержание" at bounding box center [861, 116] width 574 height 816
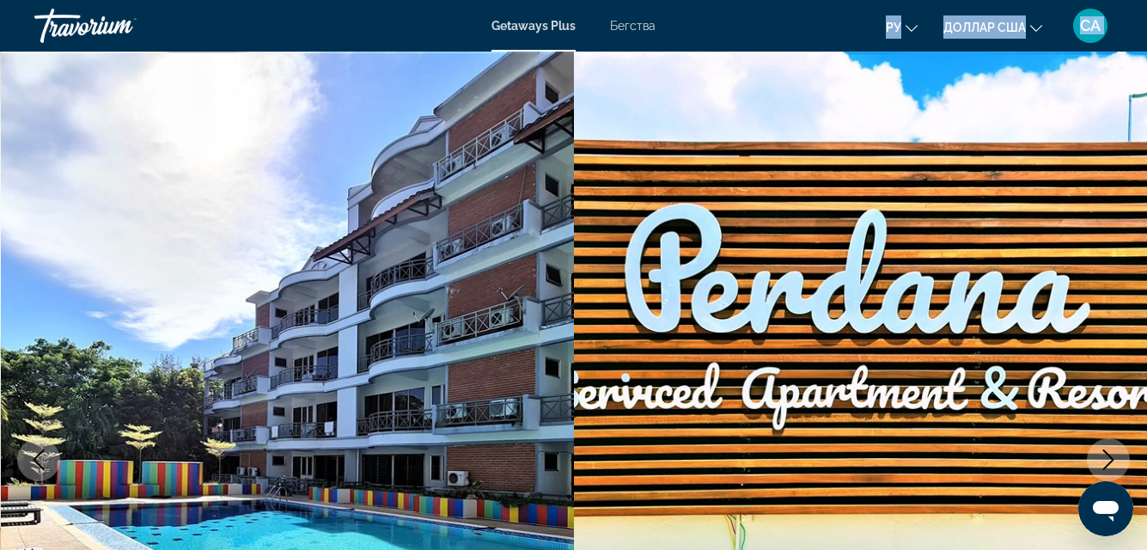
click at [589, 121] on img "Основное содержание" at bounding box center [861, 460] width 574 height 816
click at [589, 124] on img "Основное содержание" at bounding box center [861, 460] width 574 height 816
click at [587, 124] on img "Основное содержание" at bounding box center [861, 460] width 574 height 816
click at [880, 187] on img "Основное содержание" at bounding box center [861, 460] width 574 height 816
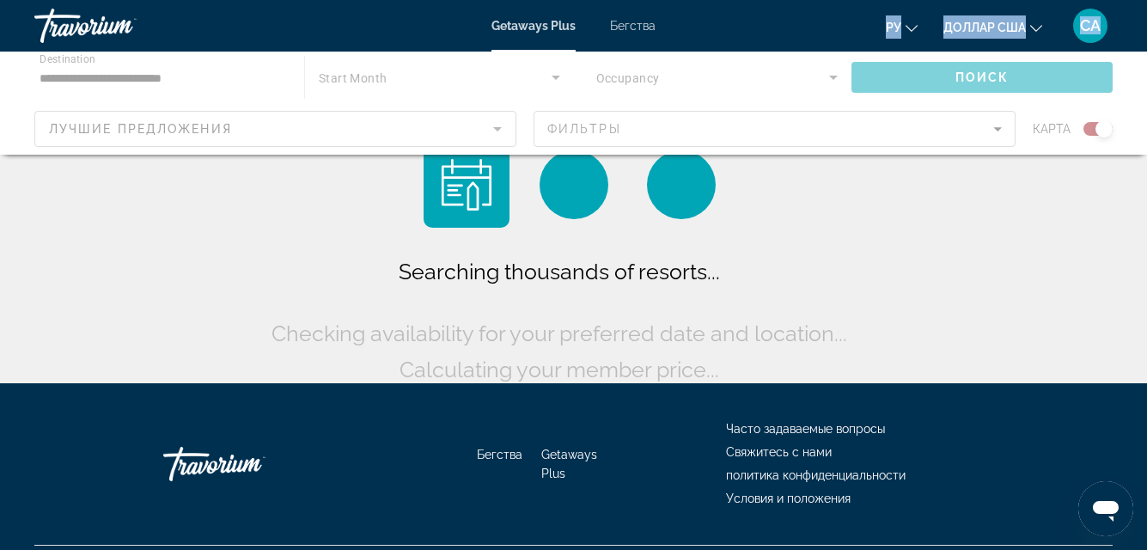
click at [163, 173] on div "**********" at bounding box center [573, 275] width 1147 height 550
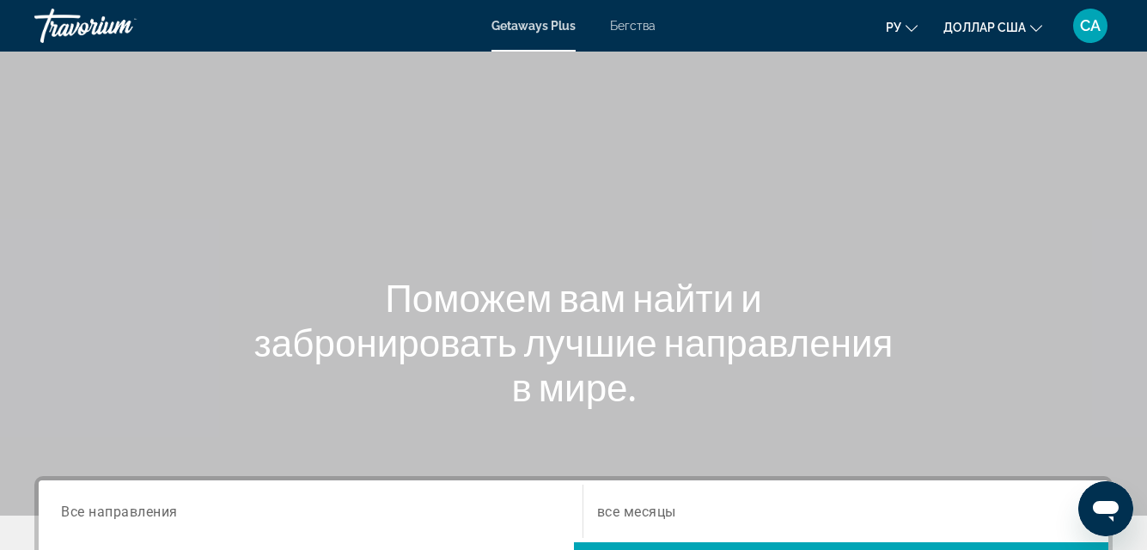
click at [337, 279] on h1 "Поможем вам найти и забронировать лучшие направления в мире." at bounding box center [574, 342] width 645 height 134
drag, startPoint x: 350, startPoint y: 283, endPoint x: 449, endPoint y: 304, distance: 102.0
click at [373, 288] on h1 "Поможем вам найти и забронировать лучшие направления в мире." at bounding box center [574, 342] width 645 height 134
click at [451, 304] on h1 "Поможем вам найти и забронировать лучшие направления в мире." at bounding box center [574, 342] width 645 height 134
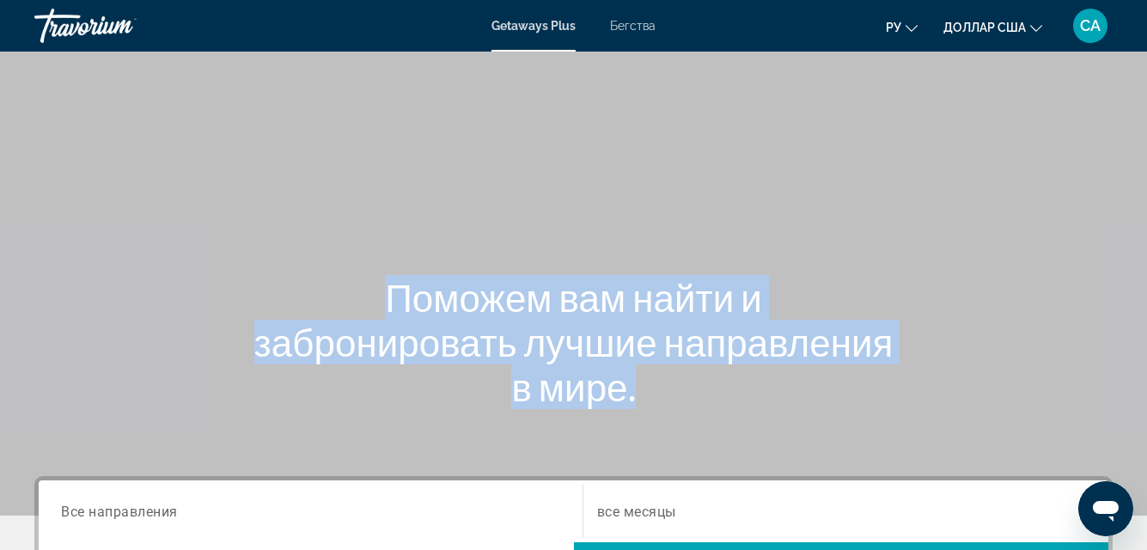
click at [451, 304] on h1 "Поможем вам найти и забронировать лучшие направления в мире." at bounding box center [574, 342] width 645 height 134
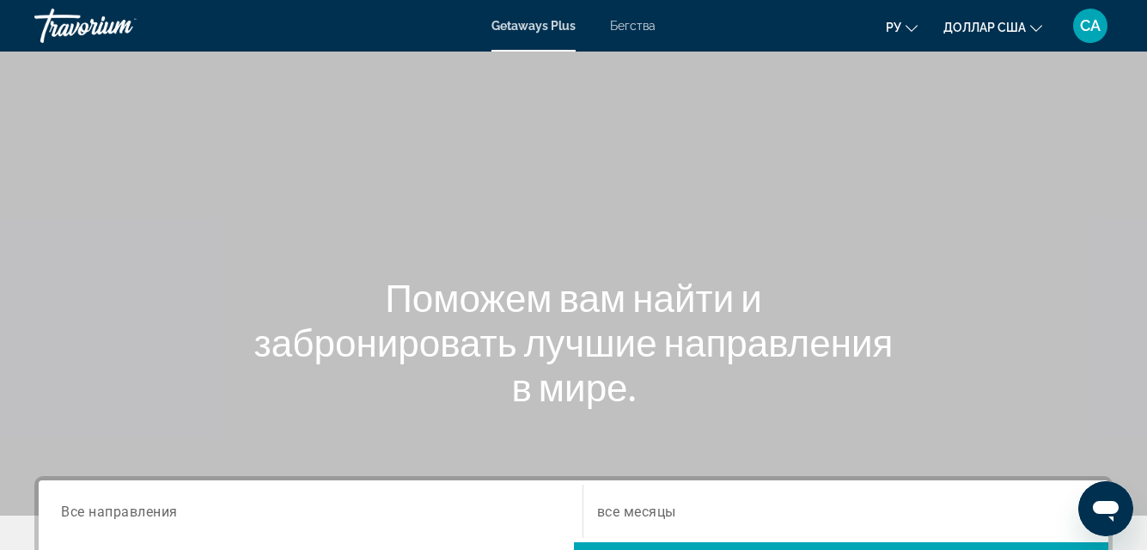
click at [444, 302] on h1 "Поможем вам найти и забронировать лучшие направления в мире." at bounding box center [574, 342] width 645 height 134
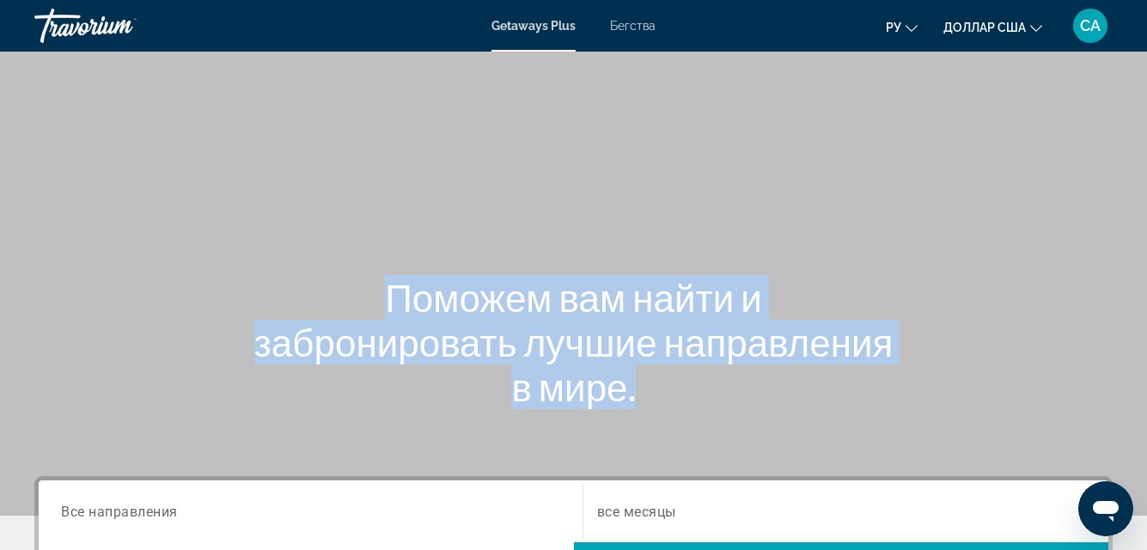
click at [444, 302] on h1 "Поможем вам найти и забронировать лучшие направления в мире." at bounding box center [574, 342] width 645 height 134
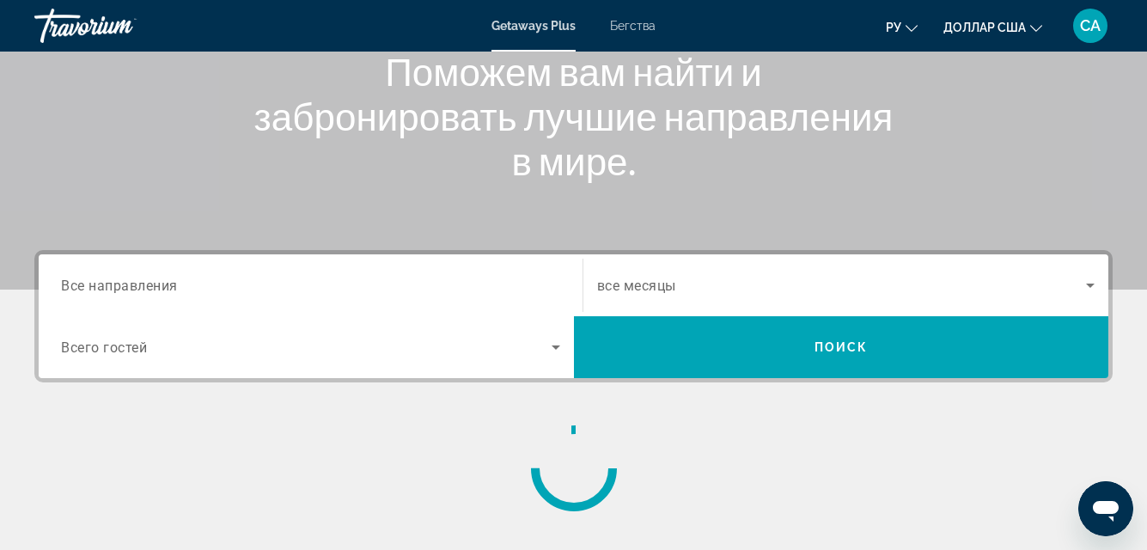
click at [444, 302] on div "Destination Все направления Start Month все месяцы Occupancy Всего гостей Поиск" at bounding box center [574, 316] width 1070 height 124
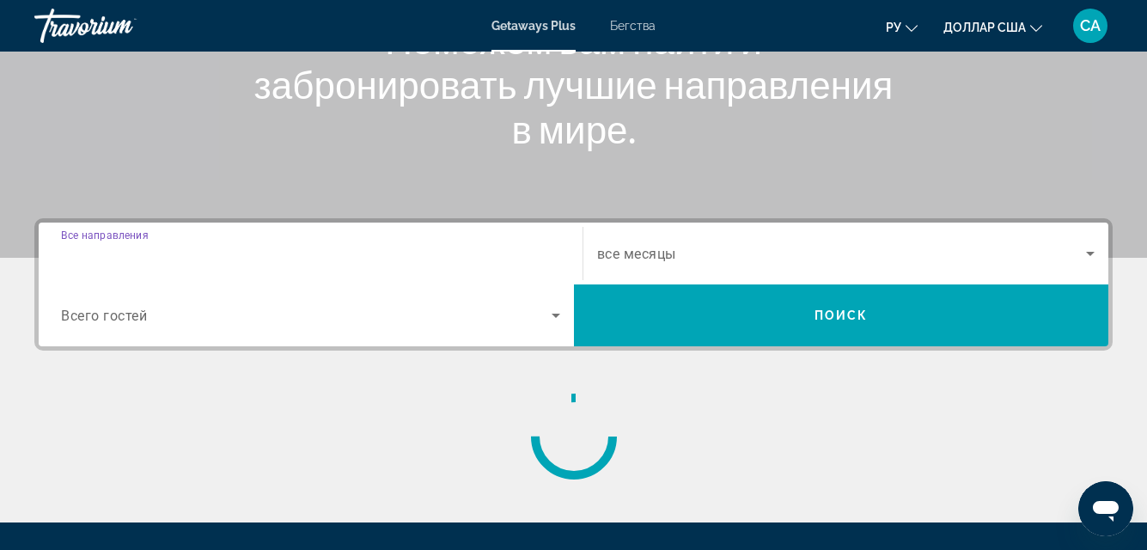
click at [444, 302] on div "Search widget" at bounding box center [310, 315] width 499 height 48
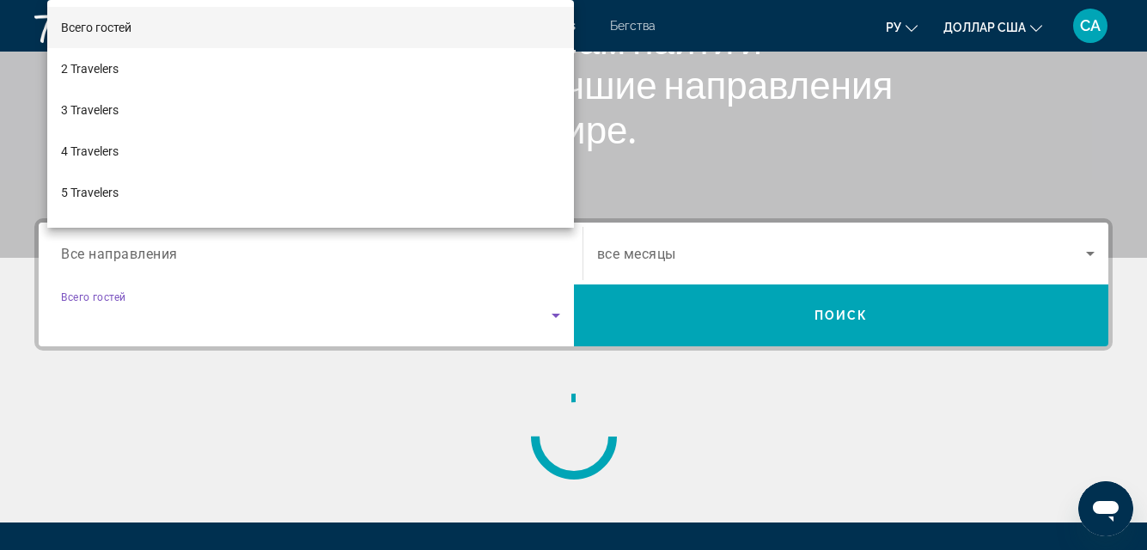
scroll to position [420, 0]
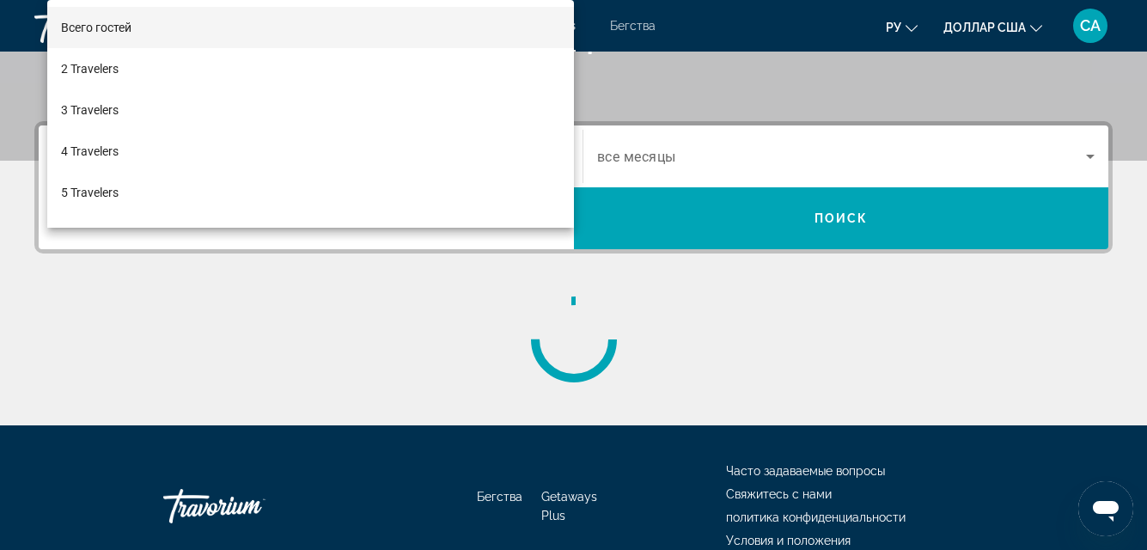
click at [444, 302] on div at bounding box center [573, 275] width 1147 height 550
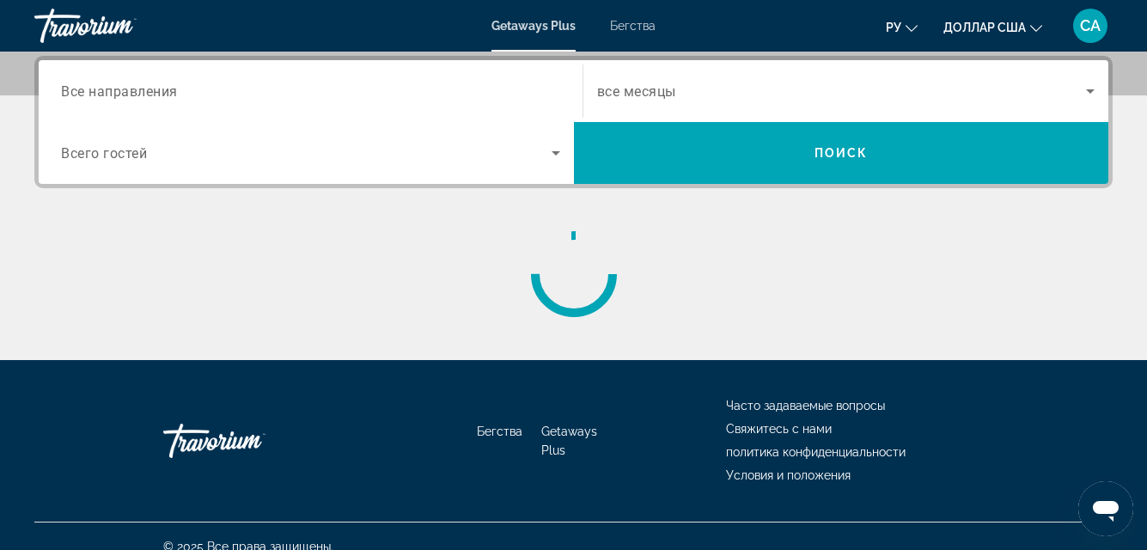
click at [440, 303] on div "Основное содержание" at bounding box center [573, 274] width 1079 height 86
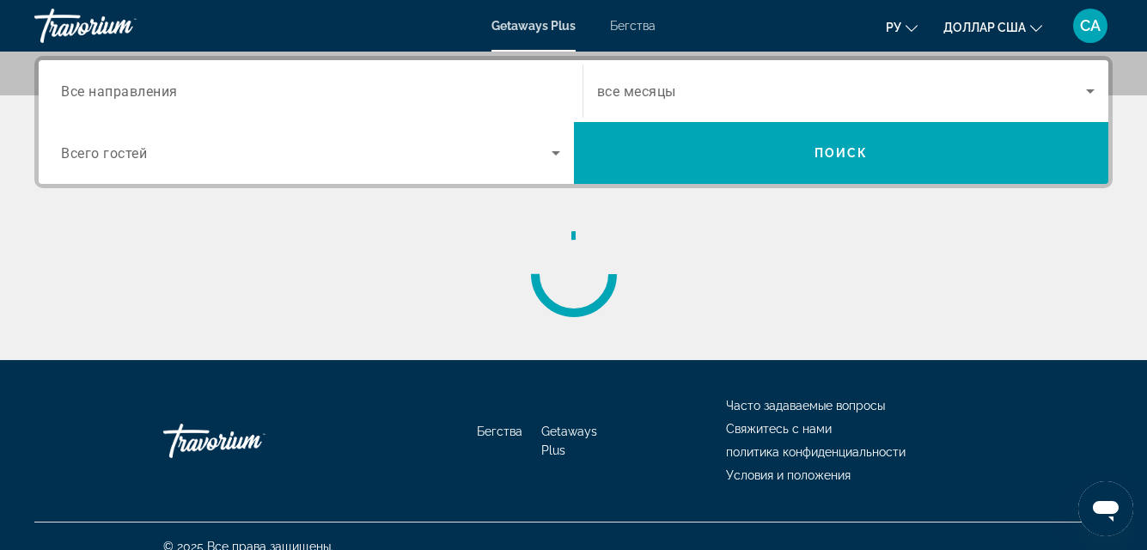
click at [435, 303] on div "Основное содержание" at bounding box center [573, 274] width 1079 height 86
drag, startPoint x: 434, startPoint y: 303, endPoint x: 419, endPoint y: 309, distance: 16.3
click at [419, 309] on div "Основное содержание" at bounding box center [573, 274] width 1079 height 86
click at [414, 310] on div "Основное содержание" at bounding box center [573, 295] width 1079 height 129
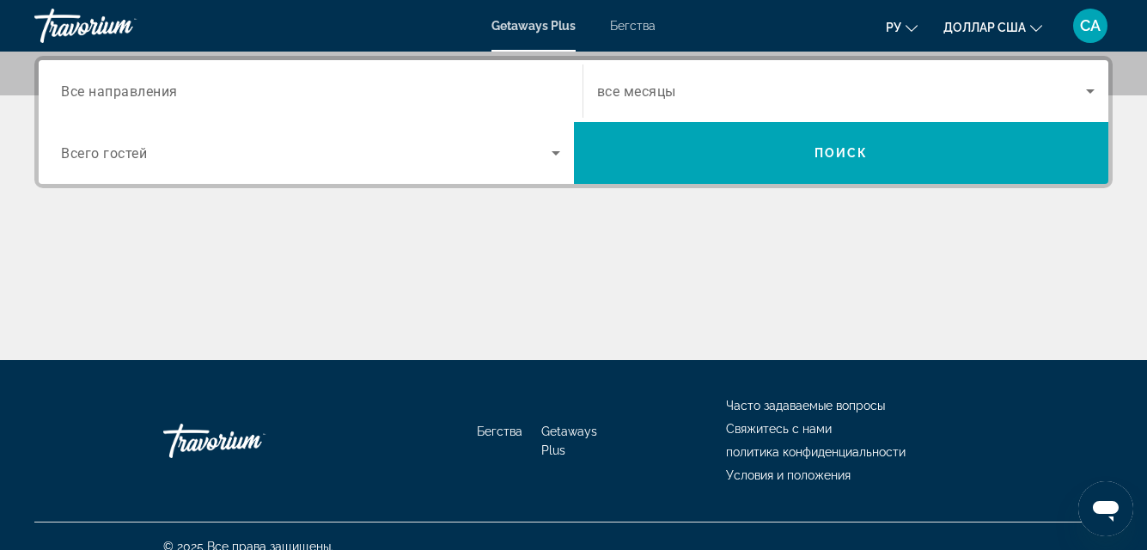
click at [414, 310] on div "Основное содержание" at bounding box center [573, 295] width 1079 height 129
click at [413, 310] on div "Основное содержание" at bounding box center [573, 295] width 1079 height 129
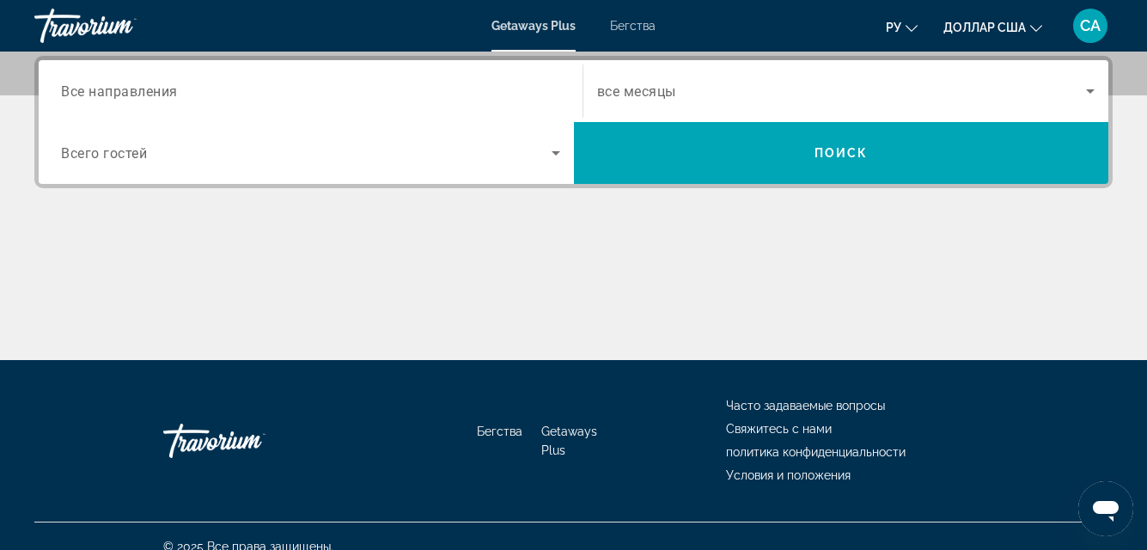
click at [413, 310] on div "Основное содержание" at bounding box center [573, 295] width 1079 height 129
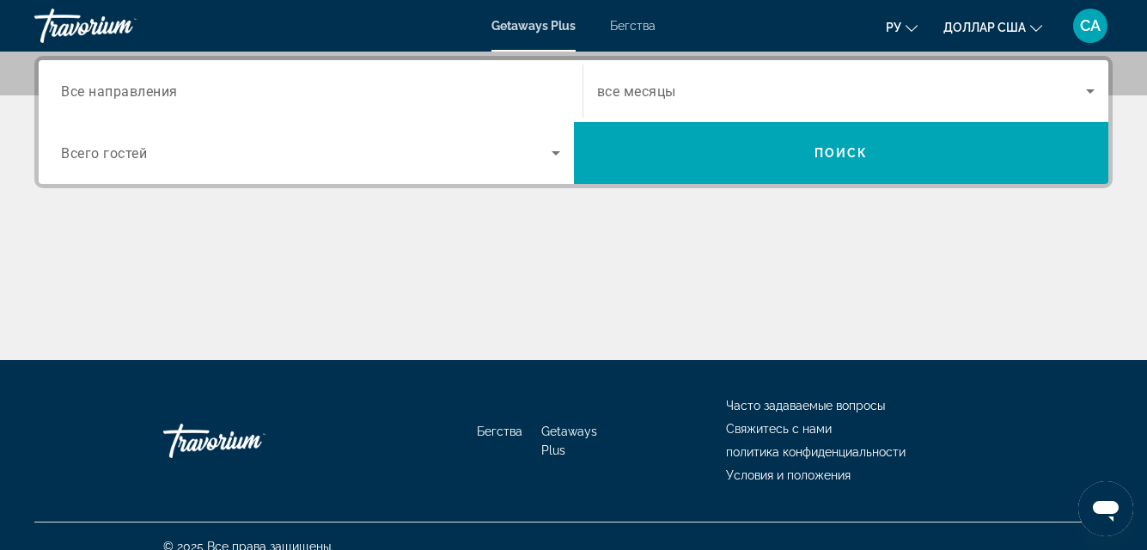
click at [412, 310] on div "Основное содержание" at bounding box center [573, 295] width 1079 height 129
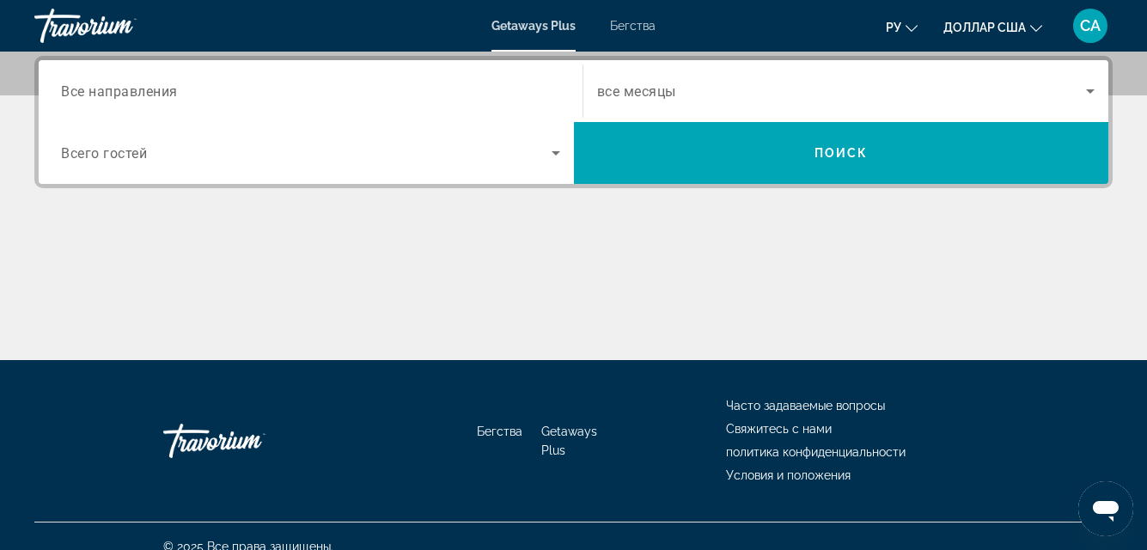
click at [412, 310] on div "Основное содержание" at bounding box center [573, 295] width 1079 height 129
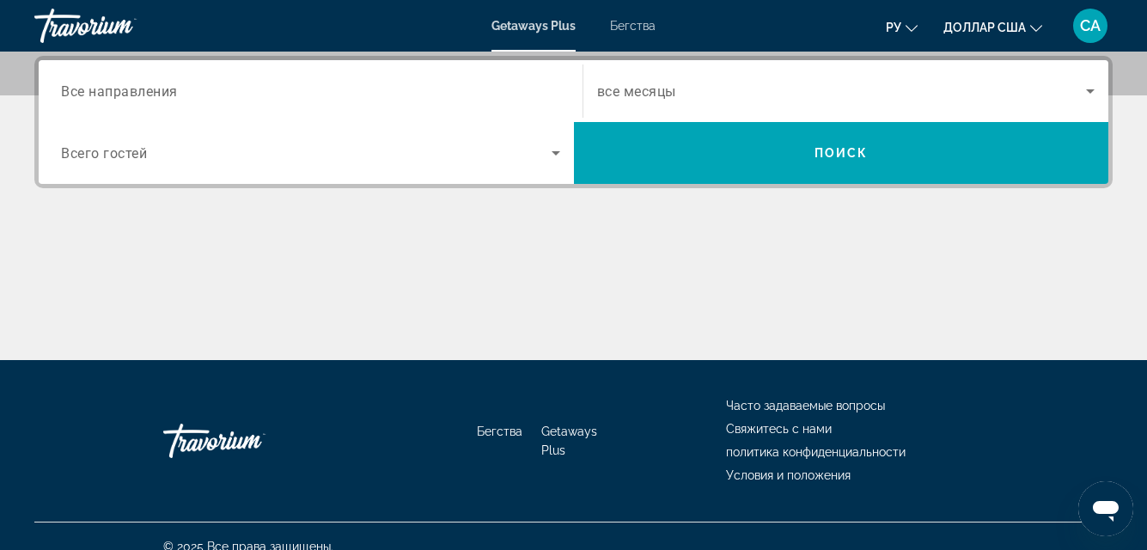
click at [411, 310] on div "Основное содержание" at bounding box center [573, 295] width 1079 height 129
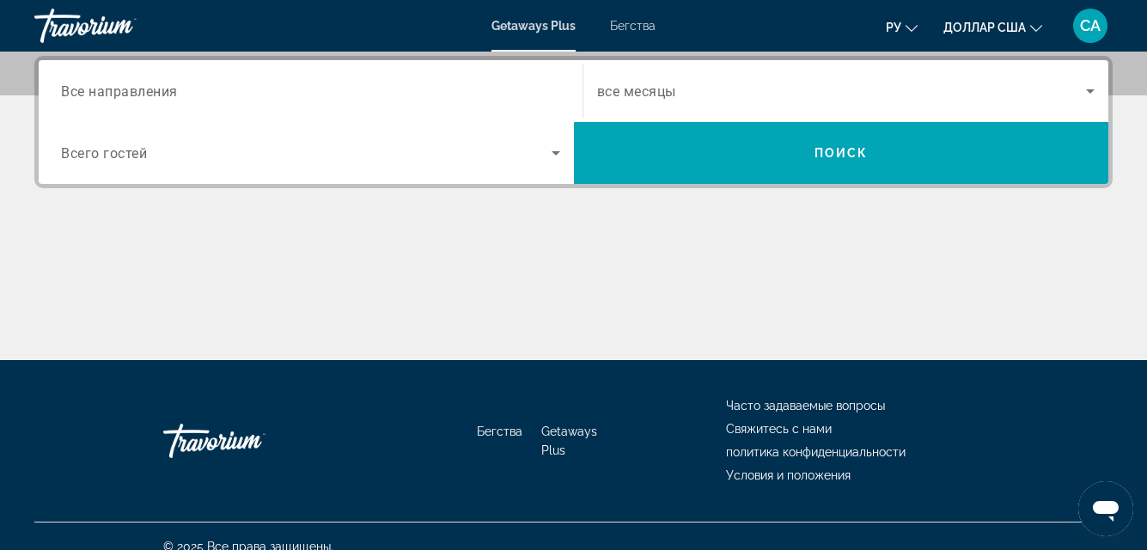
click at [411, 310] on div "Основное содержание" at bounding box center [573, 295] width 1079 height 129
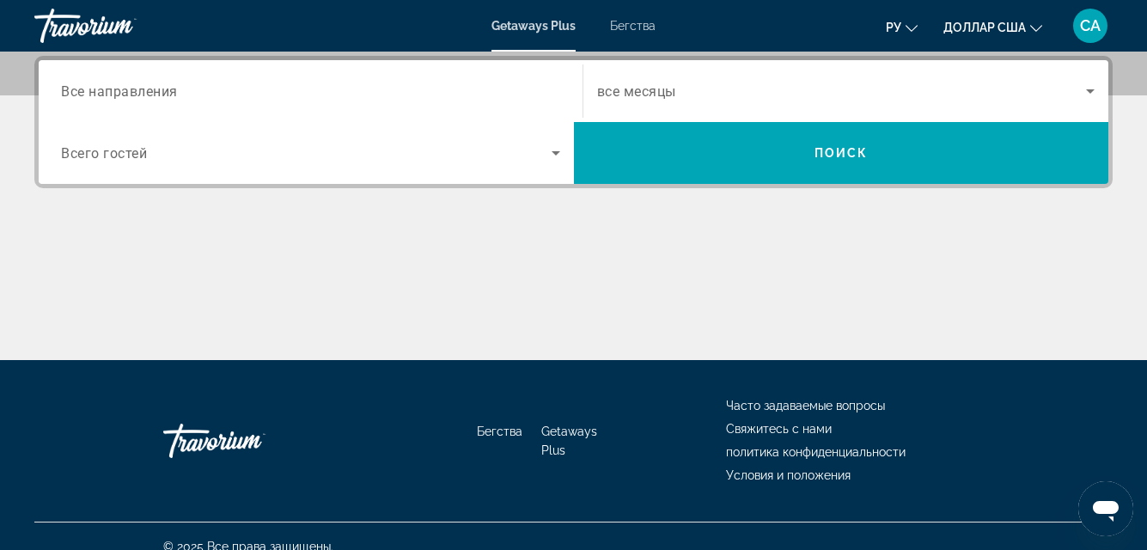
click at [411, 310] on div "Основное содержание" at bounding box center [573, 295] width 1079 height 129
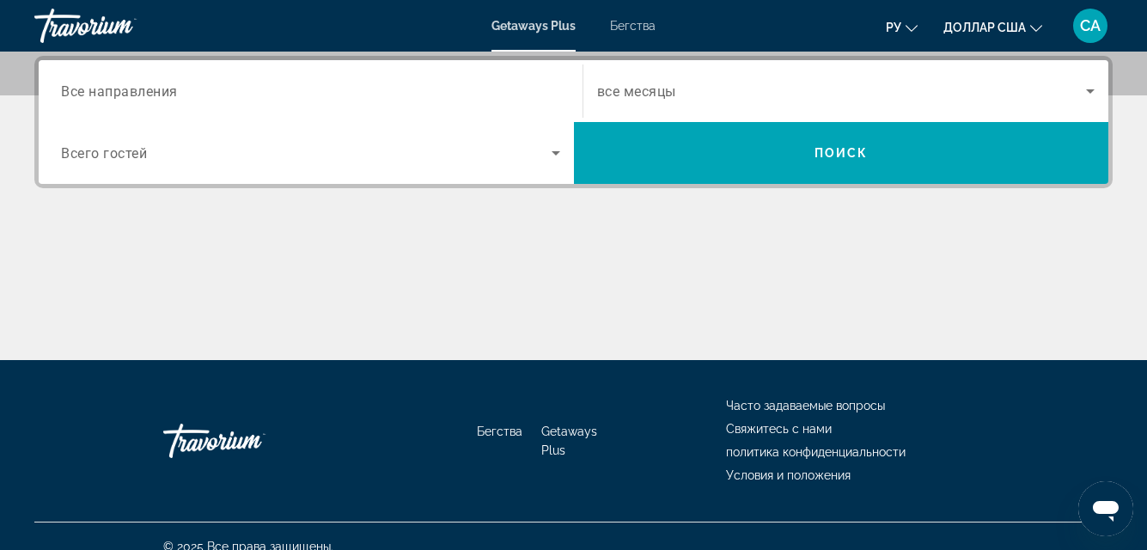
click at [411, 310] on div "Основное содержание" at bounding box center [573, 295] width 1079 height 129
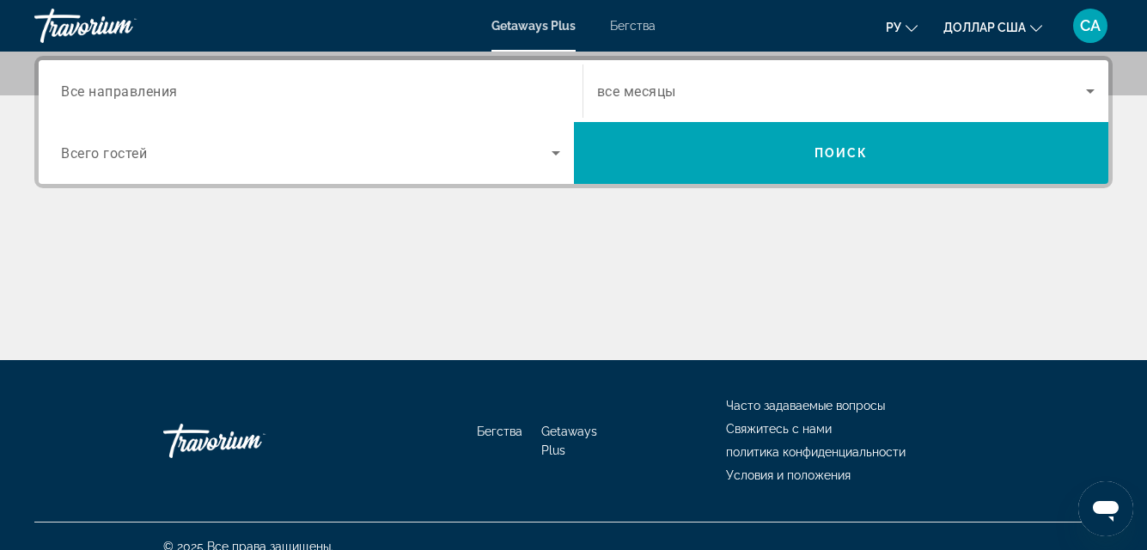
click at [411, 310] on div "Основное содержание" at bounding box center [573, 295] width 1079 height 129
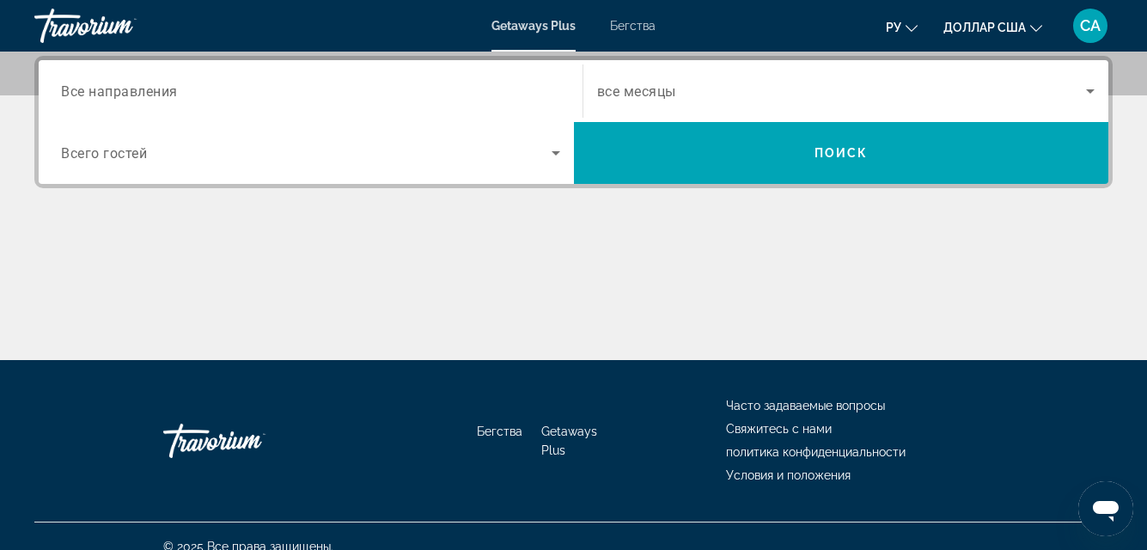
click at [411, 310] on div "Основное содержание" at bounding box center [573, 295] width 1079 height 129
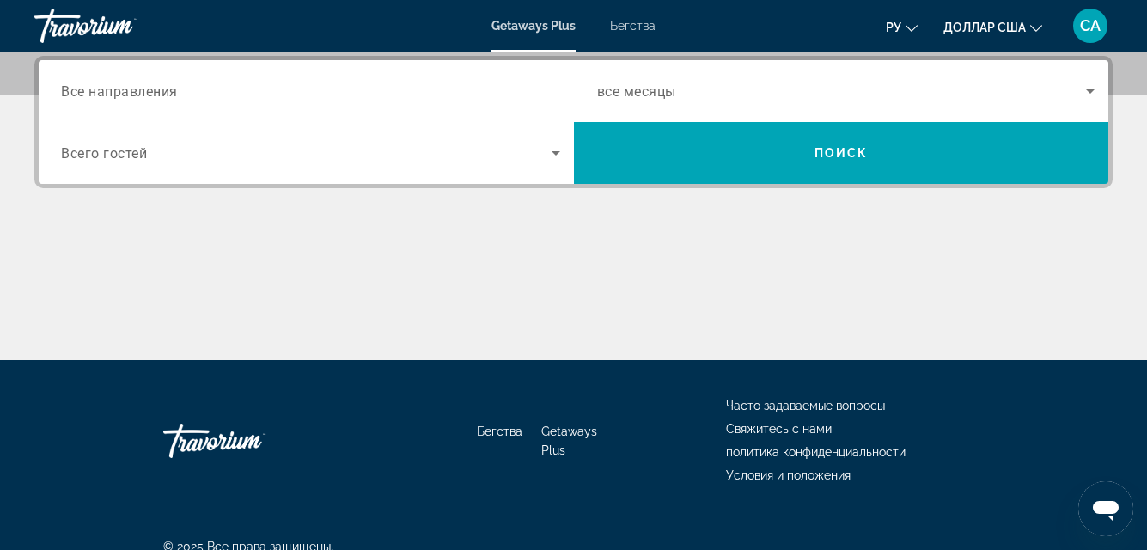
click at [411, 310] on div "Основное содержание" at bounding box center [573, 295] width 1079 height 129
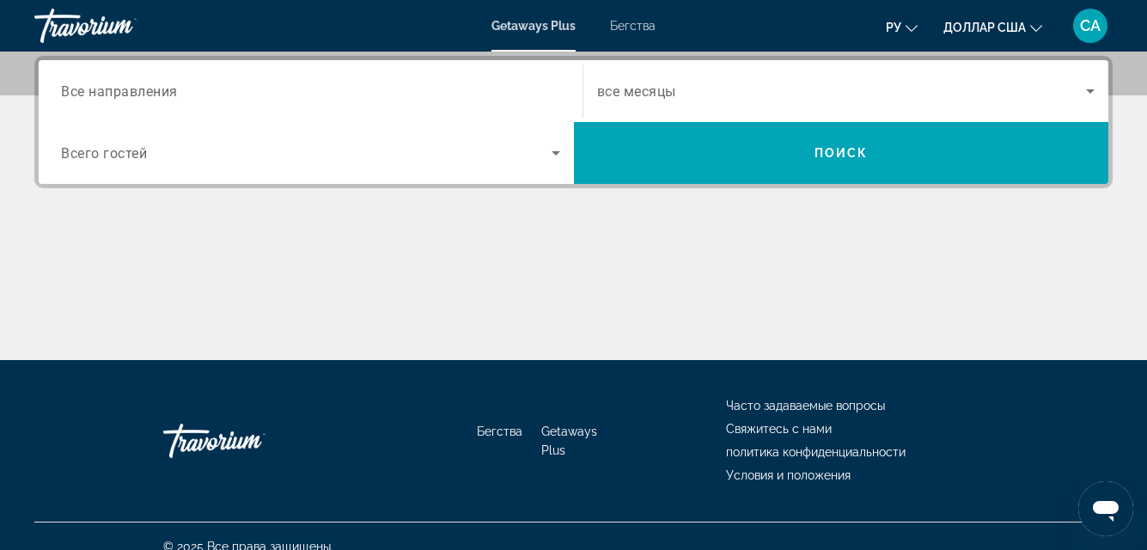
click at [411, 310] on div "Основное содержание" at bounding box center [573, 295] width 1079 height 129
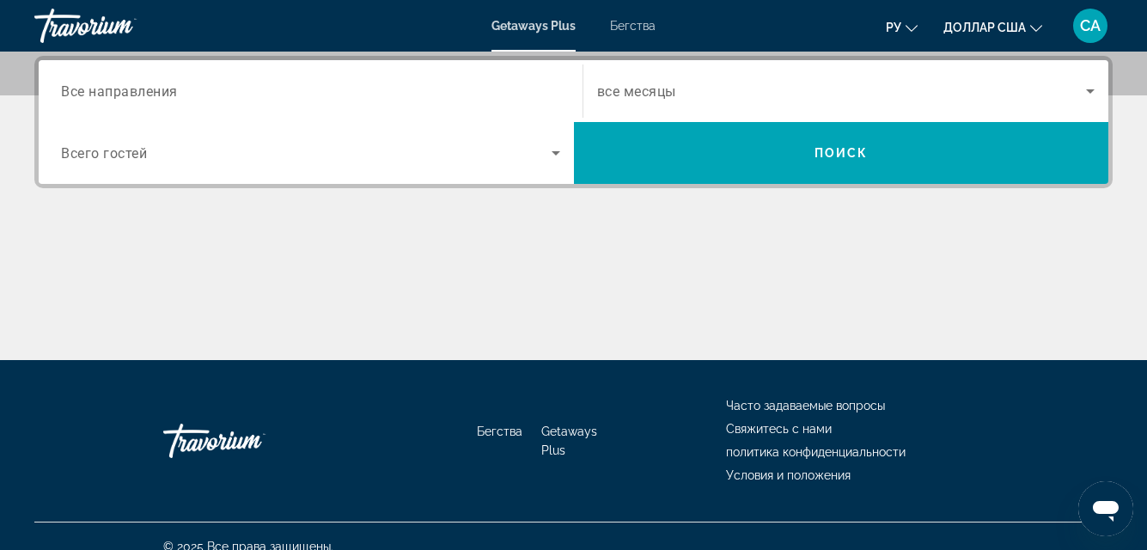
click at [411, 310] on div "Основное содержание" at bounding box center [573, 295] width 1079 height 129
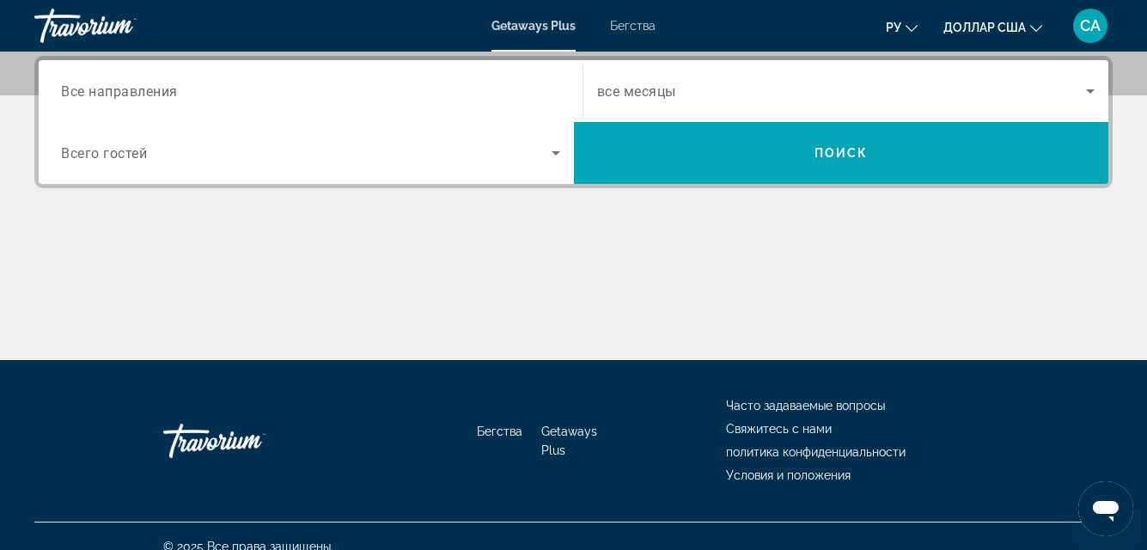
click at [411, 310] on div "Основное содержание" at bounding box center [573, 295] width 1079 height 129
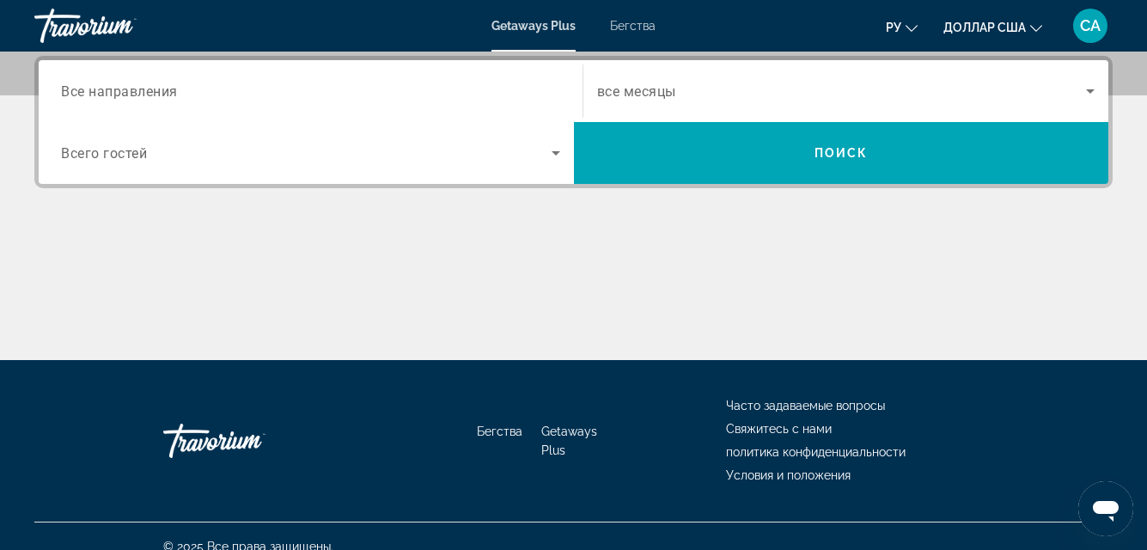
click at [411, 310] on div "Основное содержание" at bounding box center [573, 295] width 1079 height 129
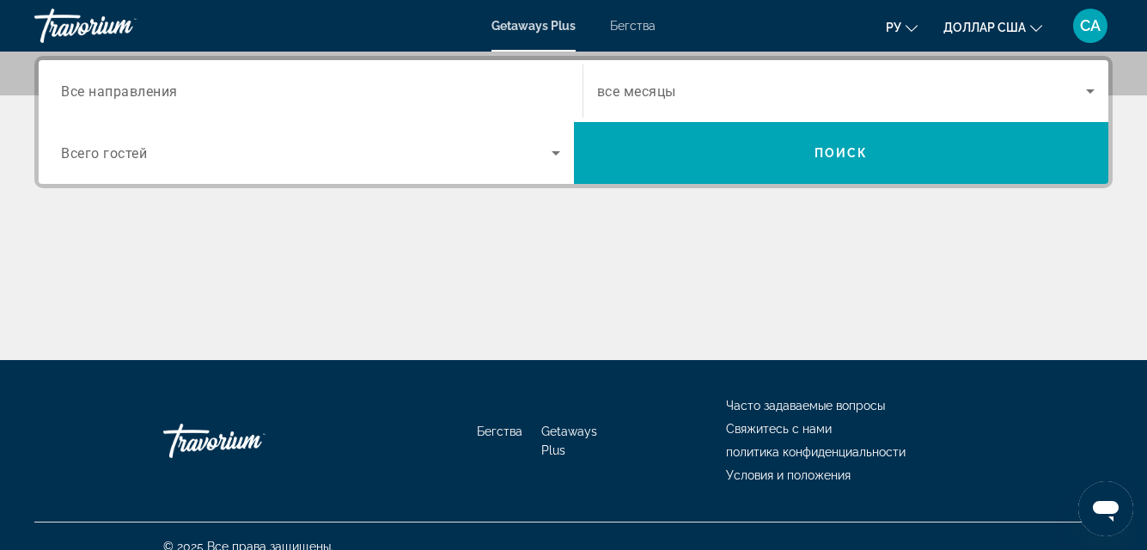
click at [411, 310] on div "Основное содержание" at bounding box center [573, 295] width 1079 height 129
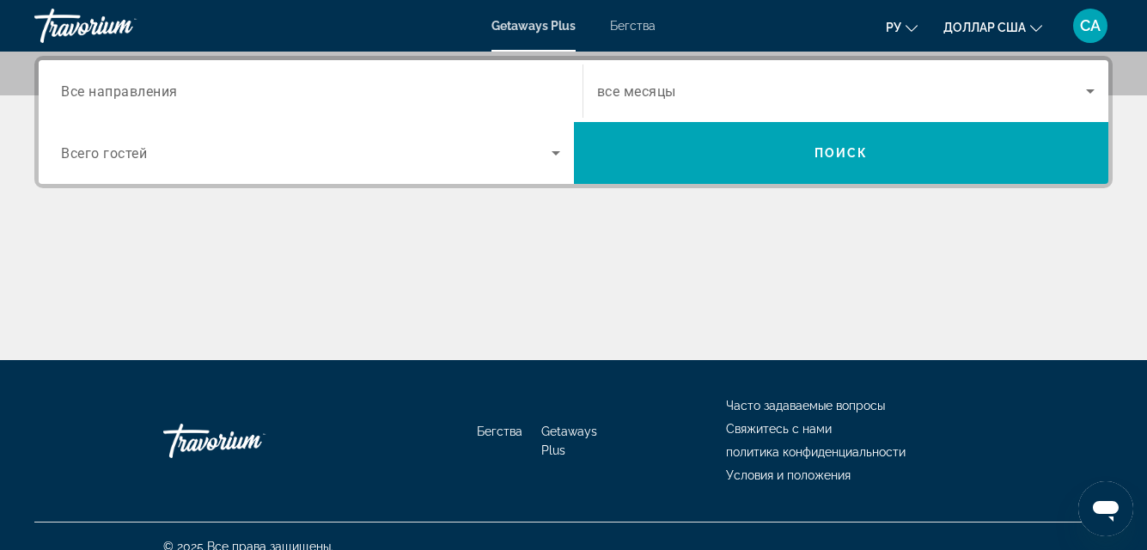
click at [411, 310] on div "Основное содержание" at bounding box center [573, 295] width 1079 height 129
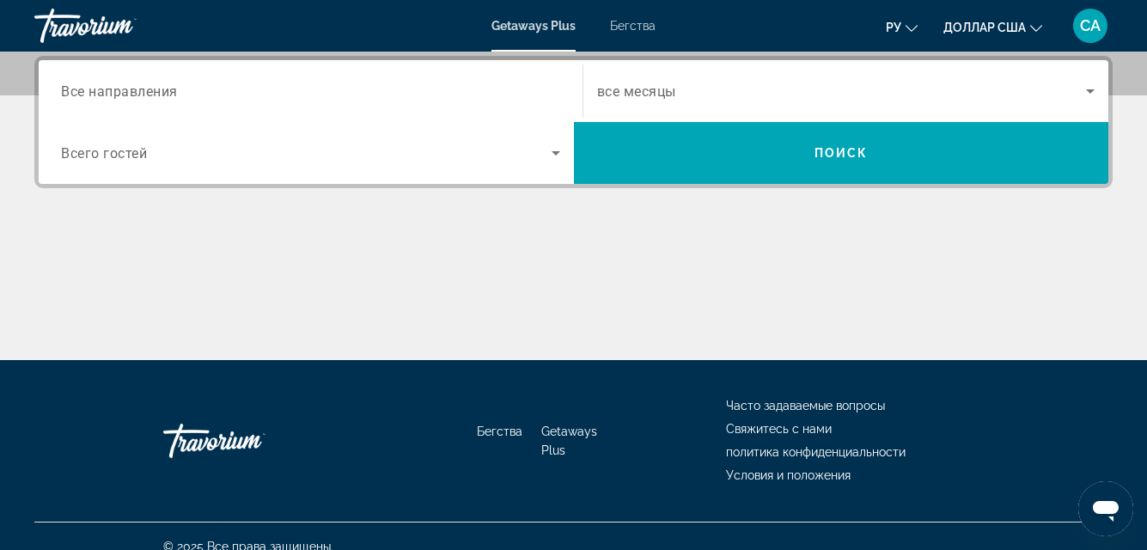
click at [411, 310] on div "Основное содержание" at bounding box center [573, 295] width 1079 height 129
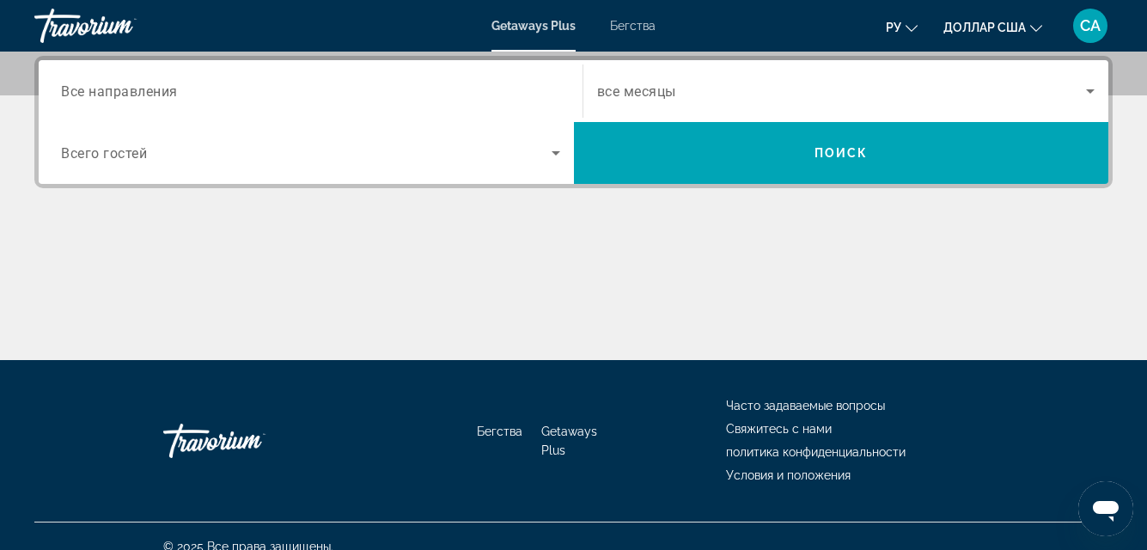
click at [411, 310] on div "Основное содержание" at bounding box center [573, 295] width 1079 height 129
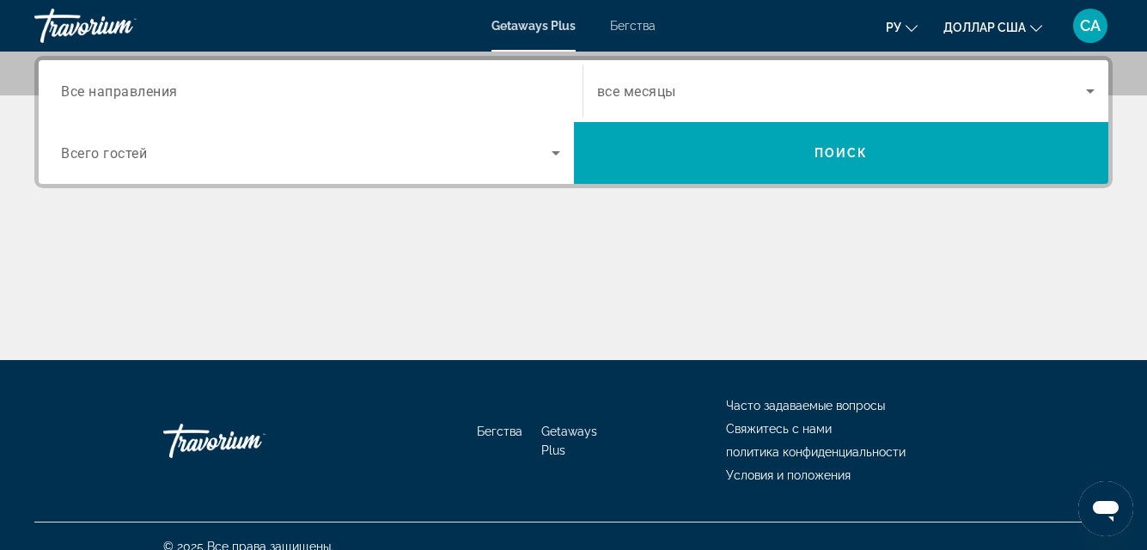
click at [411, 310] on div "Основное содержание" at bounding box center [573, 295] width 1079 height 129
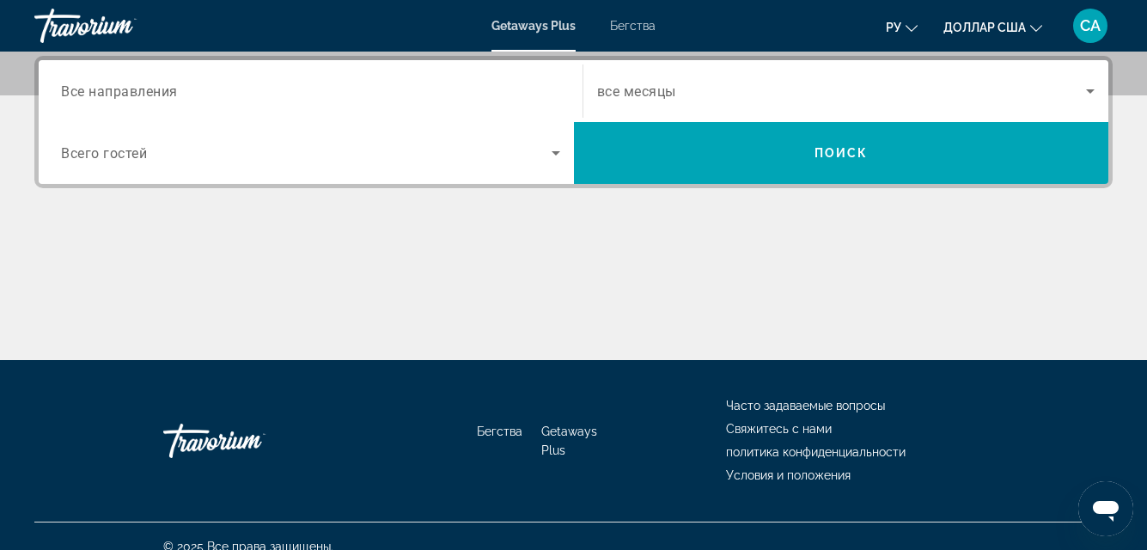
click at [411, 310] on div "Основное содержание" at bounding box center [573, 295] width 1079 height 129
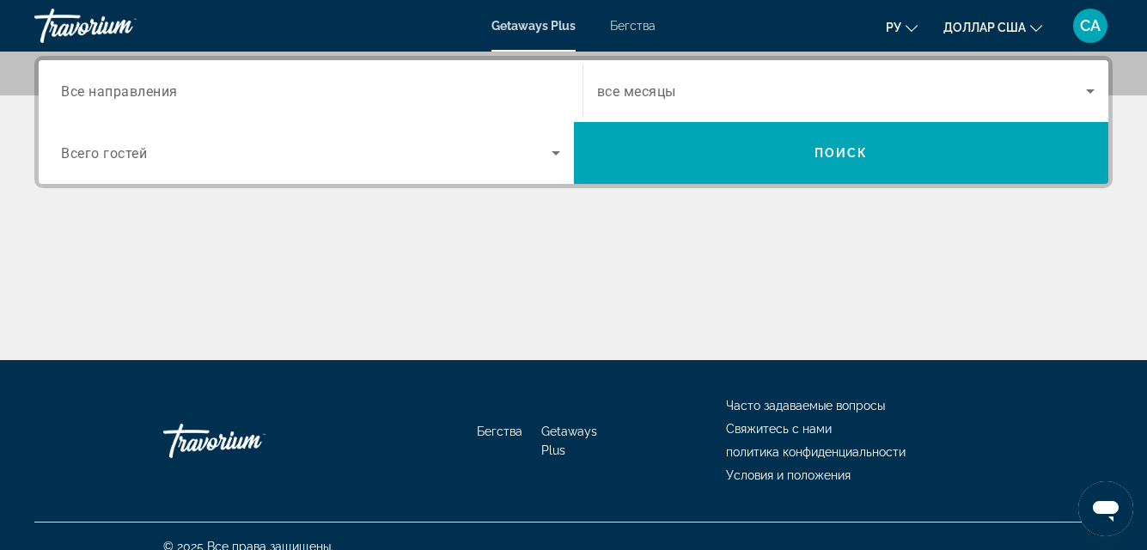
click at [411, 310] on div "Основное содержание" at bounding box center [573, 295] width 1079 height 129
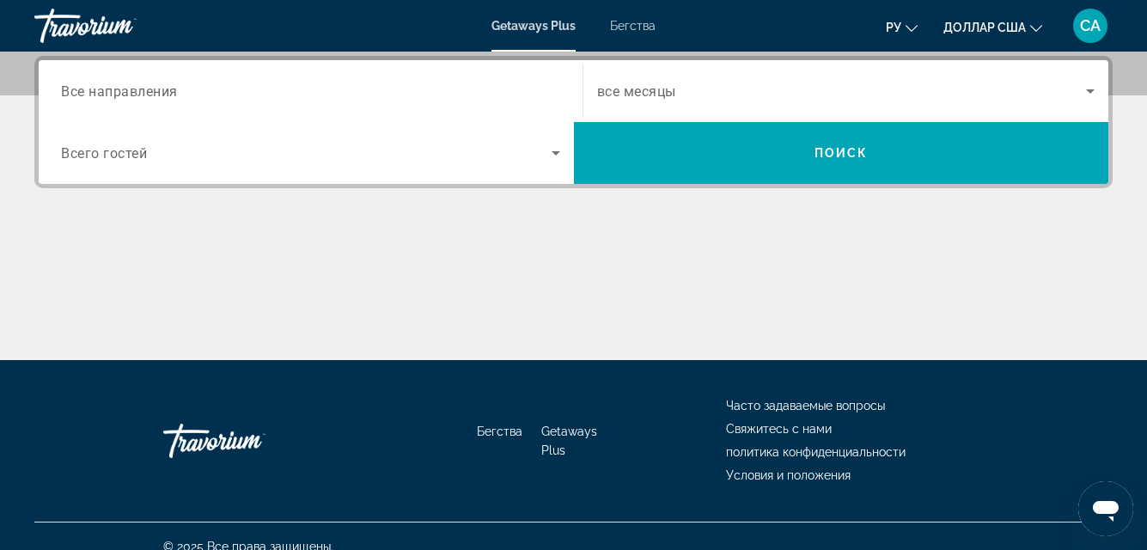
click at [411, 310] on div "Основное содержание" at bounding box center [573, 295] width 1079 height 129
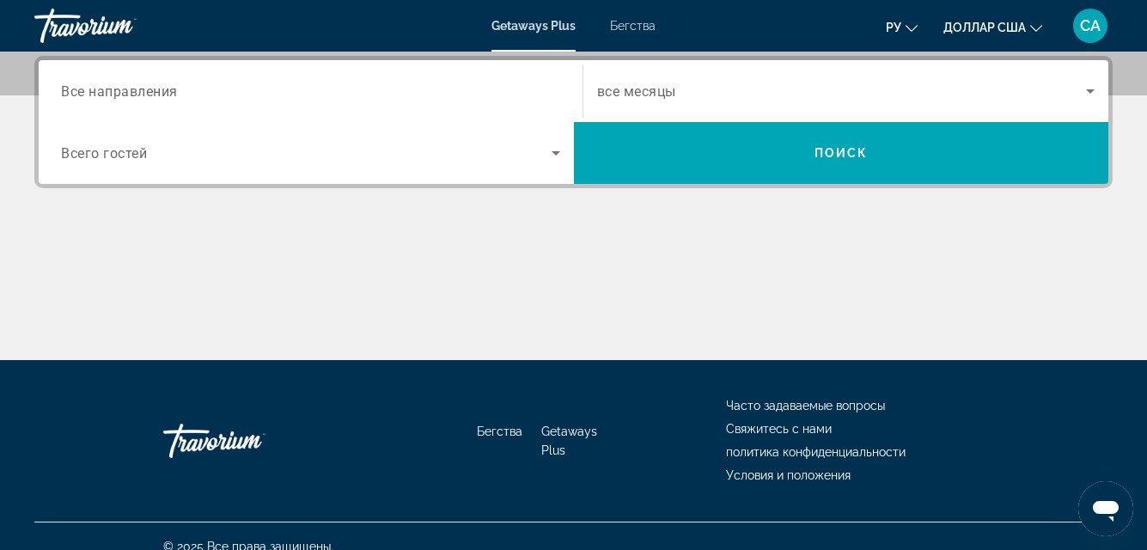
click at [411, 310] on div "Основное содержание" at bounding box center [573, 295] width 1079 height 129
click at [413, 309] on div "Основное содержание" at bounding box center [573, 295] width 1079 height 129
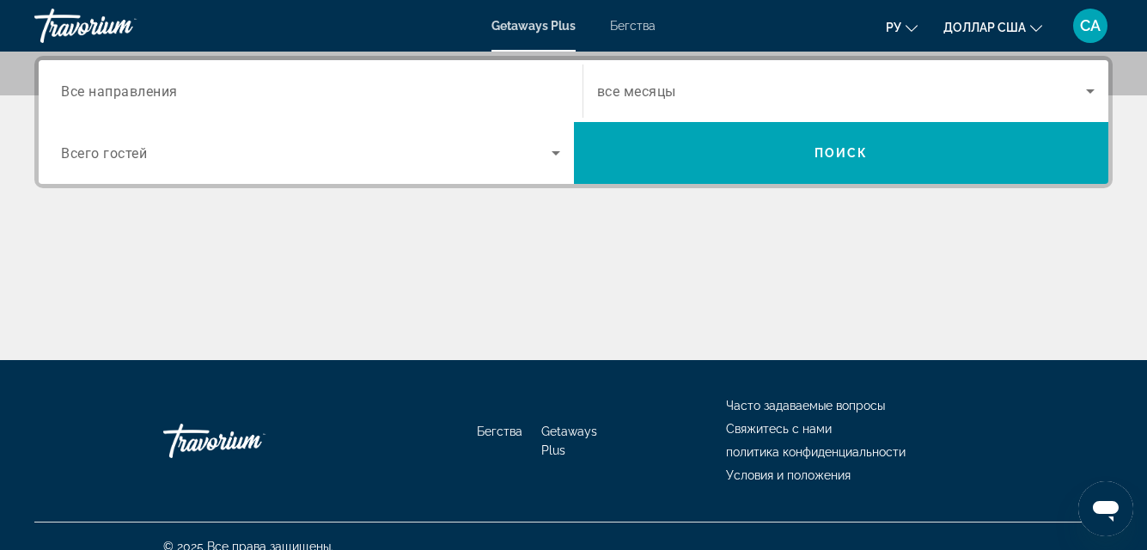
click at [413, 309] on div "Основное содержание" at bounding box center [573, 295] width 1079 height 129
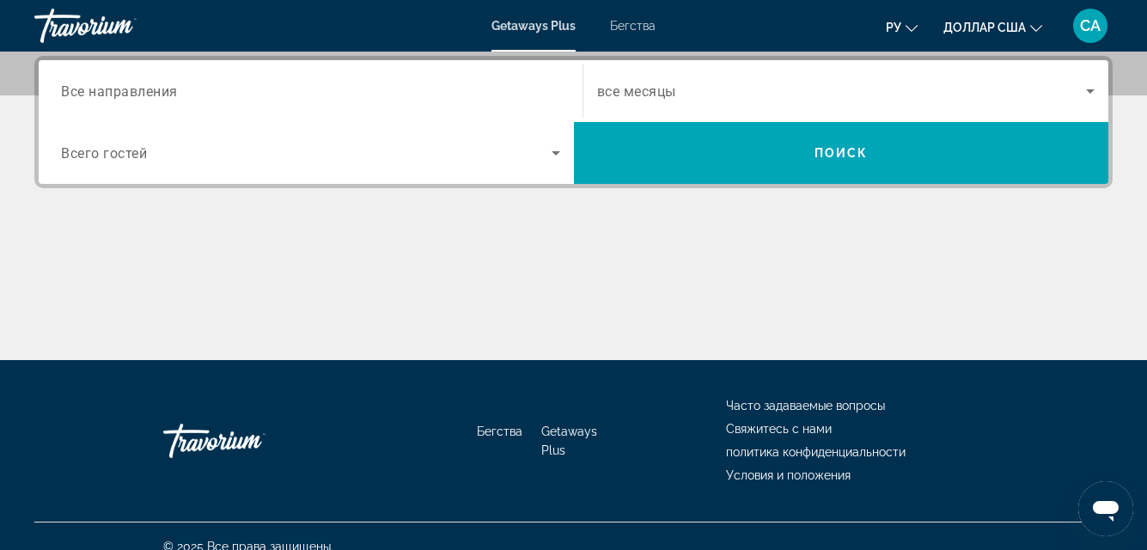
click at [413, 309] on div "Основное содержание" at bounding box center [573, 295] width 1079 height 129
drag, startPoint x: 413, startPoint y: 309, endPoint x: 373, endPoint y: 327, distance: 43.5
click at [384, 321] on div "Основное содержание" at bounding box center [573, 295] width 1079 height 129
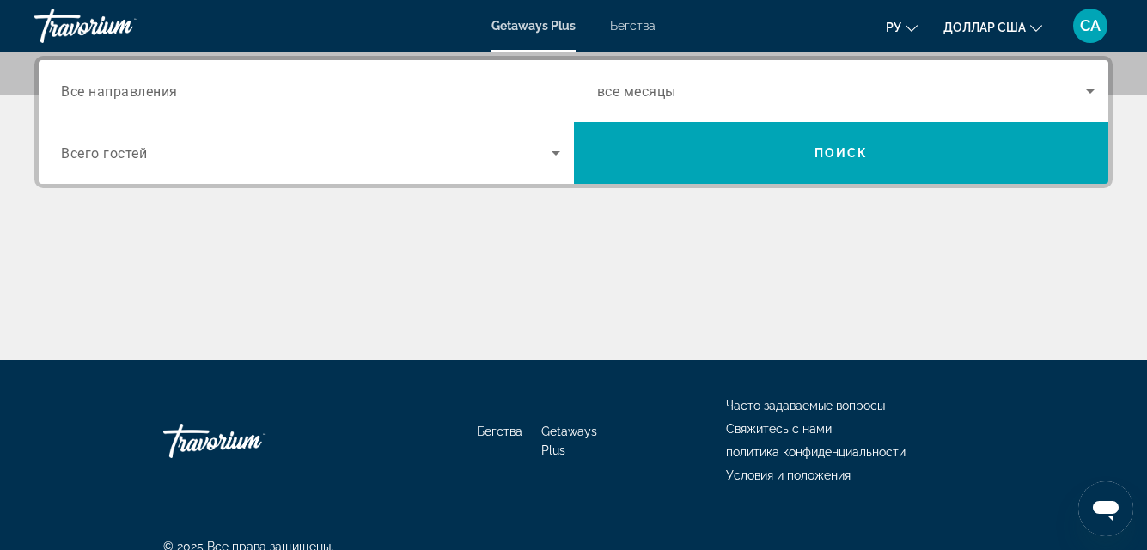
click at [271, 358] on div "Основное содержание" at bounding box center [573, 295] width 1079 height 129
click at [498, 297] on div "Основное содержание" at bounding box center [573, 295] width 1079 height 129
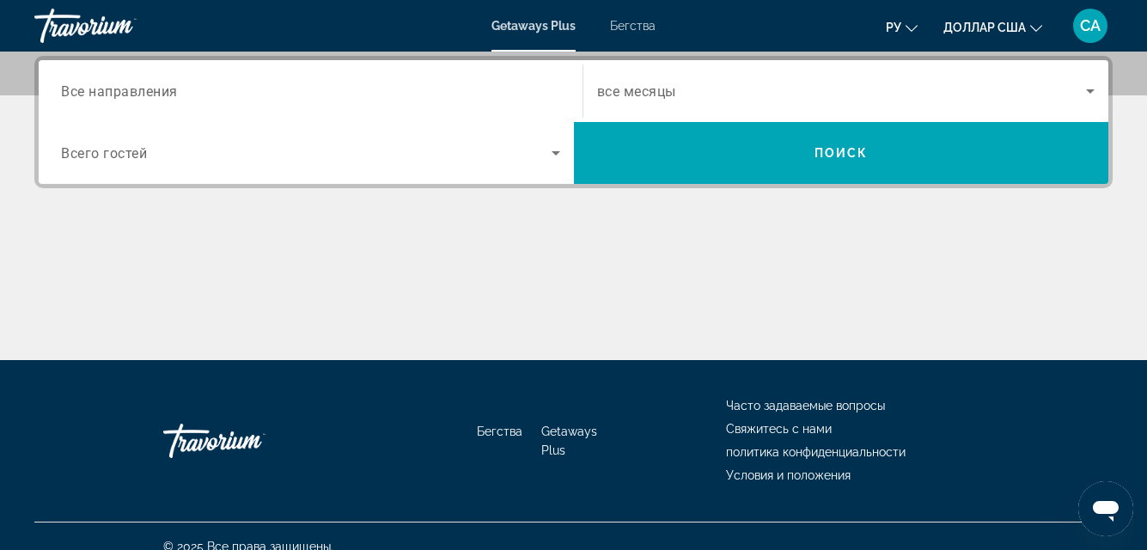
click at [498, 297] on div "Основное содержание" at bounding box center [573, 295] width 1079 height 129
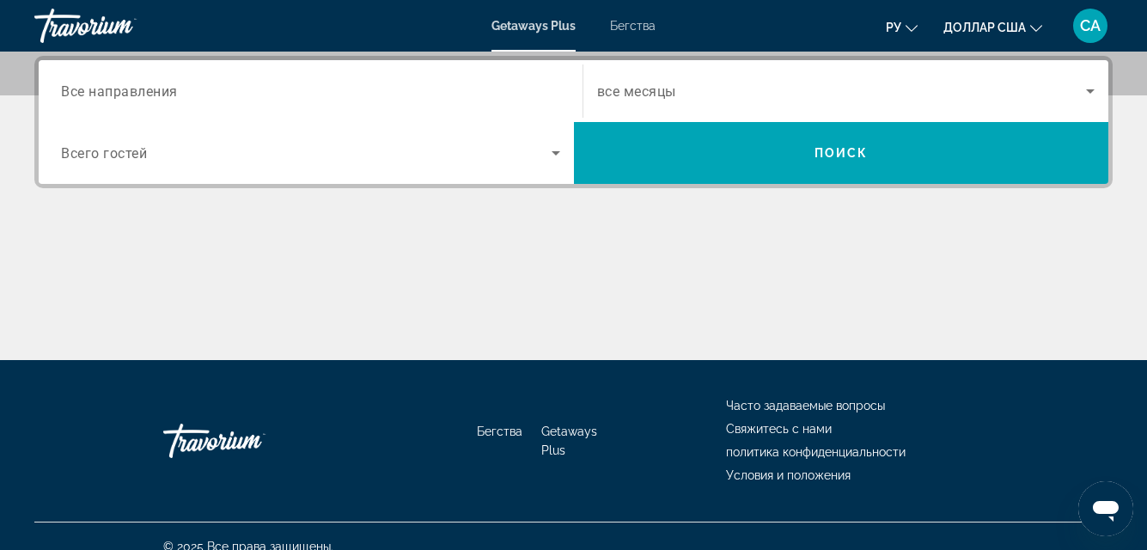
click at [498, 297] on div "Основное содержание" at bounding box center [573, 295] width 1079 height 129
click at [470, 316] on div "Основное содержание" at bounding box center [573, 295] width 1079 height 129
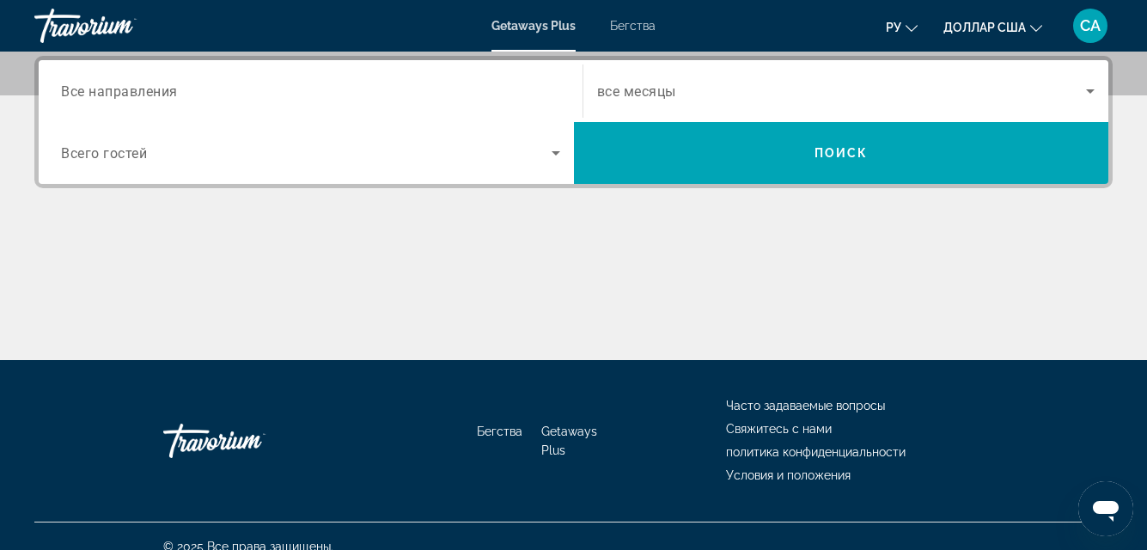
click at [470, 316] on div "Основное содержание" at bounding box center [573, 295] width 1079 height 129
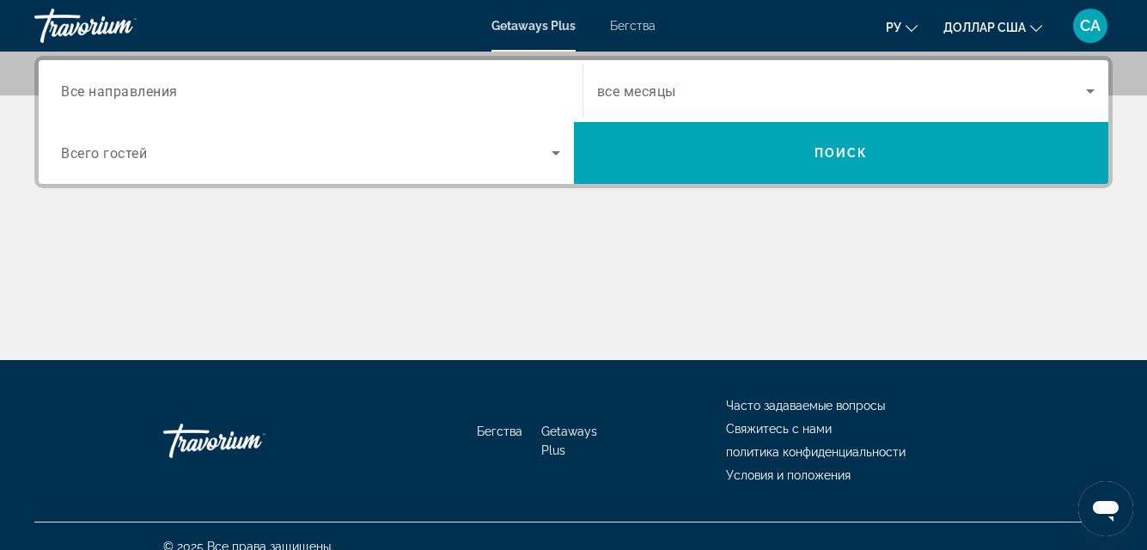
click at [470, 316] on div "Основное содержание" at bounding box center [573, 295] width 1079 height 129
click at [358, 352] on div "Основное содержание" at bounding box center [573, 295] width 1079 height 129
click at [357, 352] on div "Основное содержание" at bounding box center [573, 295] width 1079 height 129
click at [279, 372] on div "Бегства Getaways Plus Часто задаваемые вопросы Свяжитесь с нами политика конфид…" at bounding box center [573, 441] width 1079 height 162
click at [288, 358] on div "Основное содержание" at bounding box center [573, 295] width 1079 height 129
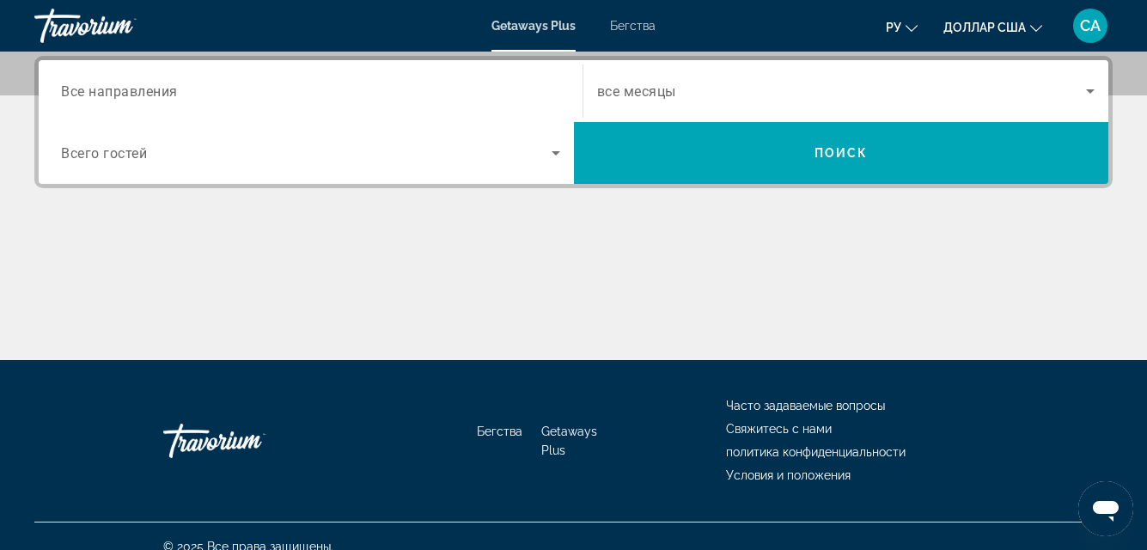
click at [522, 272] on div "Основное содержание" at bounding box center [573, 295] width 1079 height 129
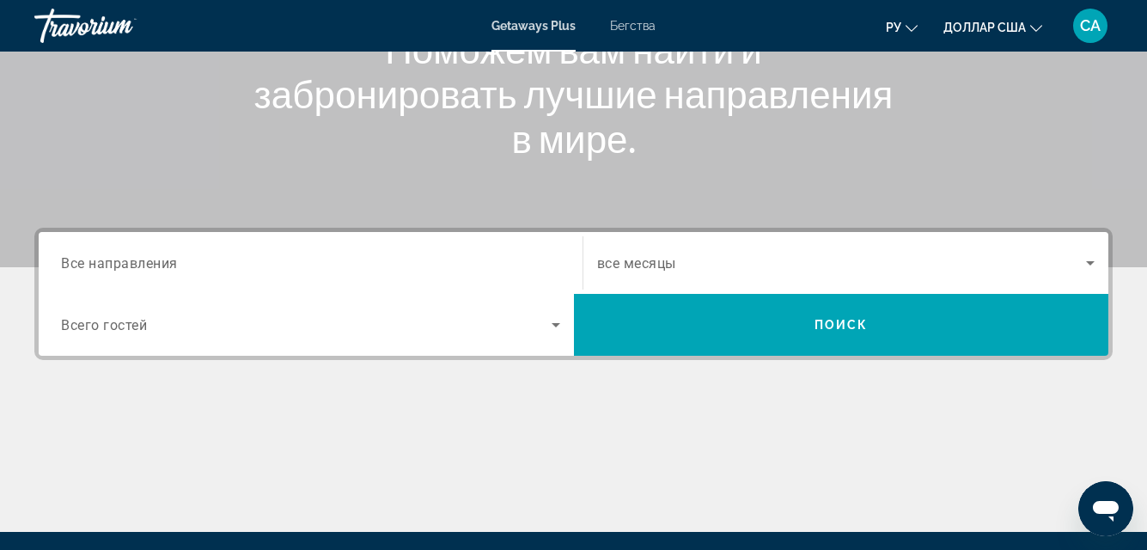
click at [244, 248] on div "Search widget" at bounding box center [310, 263] width 499 height 49
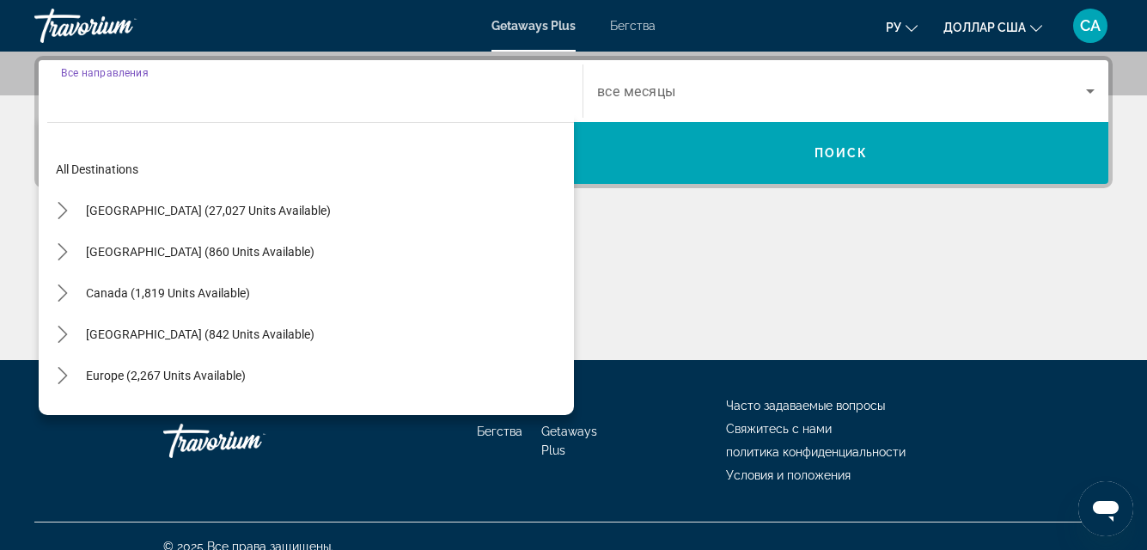
click at [394, 274] on div "Canada (1,819 units available)" at bounding box center [310, 292] width 527 height 41
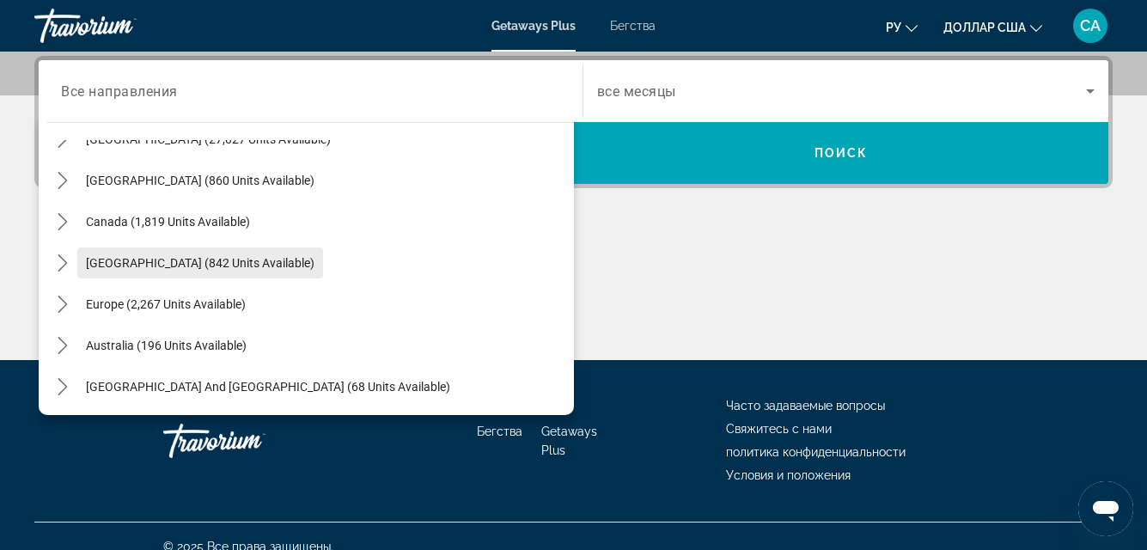
click at [248, 317] on mat-tree "All destinations [GEOGRAPHIC_DATA] (27,027 units available) [GEOGRAPHIC_DATA] (…" at bounding box center [310, 345] width 527 height 536
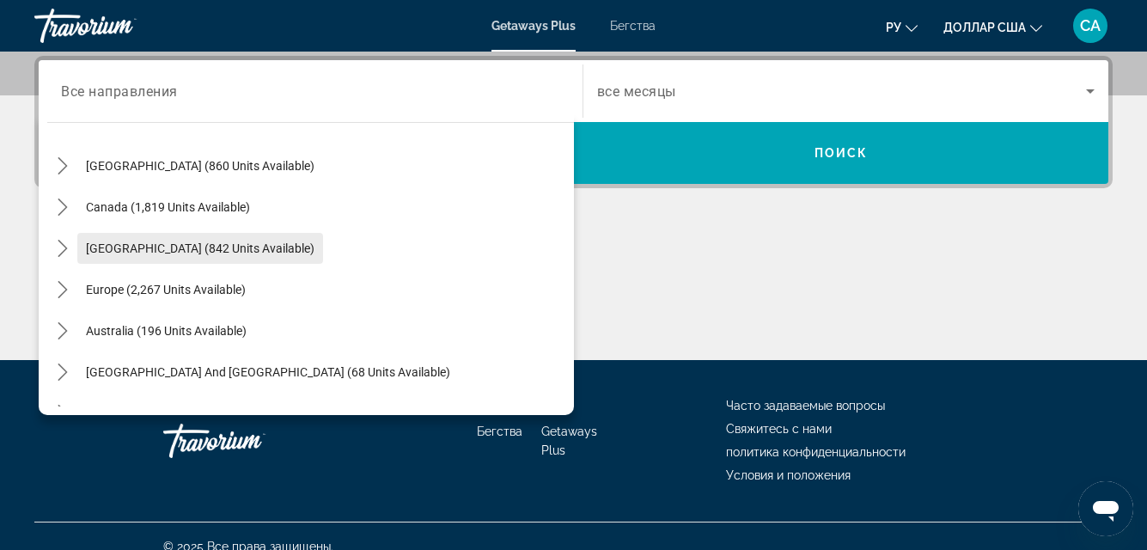
scroll to position [172, 0]
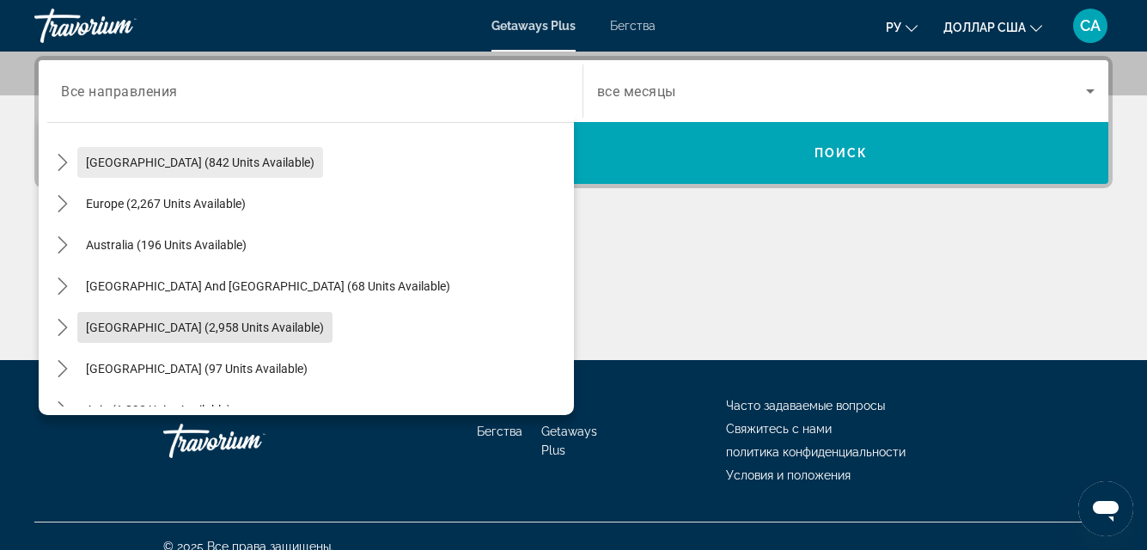
click at [248, 317] on span "Select destination: South America (2,958 units available)" at bounding box center [204, 327] width 255 height 41
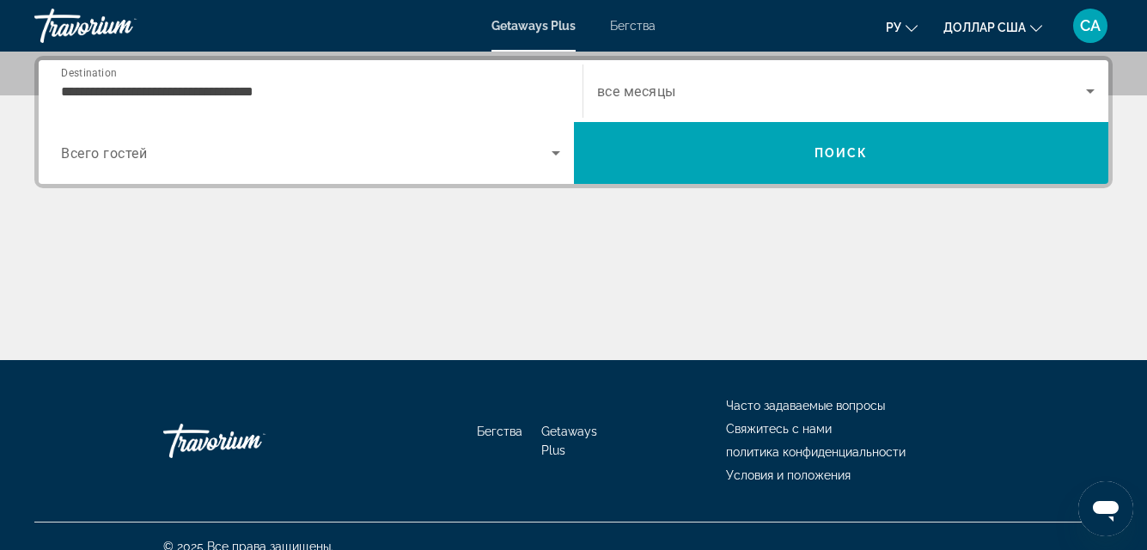
click at [248, 317] on div "Основное содержание" at bounding box center [573, 295] width 1079 height 129
drag, startPoint x: 546, startPoint y: 171, endPoint x: 559, endPoint y: 156, distance: 20.1
click at [558, 156] on div "Search widget" at bounding box center [310, 153] width 499 height 48
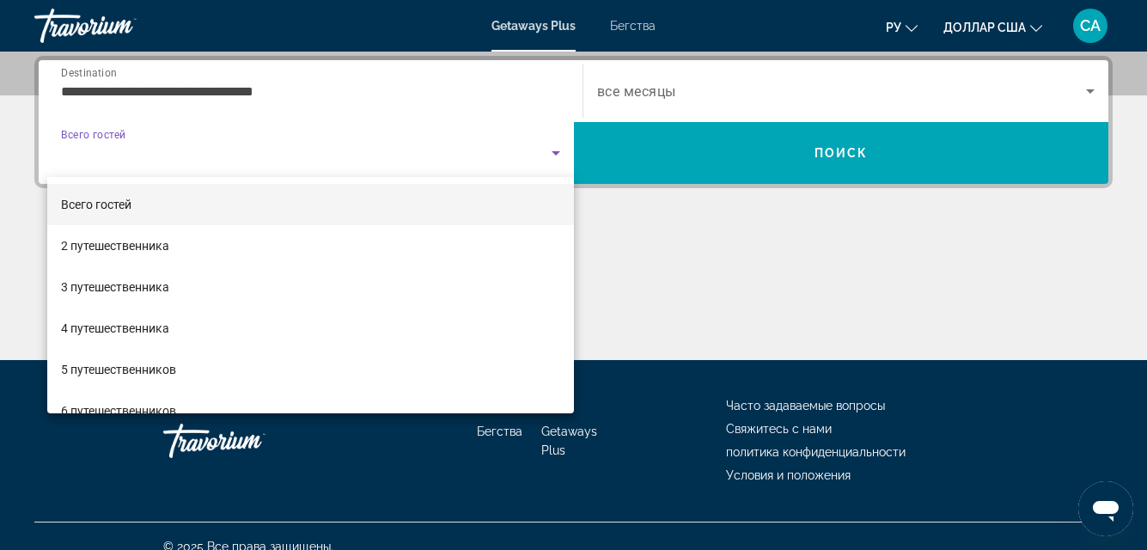
click at [559, 153] on div at bounding box center [573, 275] width 1147 height 550
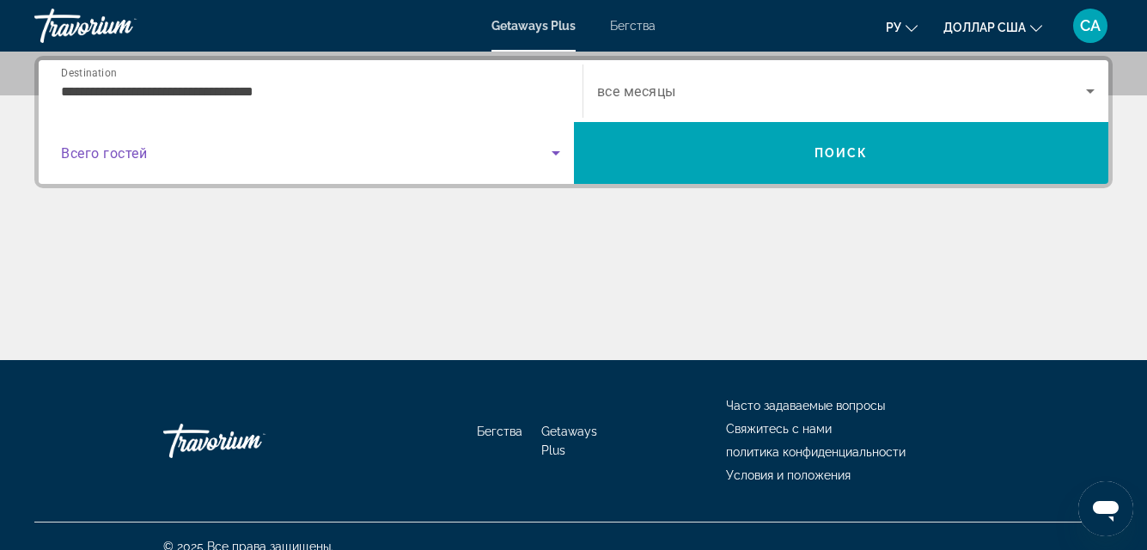
click at [559, 150] on icon "Search widget" at bounding box center [556, 153] width 21 height 21
click at [556, 150] on icon "Search widget" at bounding box center [556, 153] width 21 height 21
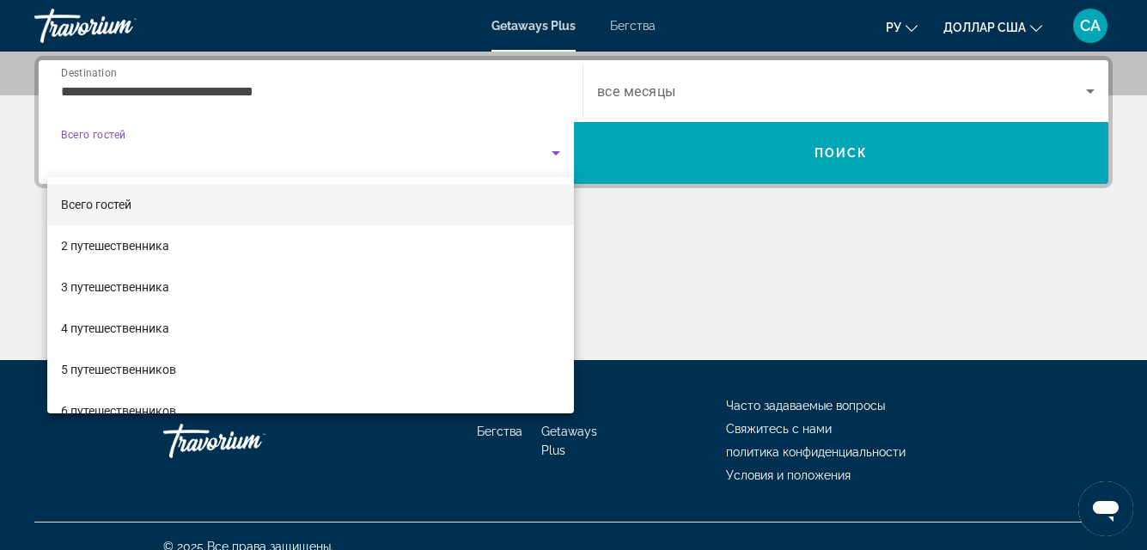
click at [544, 156] on div at bounding box center [573, 275] width 1147 height 550
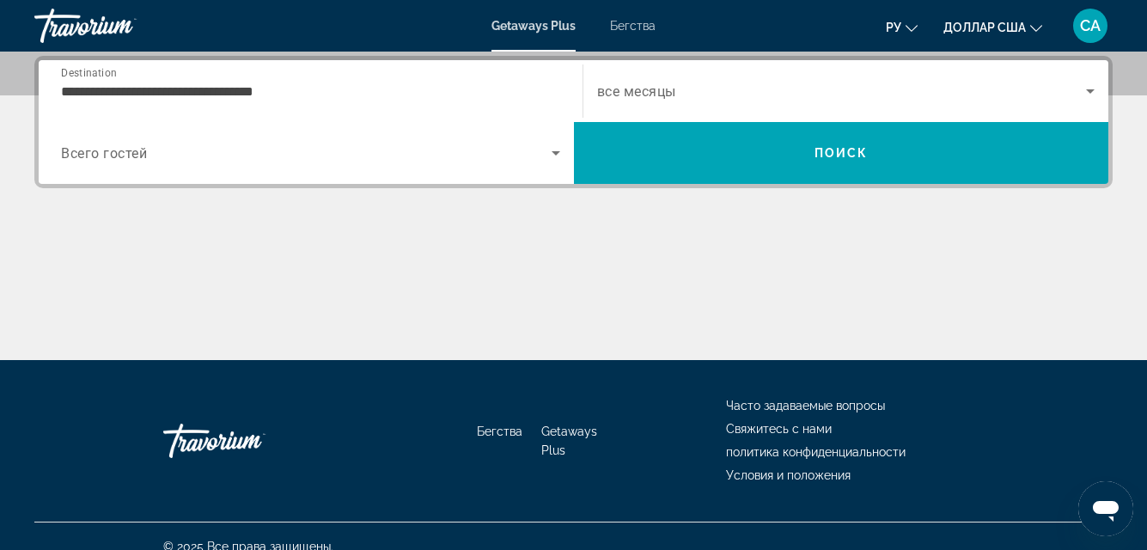
click at [544, 156] on span "Search widget" at bounding box center [306, 153] width 491 height 21
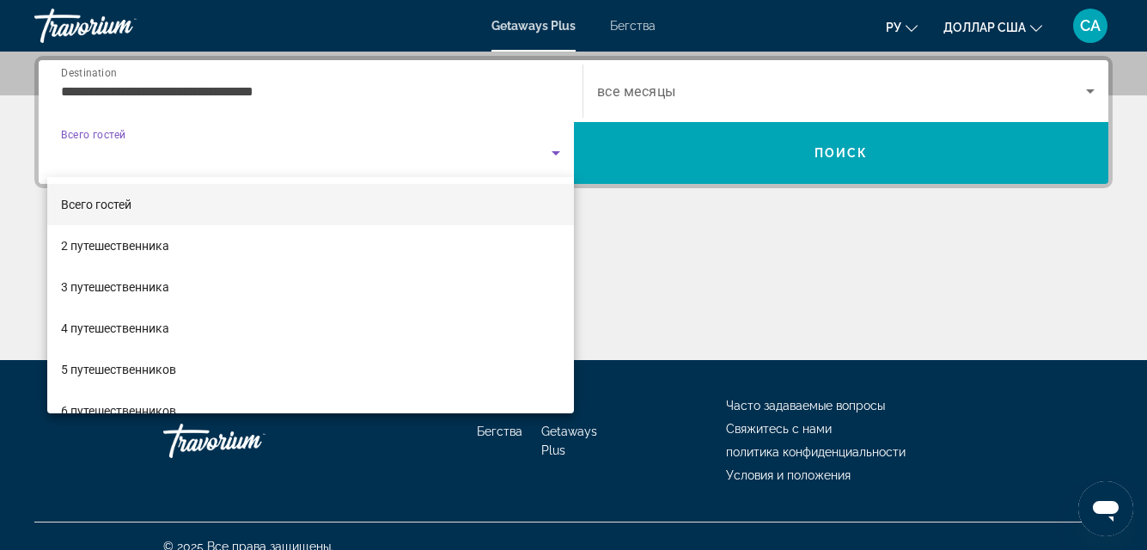
click at [544, 156] on div at bounding box center [573, 275] width 1147 height 550
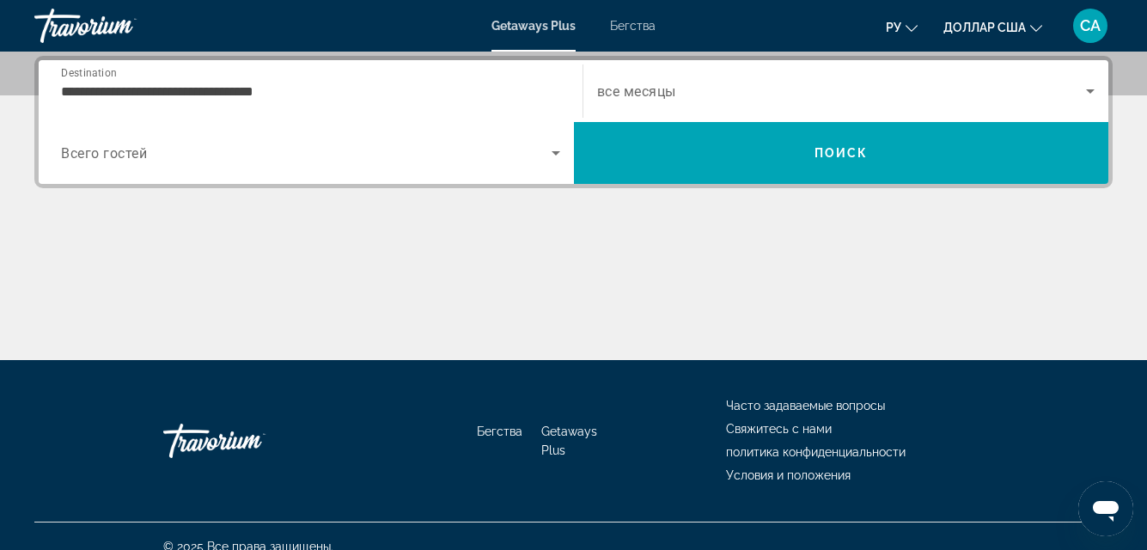
click at [544, 156] on span "Search widget" at bounding box center [306, 153] width 491 height 21
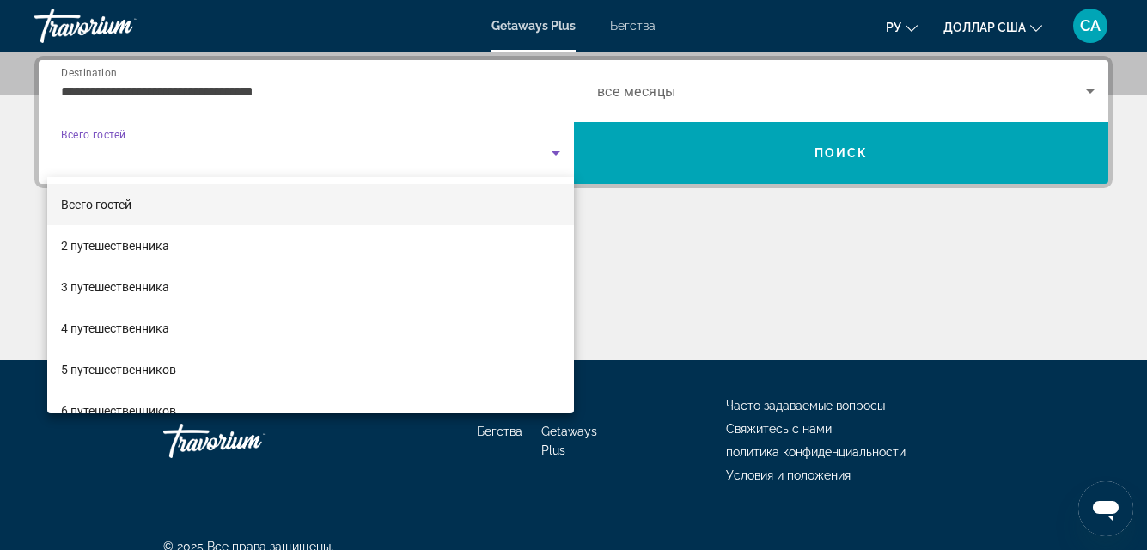
click at [544, 156] on div at bounding box center [573, 275] width 1147 height 550
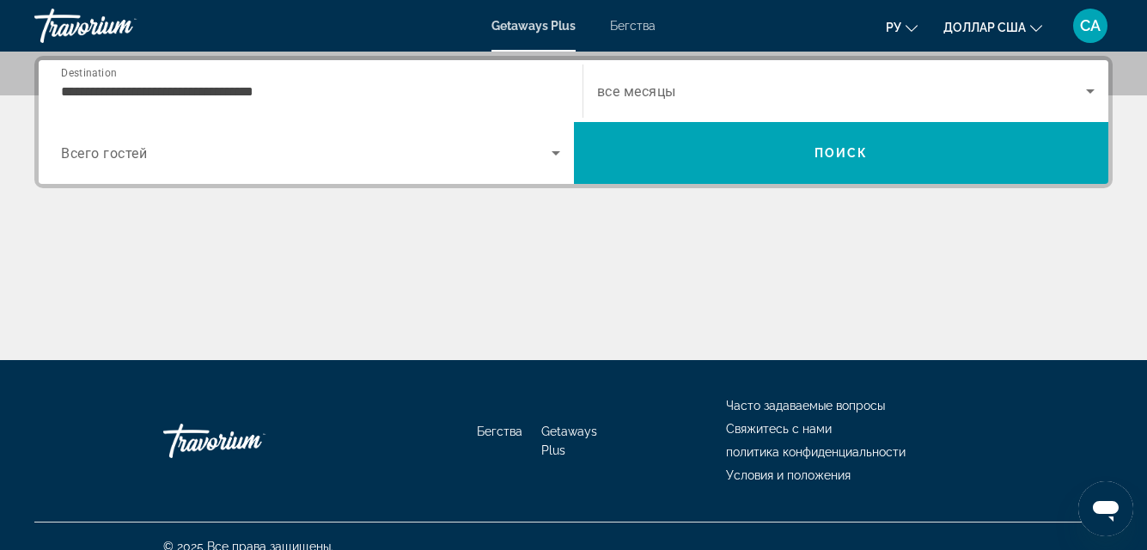
click at [544, 156] on span "Search widget" at bounding box center [306, 153] width 491 height 21
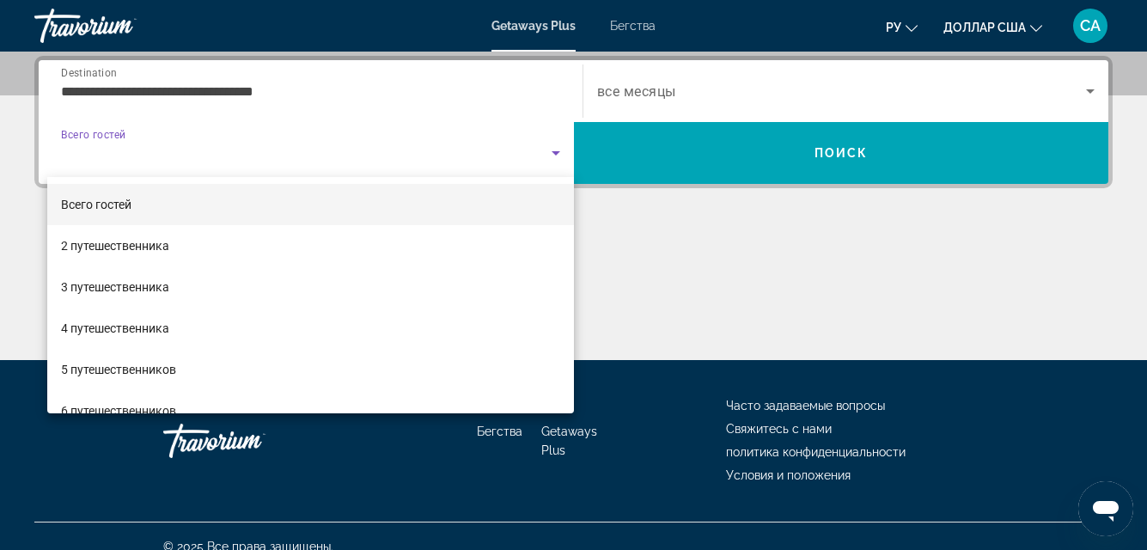
click at [544, 156] on div at bounding box center [573, 275] width 1147 height 550
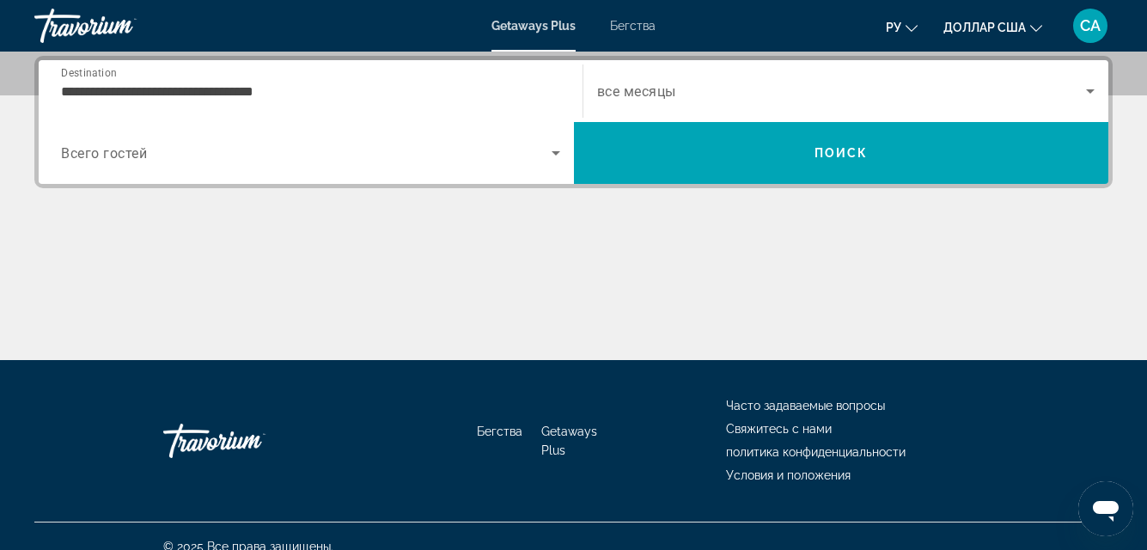
click at [544, 156] on span "Search widget" at bounding box center [306, 153] width 491 height 21
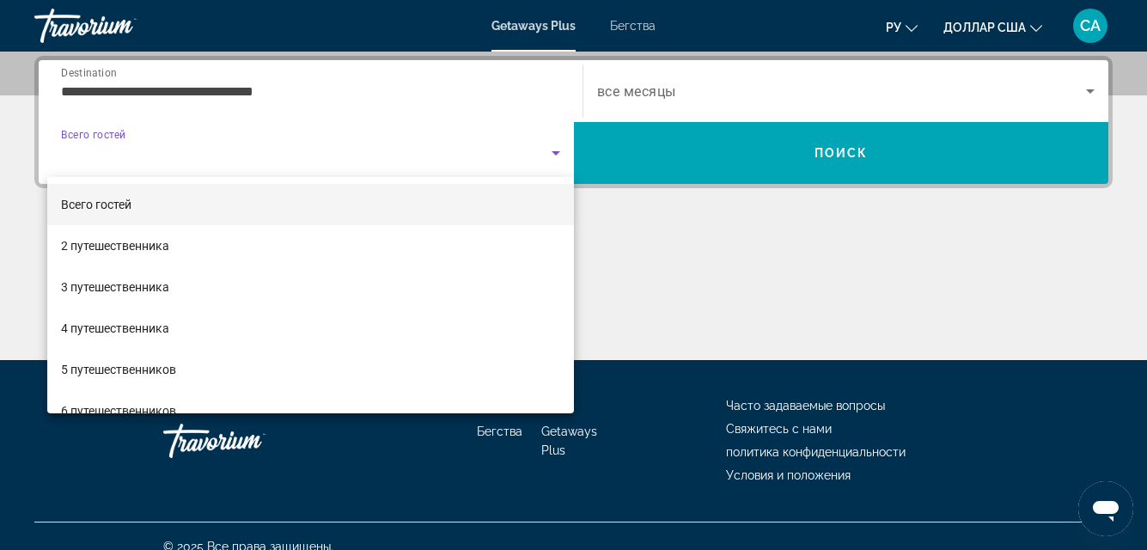
click at [544, 156] on div at bounding box center [573, 275] width 1147 height 550
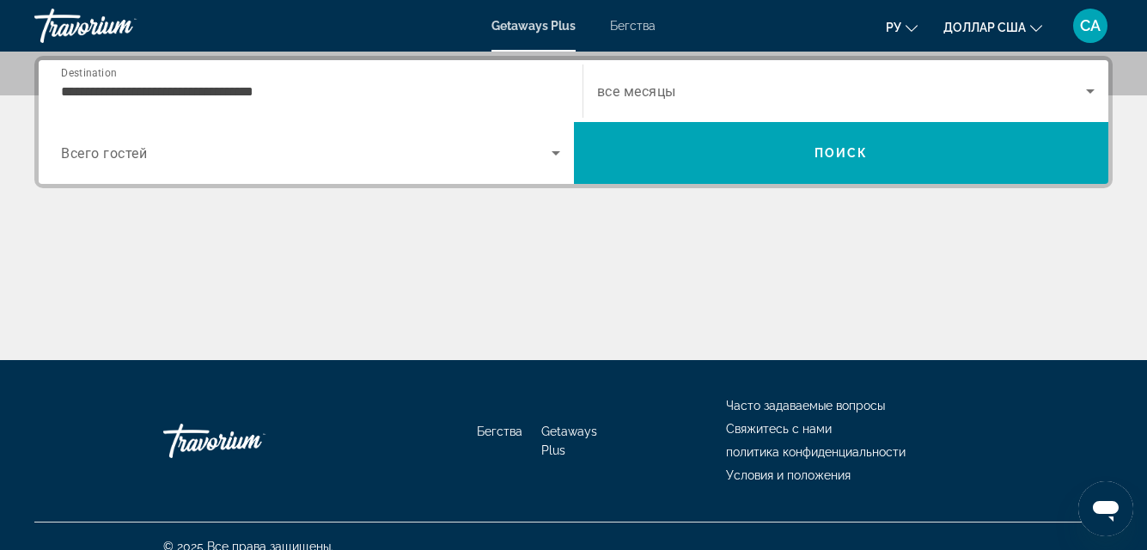
drag, startPoint x: 571, startPoint y: 149, endPoint x: 541, endPoint y: 155, distance: 29.8
click at [542, 155] on div "Occupancy Всего гостей" at bounding box center [310, 153] width 527 height 48
click at [524, 131] on div "Search widget" at bounding box center [310, 153] width 499 height 48
click at [419, 105] on div "**********" at bounding box center [310, 91] width 499 height 49
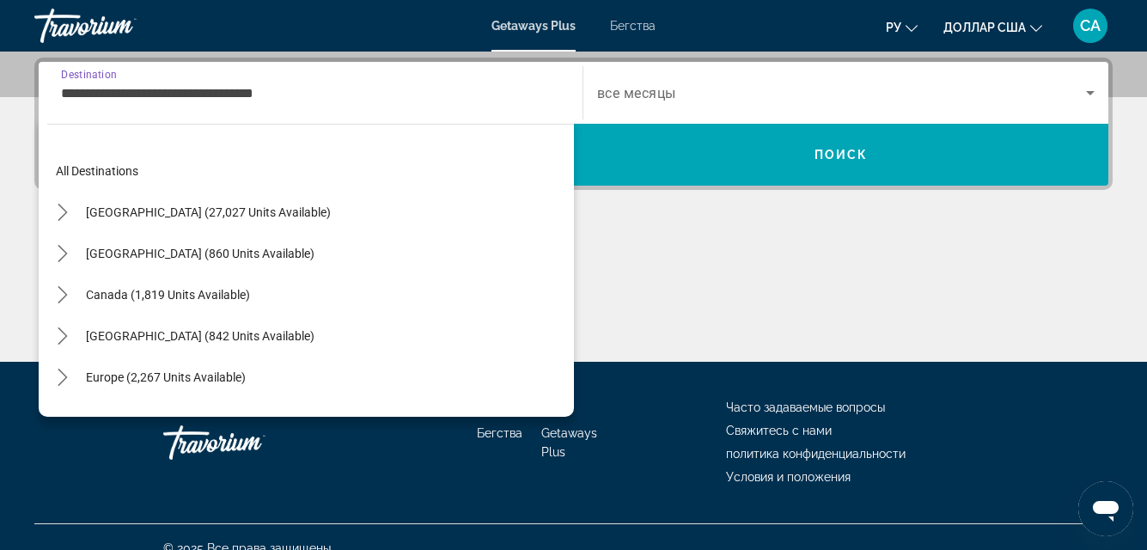
scroll to position [226, 0]
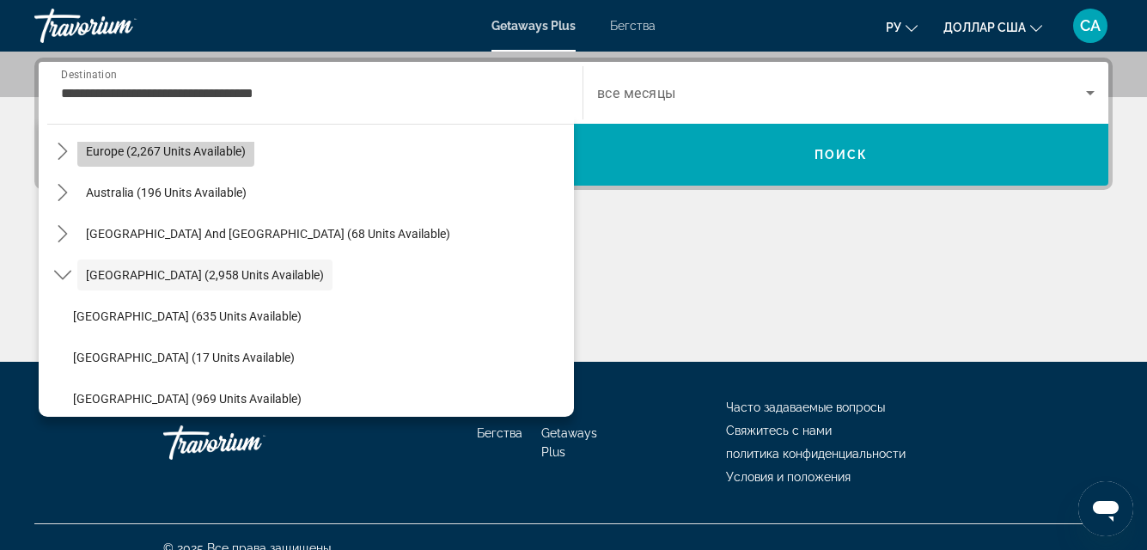
click at [250, 163] on span "Select destination: Europe (2,267 units available)" at bounding box center [165, 151] width 177 height 41
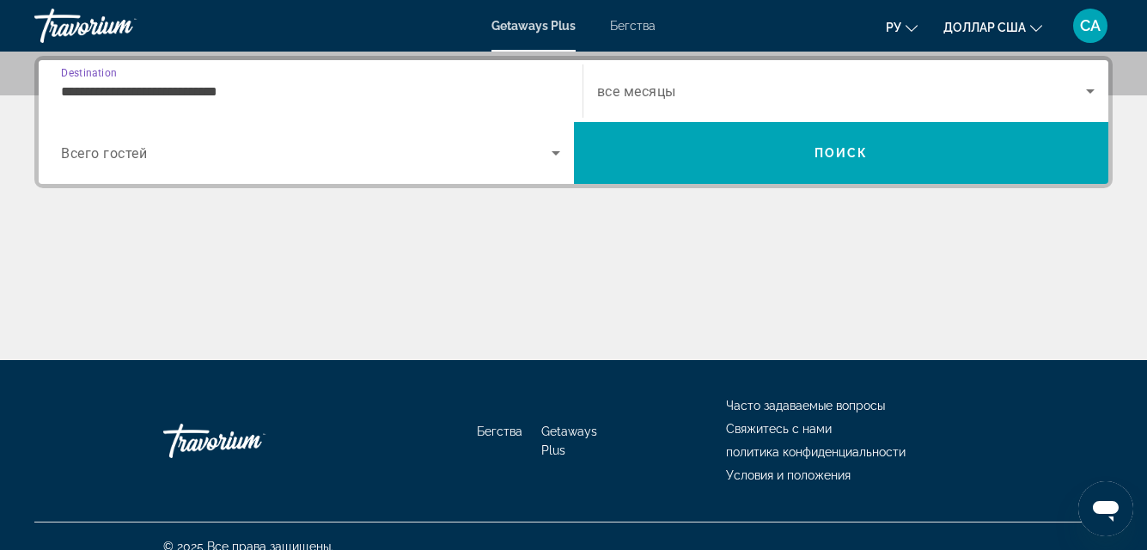
click at [242, 95] on input "**********" at bounding box center [310, 92] width 499 height 21
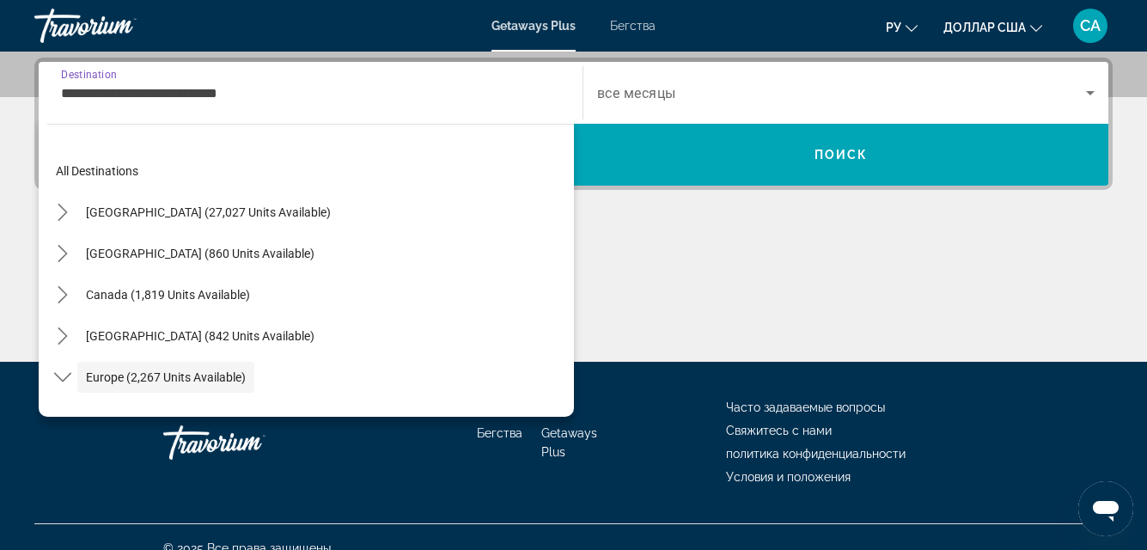
scroll to position [102, 0]
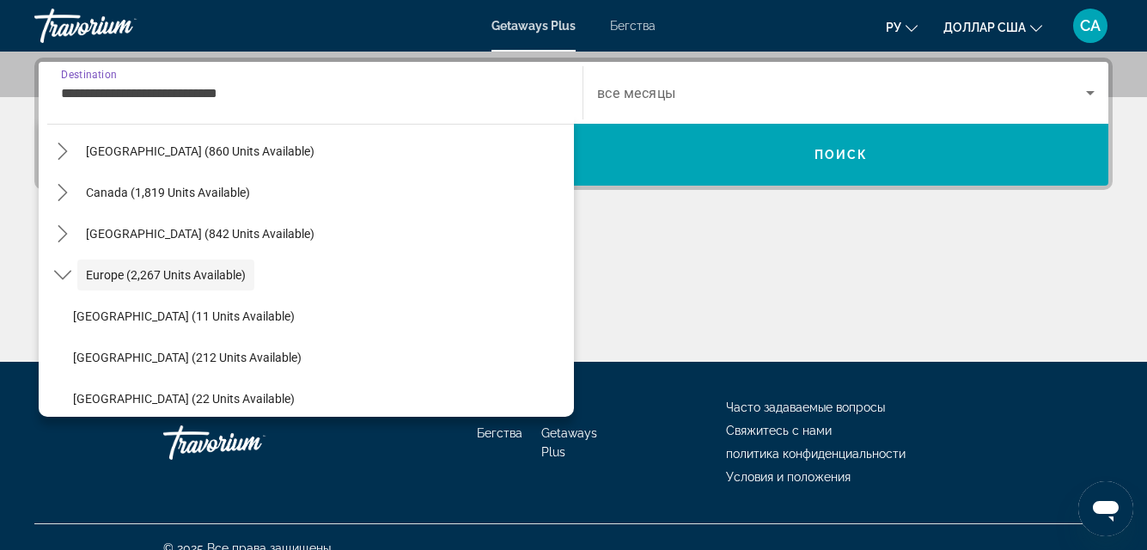
click at [243, 95] on input "**********" at bounding box center [310, 93] width 499 height 21
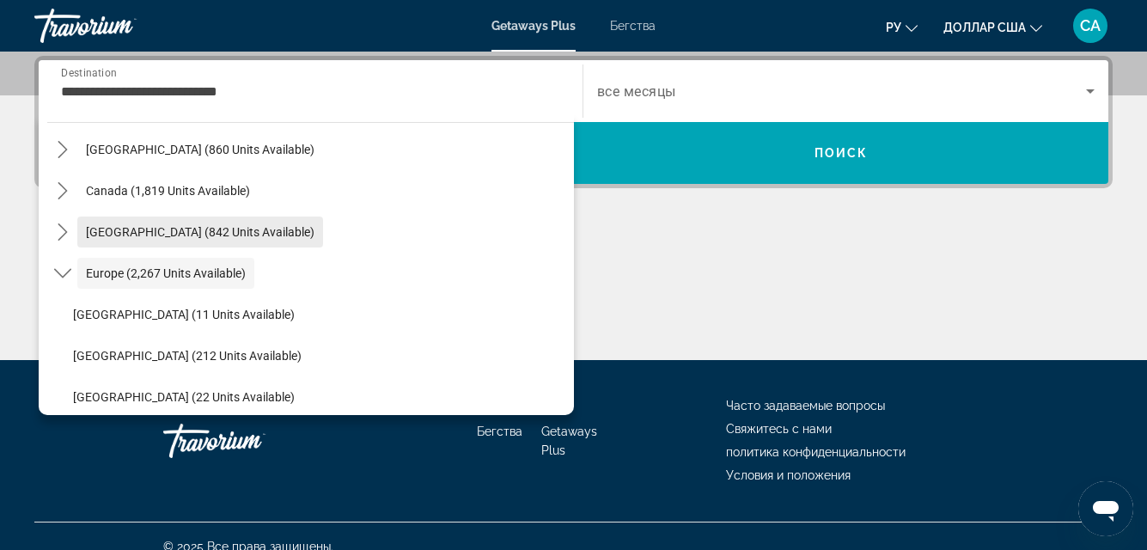
drag, startPoint x: 236, startPoint y: 199, endPoint x: 241, endPoint y: 221, distance: 22.8
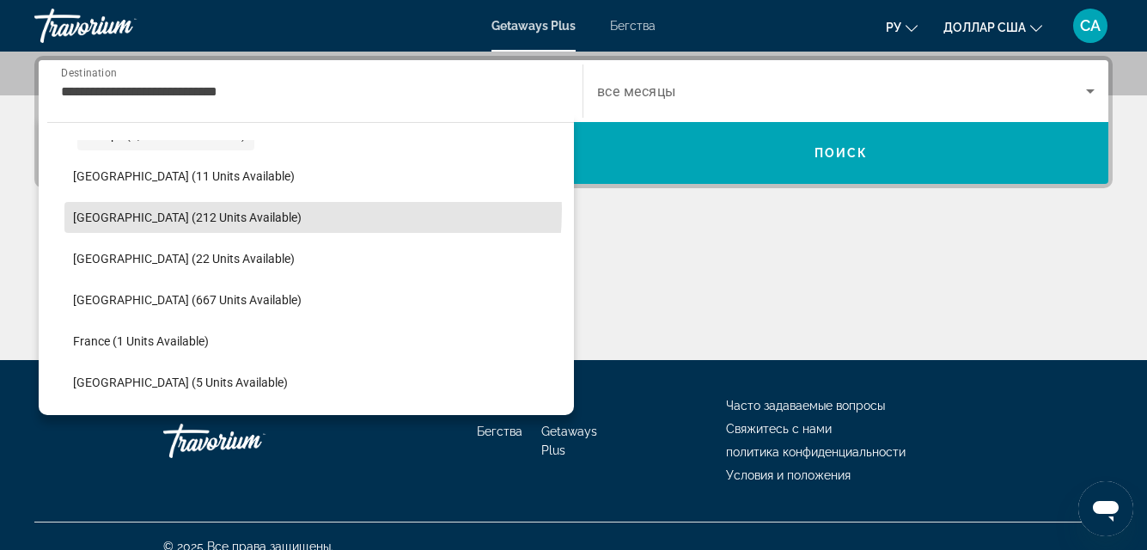
scroll to position [274, 0]
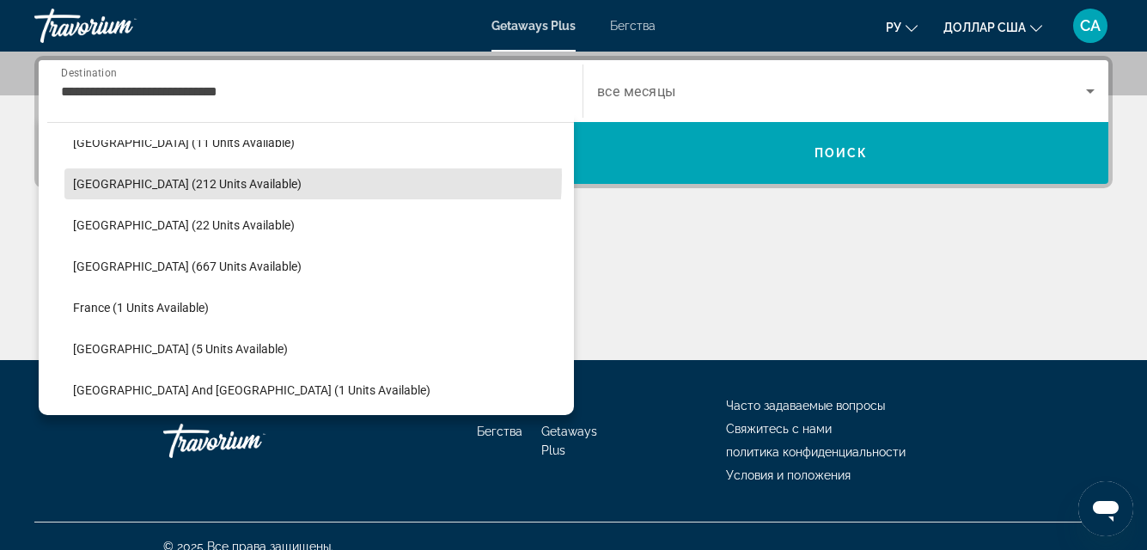
click at [241, 221] on ul "[GEOGRAPHIC_DATA] (11 units available) [GEOGRAPHIC_DATA] (212 units available) …" at bounding box center [310, 472] width 527 height 701
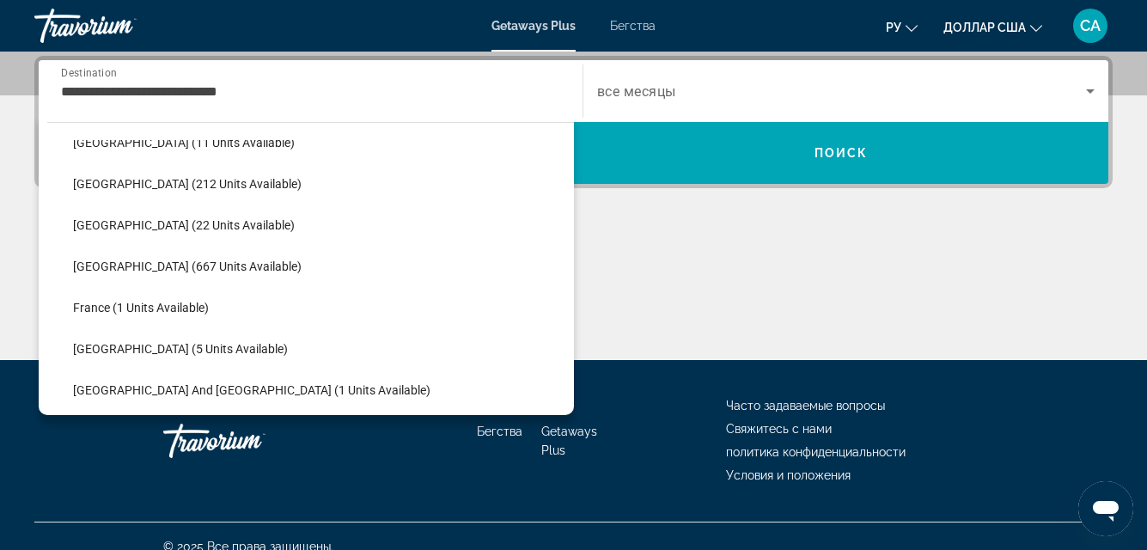
click at [241, 221] on span "Select destination: Denmark (22 units available)" at bounding box center [319, 225] width 510 height 41
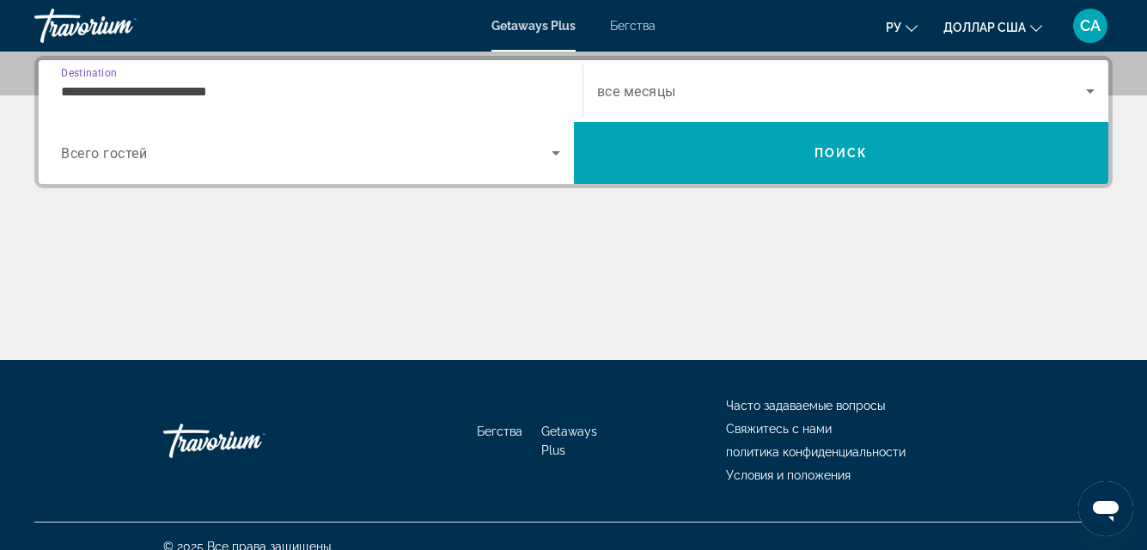
click at [241, 221] on div "**********" at bounding box center [573, 208] width 1147 height 304
click at [184, 101] on div "**********" at bounding box center [310, 91] width 499 height 49
click at [185, 101] on div "**********" at bounding box center [310, 91] width 499 height 49
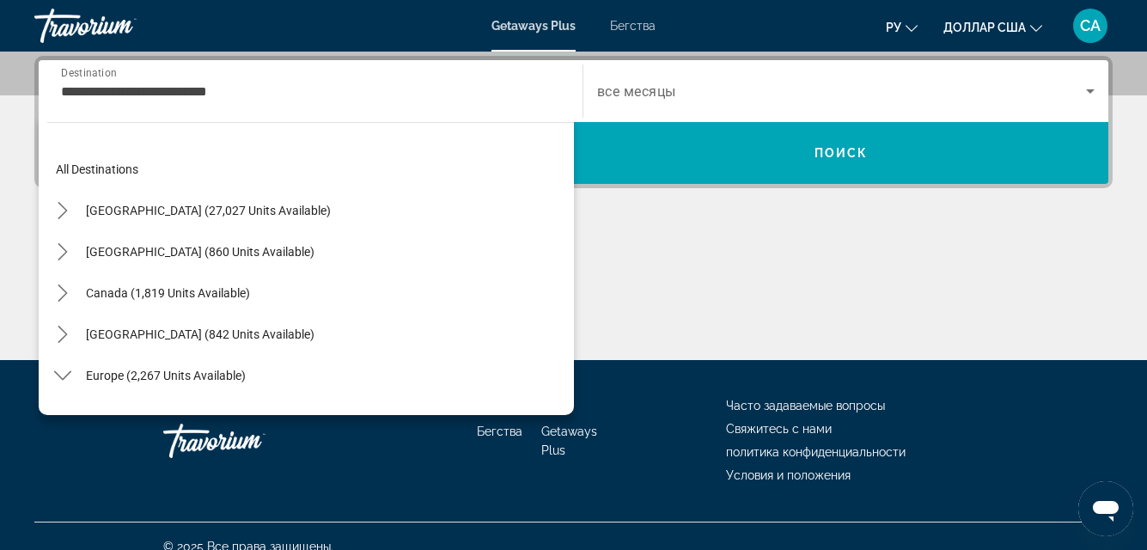
click at [187, 102] on div "**********" at bounding box center [310, 91] width 499 height 49
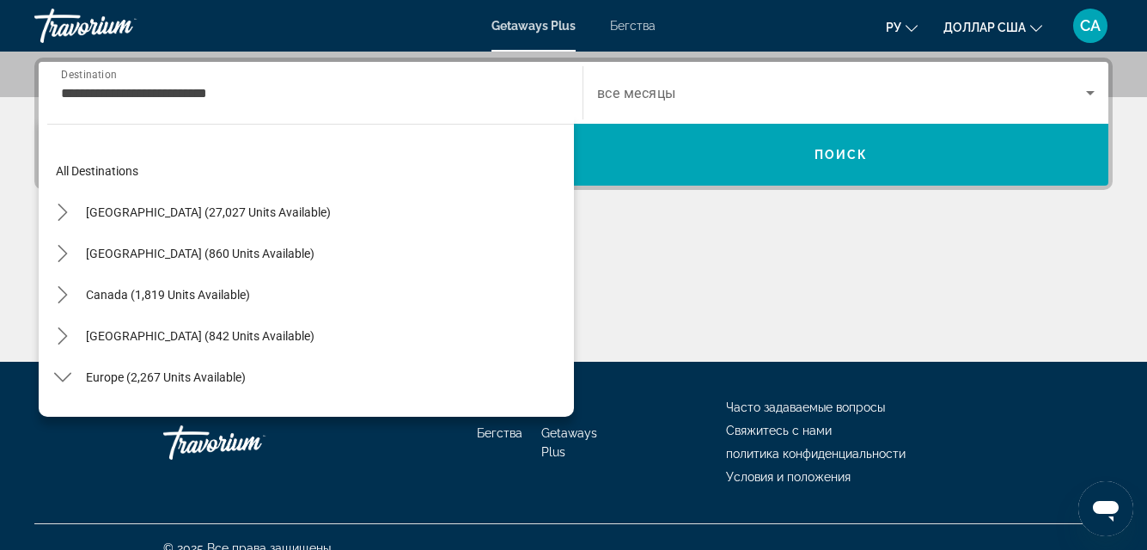
scroll to position [226, 0]
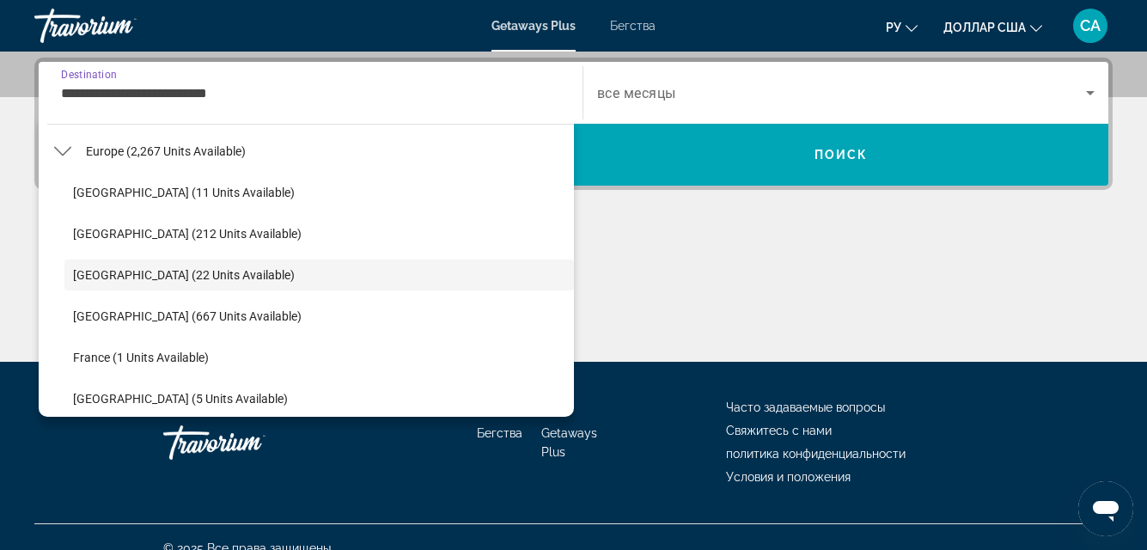
click at [187, 102] on input "**********" at bounding box center [310, 93] width 499 height 21
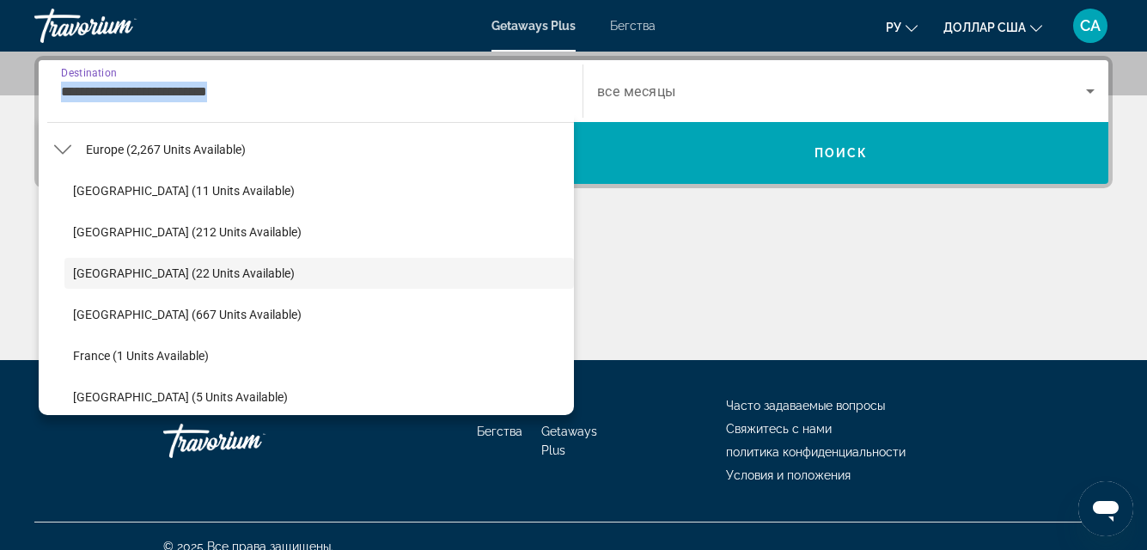
click at [188, 106] on div "**********" at bounding box center [310, 91] width 499 height 49
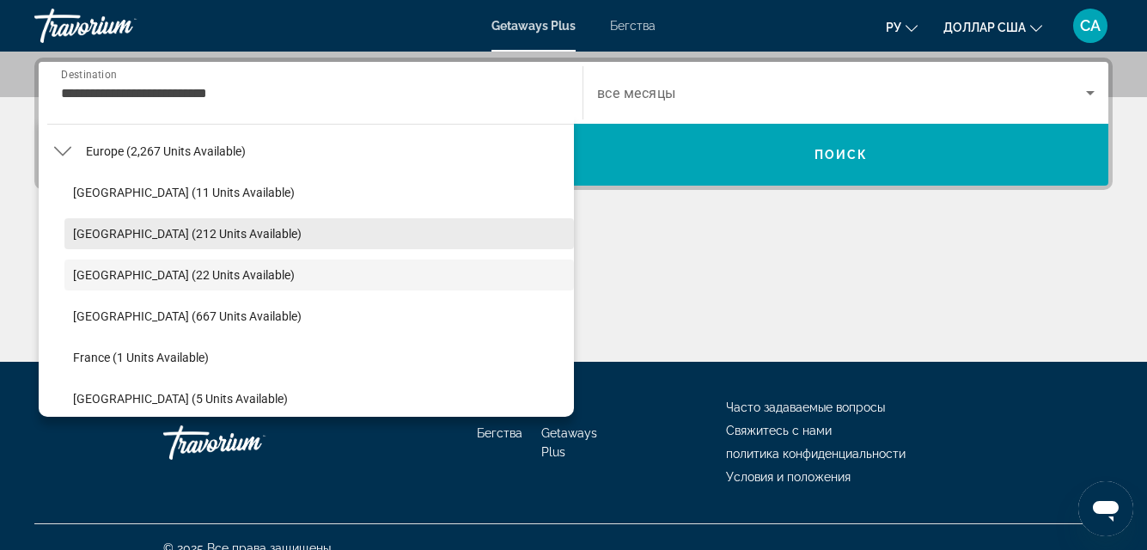
scroll to position [439, 0]
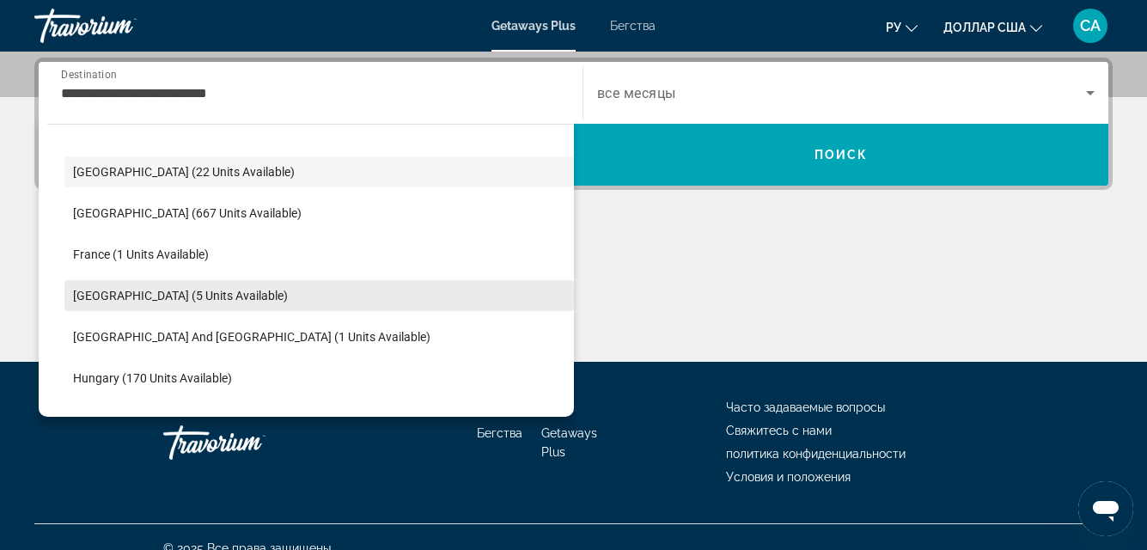
click at [315, 217] on ul "[GEOGRAPHIC_DATA] (11 units available) [GEOGRAPHIC_DATA] (212 units available) …" at bounding box center [310, 419] width 527 height 701
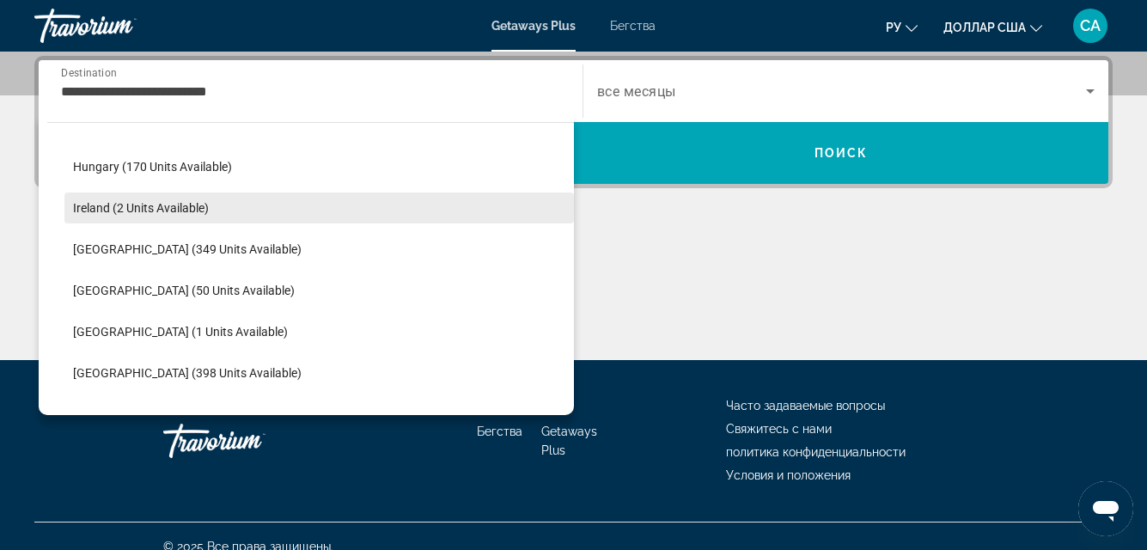
scroll to position [570, 0]
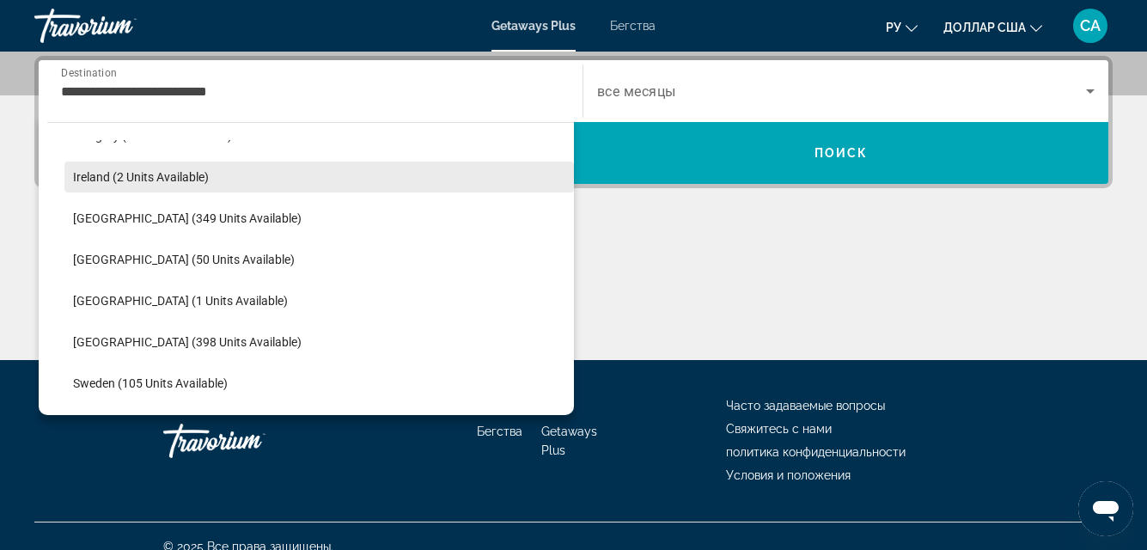
click at [314, 219] on span "Select destination: Italy (349 units available)" at bounding box center [319, 218] width 510 height 41
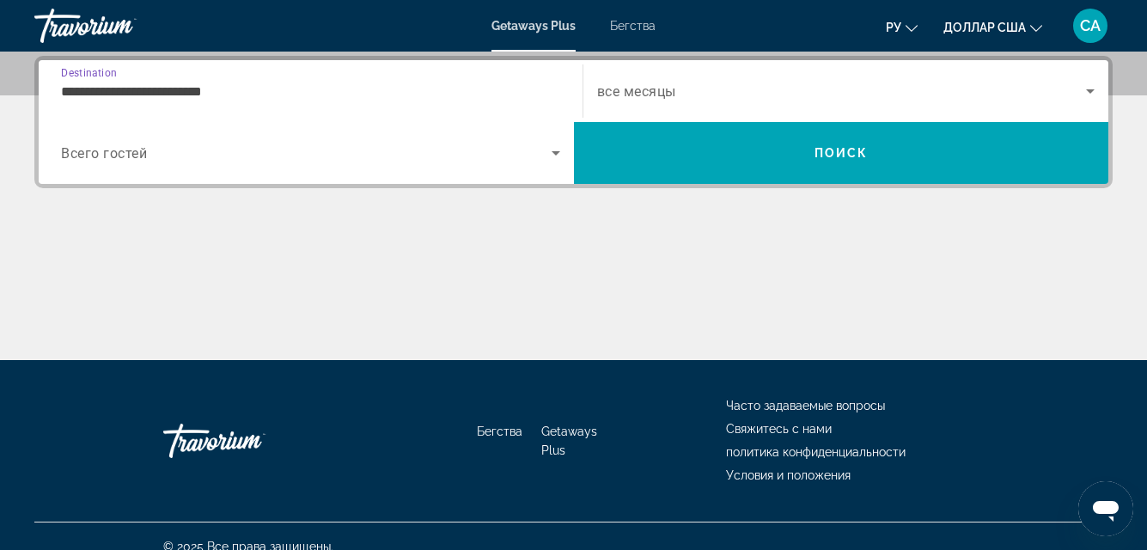
click at [314, 219] on div "**********" at bounding box center [573, 208] width 1147 height 304
click at [301, 84] on input "**********" at bounding box center [310, 92] width 499 height 21
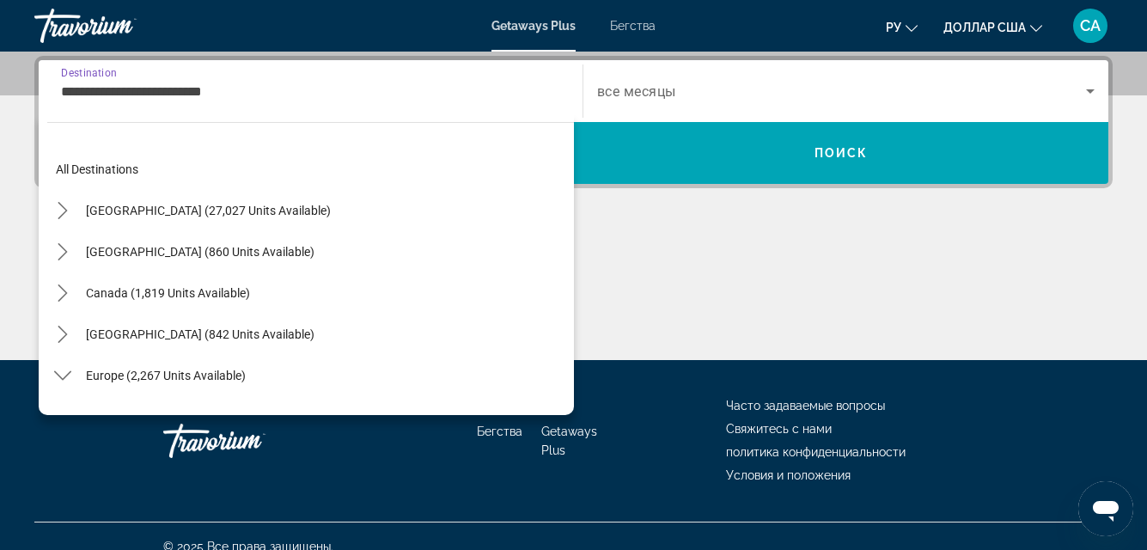
click at [301, 84] on input "**********" at bounding box center [310, 92] width 499 height 21
click at [299, 87] on input "**********" at bounding box center [310, 92] width 499 height 21
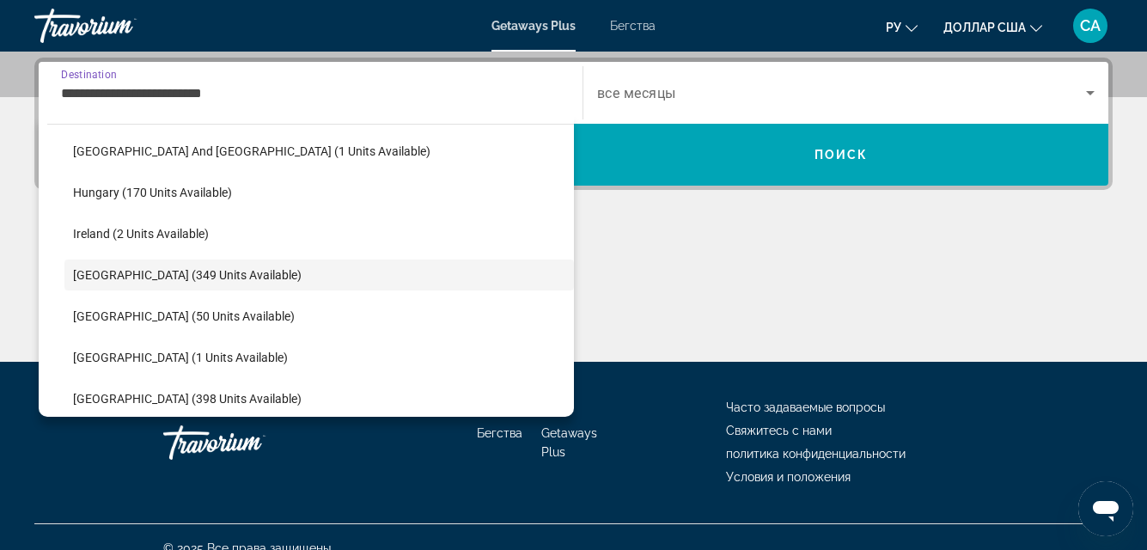
click at [297, 90] on input "**********" at bounding box center [310, 93] width 499 height 21
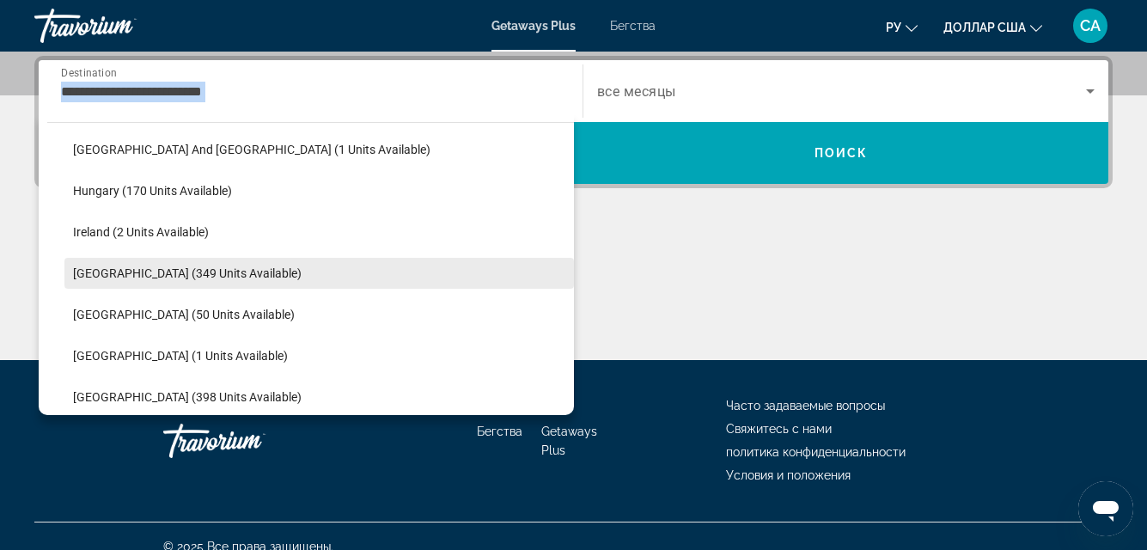
drag, startPoint x: 314, startPoint y: 113, endPoint x: 393, endPoint y: 232, distance: 142.5
click at [394, 122] on div "**********" at bounding box center [310, 91] width 527 height 62
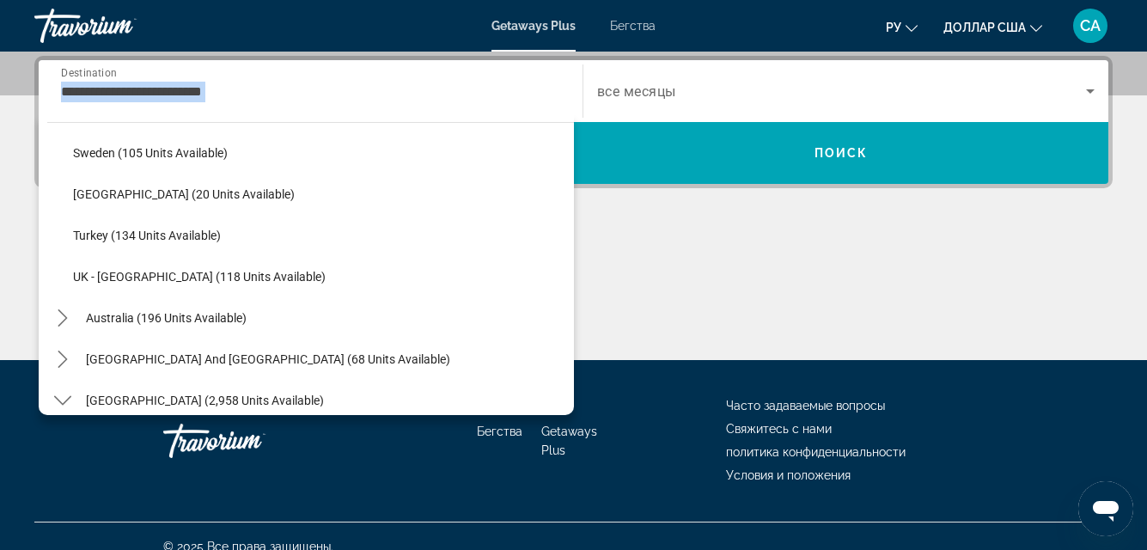
scroll to position [859, 0]
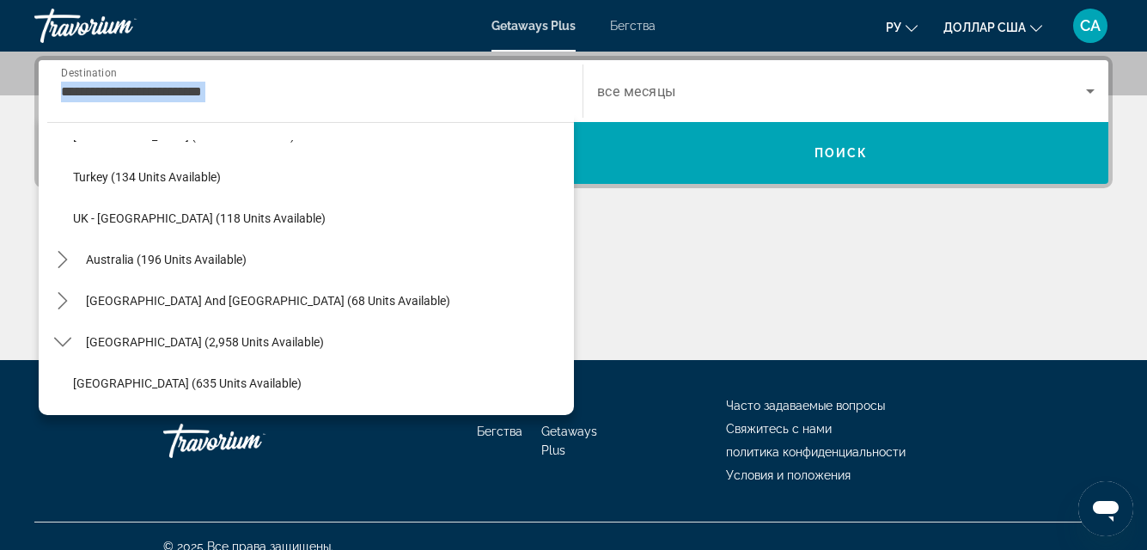
click at [393, 232] on span "Select destination: UK - England (118 units available)" at bounding box center [319, 218] width 510 height 41
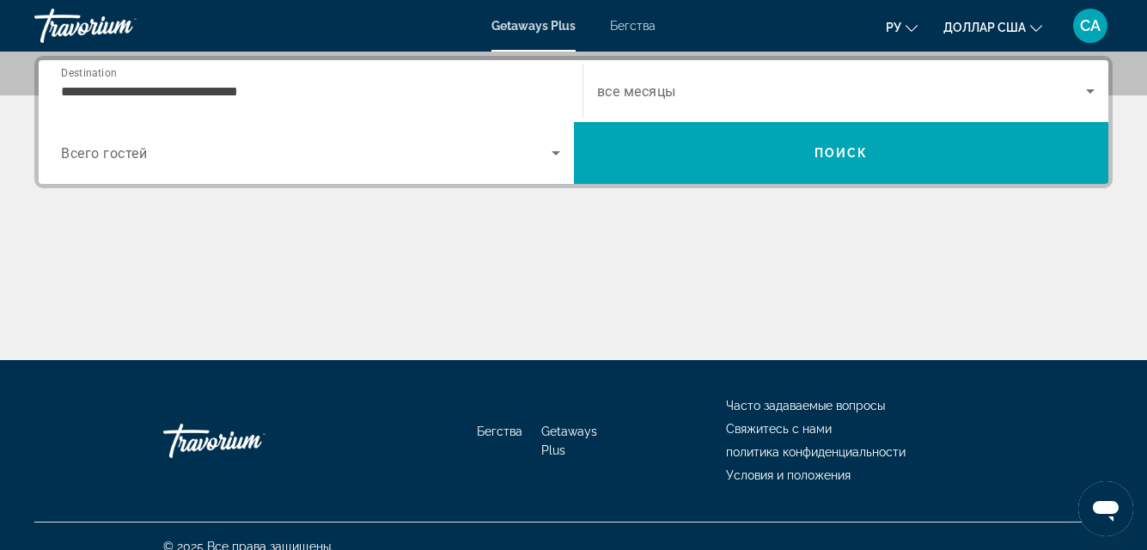
click at [393, 232] on div "Основное содержание" at bounding box center [573, 295] width 1079 height 129
click at [443, 80] on div "**********" at bounding box center [310, 91] width 499 height 49
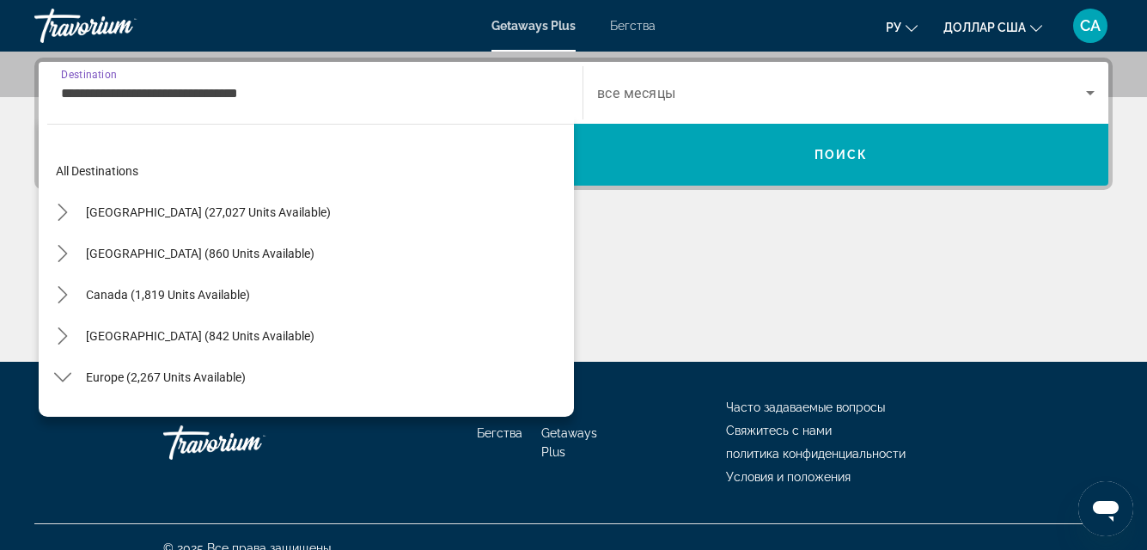
scroll to position [804, 0]
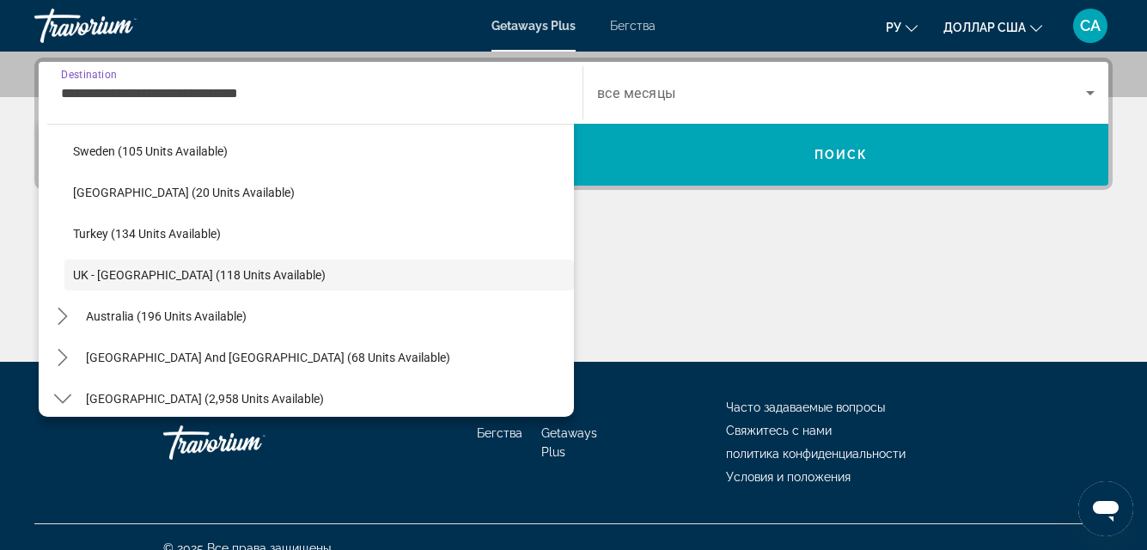
click at [443, 83] on input "**********" at bounding box center [310, 93] width 499 height 21
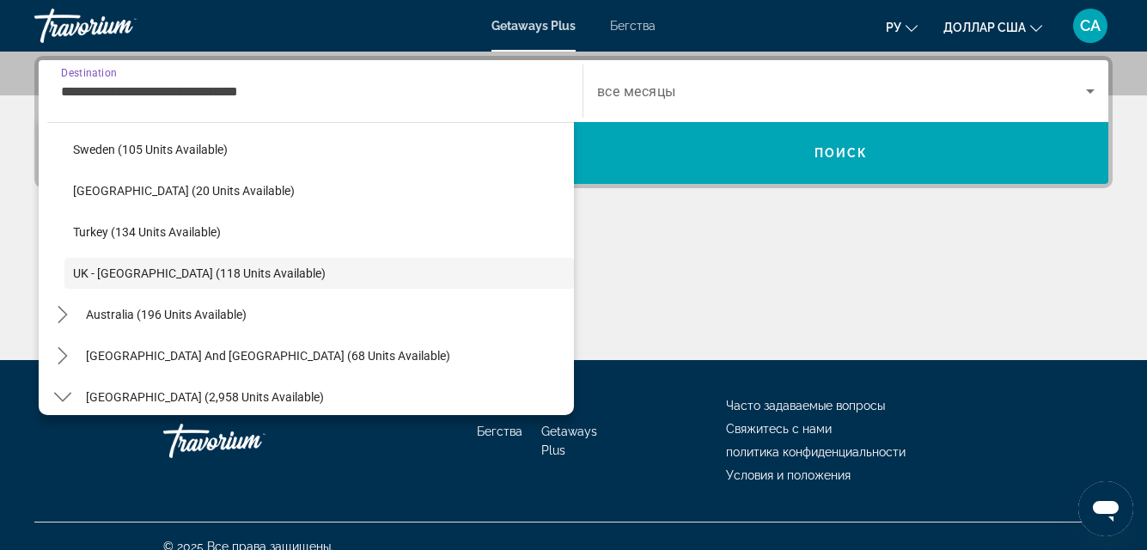
click at [443, 83] on input "**********" at bounding box center [310, 92] width 499 height 21
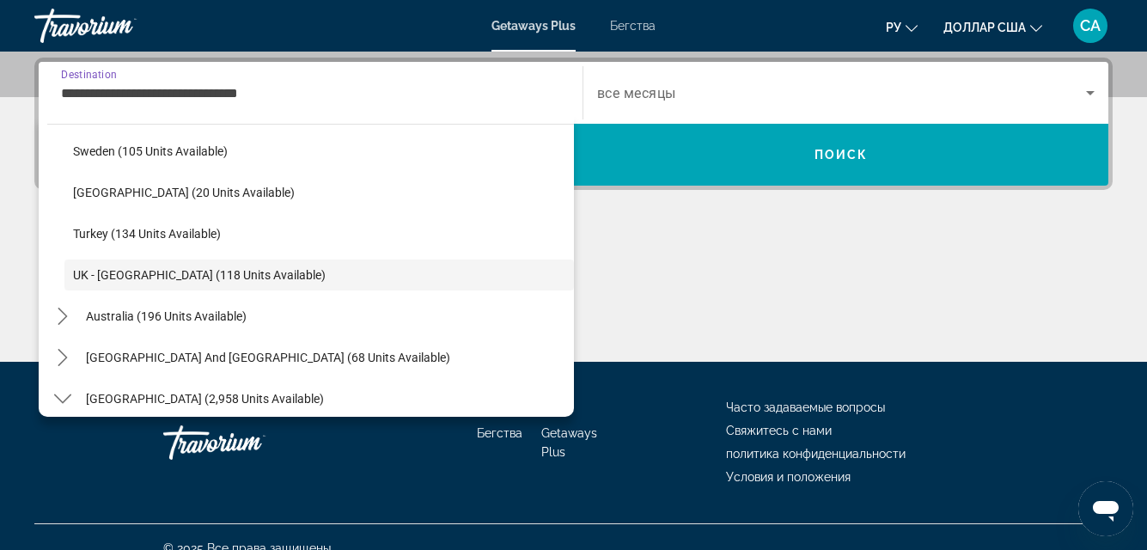
click at [444, 83] on input "**********" at bounding box center [310, 93] width 499 height 21
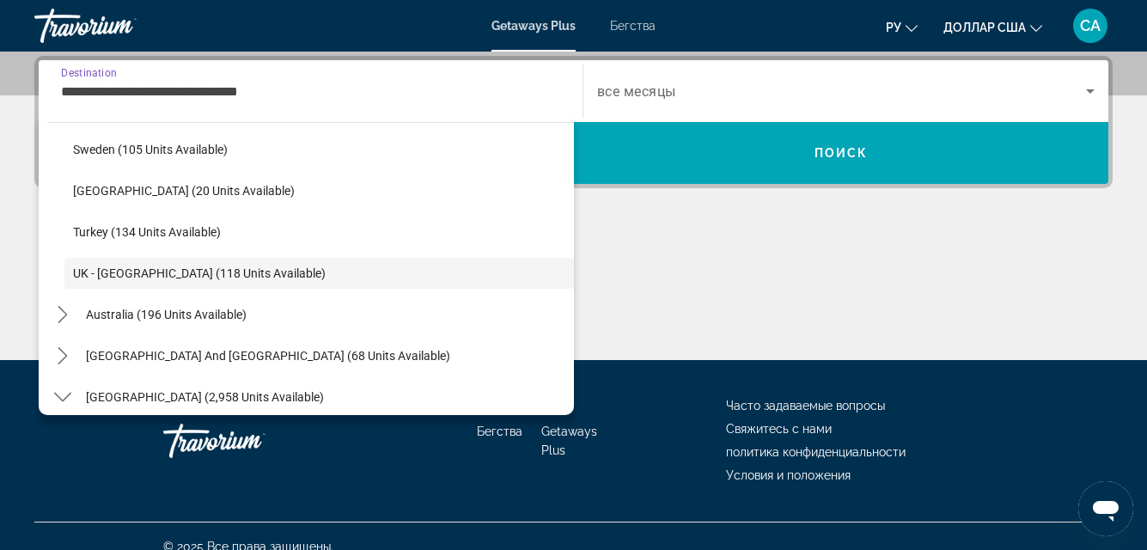
drag, startPoint x: 507, startPoint y: 278, endPoint x: 535, endPoint y: 294, distance: 32.7
click at [515, 288] on span "Select destination: UK - England (118 units available)" at bounding box center [319, 273] width 510 height 41
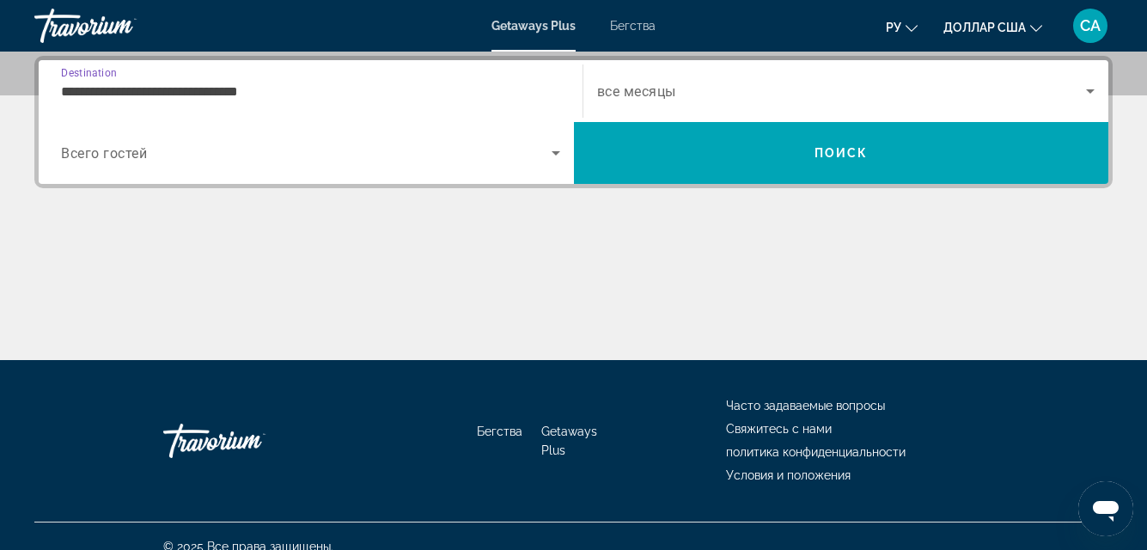
drag, startPoint x: 554, startPoint y: 297, endPoint x: 558, endPoint y: 199, distance: 98.0
click at [555, 273] on div "Основное содержание" at bounding box center [573, 295] width 1079 height 129
click at [552, 222] on div "**********" at bounding box center [573, 208] width 1147 height 304
drag, startPoint x: 558, startPoint y: 199, endPoint x: 596, endPoint y: 113, distance: 94.2
click at [562, 186] on div "**********" at bounding box center [573, 208] width 1147 height 304
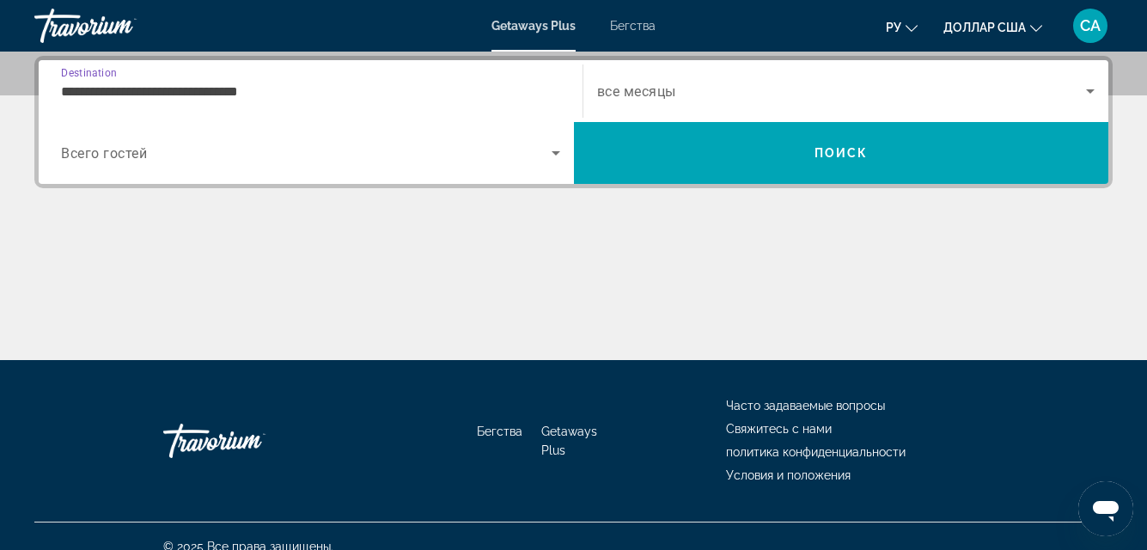
click at [526, 82] on input "**********" at bounding box center [310, 92] width 499 height 21
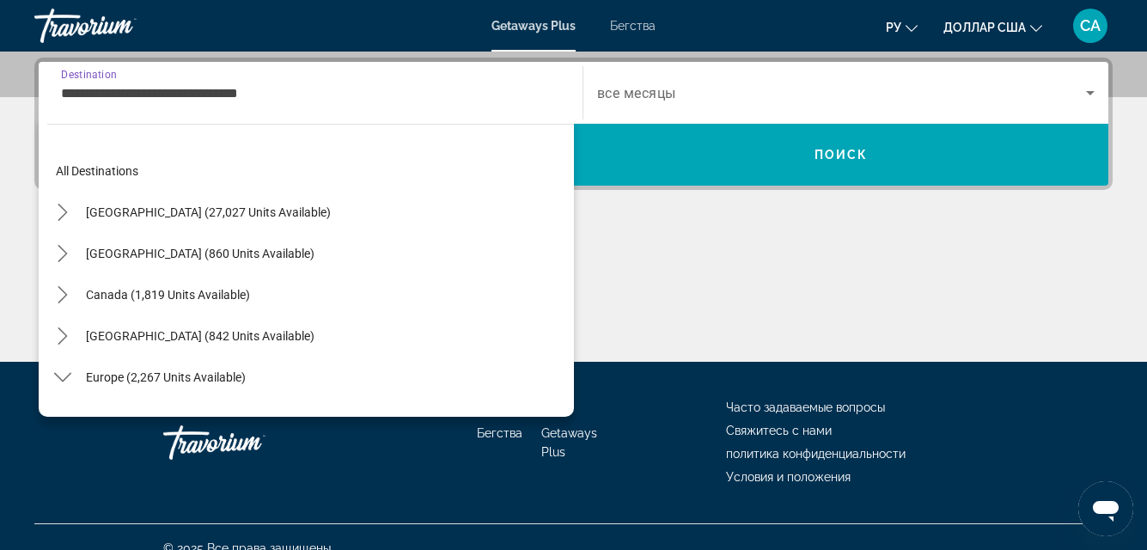
scroll to position [804, 0]
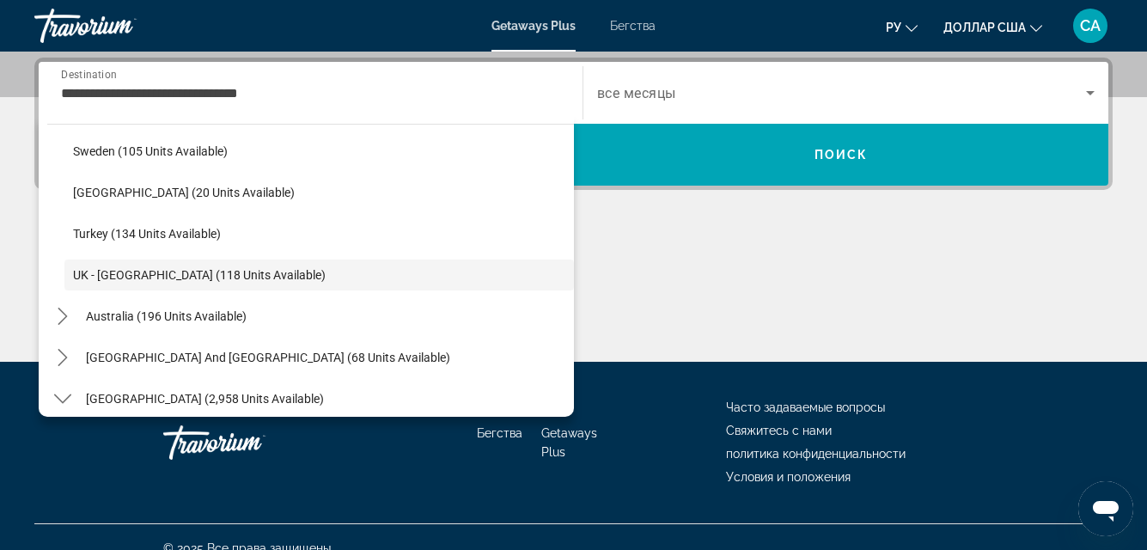
click at [509, 76] on div "**********" at bounding box center [310, 93] width 499 height 49
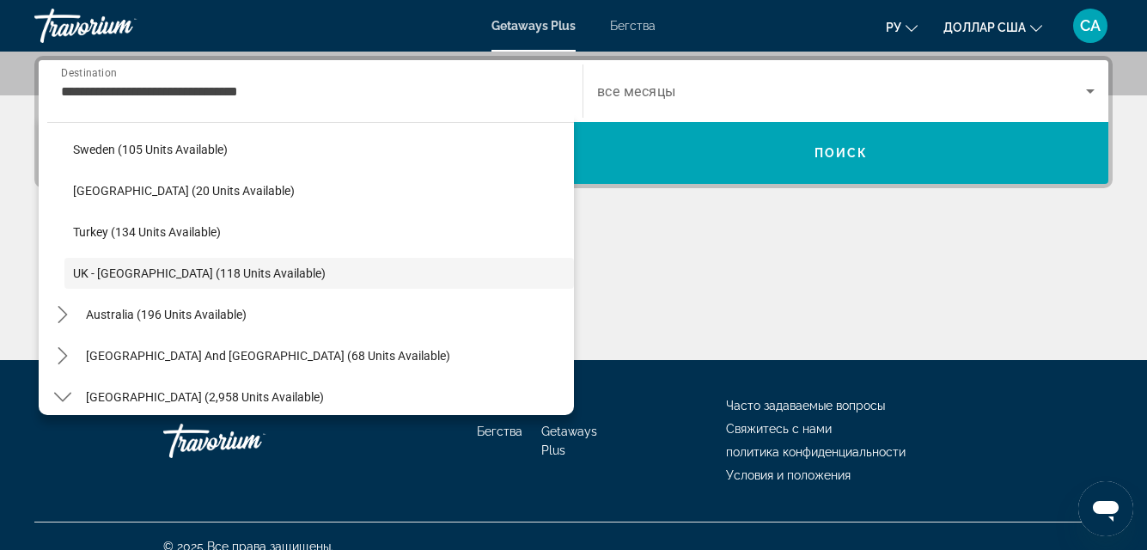
drag, startPoint x: 509, startPoint y: 76, endPoint x: 515, endPoint y: 96, distance: 20.7
click at [515, 96] on div "**********" at bounding box center [310, 91] width 499 height 49
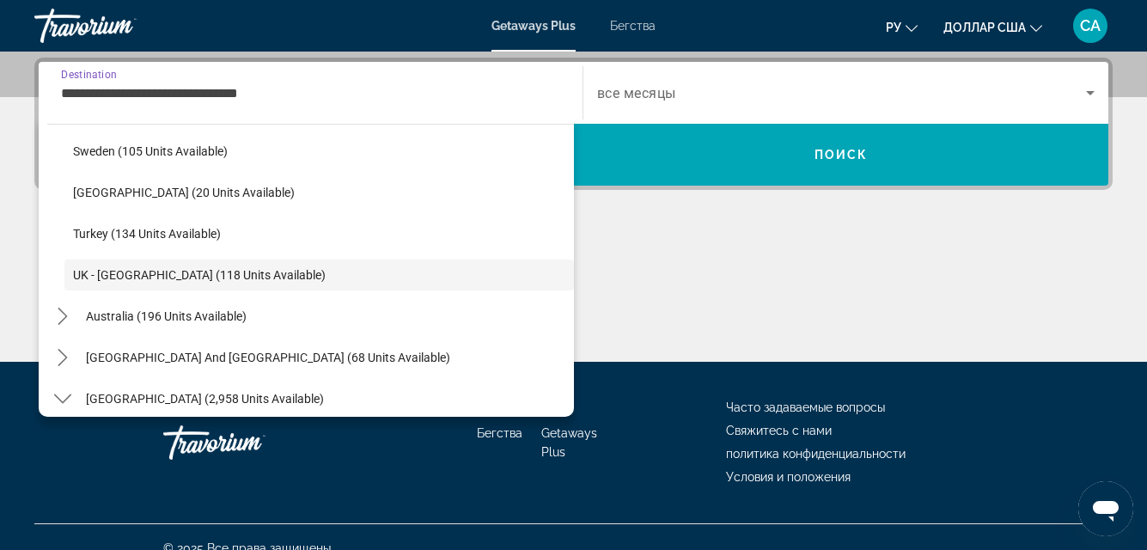
drag, startPoint x: 515, startPoint y: 100, endPoint x: 517, endPoint y: 117, distance: 17.3
click at [517, 115] on div "**********" at bounding box center [310, 93] width 527 height 62
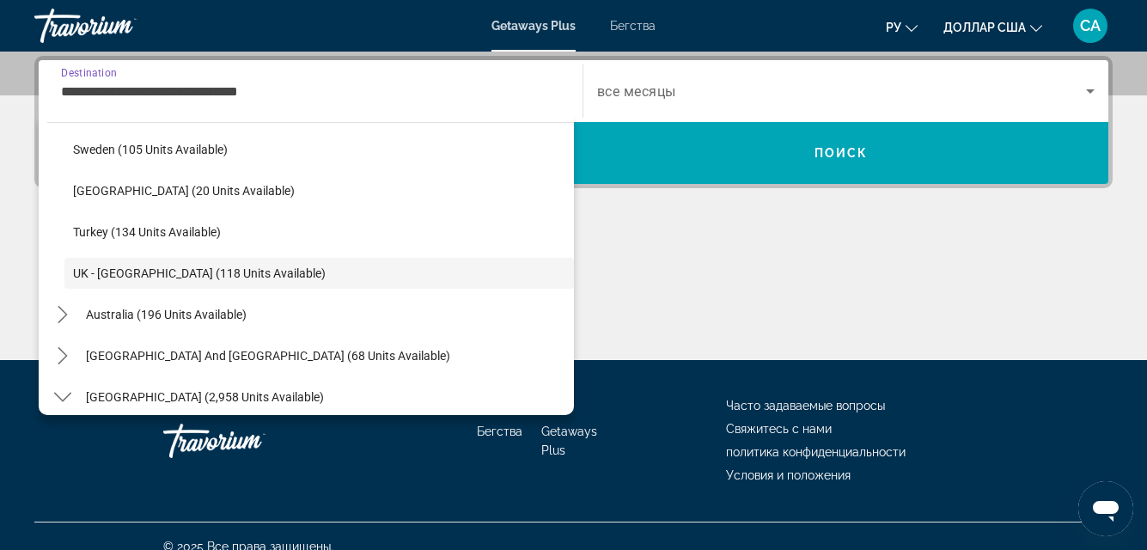
drag, startPoint x: 517, startPoint y: 153, endPoint x: 521, endPoint y: 184, distance: 31.2
click at [514, 166] on span "Select destination: Sweden (105 units available)" at bounding box center [319, 149] width 510 height 41
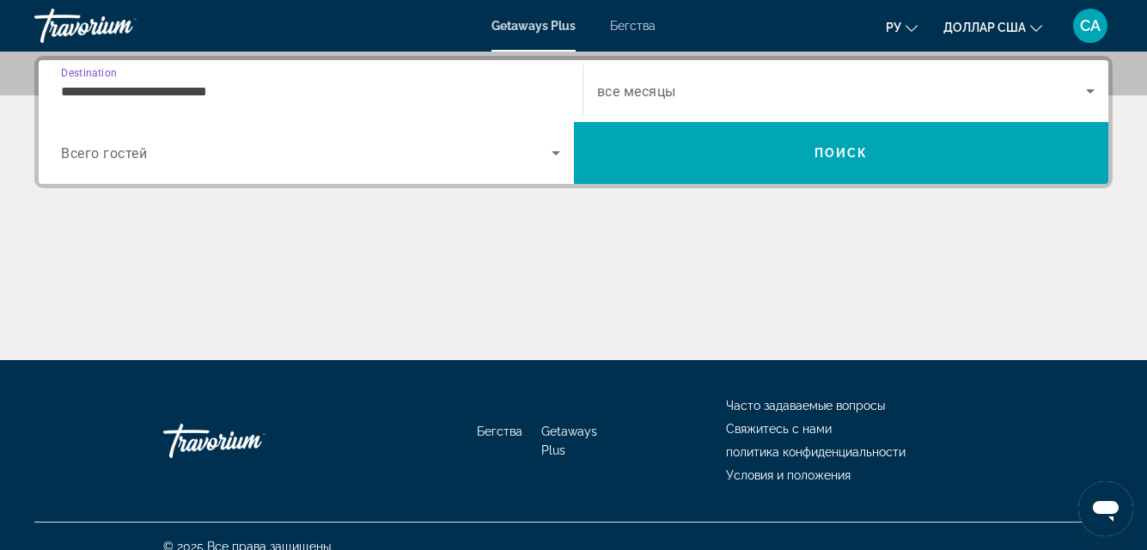
click at [443, 84] on input "**********" at bounding box center [310, 92] width 499 height 21
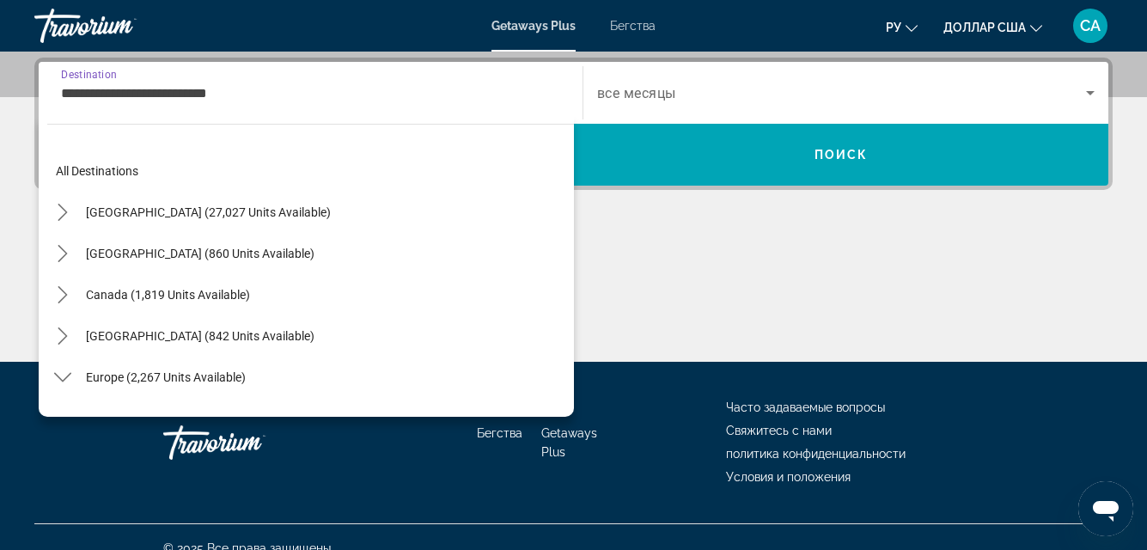
scroll to position [680, 0]
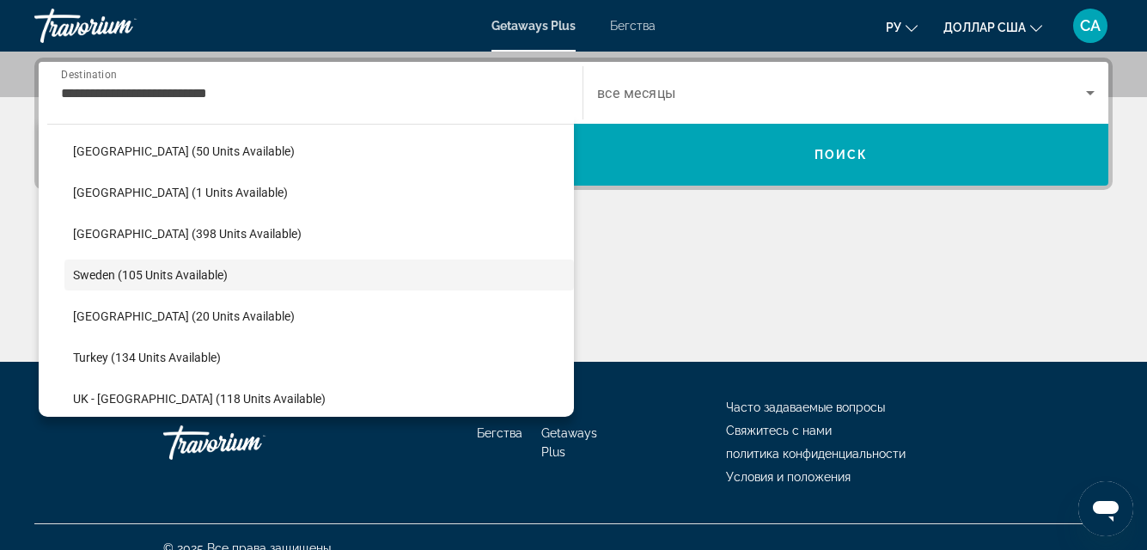
click at [425, 82] on div "**********" at bounding box center [310, 93] width 499 height 49
click at [425, 83] on input "**********" at bounding box center [310, 93] width 499 height 21
click at [420, 119] on div "**********" at bounding box center [310, 93] width 527 height 62
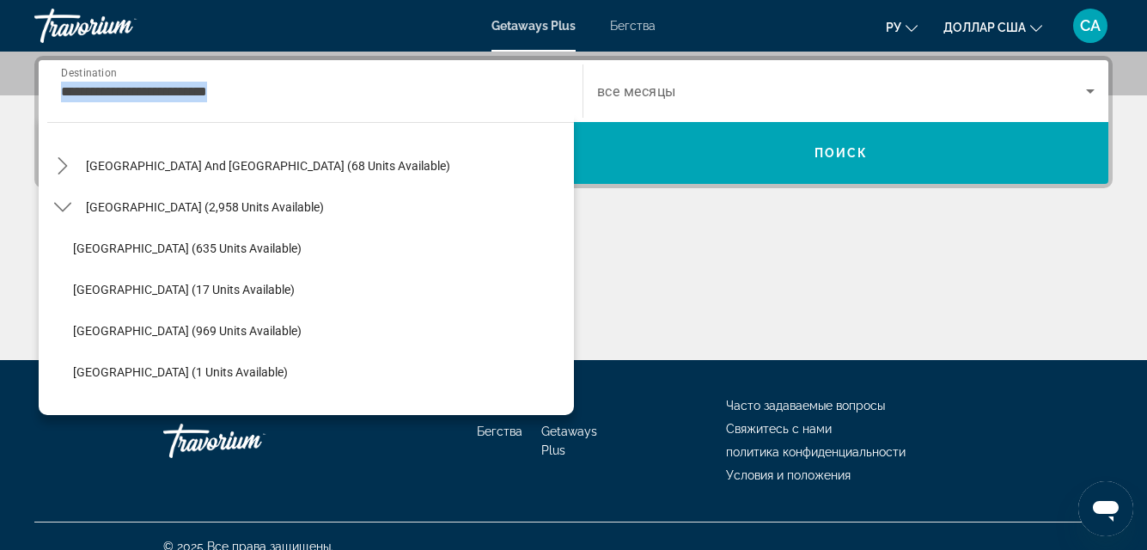
scroll to position [1110, 0]
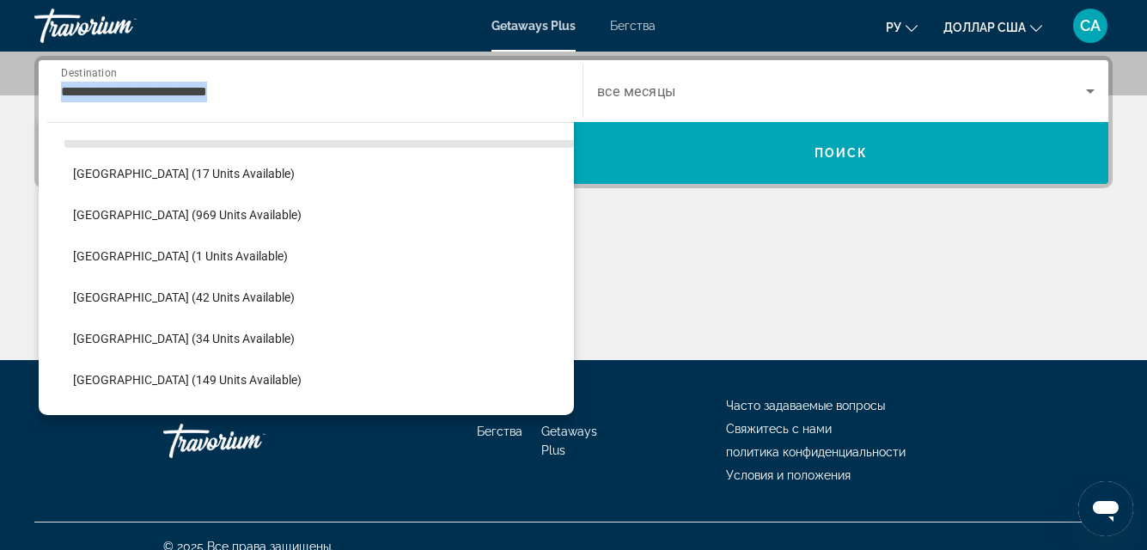
click at [420, 145] on span "Select destination: Argentina (635 units available)" at bounding box center [319, 132] width 510 height 41
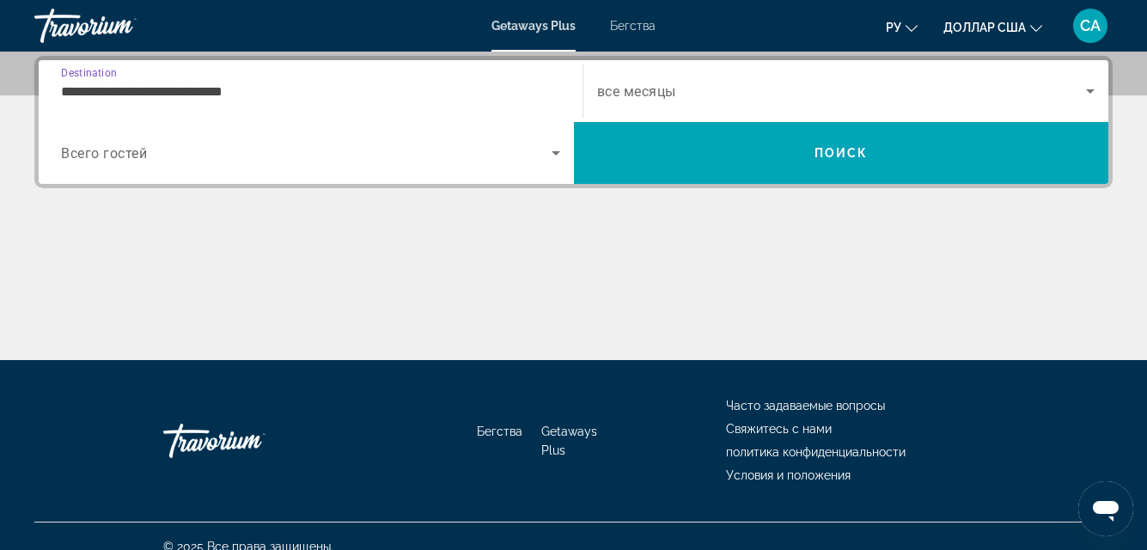
click at [427, 145] on span "Search widget" at bounding box center [306, 153] width 491 height 21
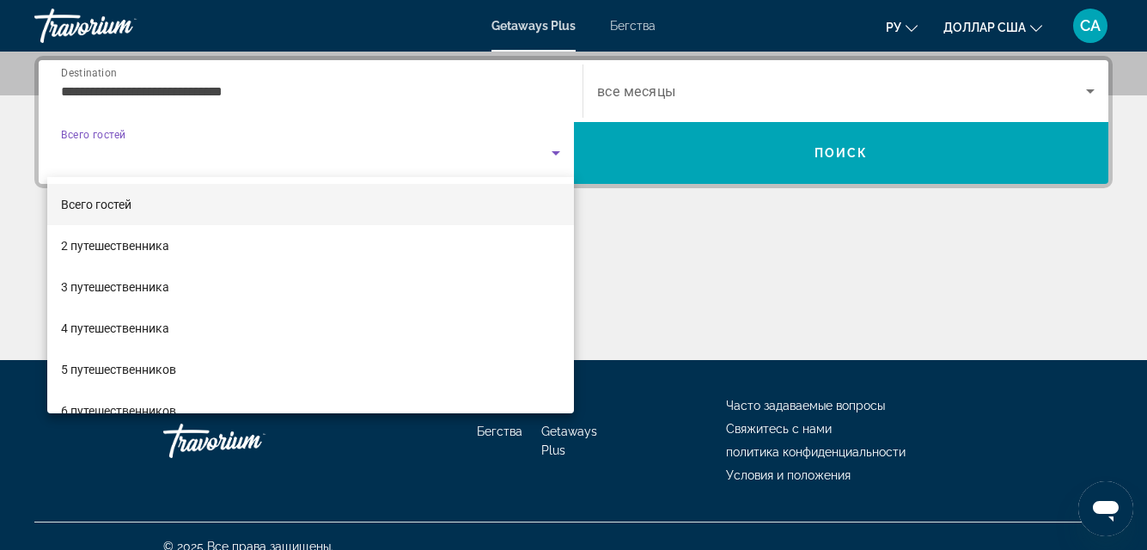
click at [413, 155] on div at bounding box center [573, 275] width 1147 height 550
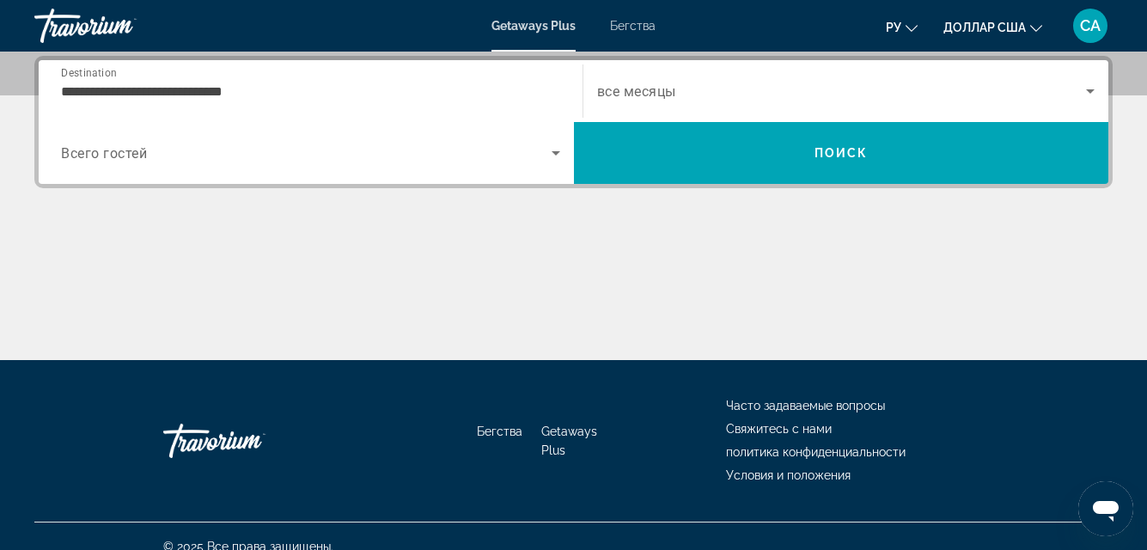
click at [413, 155] on span "Search widget" at bounding box center [306, 153] width 491 height 21
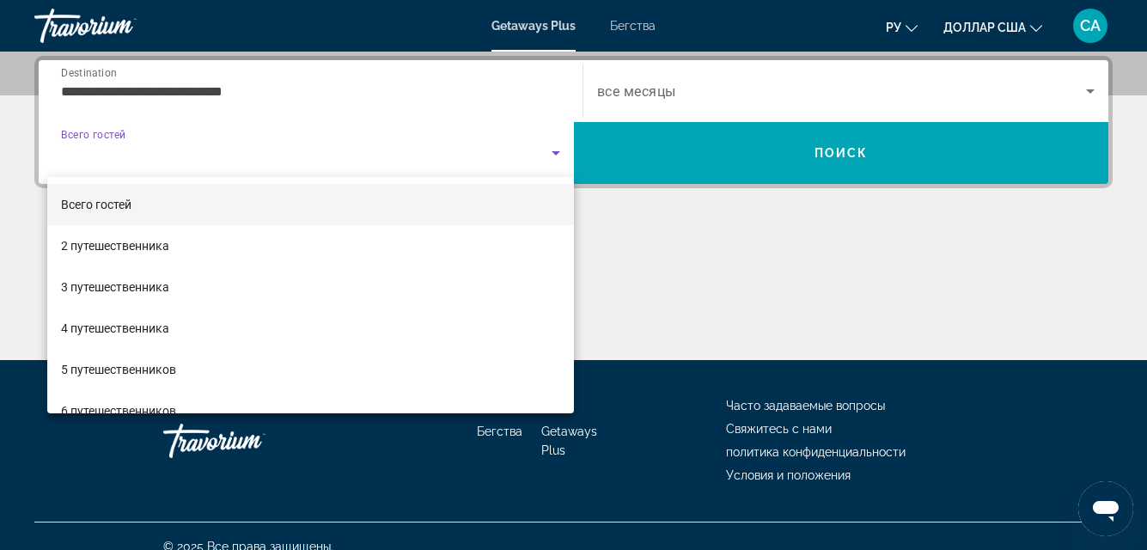
click at [371, 83] on div at bounding box center [573, 275] width 1147 height 550
click at [371, 83] on input "**********" at bounding box center [310, 92] width 499 height 21
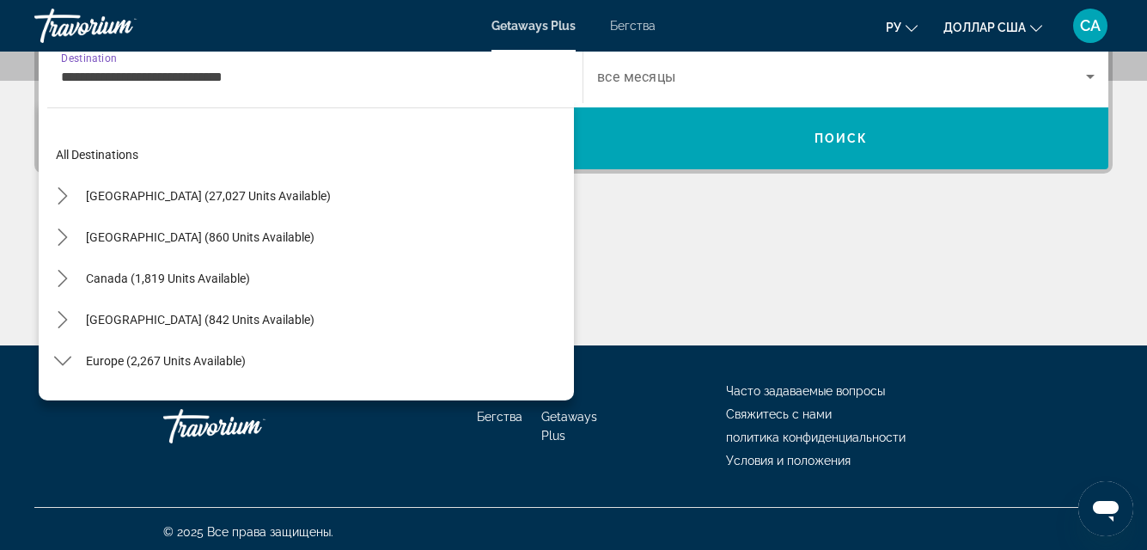
scroll to position [0, 0]
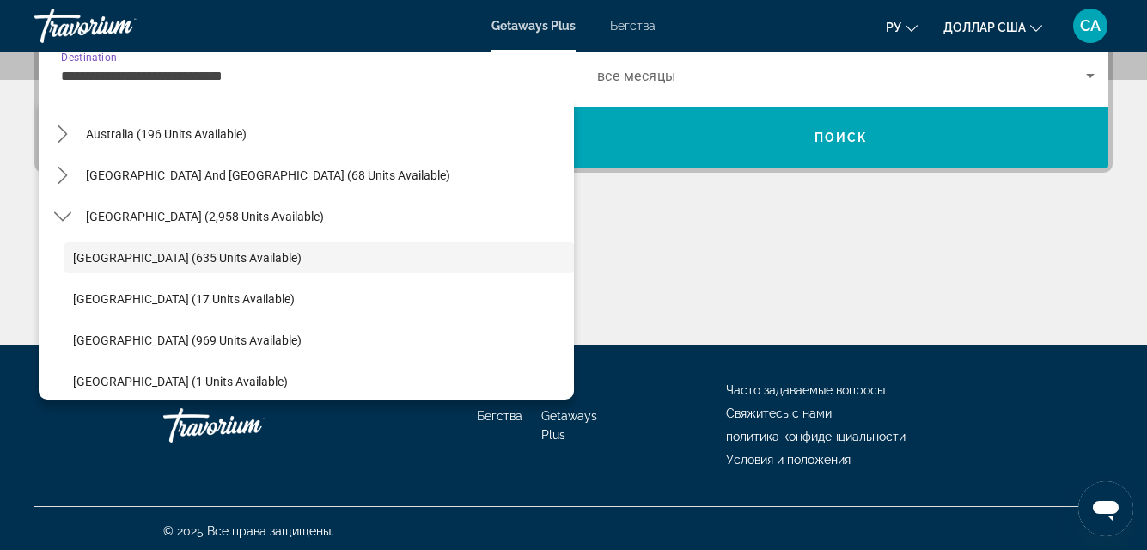
click at [371, 83] on div "**********" at bounding box center [310, 76] width 499 height 49
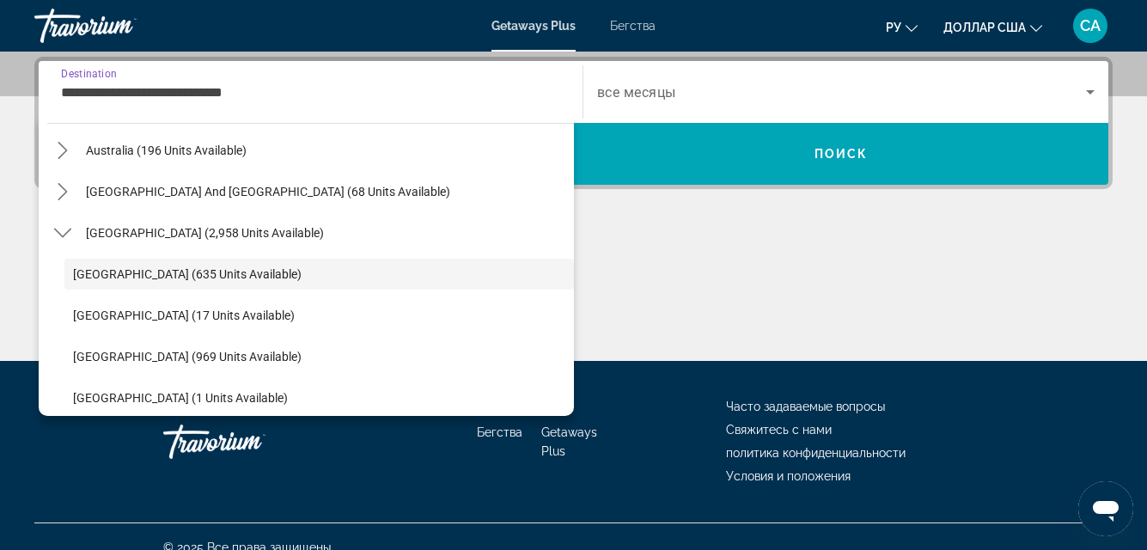
click at [371, 83] on input "**********" at bounding box center [310, 93] width 499 height 21
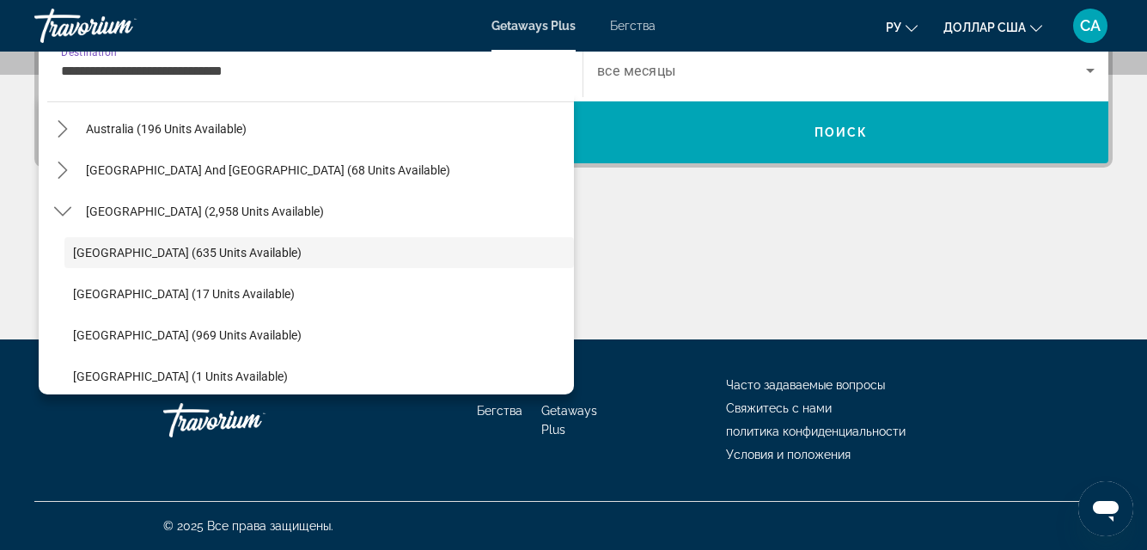
click at [367, 88] on div "**********" at bounding box center [310, 70] width 499 height 49
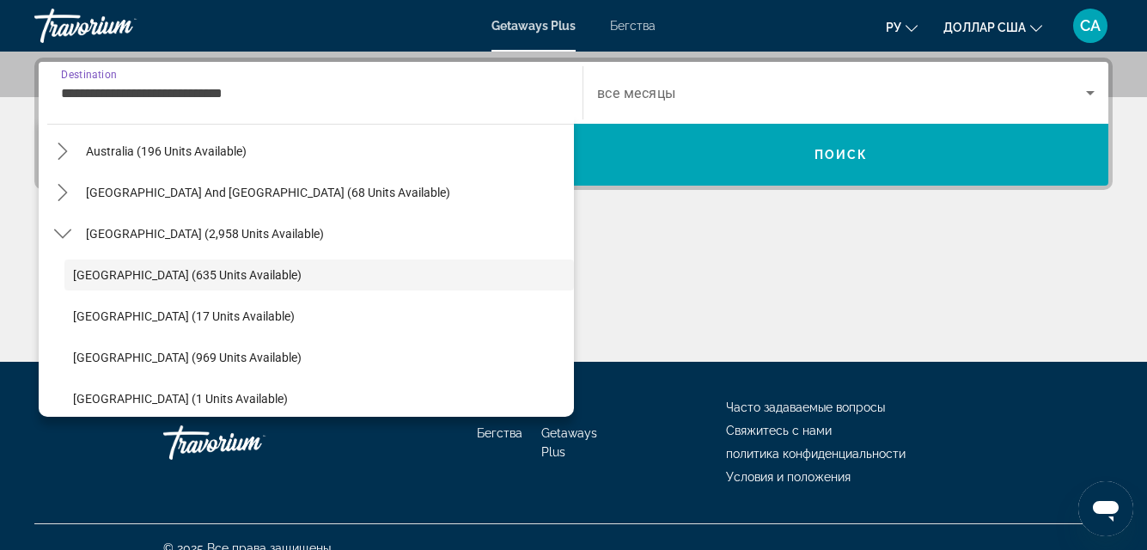
click at [367, 88] on input "**********" at bounding box center [310, 93] width 499 height 21
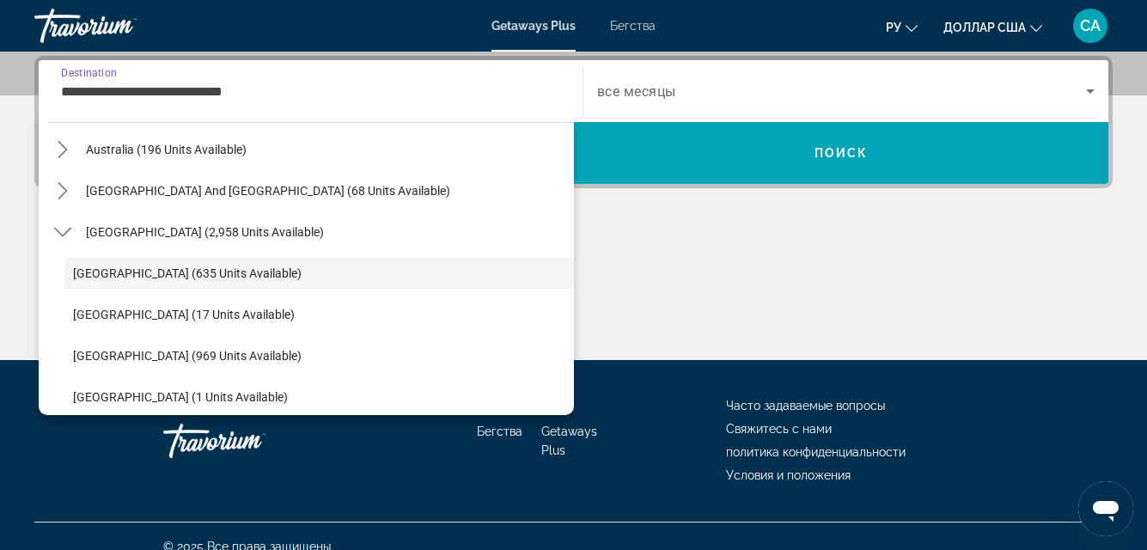
click at [366, 88] on input "**********" at bounding box center [310, 92] width 499 height 21
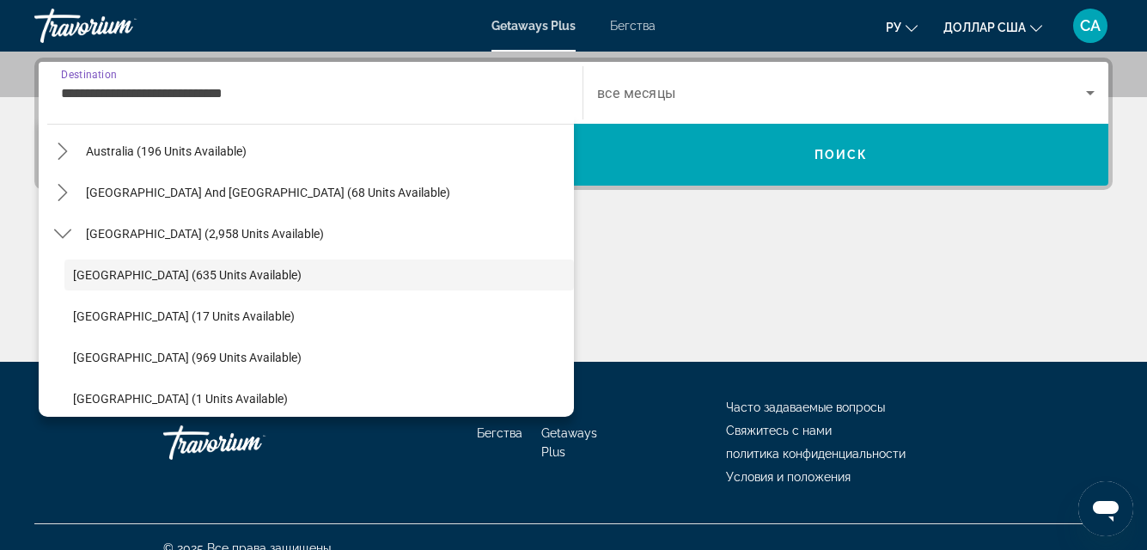
click at [357, 100] on input "**********" at bounding box center [310, 93] width 499 height 21
click at [356, 103] on div "**********" at bounding box center [310, 93] width 499 height 49
drag, startPoint x: 379, startPoint y: 128, endPoint x: 407, endPoint y: 170, distance: 50.8
click at [407, 169] on div "All destinations [GEOGRAPHIC_DATA] (27,027 units available) [GEOGRAPHIC_DATA] (…" at bounding box center [306, 266] width 535 height 302
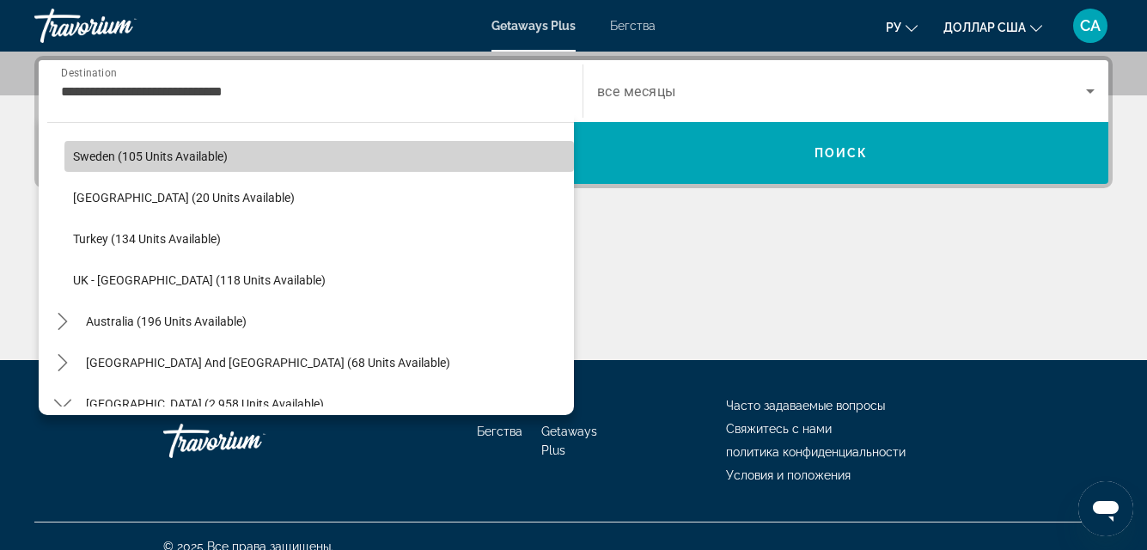
click at [415, 169] on span "Select destination: Sweden (105 units available)" at bounding box center [319, 156] width 510 height 41
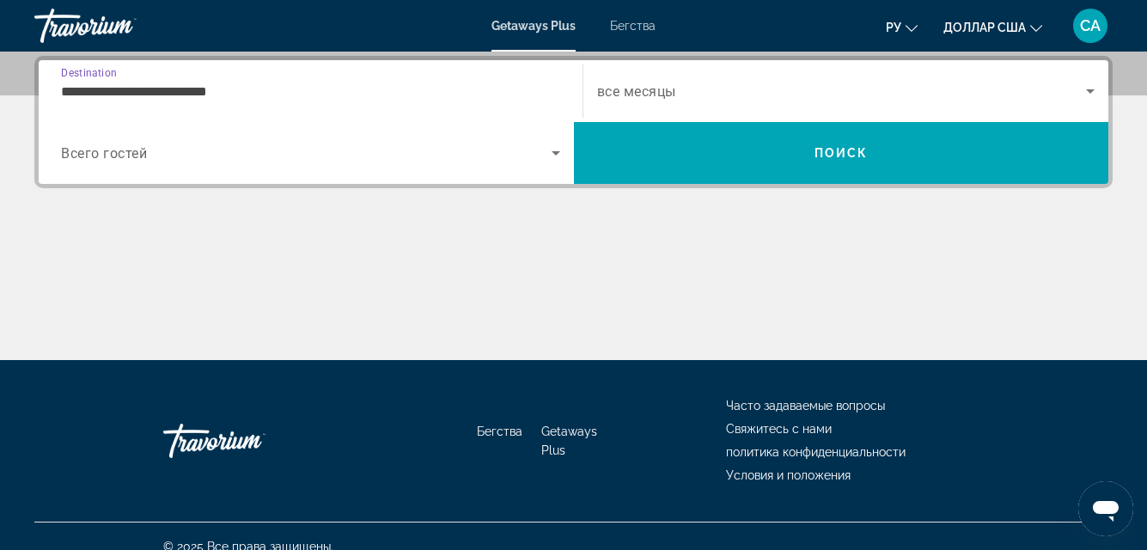
click at [384, 88] on input "**********" at bounding box center [310, 92] width 499 height 21
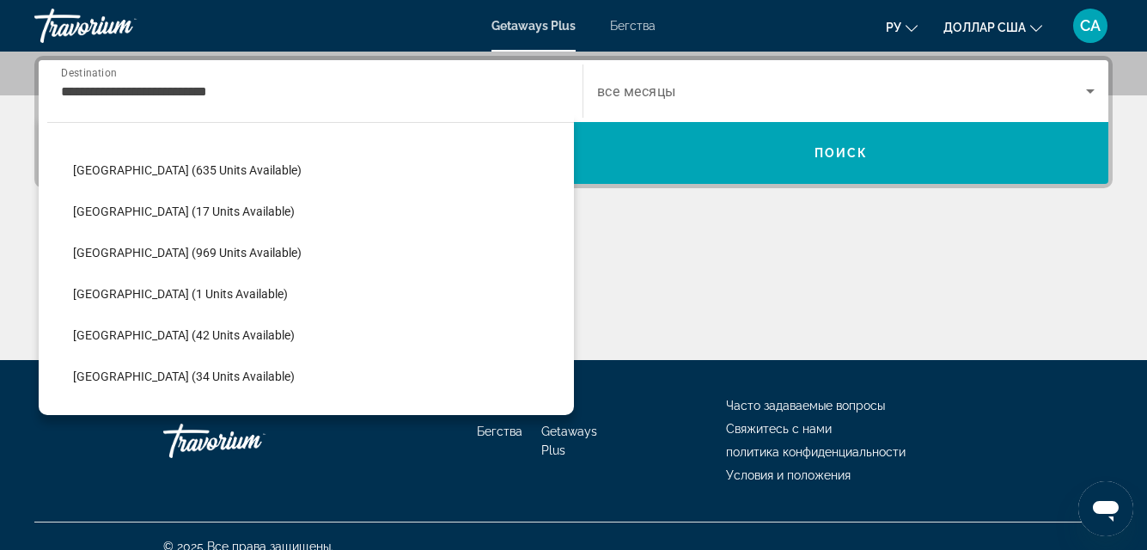
click at [372, 181] on li "[GEOGRAPHIC_DATA] (2,958 units available) [GEOGRAPHIC_DATA] (635 units availabl…" at bounding box center [310, 293] width 527 height 371
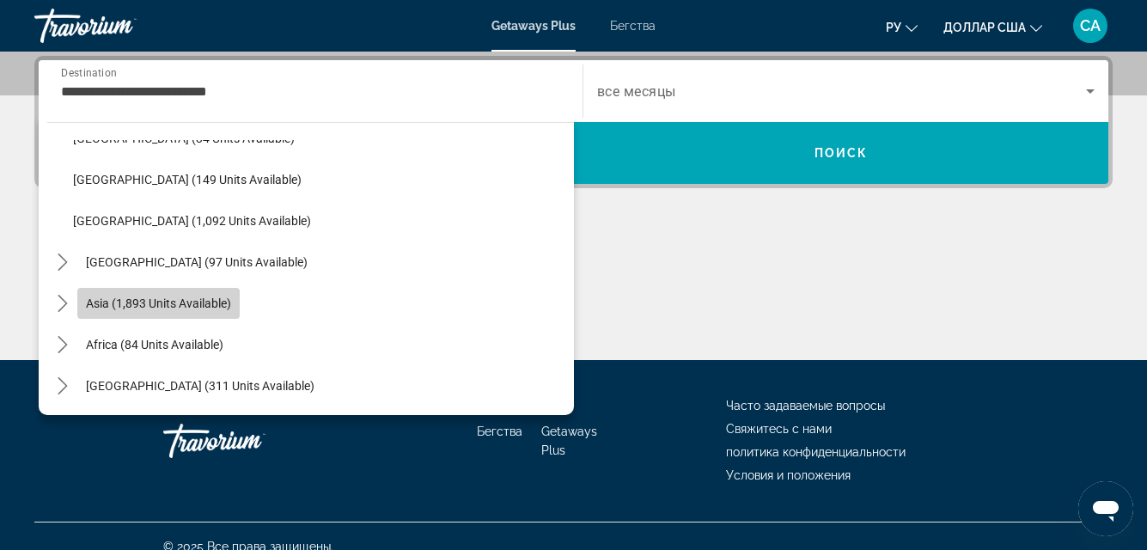
click at [206, 301] on span "Asia (1,893 units available)" at bounding box center [158, 304] width 145 height 14
type input "**********"
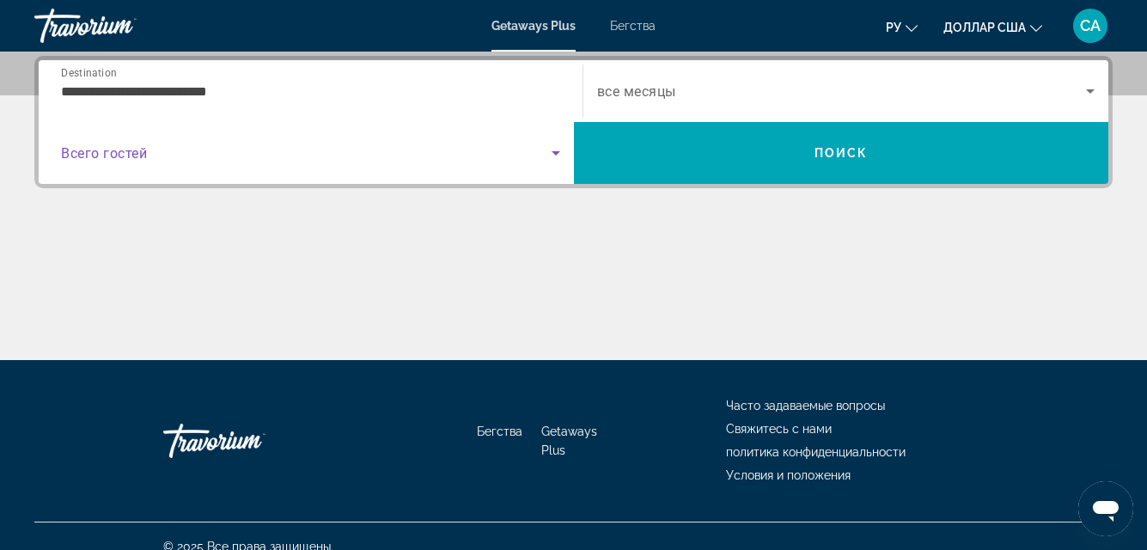
click at [556, 152] on icon "Search widget" at bounding box center [556, 153] width 9 height 4
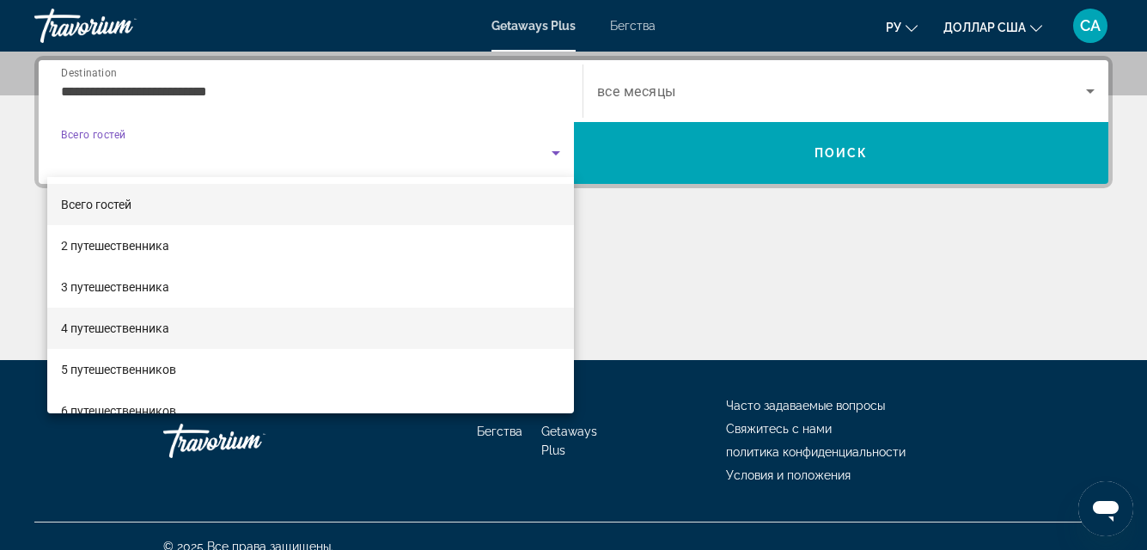
click at [160, 327] on font "4 путешественника" at bounding box center [115, 328] width 108 height 14
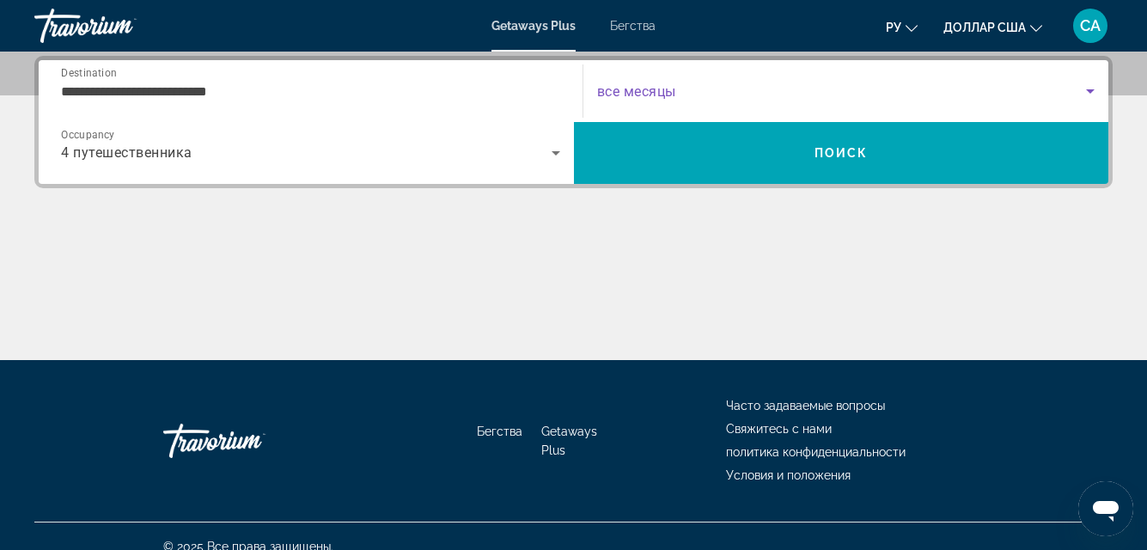
click at [1090, 86] on icon "Search widget" at bounding box center [1090, 91] width 21 height 21
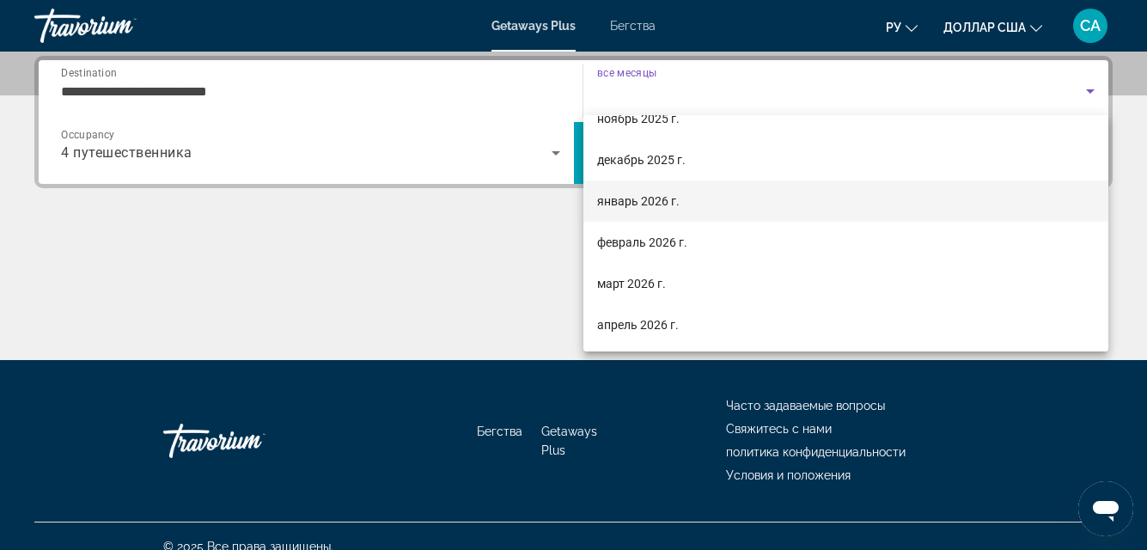
scroll to position [172, 0]
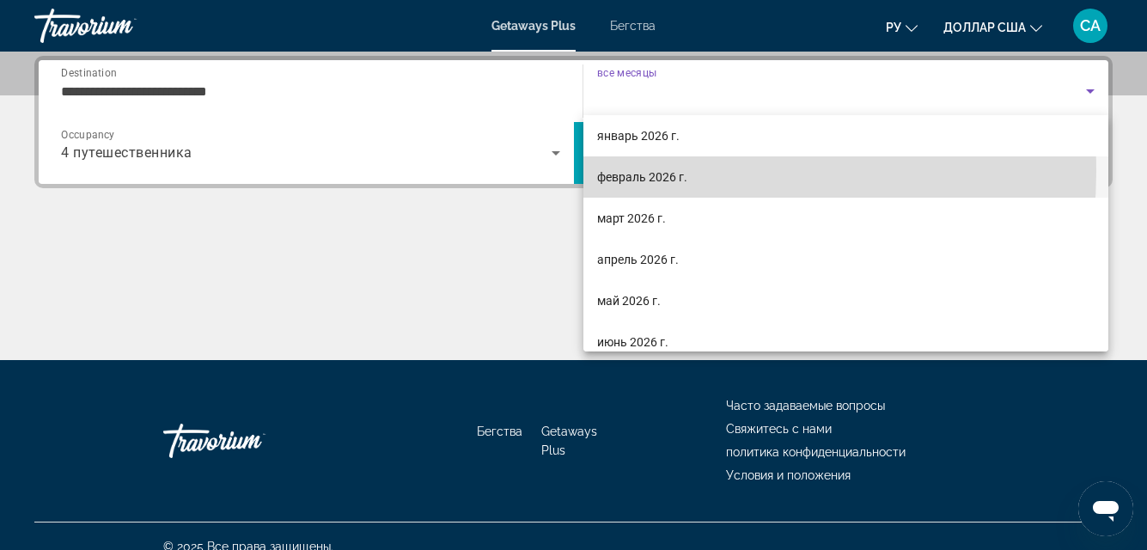
click at [647, 171] on font "февраль 2026 г." at bounding box center [642, 177] width 90 height 14
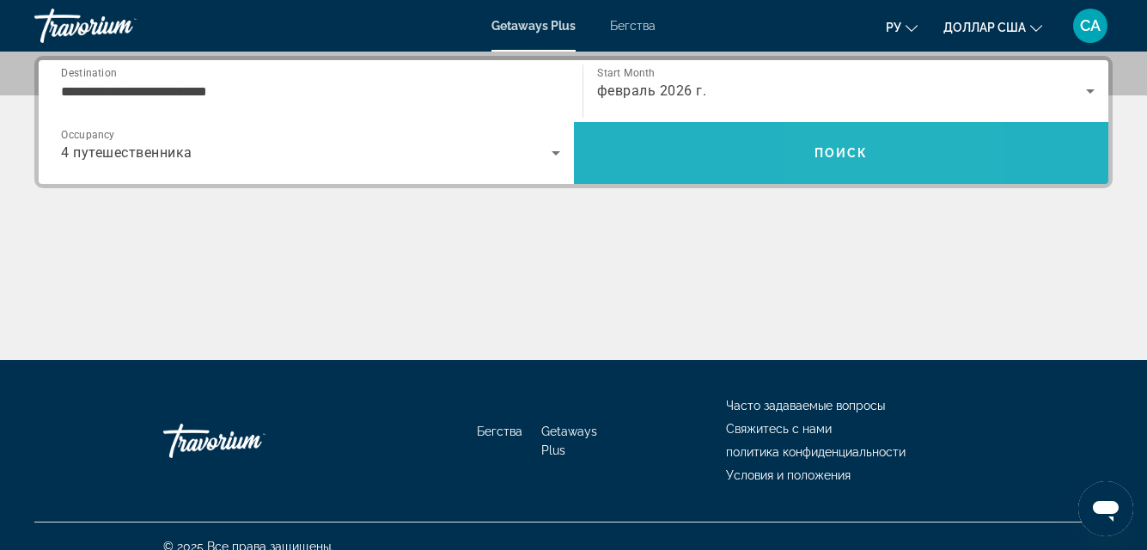
click at [839, 151] on span "Поиск" at bounding box center [842, 153] width 54 height 14
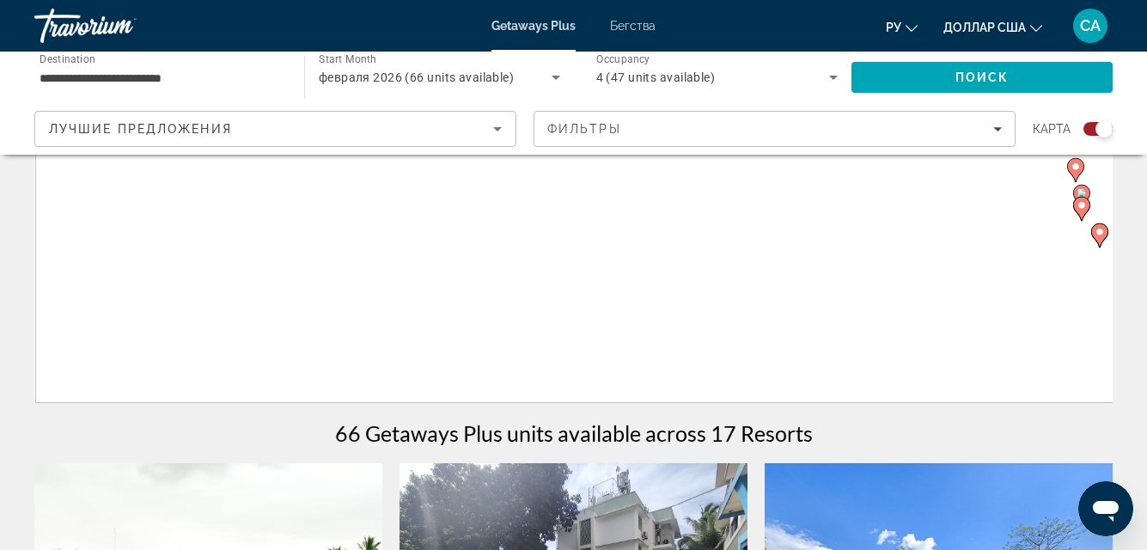
scroll to position [516, 0]
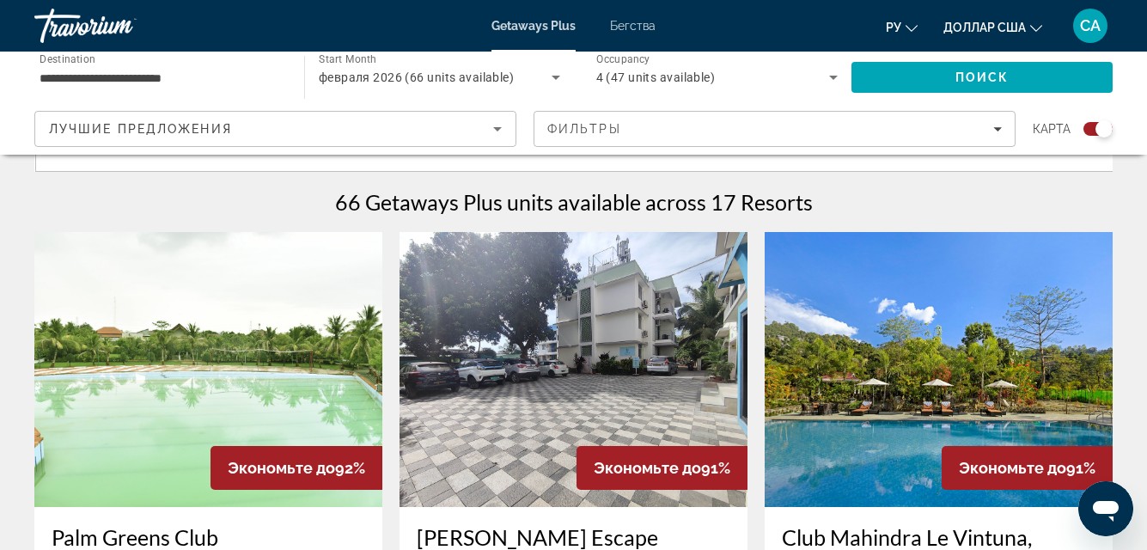
click at [665, 281] on img "Основное содержание" at bounding box center [574, 369] width 348 height 275
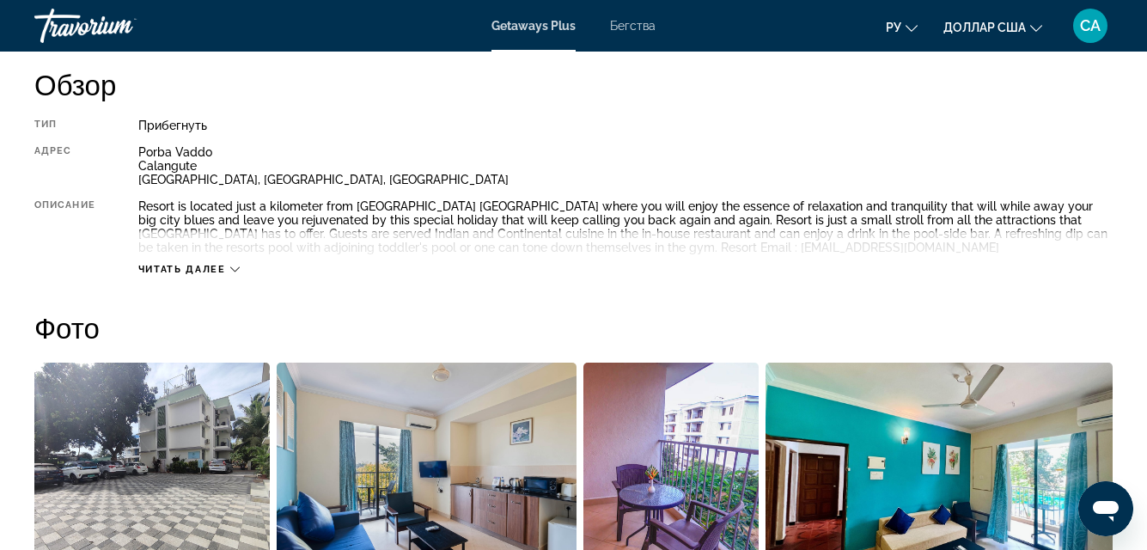
scroll to position [885, 0]
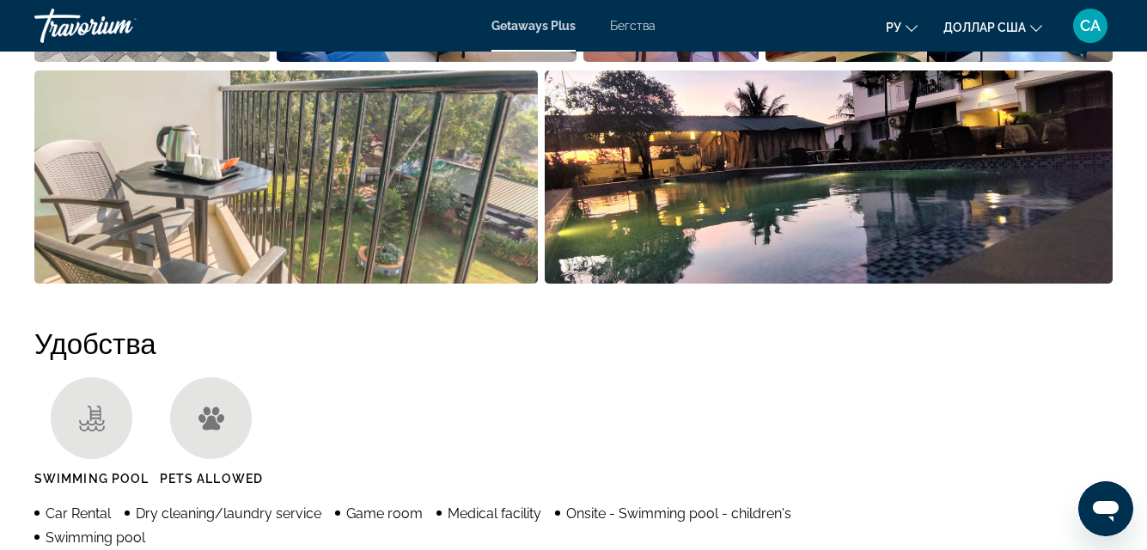
click at [638, 289] on li "Основное содержание" at bounding box center [832, 181] width 575 height 222
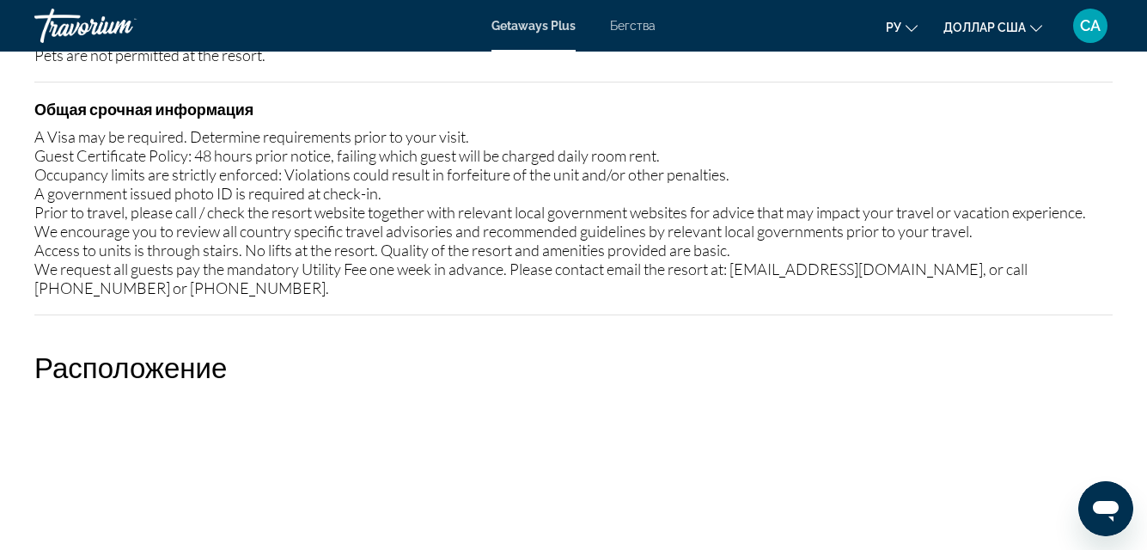
scroll to position [2432, 0]
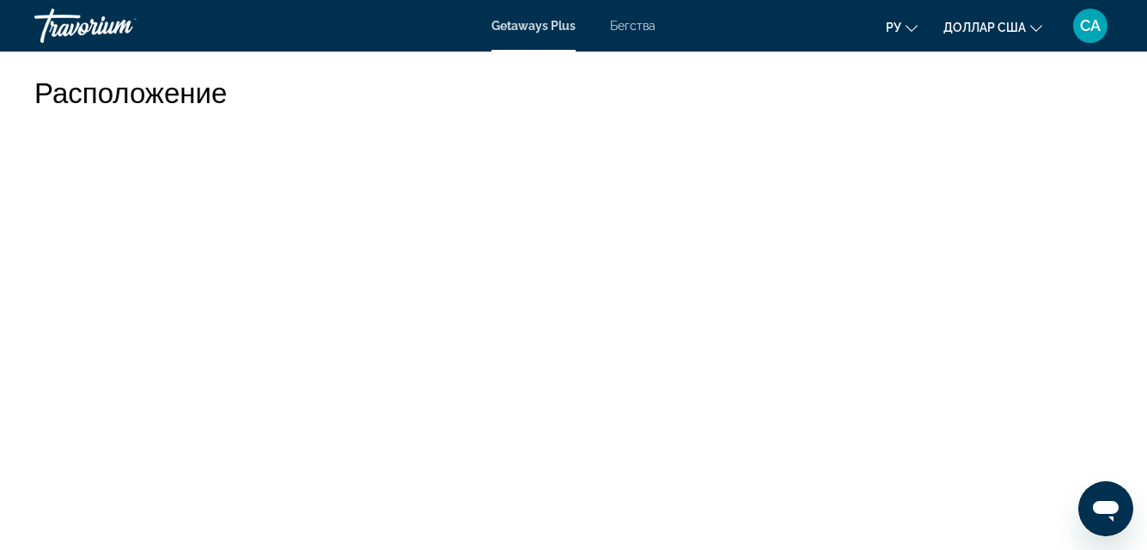
click at [548, 35] on div "Getaways Plus Бегства ру English Español Français Italiano Português русский до…" at bounding box center [573, 25] width 1147 height 45
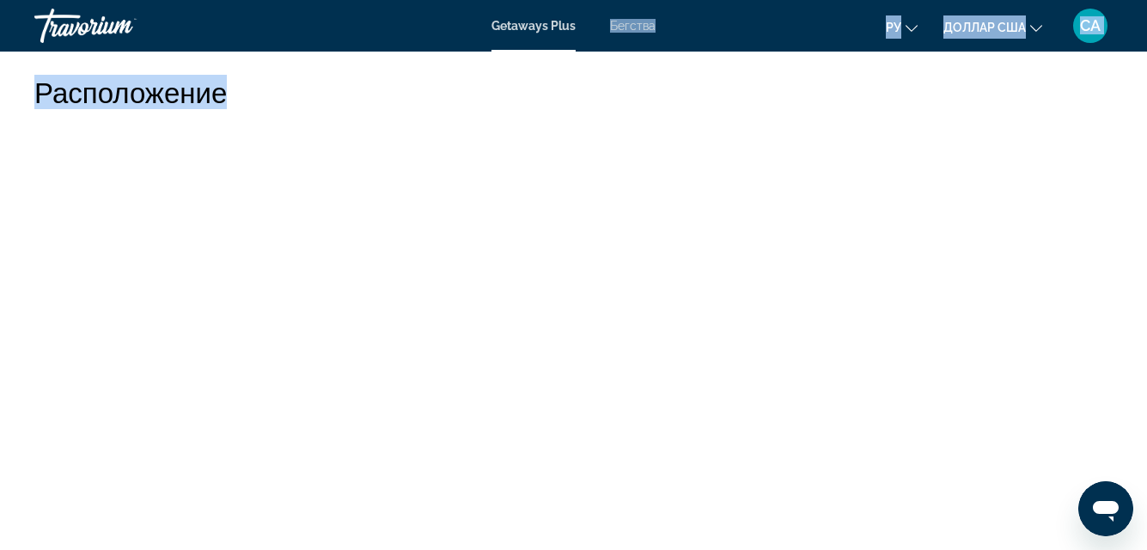
drag, startPoint x: 548, startPoint y: 35, endPoint x: 989, endPoint y: 95, distance: 445.0
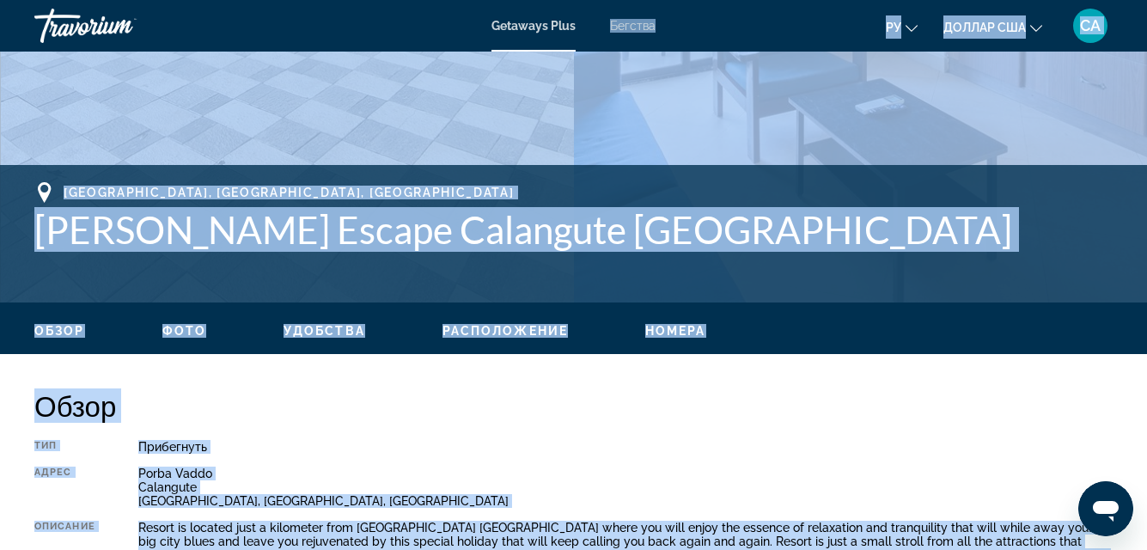
scroll to position [773, 0]
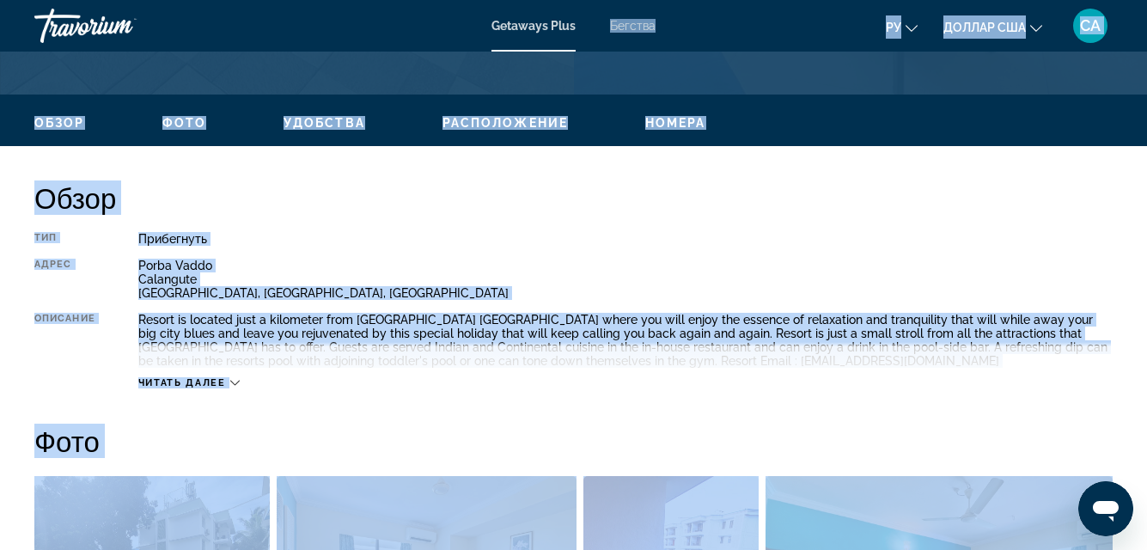
click at [710, 262] on div "Porba Vaddo Calangute [GEOGRAPHIC_DATA], [GEOGRAPHIC_DATA], [GEOGRAPHIC_DATA]" at bounding box center [625, 279] width 975 height 41
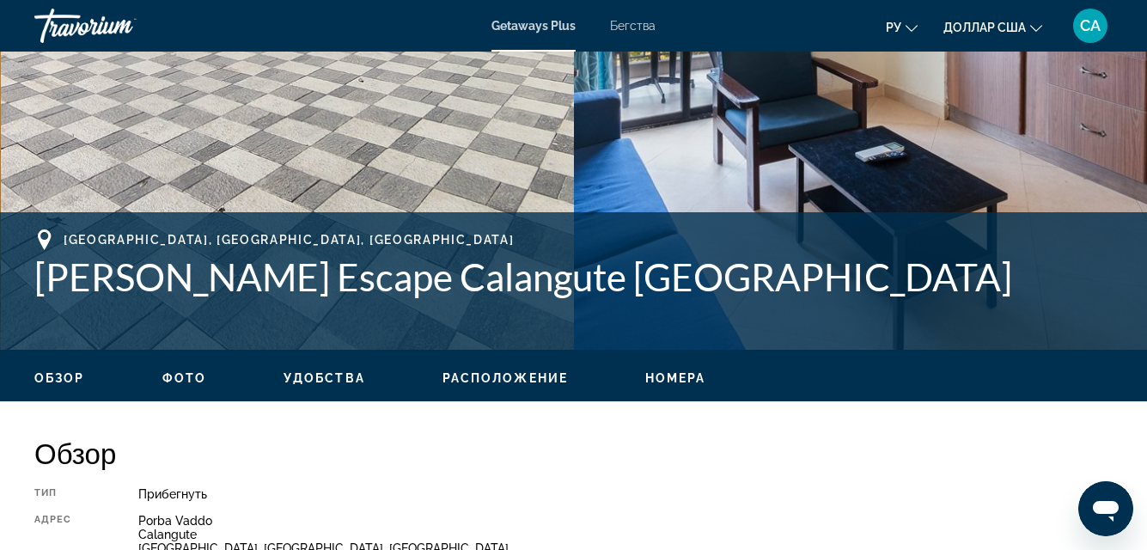
scroll to position [516, 0]
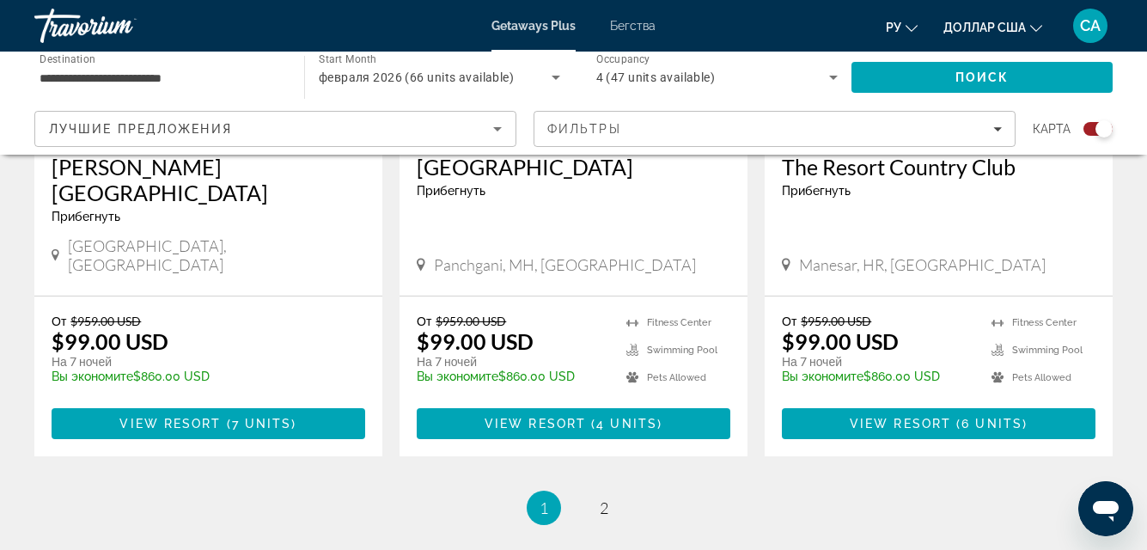
scroll to position [2836, 0]
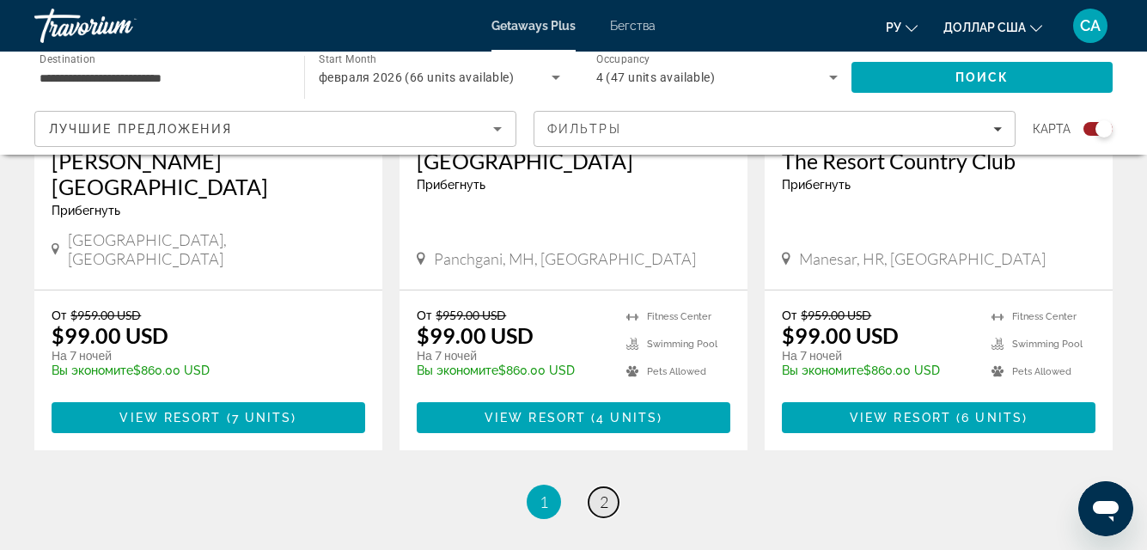
click at [604, 492] on span "2" at bounding box center [604, 501] width 9 height 19
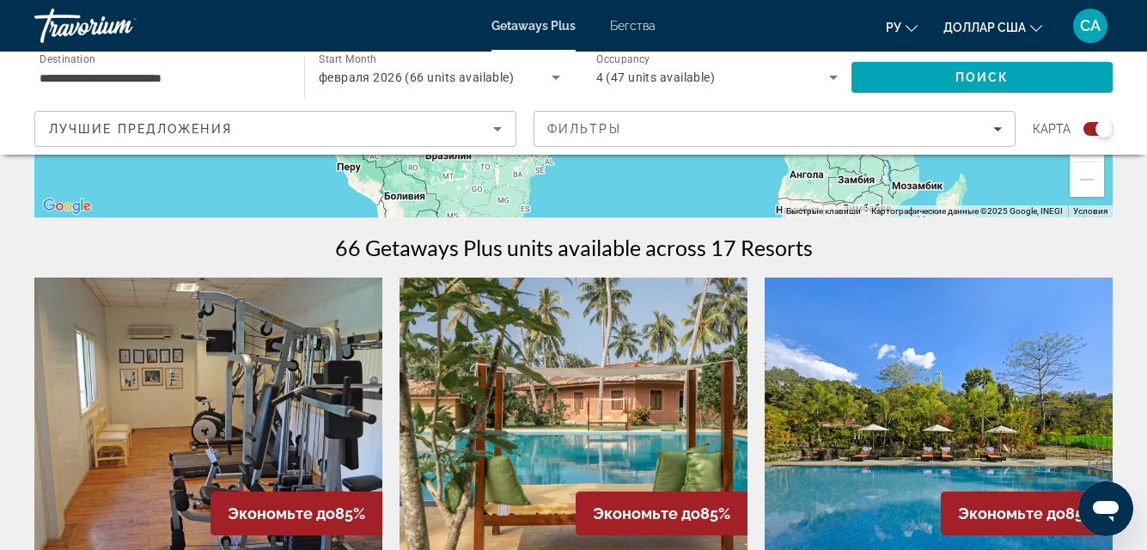
scroll to position [430, 0]
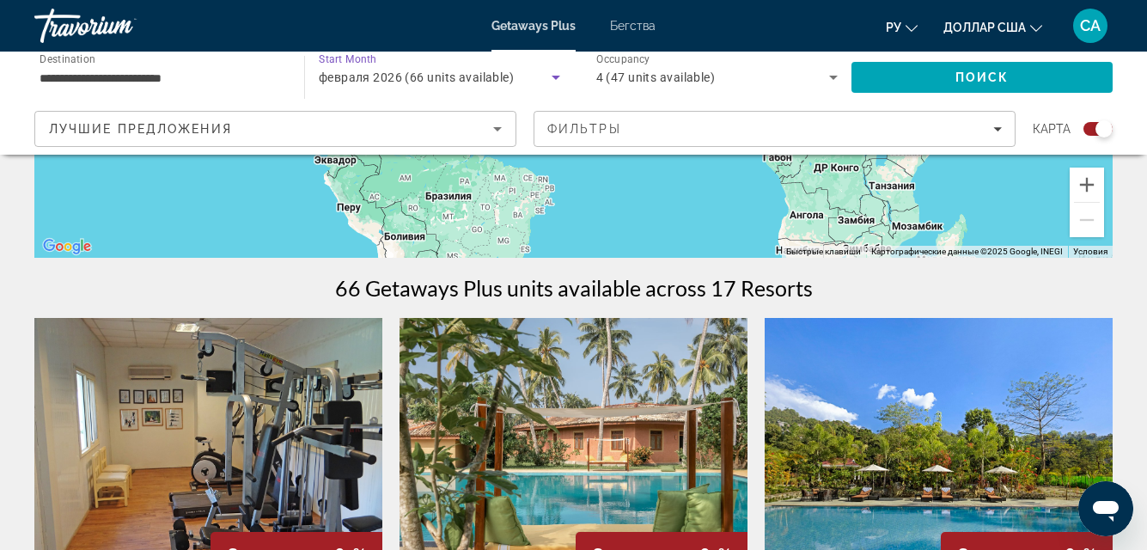
click at [555, 75] on icon "Search widget" at bounding box center [556, 77] width 21 height 21
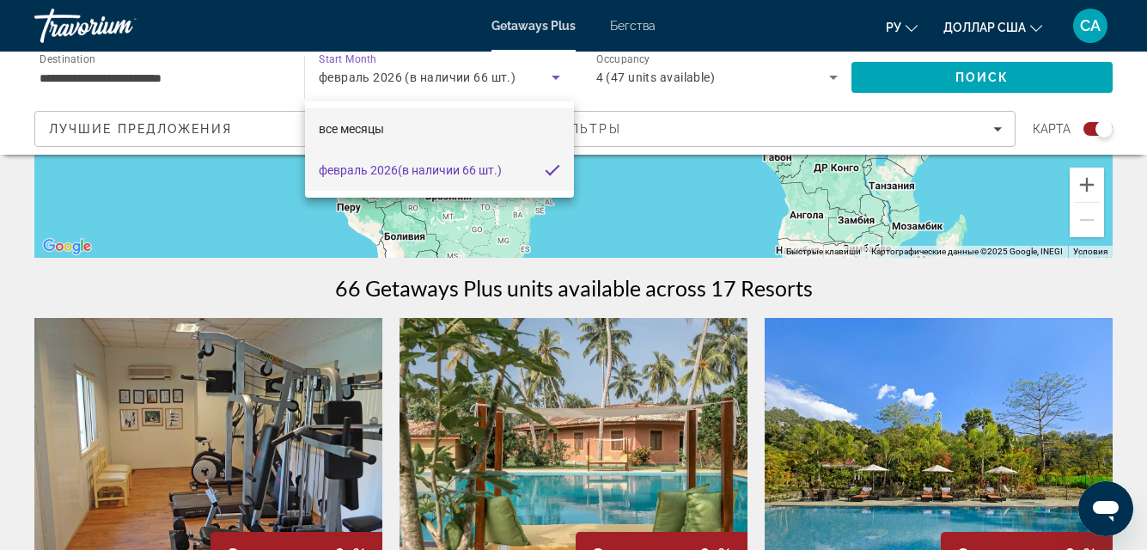
click at [360, 126] on font "все месяцы" at bounding box center [351, 129] width 65 height 14
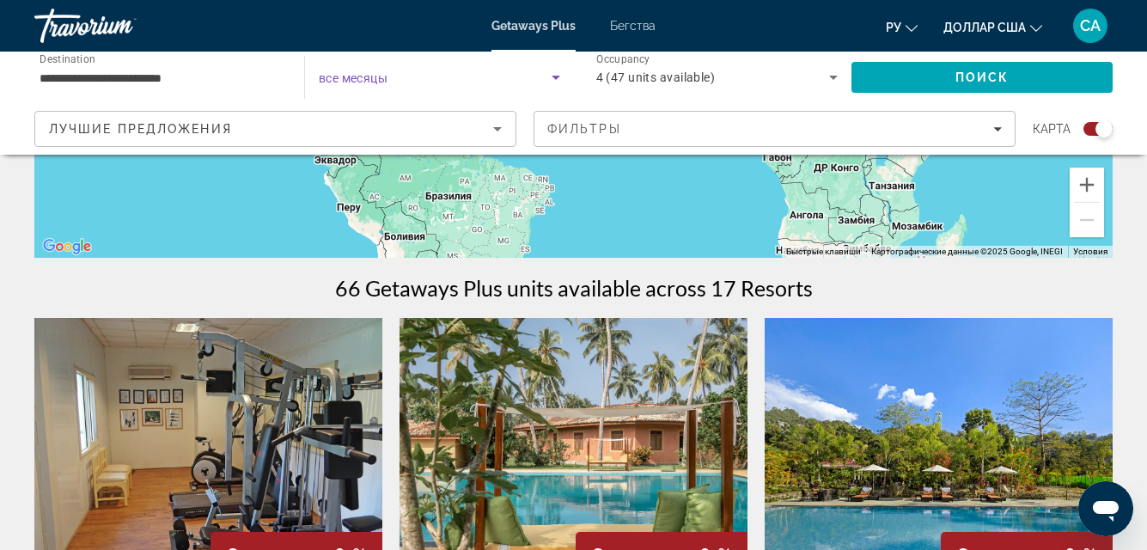
click at [394, 75] on span "Search widget" at bounding box center [435, 77] width 233 height 21
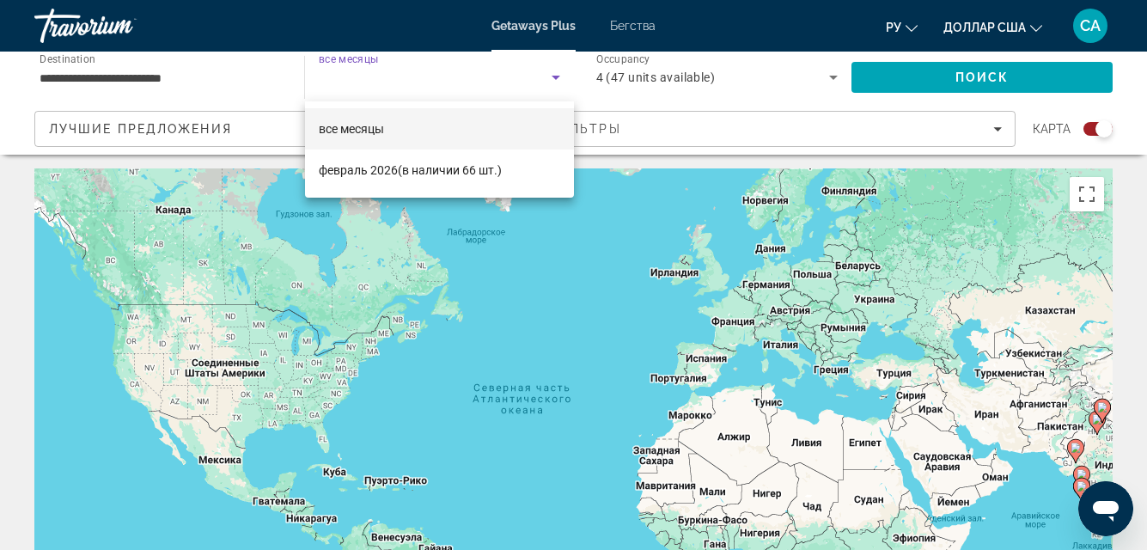
scroll to position [0, 0]
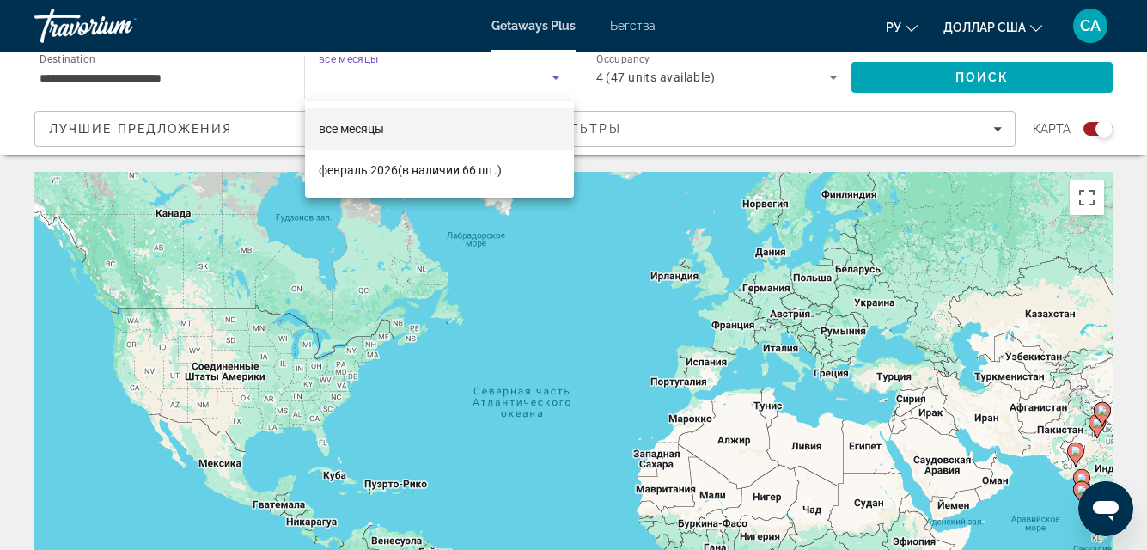
click at [396, 75] on div at bounding box center [573, 275] width 1147 height 550
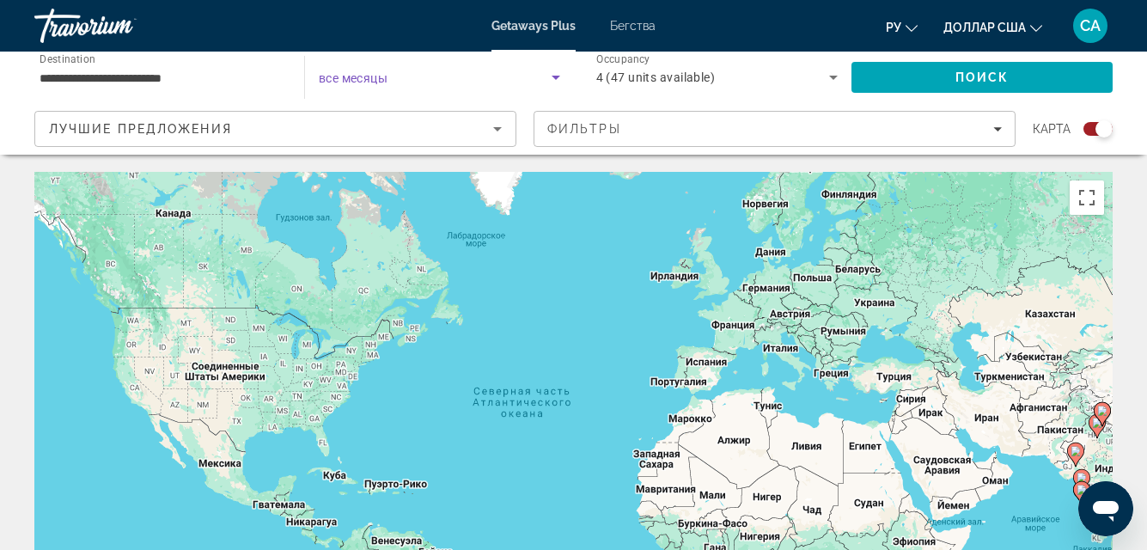
click at [396, 75] on span "Search widget" at bounding box center [435, 77] width 233 height 21
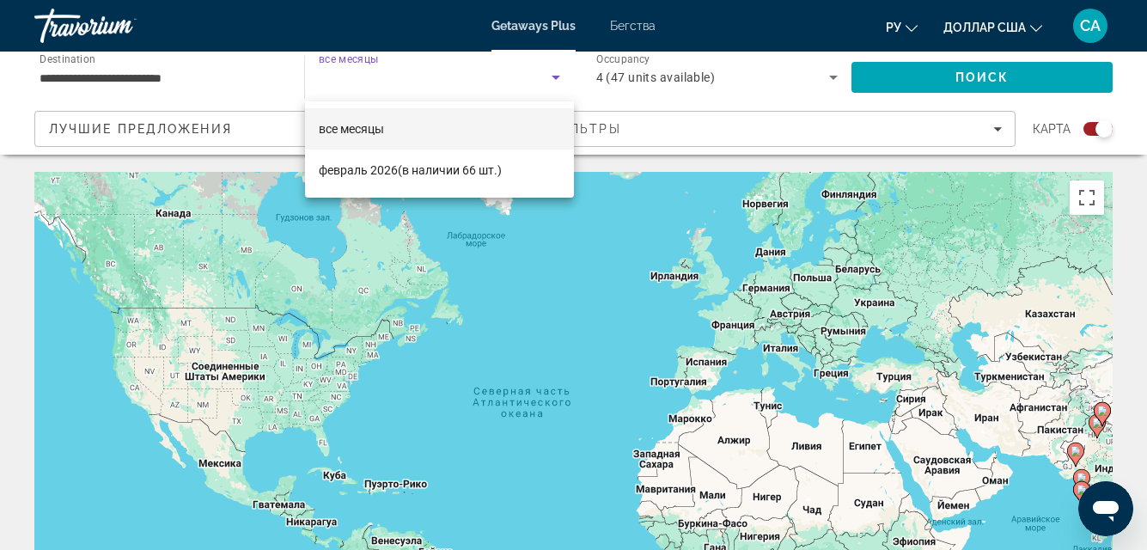
click at [397, 71] on div at bounding box center [573, 275] width 1147 height 550
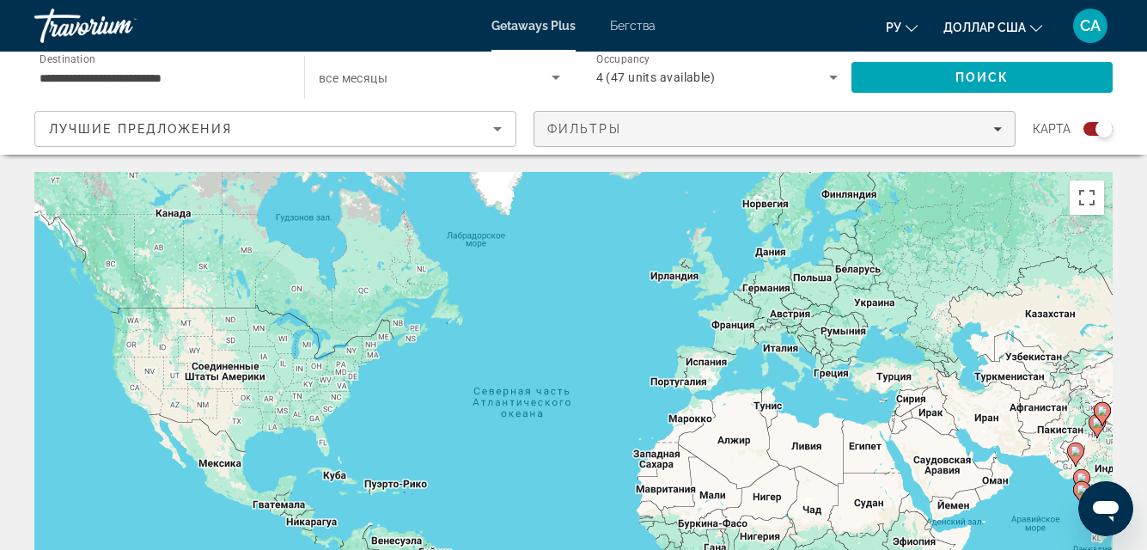
click at [999, 126] on icon "Filters" at bounding box center [998, 129] width 9 height 9
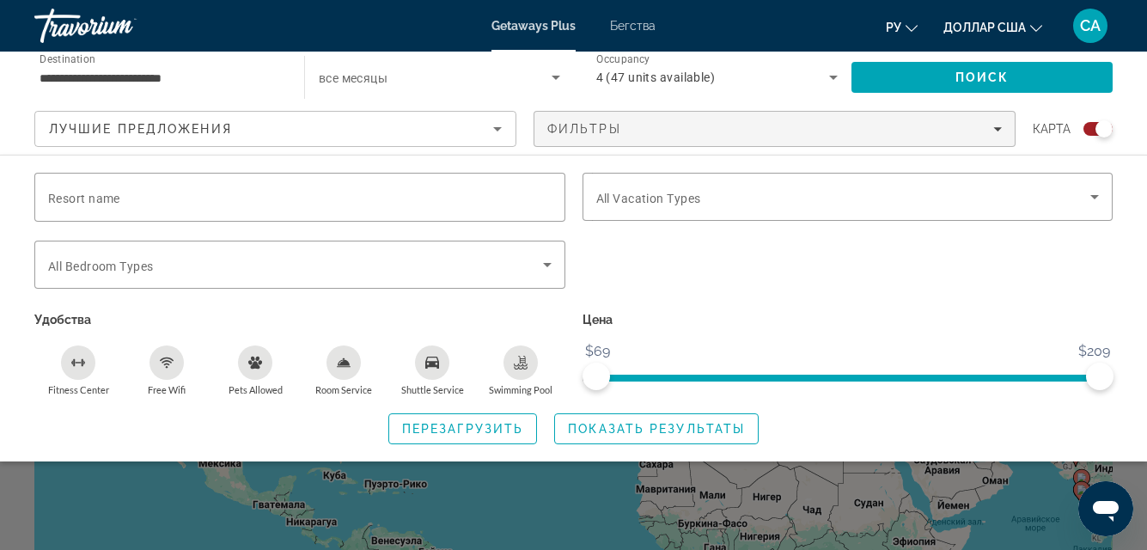
click at [972, 274] on div "Search widget" at bounding box center [848, 274] width 548 height 67
click at [619, 70] on span "4 (47 units available)" at bounding box center [655, 77] width 119 height 14
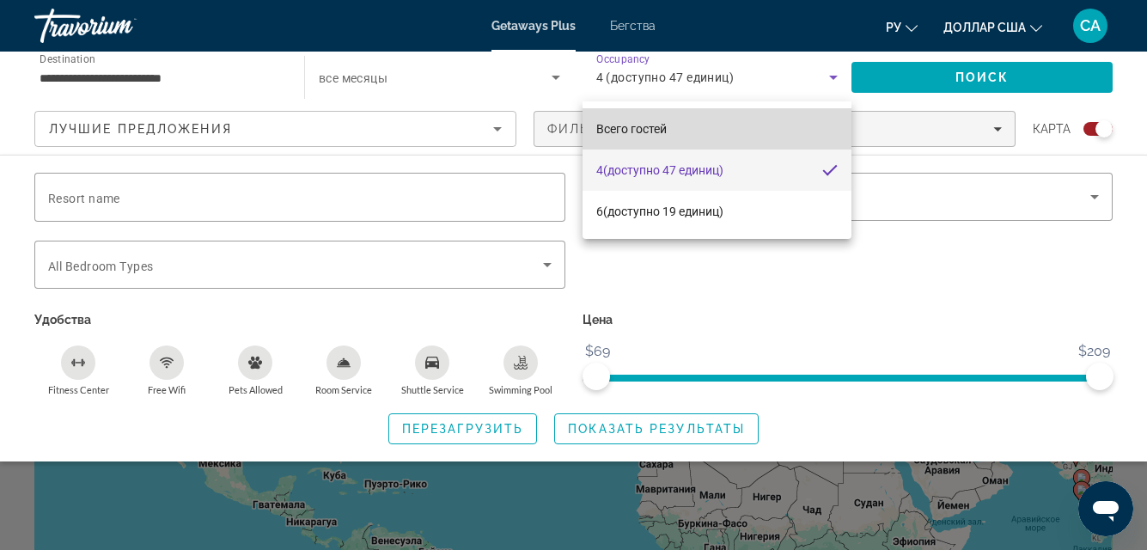
click at [606, 126] on font "Всего гостей" at bounding box center [631, 129] width 70 height 14
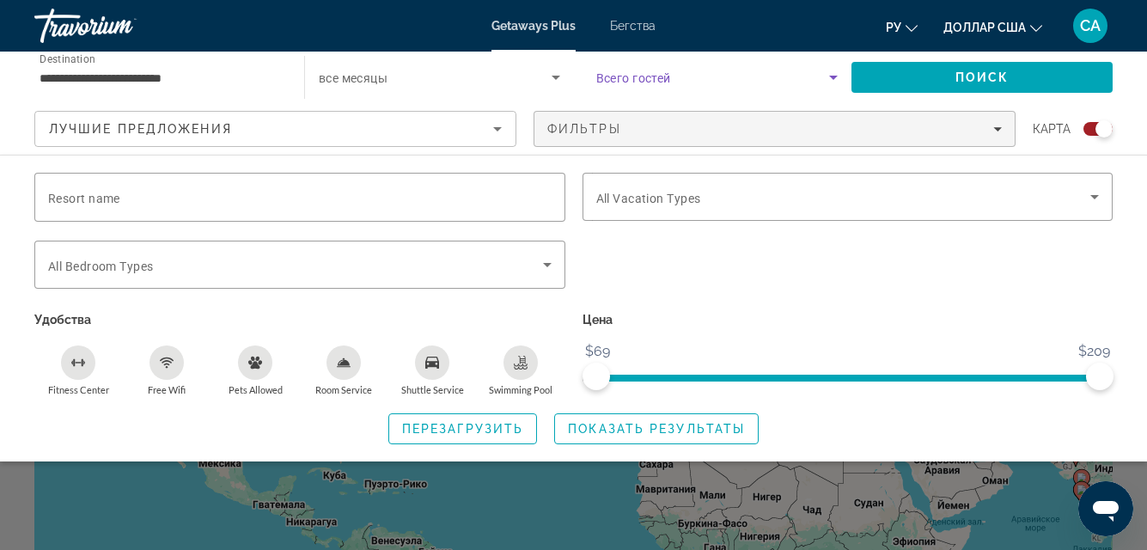
click at [372, 77] on span "все месяцы" at bounding box center [353, 78] width 69 height 14
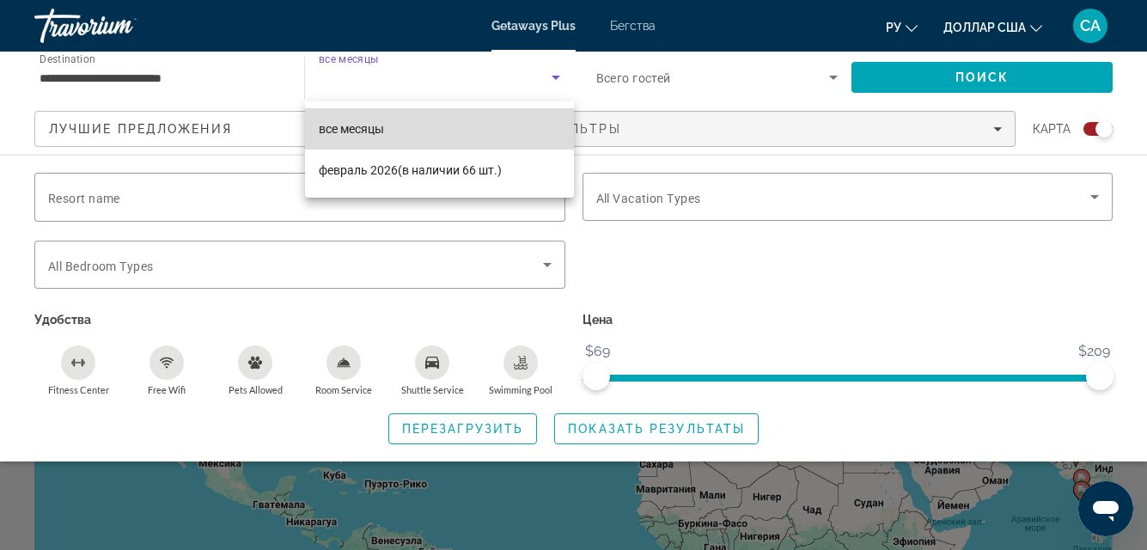
click at [407, 125] on mat-option "все месяцы" at bounding box center [439, 128] width 269 height 41
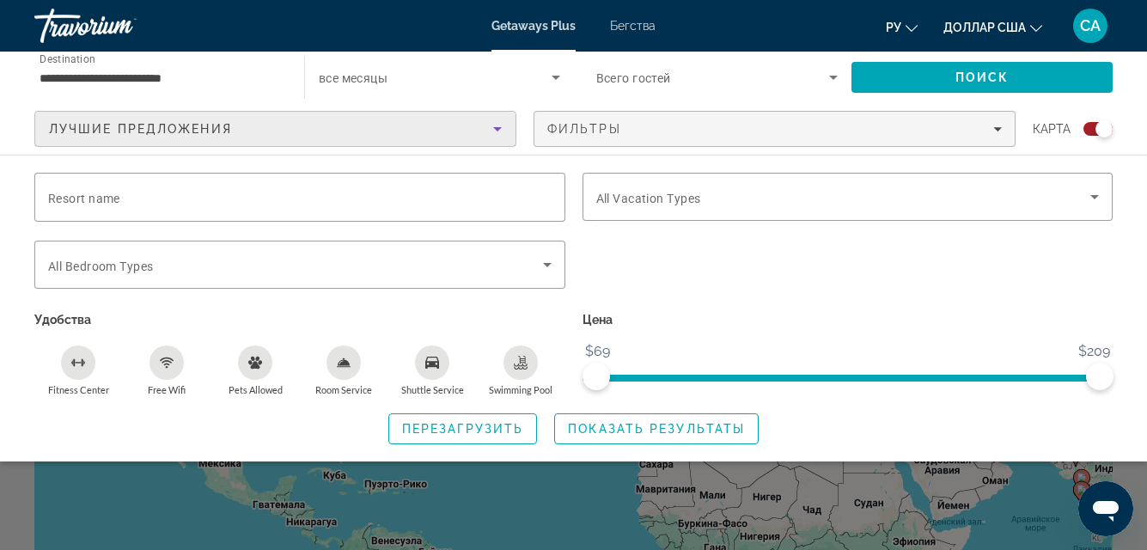
click at [407, 124] on div "Лучшие предложения" at bounding box center [271, 129] width 444 height 21
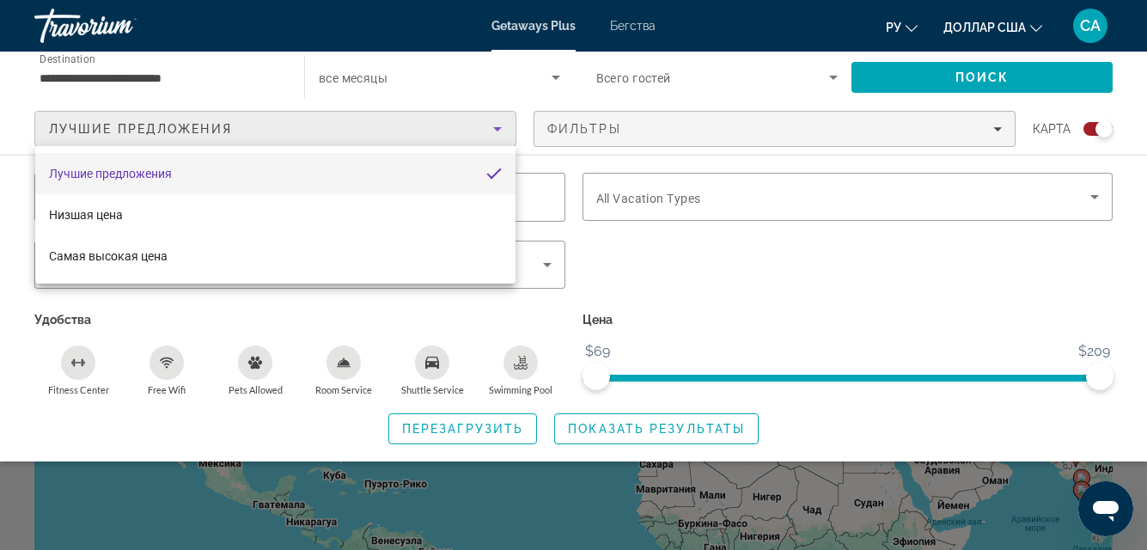
click at [407, 82] on div at bounding box center [573, 275] width 1147 height 550
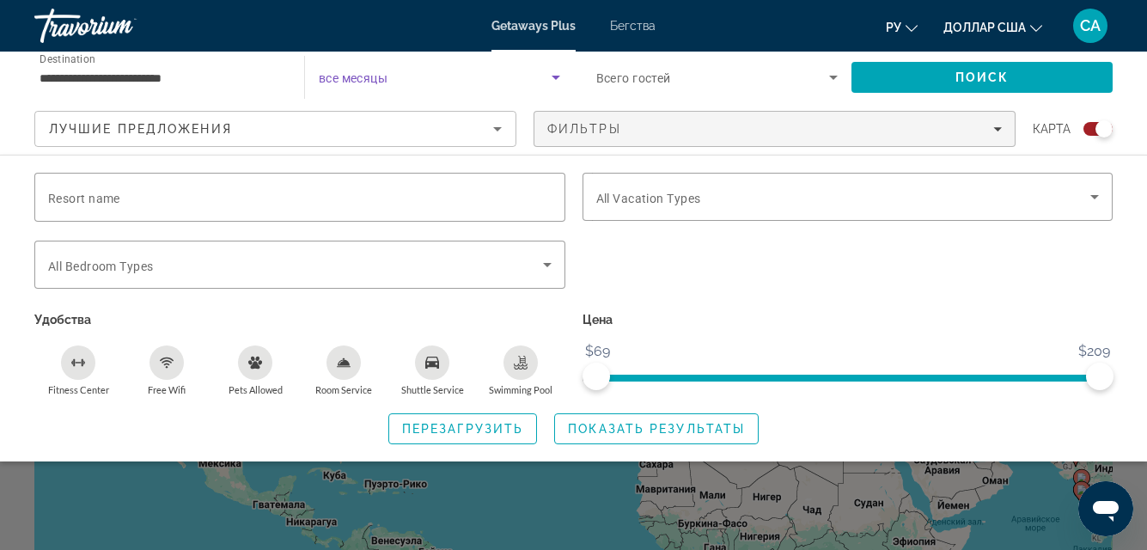
click at [407, 74] on span "Search widget" at bounding box center [435, 77] width 233 height 21
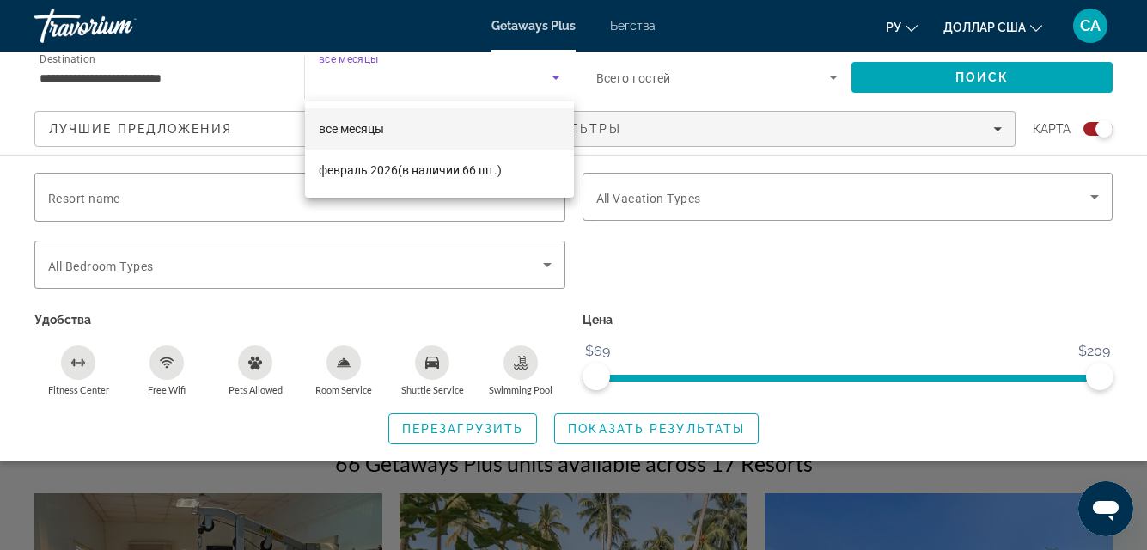
scroll to position [258, 0]
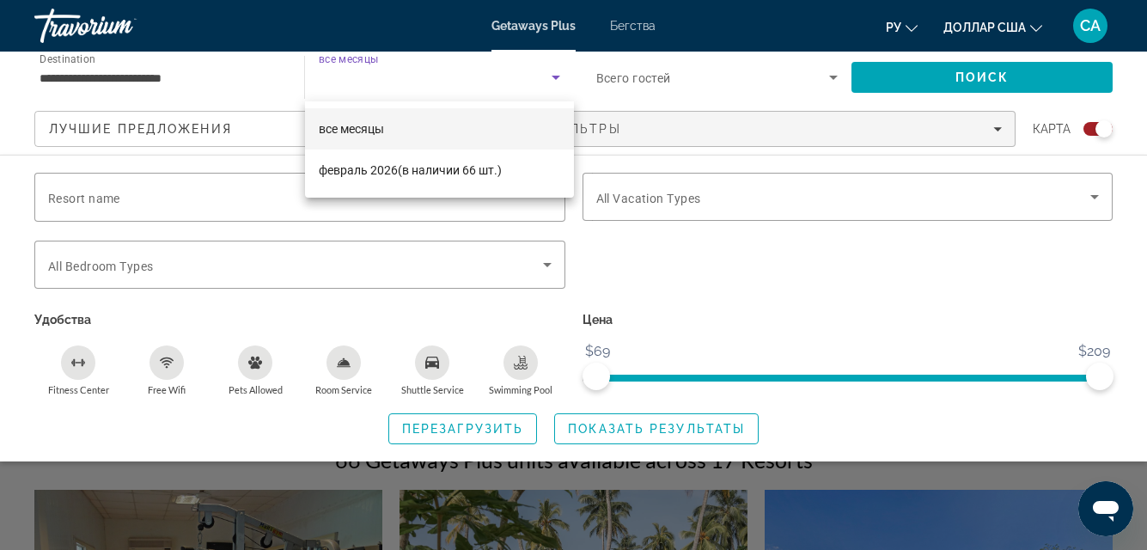
click at [974, 78] on div at bounding box center [573, 275] width 1147 height 550
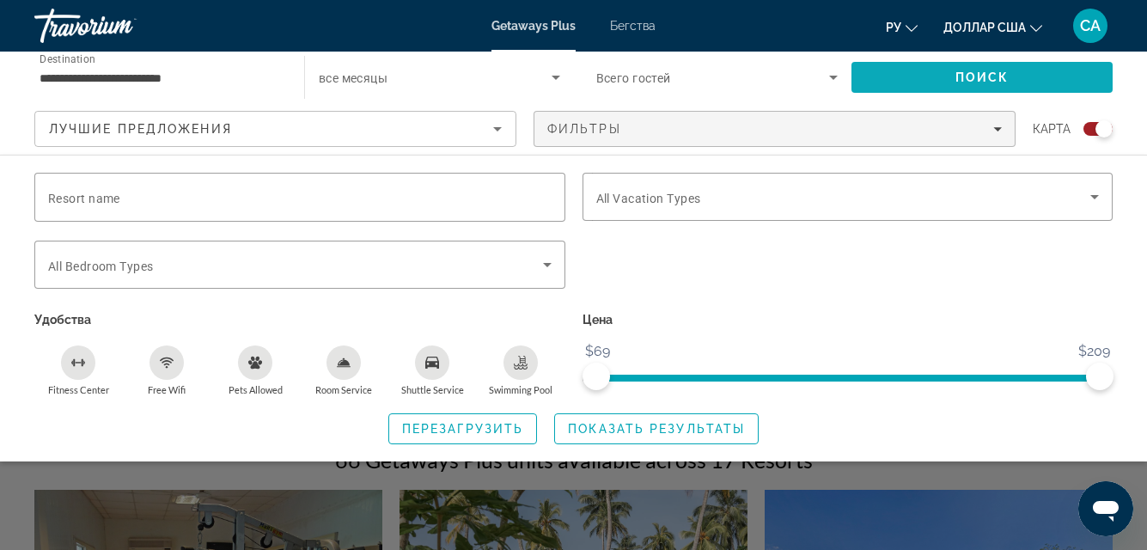
click at [947, 74] on span "Search" at bounding box center [982, 77] width 261 height 41
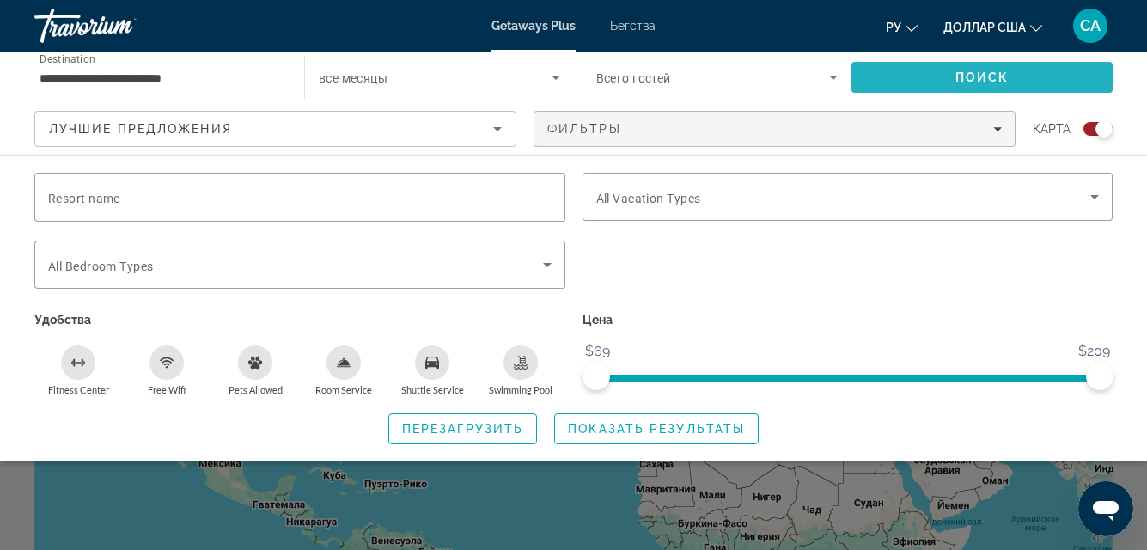
click at [945, 75] on span "Search" at bounding box center [982, 77] width 261 height 41
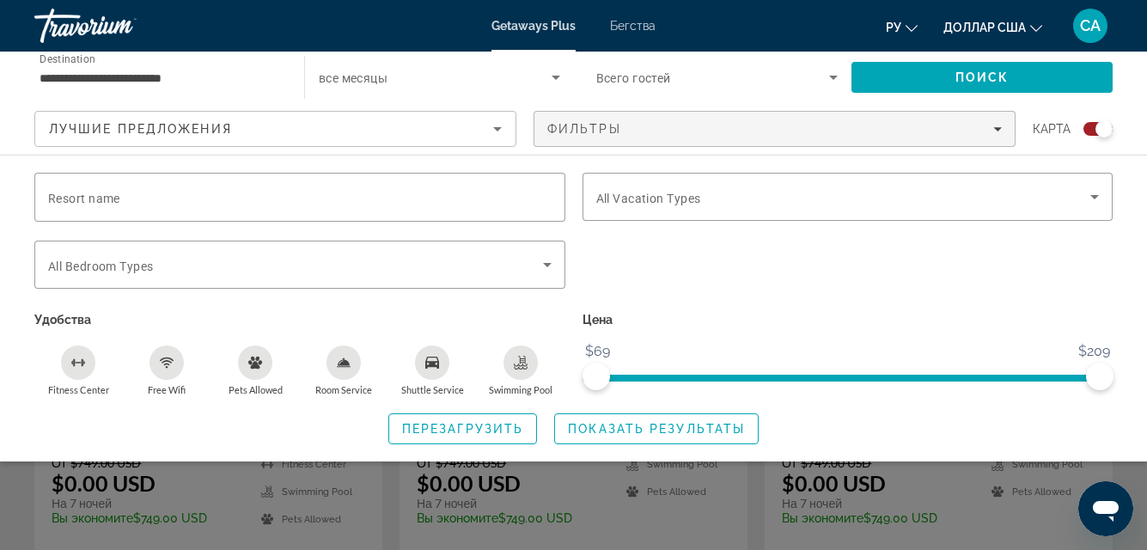
scroll to position [773, 0]
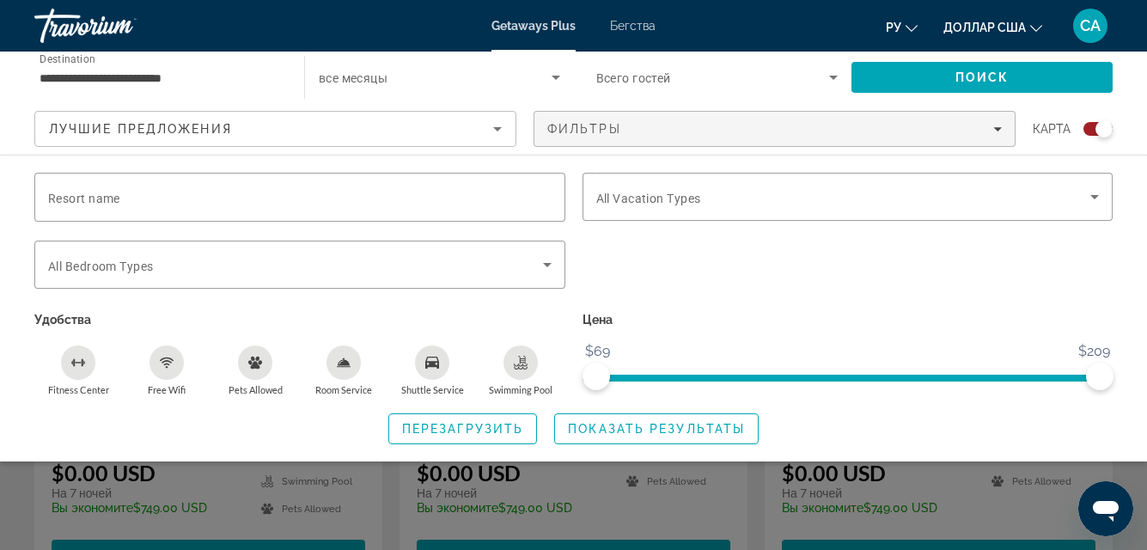
click at [1054, 278] on div "Search widget" at bounding box center [848, 274] width 548 height 67
click at [956, 403] on div "Resort name Vacation Types All Vacation Types Bedroom Types All Bedroom Types У…" at bounding box center [573, 309] width 1147 height 272
click at [484, 424] on span "Перезагрузить" at bounding box center [462, 429] width 121 height 14
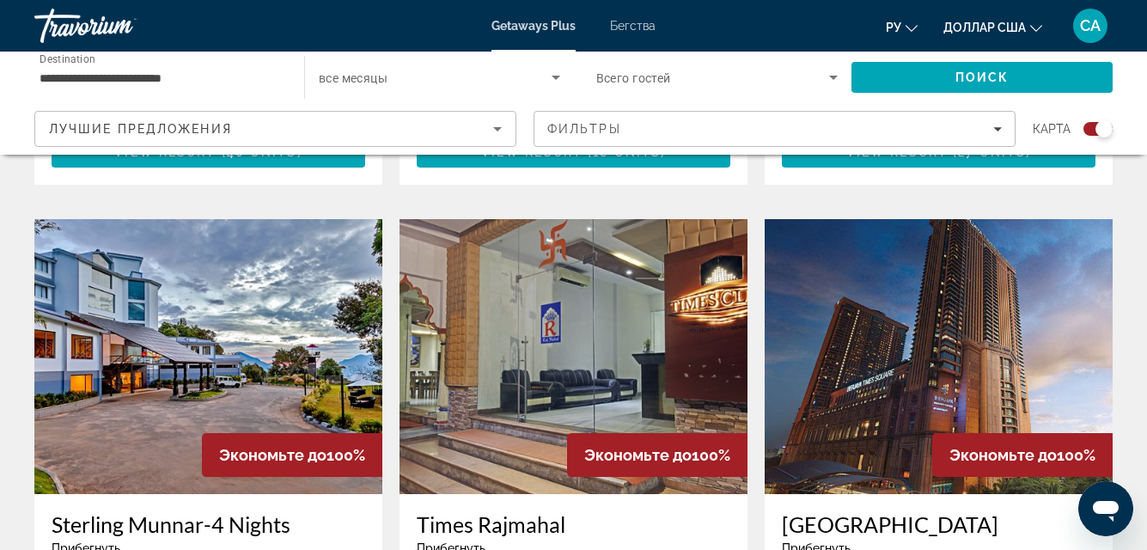
scroll to position [1719, 0]
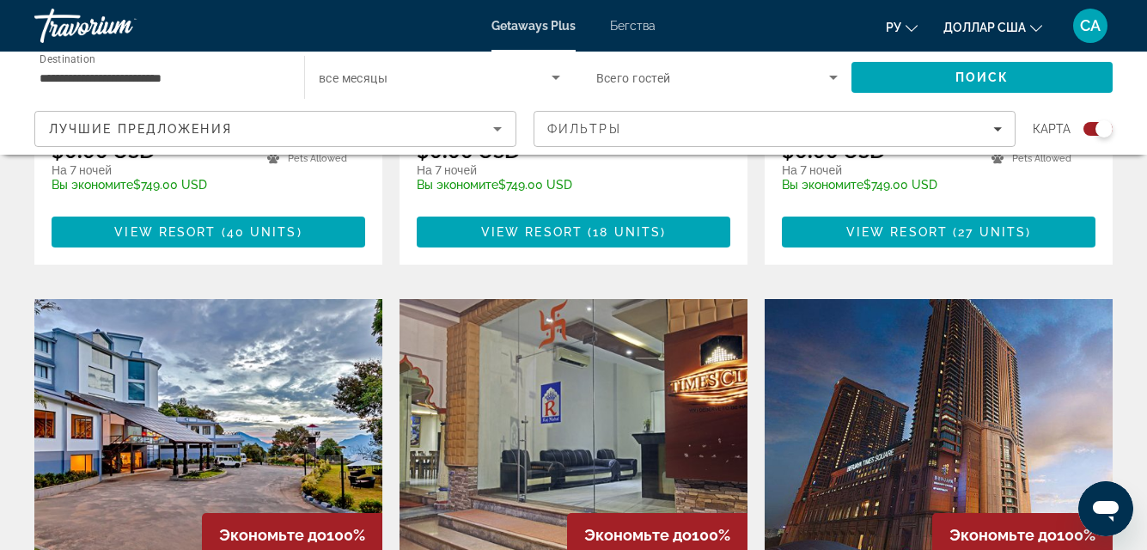
click at [576, 356] on img "Основное содержание" at bounding box center [574, 436] width 348 height 275
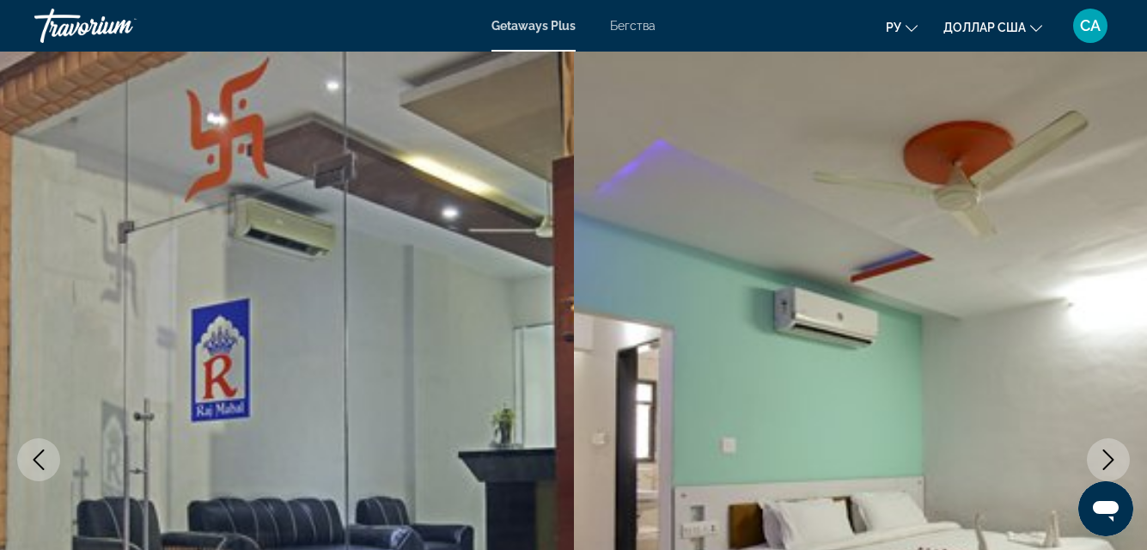
click at [536, 25] on font "Getaways Plus" at bounding box center [534, 26] width 84 height 14
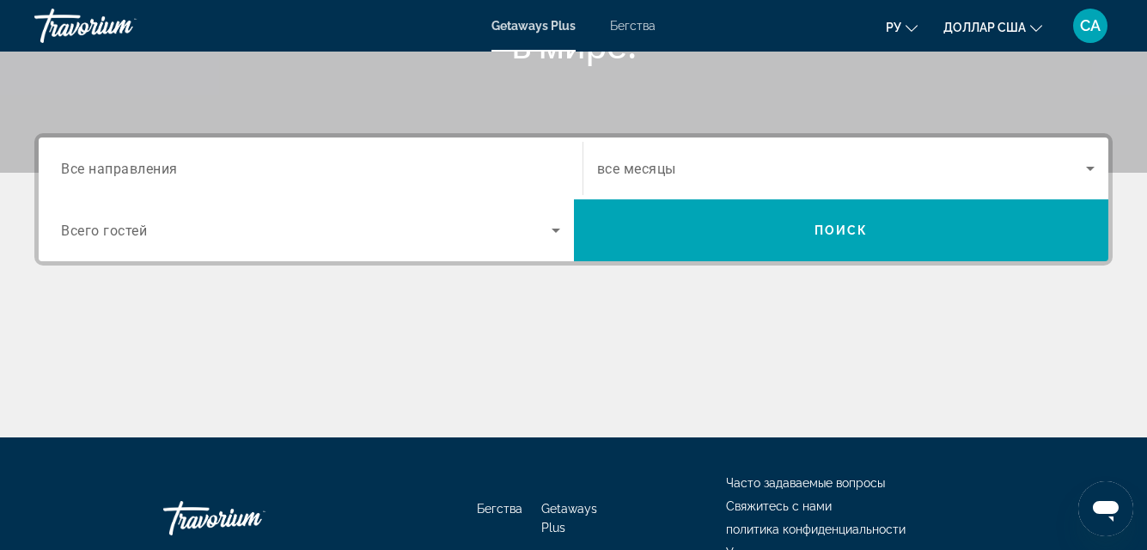
scroll to position [344, 0]
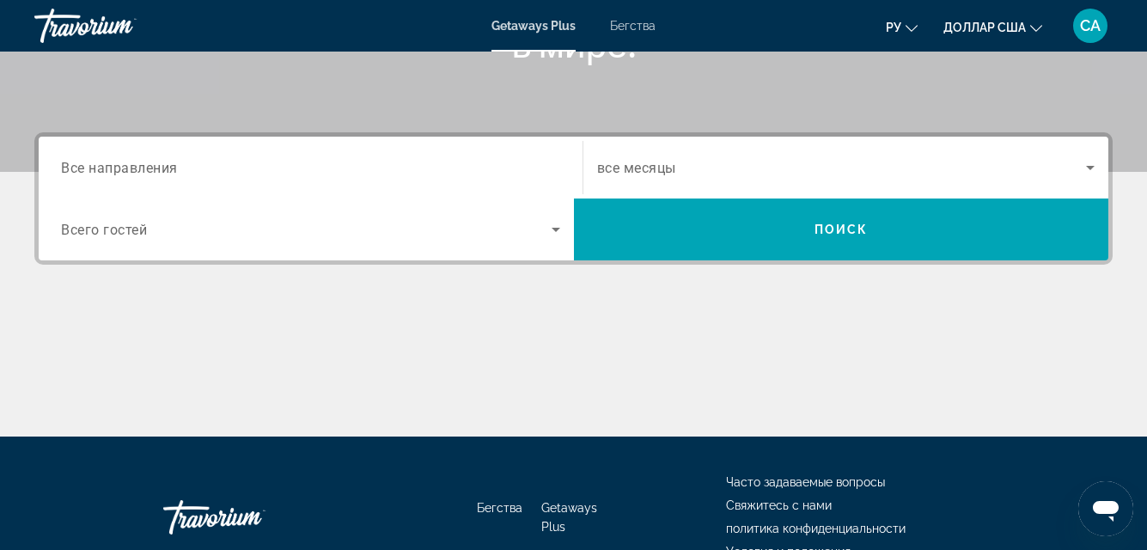
click at [352, 156] on div "Search widget" at bounding box center [310, 168] width 499 height 49
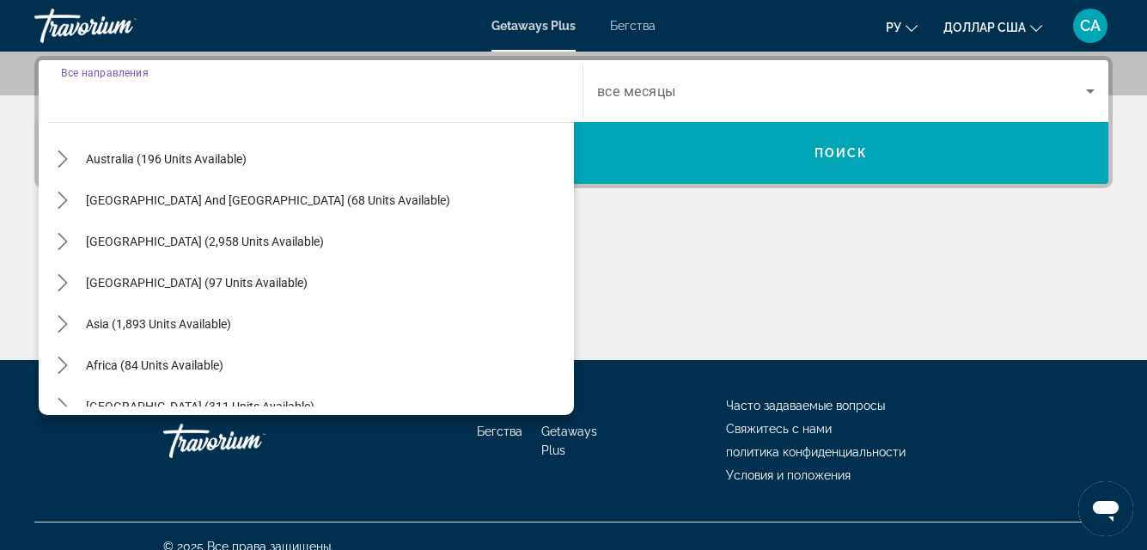
scroll to position [278, 0]
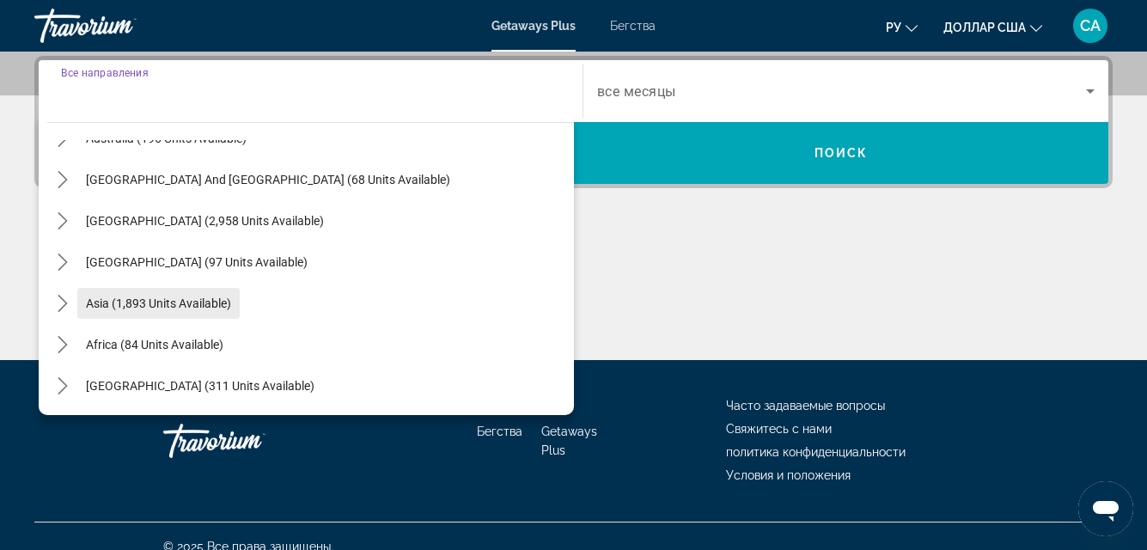
click at [202, 298] on span "Asia (1,893 units available)" at bounding box center [158, 304] width 145 height 14
type input "**********"
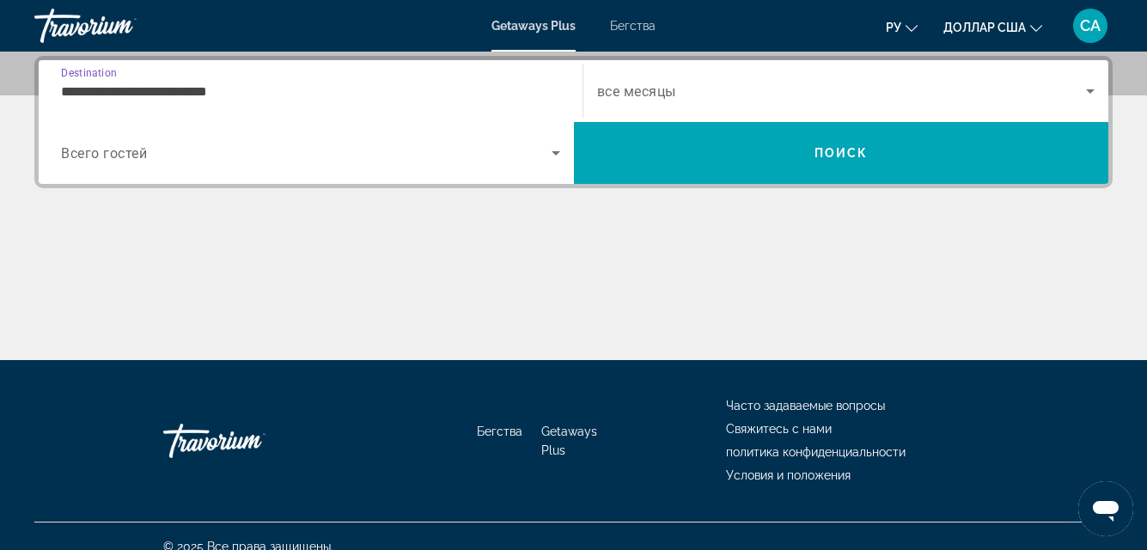
click at [1091, 90] on icon "Search widget" at bounding box center [1090, 91] width 9 height 4
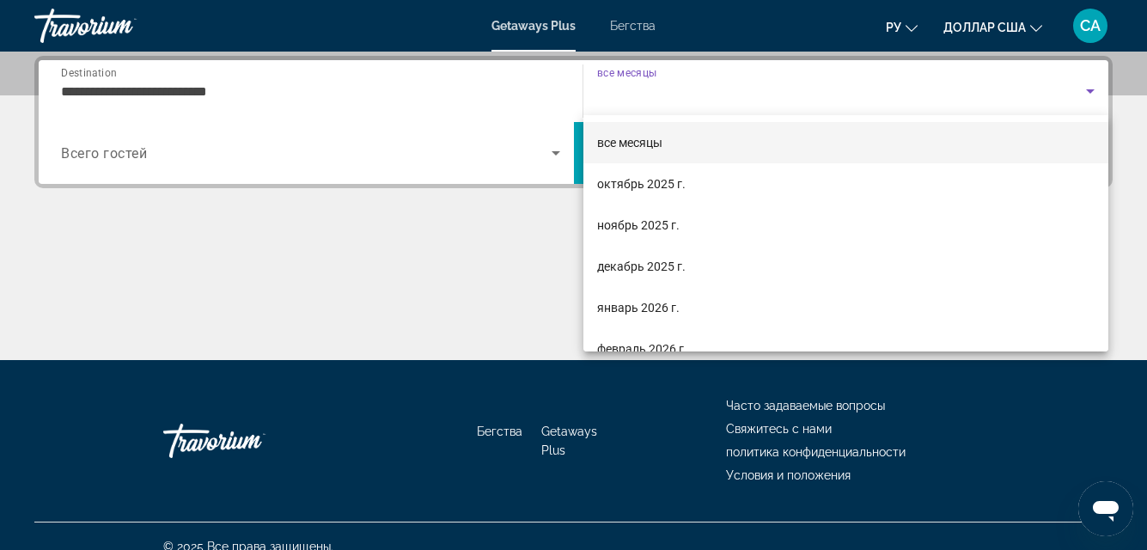
click at [515, 243] on div at bounding box center [573, 275] width 1147 height 550
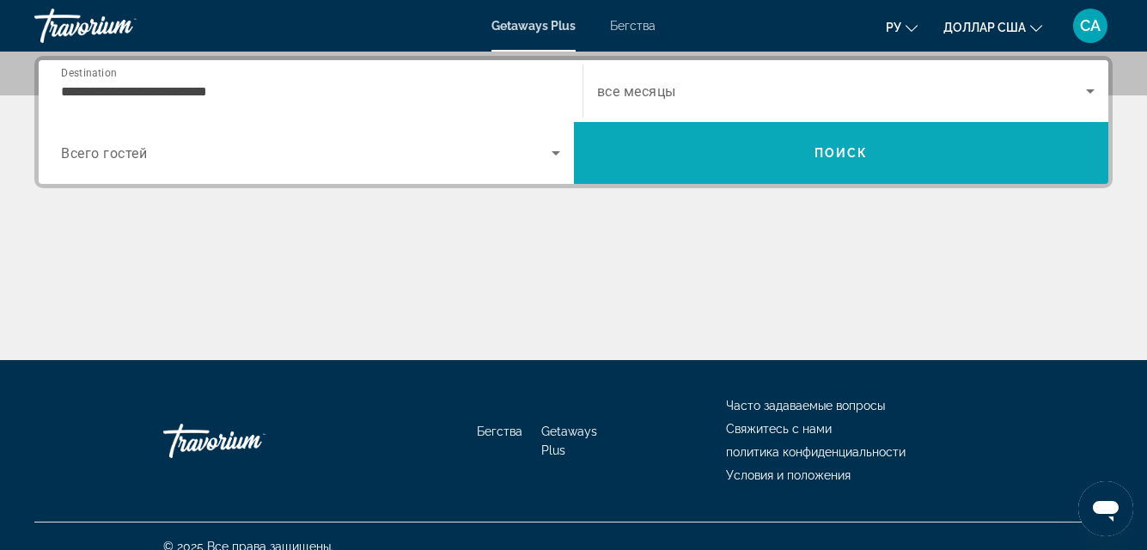
click at [857, 150] on span "Поиск" at bounding box center [842, 153] width 54 height 14
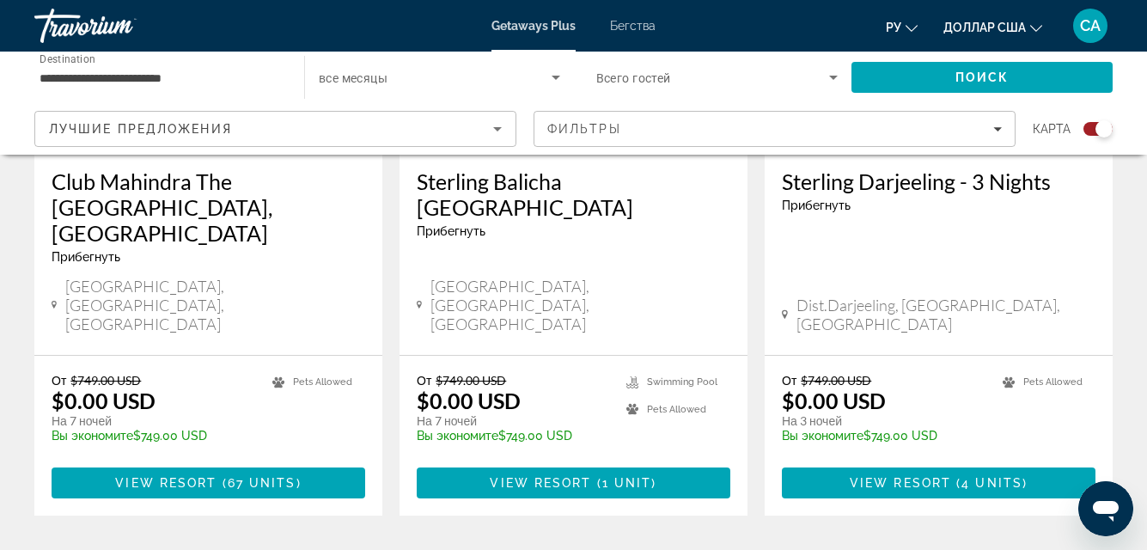
scroll to position [2836, 0]
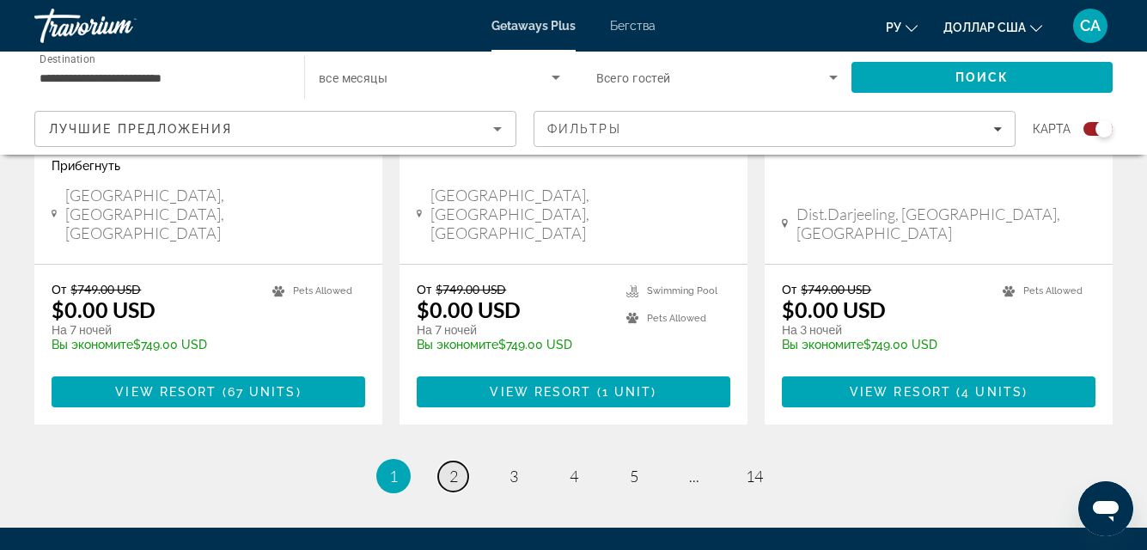
click at [449, 462] on link "page 2" at bounding box center [453, 477] width 30 height 30
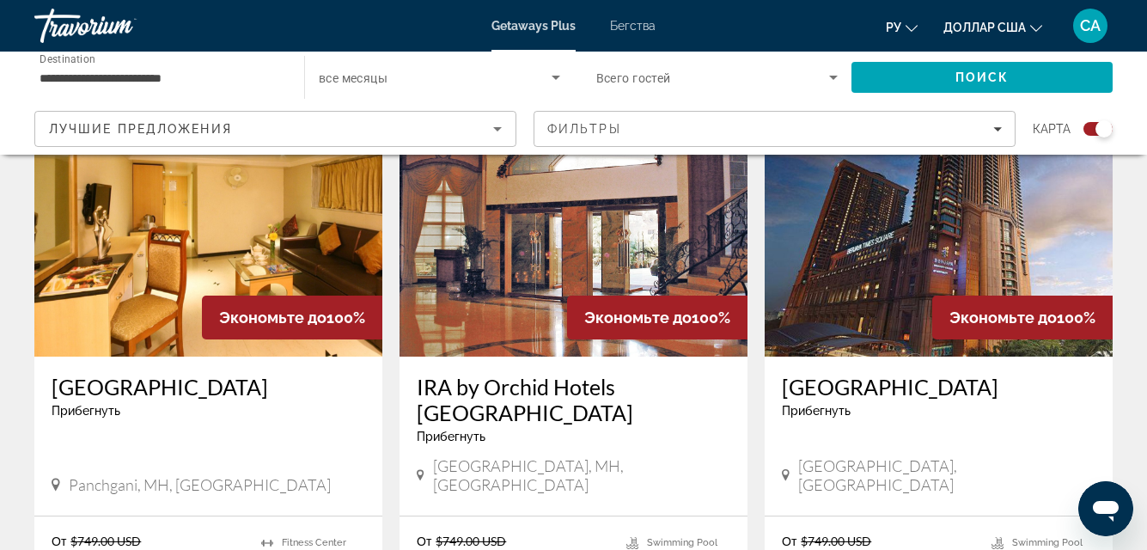
scroll to position [602, 0]
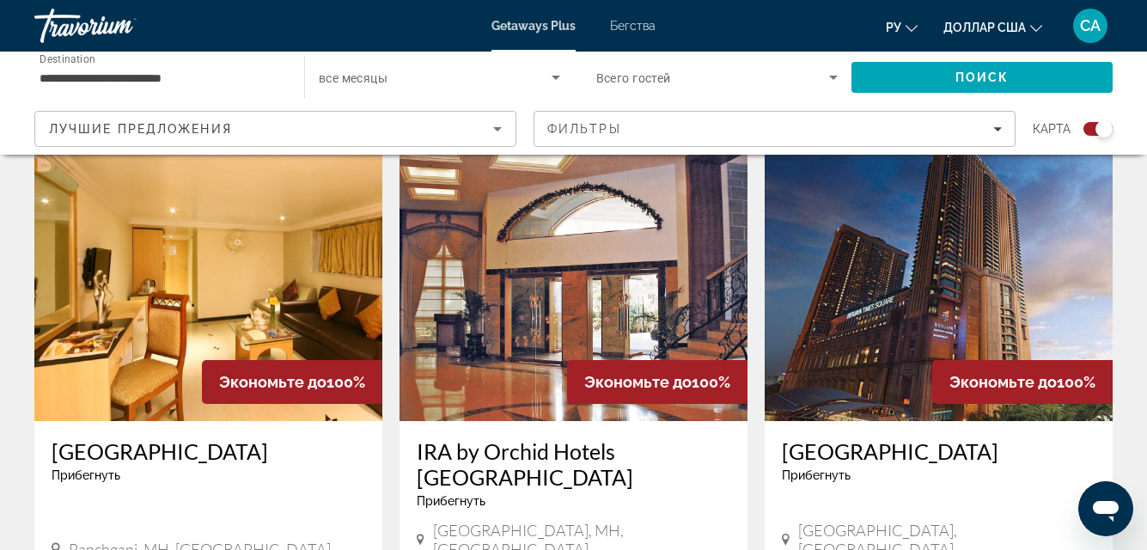
click at [940, 335] on img "Основное содержание" at bounding box center [939, 283] width 348 height 275
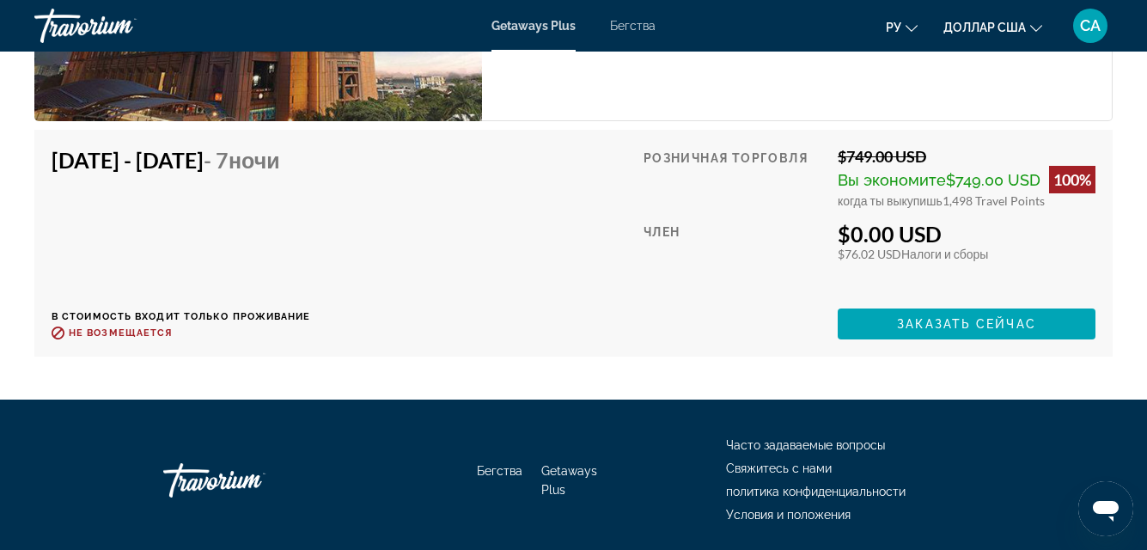
scroll to position [3352, 0]
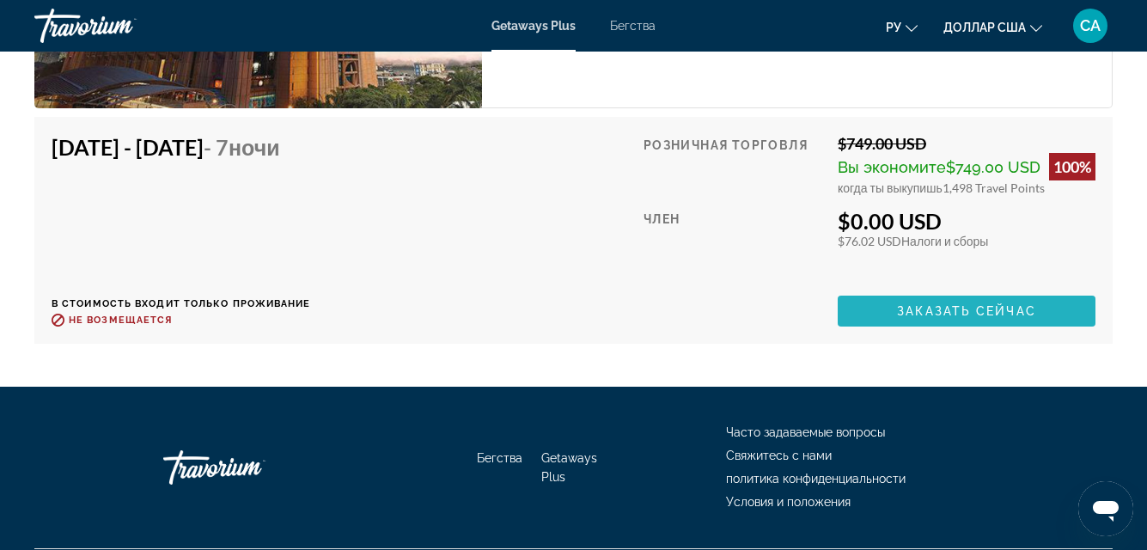
click at [960, 307] on span "Заказать сейчас" at bounding box center [966, 311] width 139 height 14
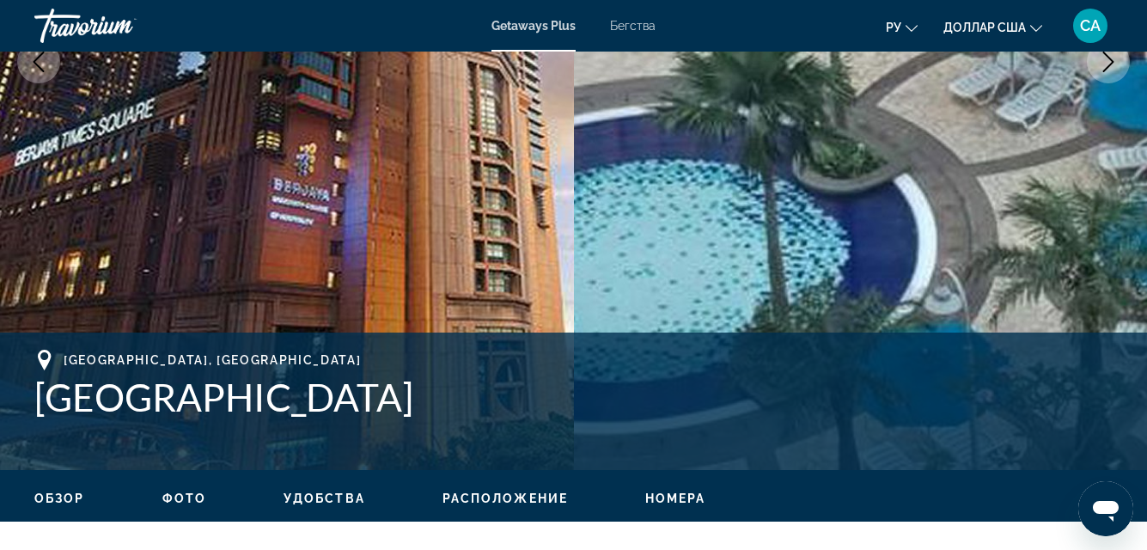
scroll to position [602, 0]
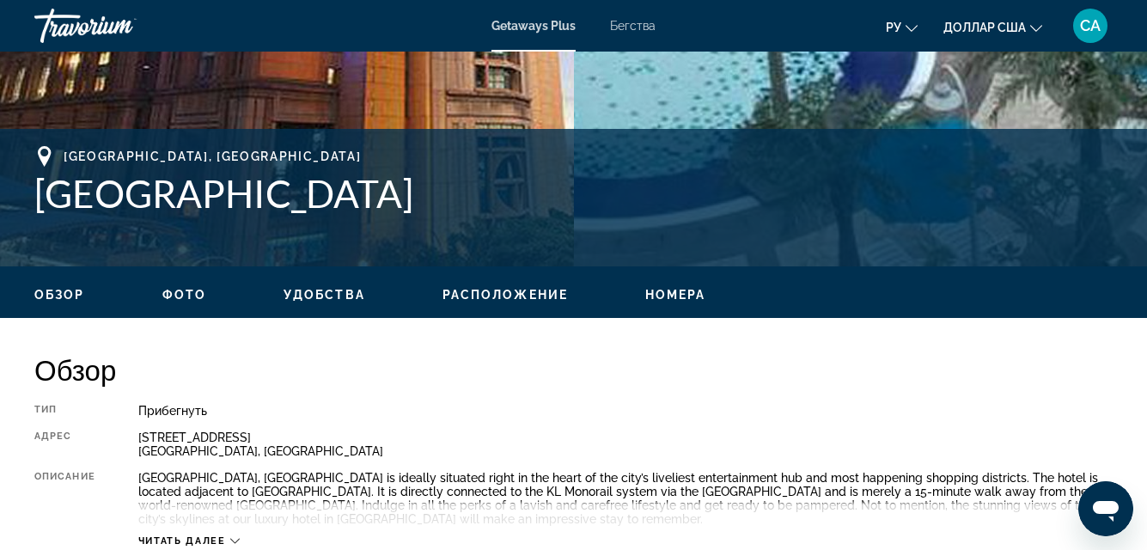
click at [75, 200] on h1 "[GEOGRAPHIC_DATA]" at bounding box center [573, 193] width 1079 height 45
click at [48, 156] on icon "Основное содержание" at bounding box center [44, 156] width 13 height 21
click at [93, 26] on div "Травориум" at bounding box center [120, 25] width 172 height 45
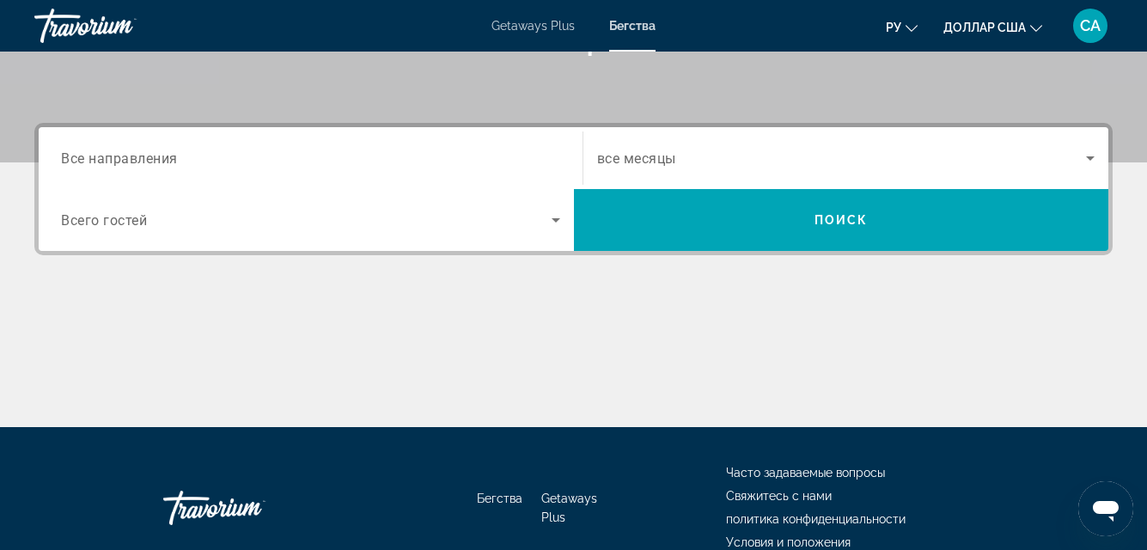
scroll to position [430, 0]
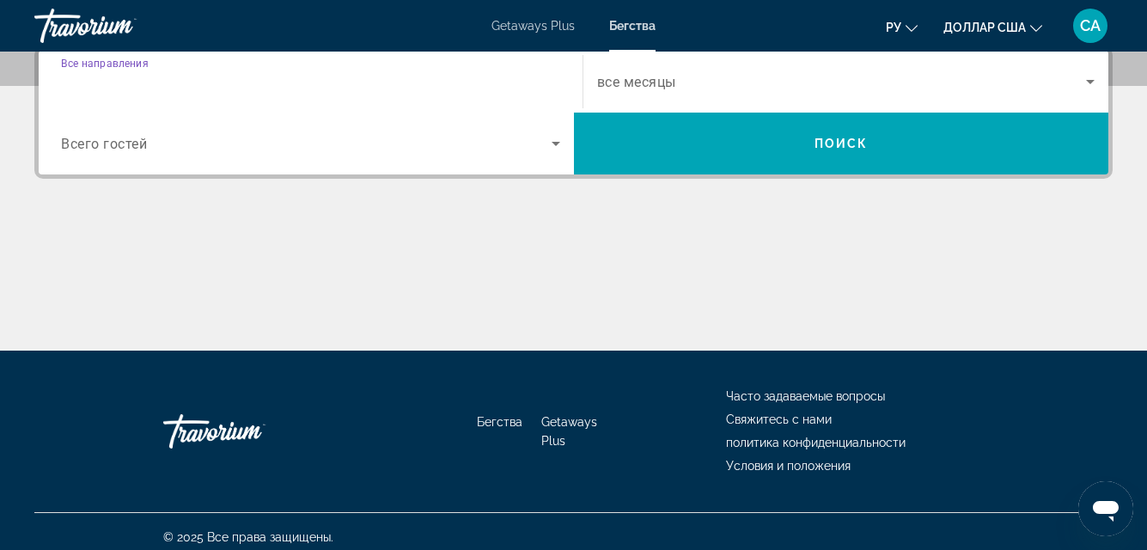
click at [238, 88] on input "Destination Все направления" at bounding box center [310, 82] width 499 height 21
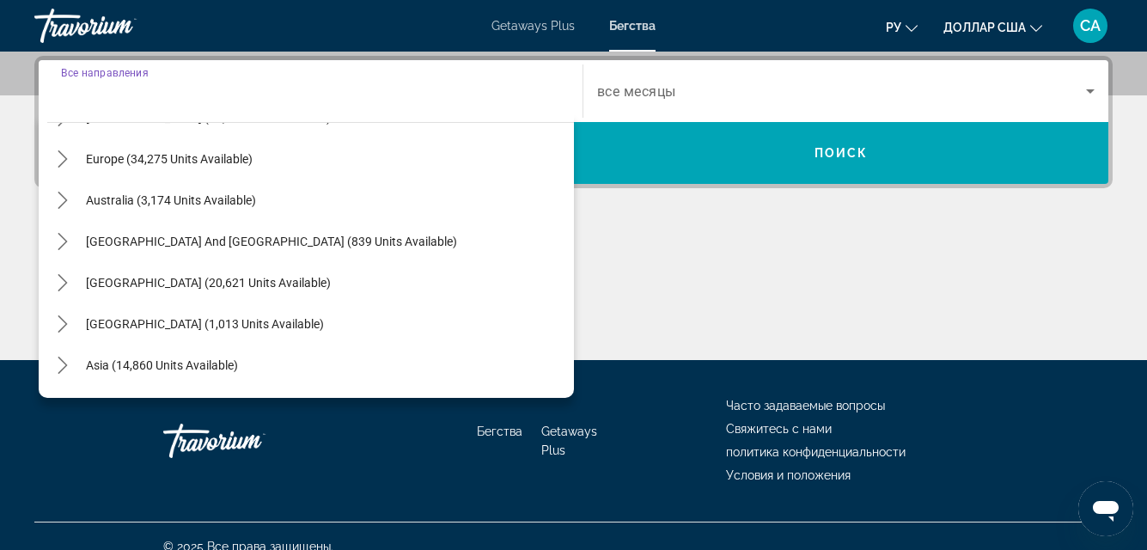
scroll to position [258, 0]
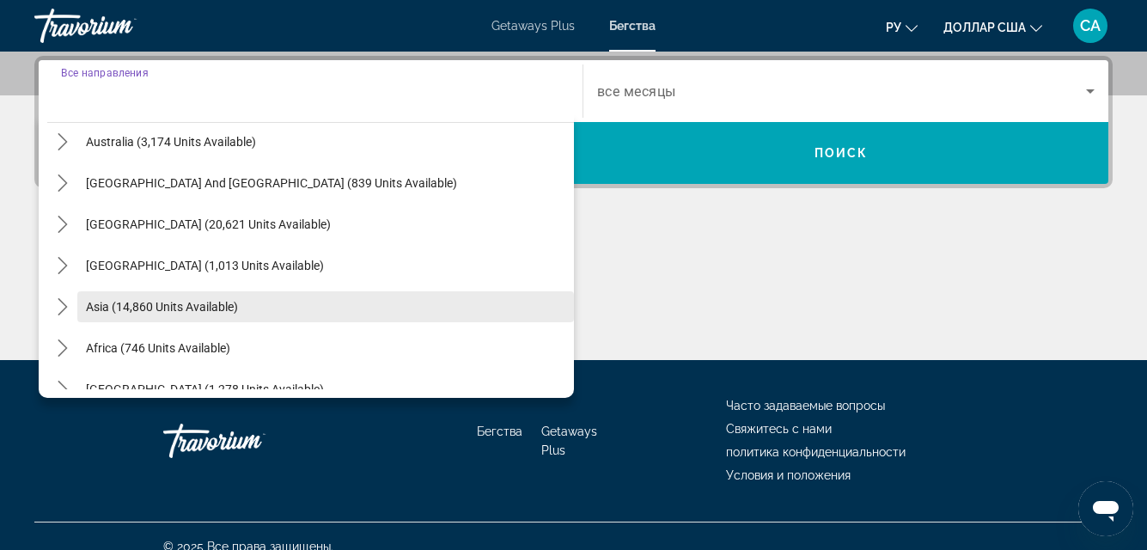
click at [236, 310] on span "Asia (14,860 units available)" at bounding box center [162, 307] width 152 height 14
type input "**********"
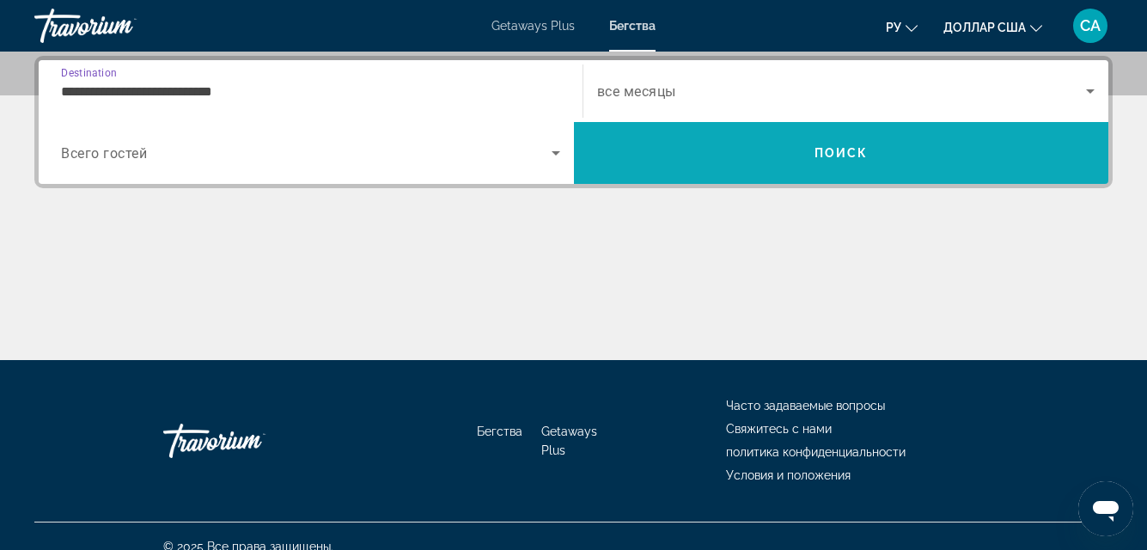
click at [836, 149] on span "Поиск" at bounding box center [842, 153] width 54 height 14
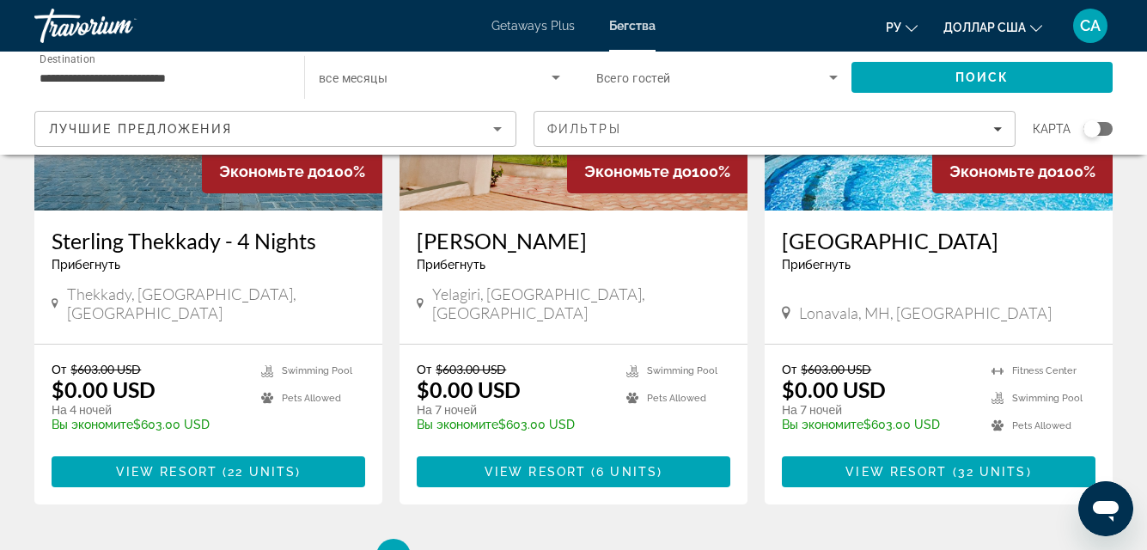
scroll to position [2282, 0]
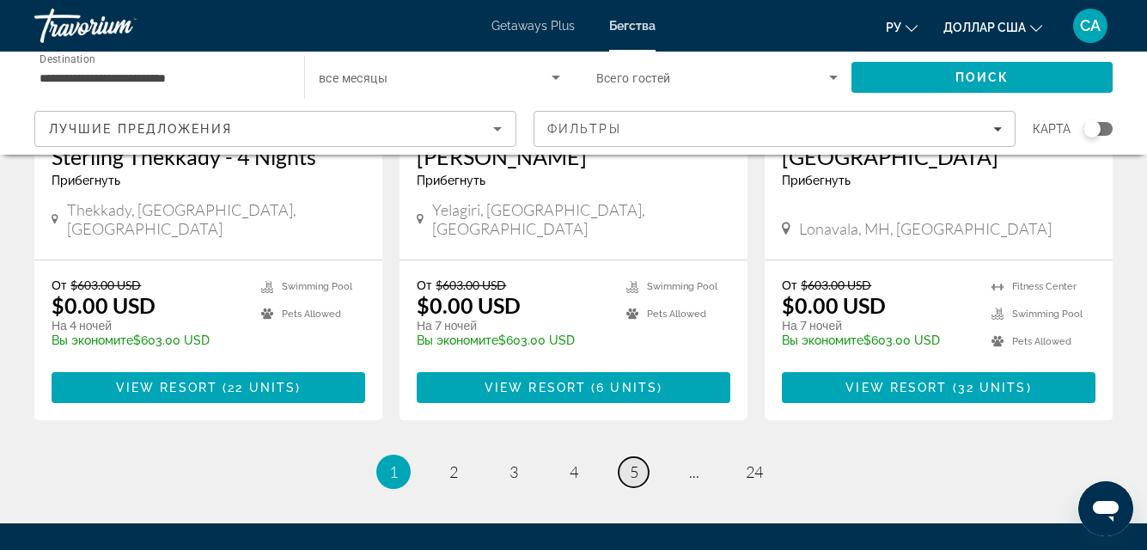
click at [631, 462] on span "5" at bounding box center [634, 471] width 9 height 19
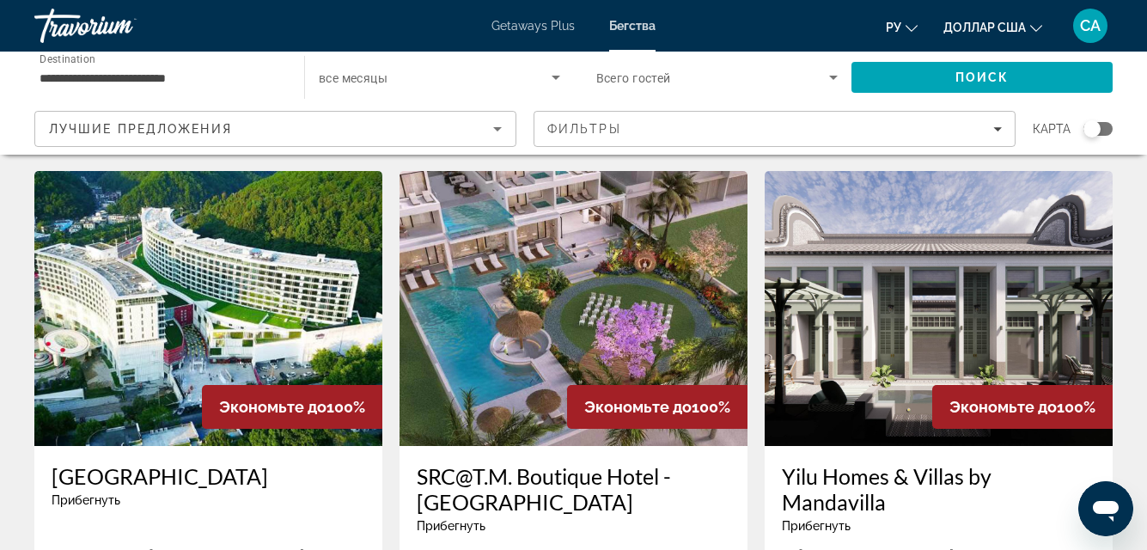
scroll to position [86, 0]
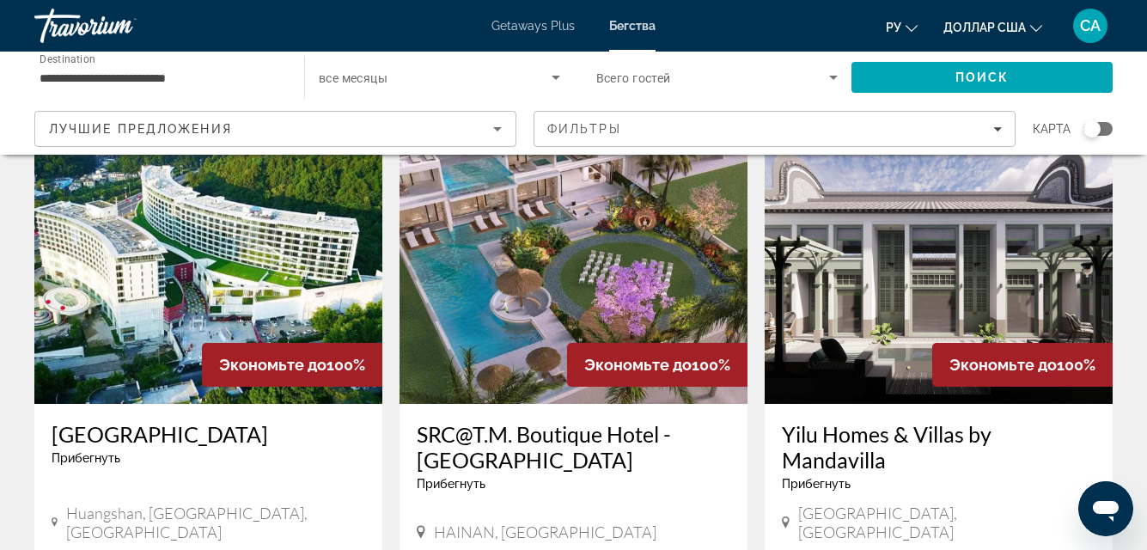
click at [557, 335] on img "Основное содержание" at bounding box center [574, 266] width 348 height 275
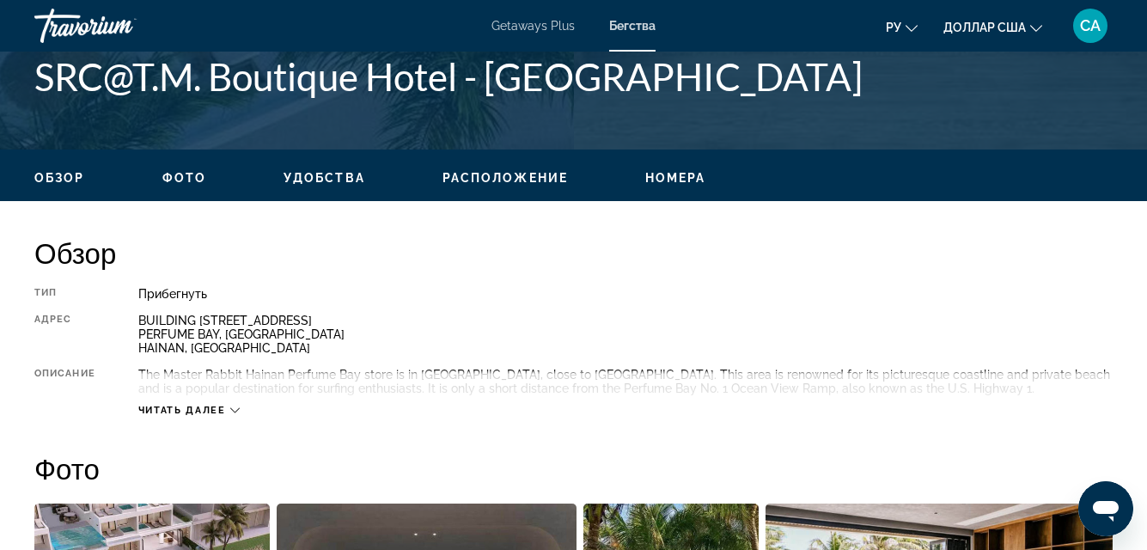
scroll to position [773, 0]
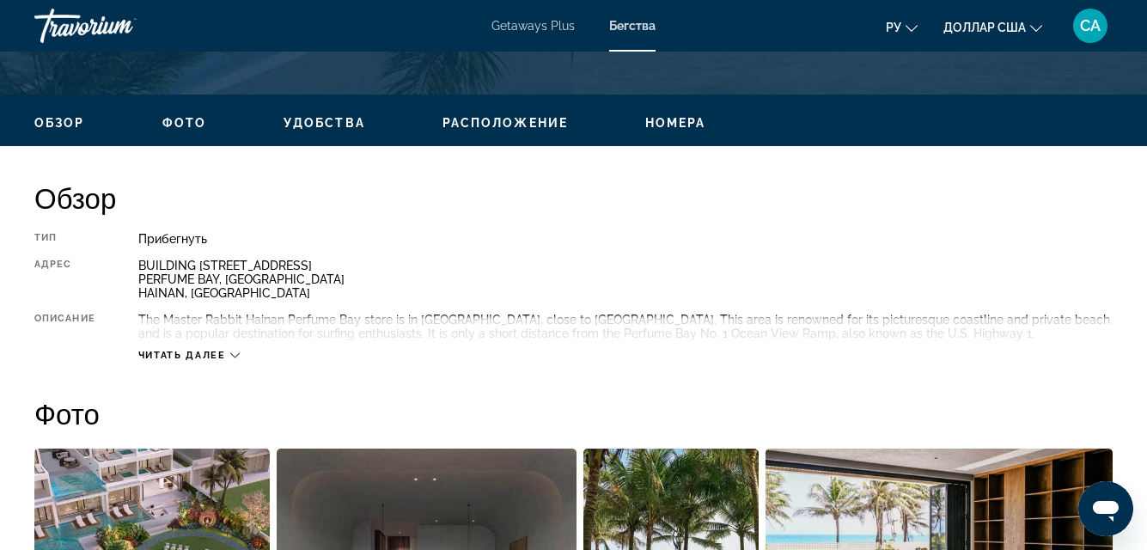
click at [234, 351] on icon "Основное содержание" at bounding box center [234, 355] width 9 height 9
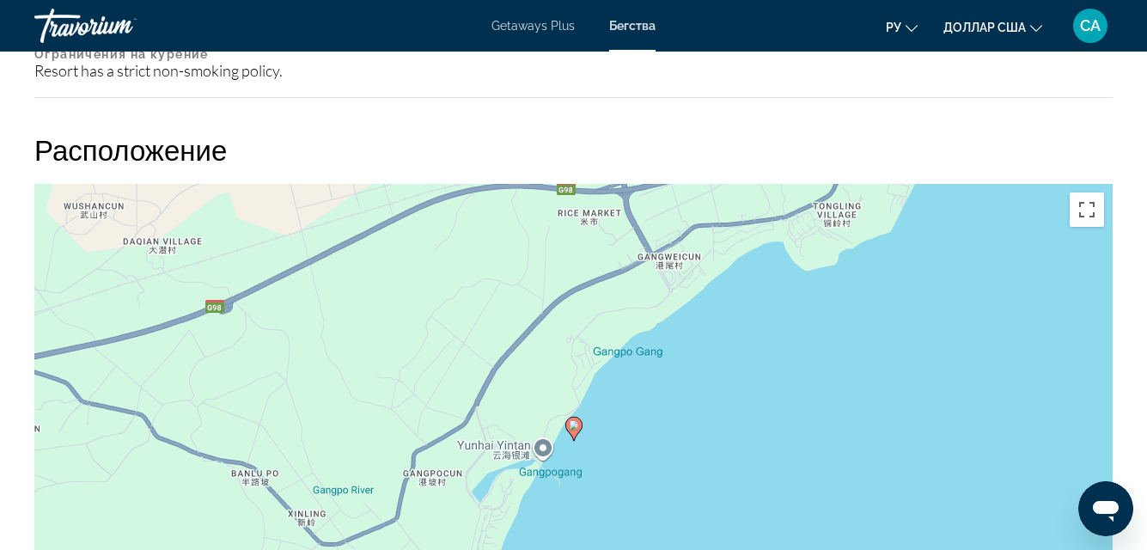
scroll to position [2149, 0]
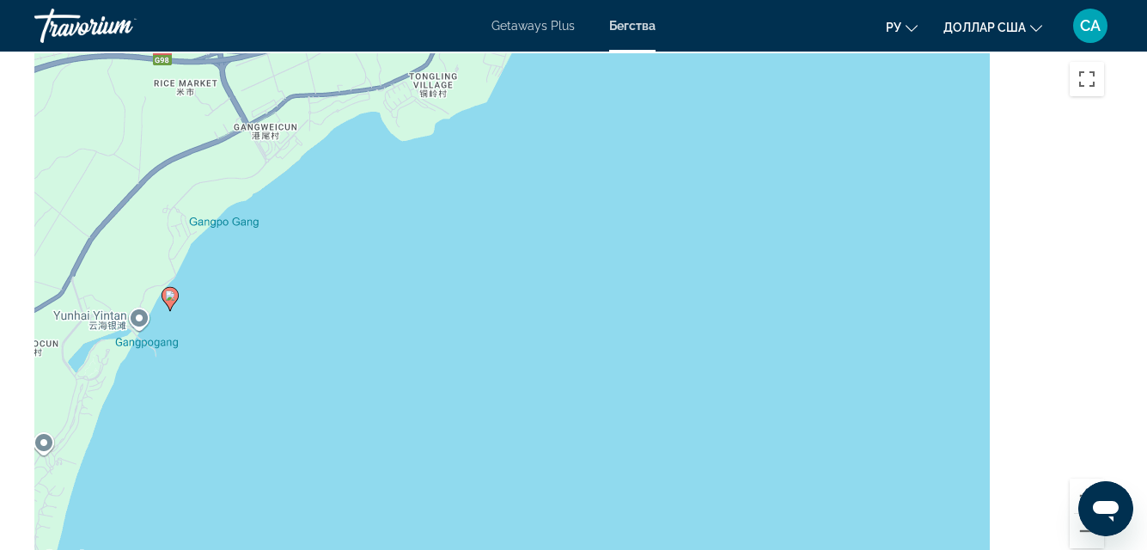
drag, startPoint x: 576, startPoint y: 300, endPoint x: 197, endPoint y: 298, distance: 379.0
click at [177, 297] on icon "Основное содержание" at bounding box center [169, 299] width 15 height 22
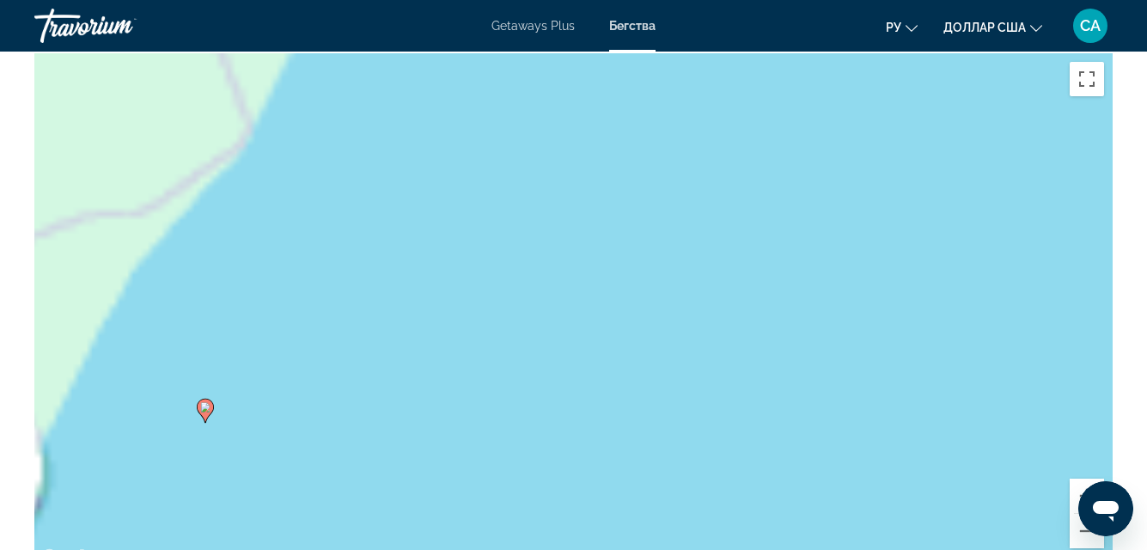
click at [207, 291] on div "Для навигации используйте клавиши со стрелками. Чтобы активировать перетаскиван…" at bounding box center [573, 311] width 1079 height 516
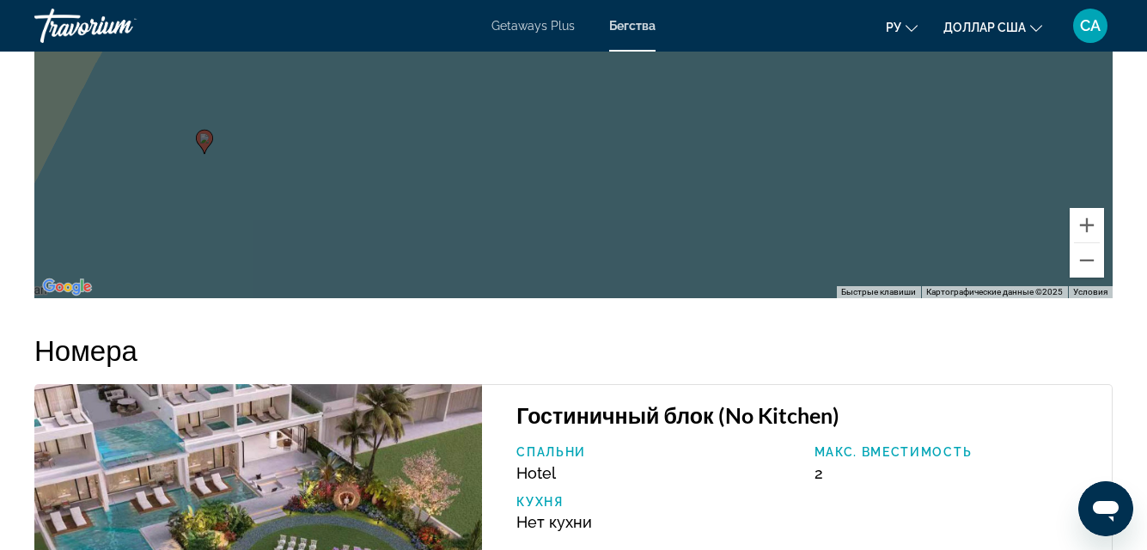
scroll to position [2492, 0]
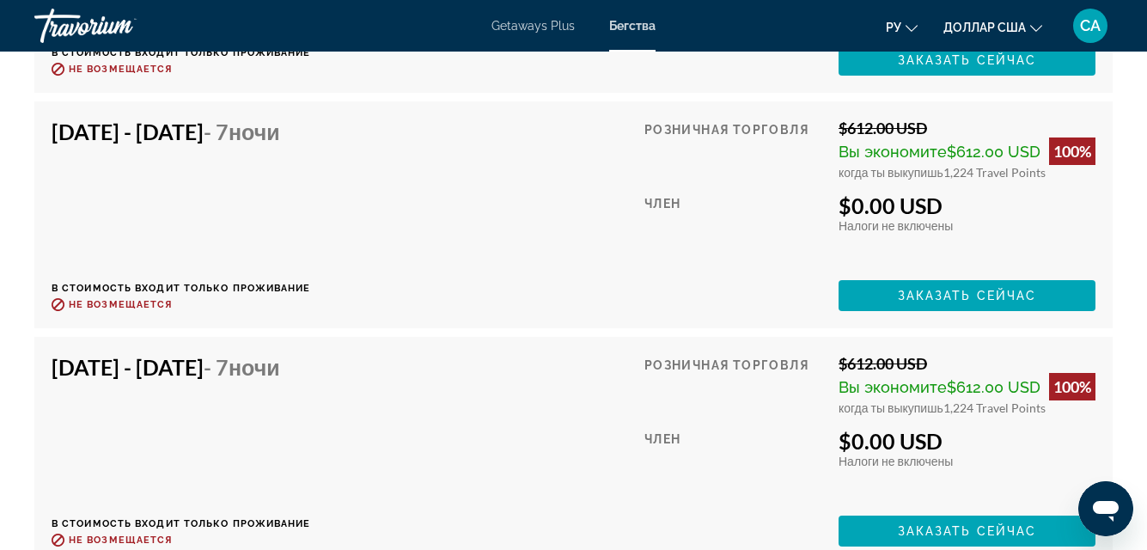
scroll to position [4125, 0]
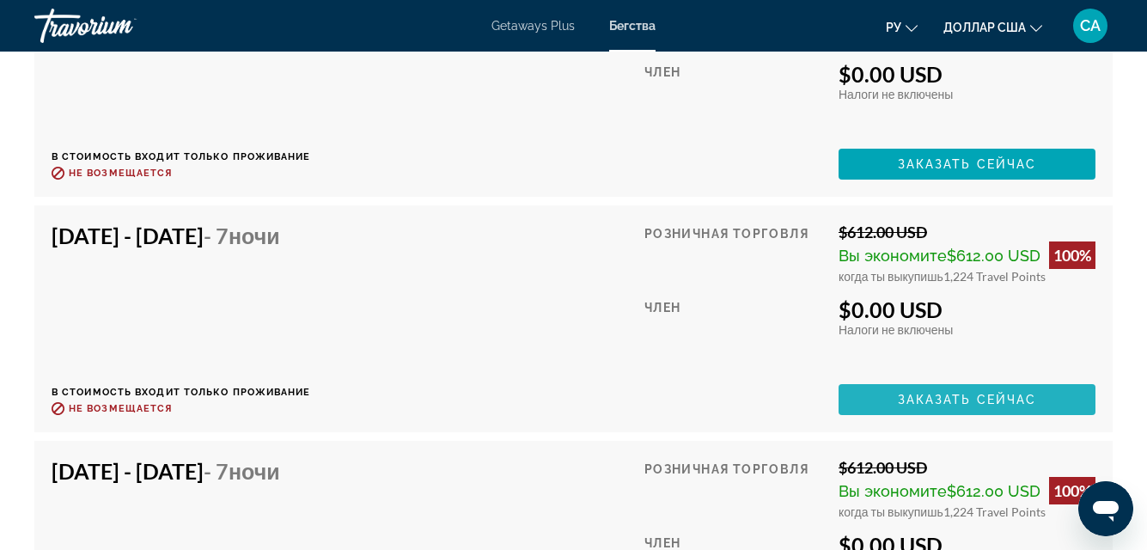
click at [957, 398] on span "Заказать сейчас" at bounding box center [967, 400] width 139 height 14
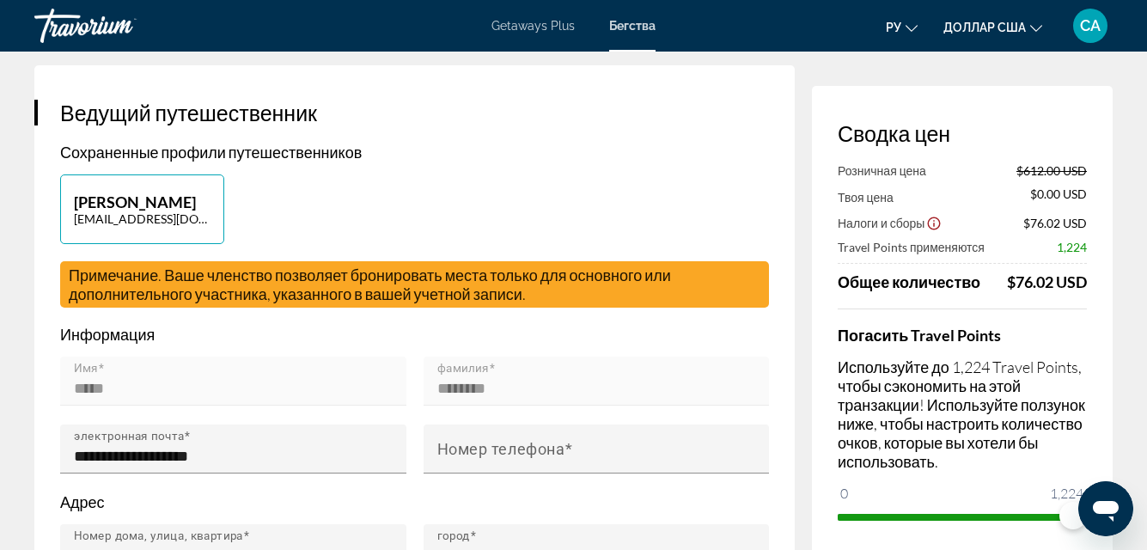
scroll to position [430, 0]
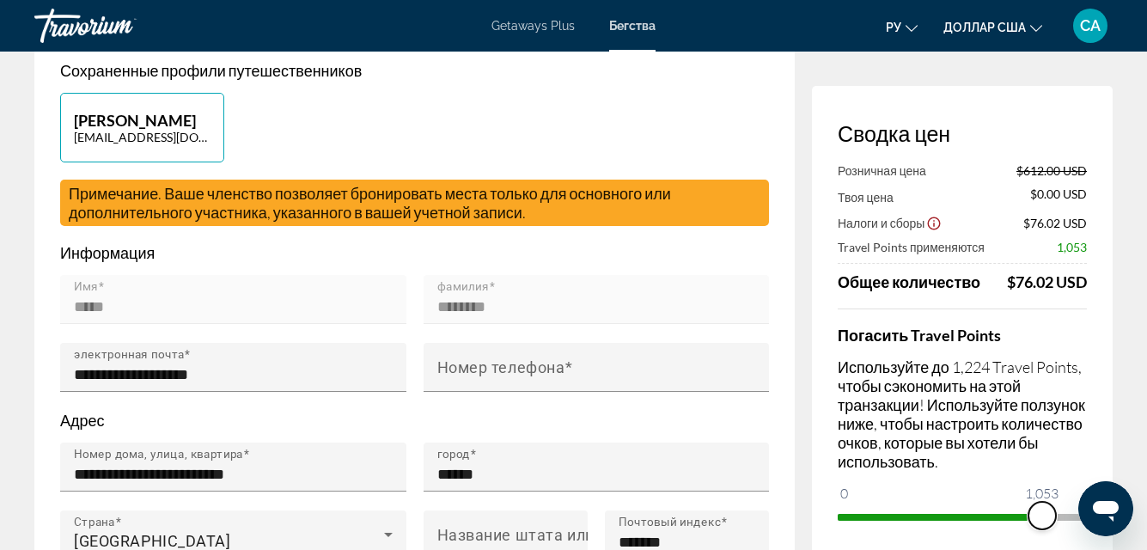
drag, startPoint x: 1071, startPoint y: 517, endPoint x: 1042, endPoint y: 511, distance: 29.8
click at [1042, 511] on span "ngx-slider" at bounding box center [1043, 516] width 28 height 28
drag, startPoint x: 2118, startPoint y: 991, endPoint x: 1116, endPoint y: 512, distance: 1110.6
drag, startPoint x: 2142, startPoint y: 1000, endPoint x: 1089, endPoint y: 515, distance: 1159.4
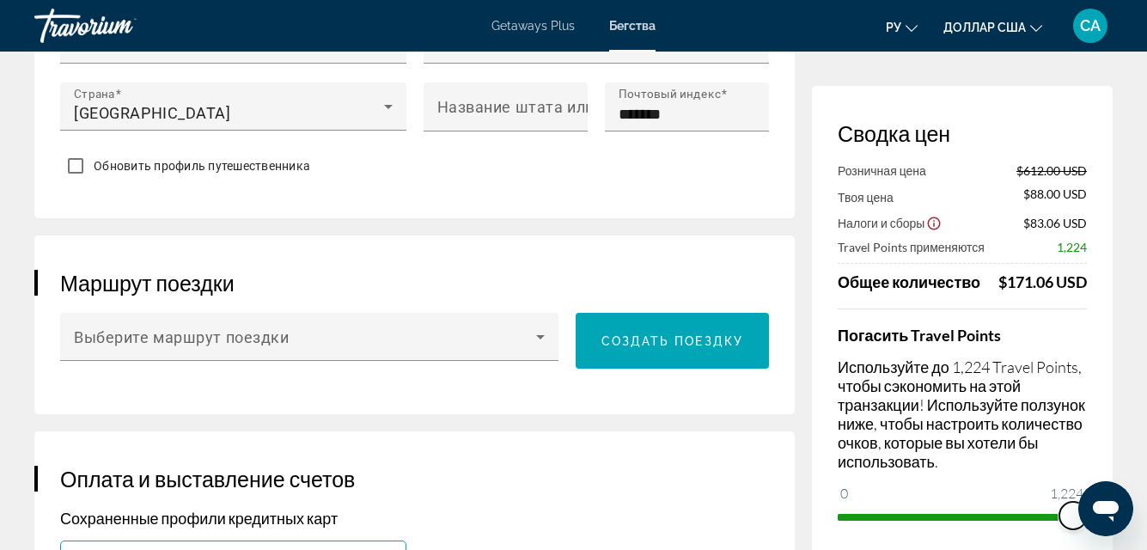
scroll to position [859, 0]
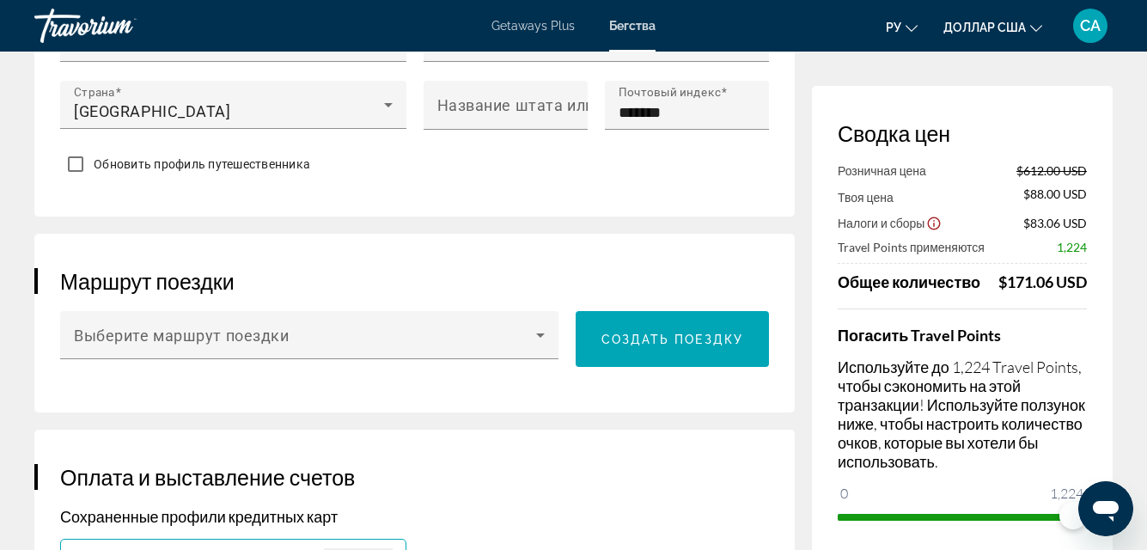
drag, startPoint x: 1111, startPoint y: 486, endPoint x: 1152, endPoint y: 516, distance: 49.9
click at [1134, 516] on html at bounding box center [1106, 508] width 55 height 55
drag, startPoint x: 1082, startPoint y: 517, endPoint x: 1092, endPoint y: 516, distance: 10.5
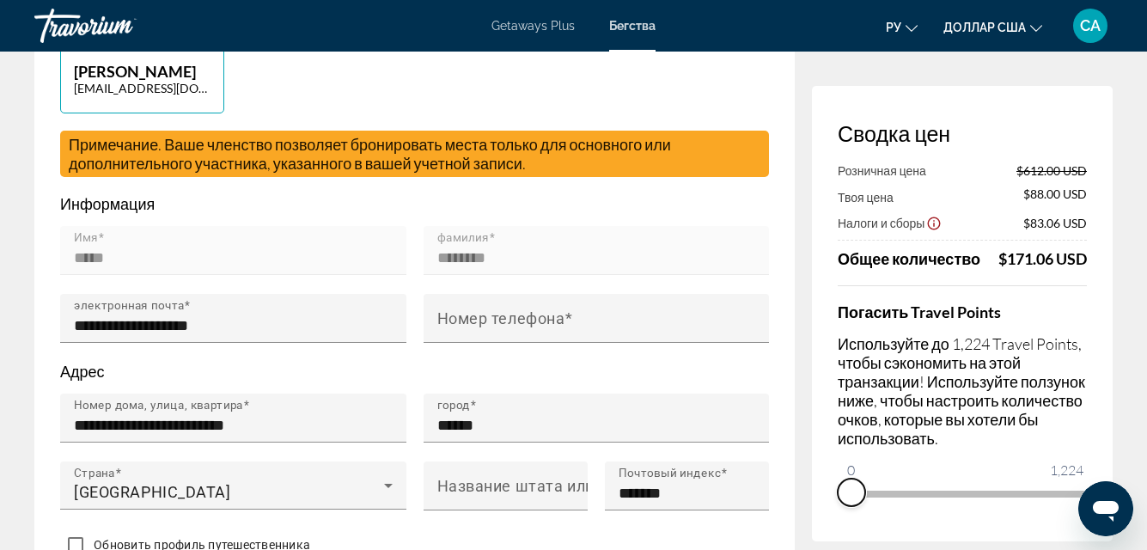
scroll to position [430, 0]
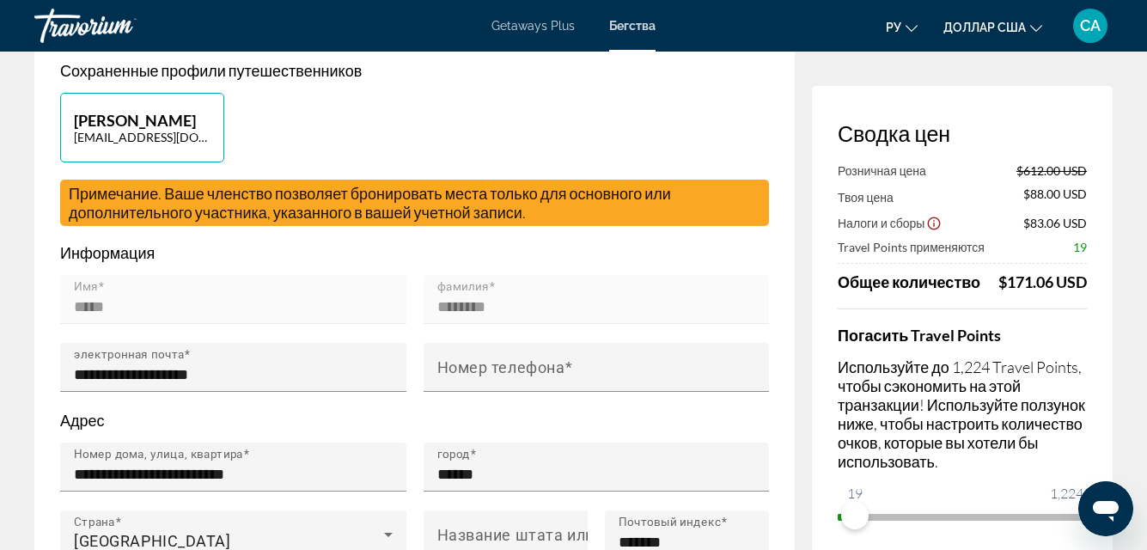
drag, startPoint x: 855, startPoint y: 491, endPoint x: 1141, endPoint y: 498, distance: 286.3
drag, startPoint x: 855, startPoint y: 515, endPoint x: 1162, endPoint y: 546, distance: 308.4
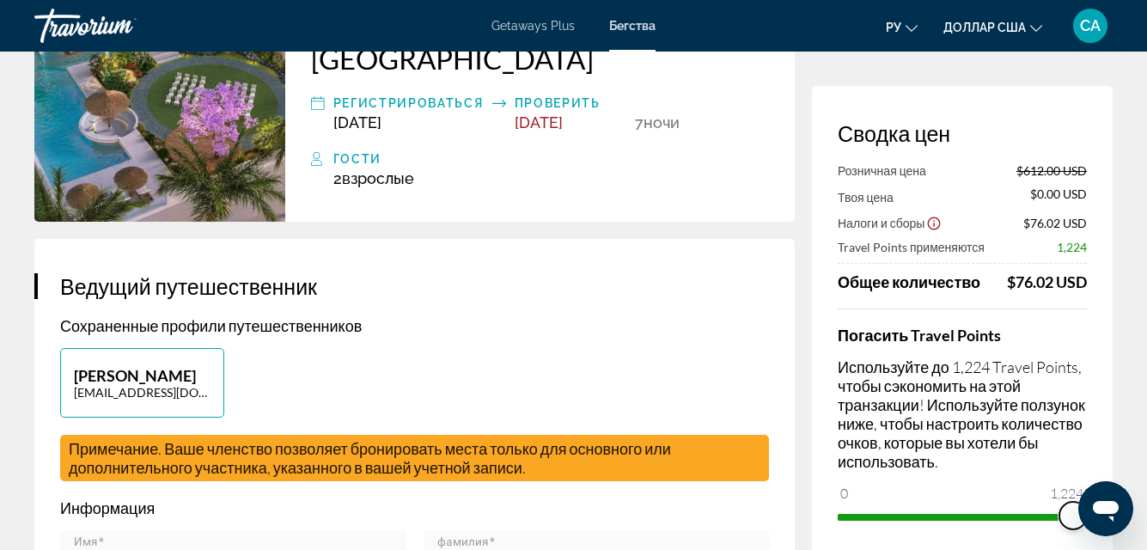
scroll to position [86, 0]
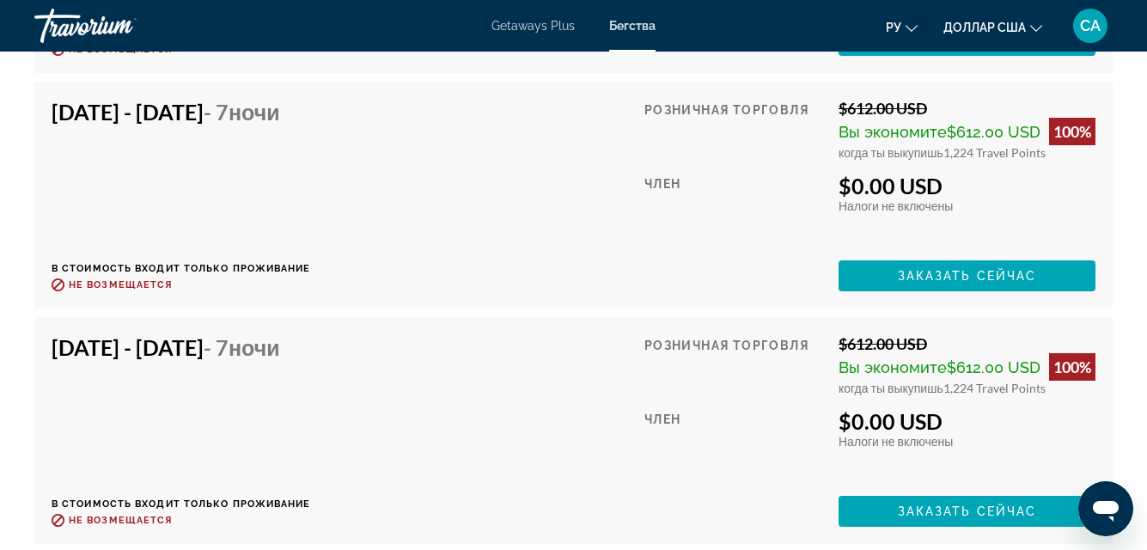
scroll to position [3781, 0]
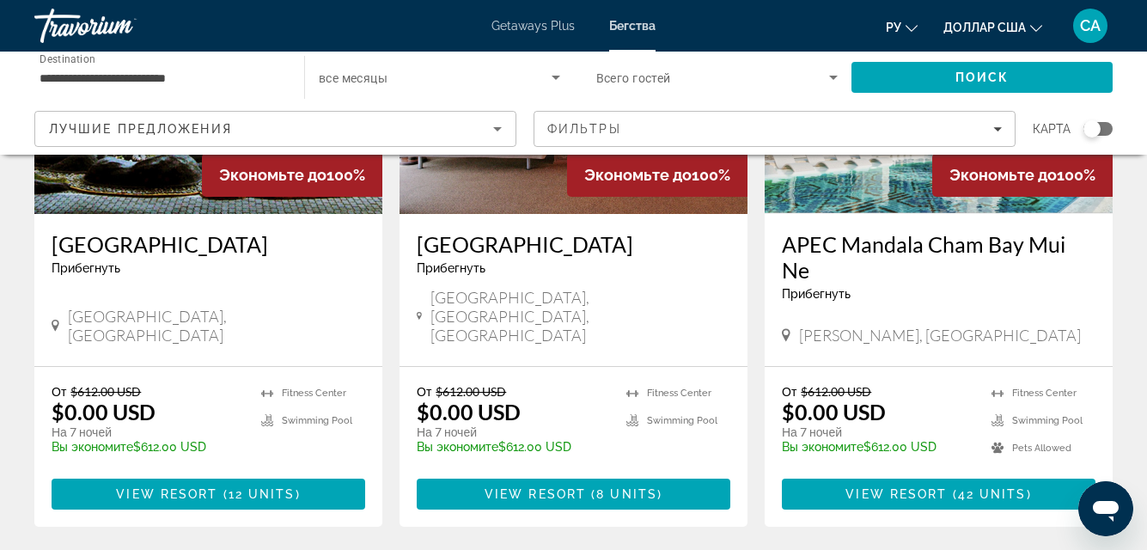
scroll to position [945, 0]
